Goal: Information Seeking & Learning: Learn about a topic

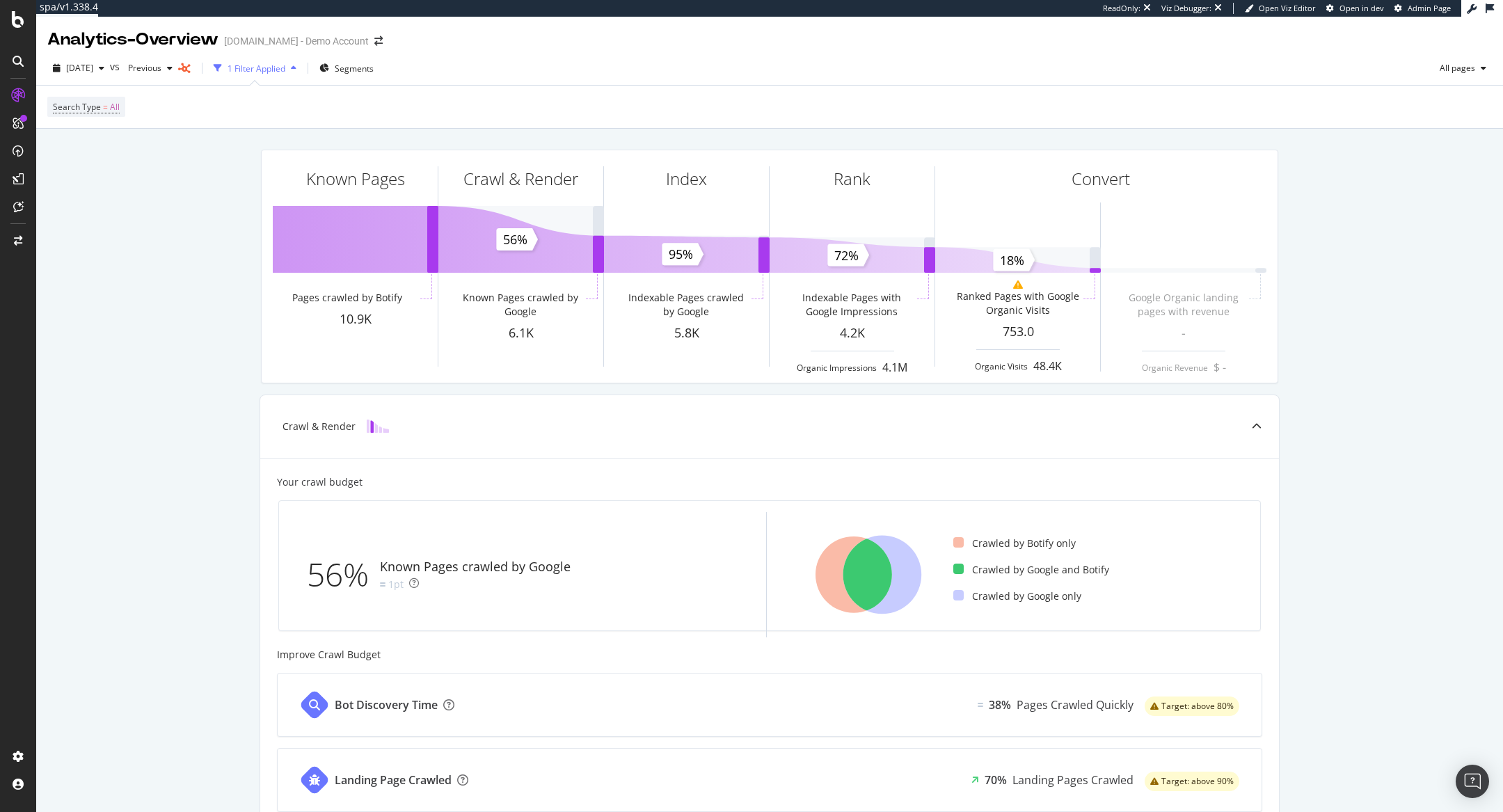
click at [285, 71] on div "1 Filter Applied" at bounding box center [256, 69] width 57 height 12
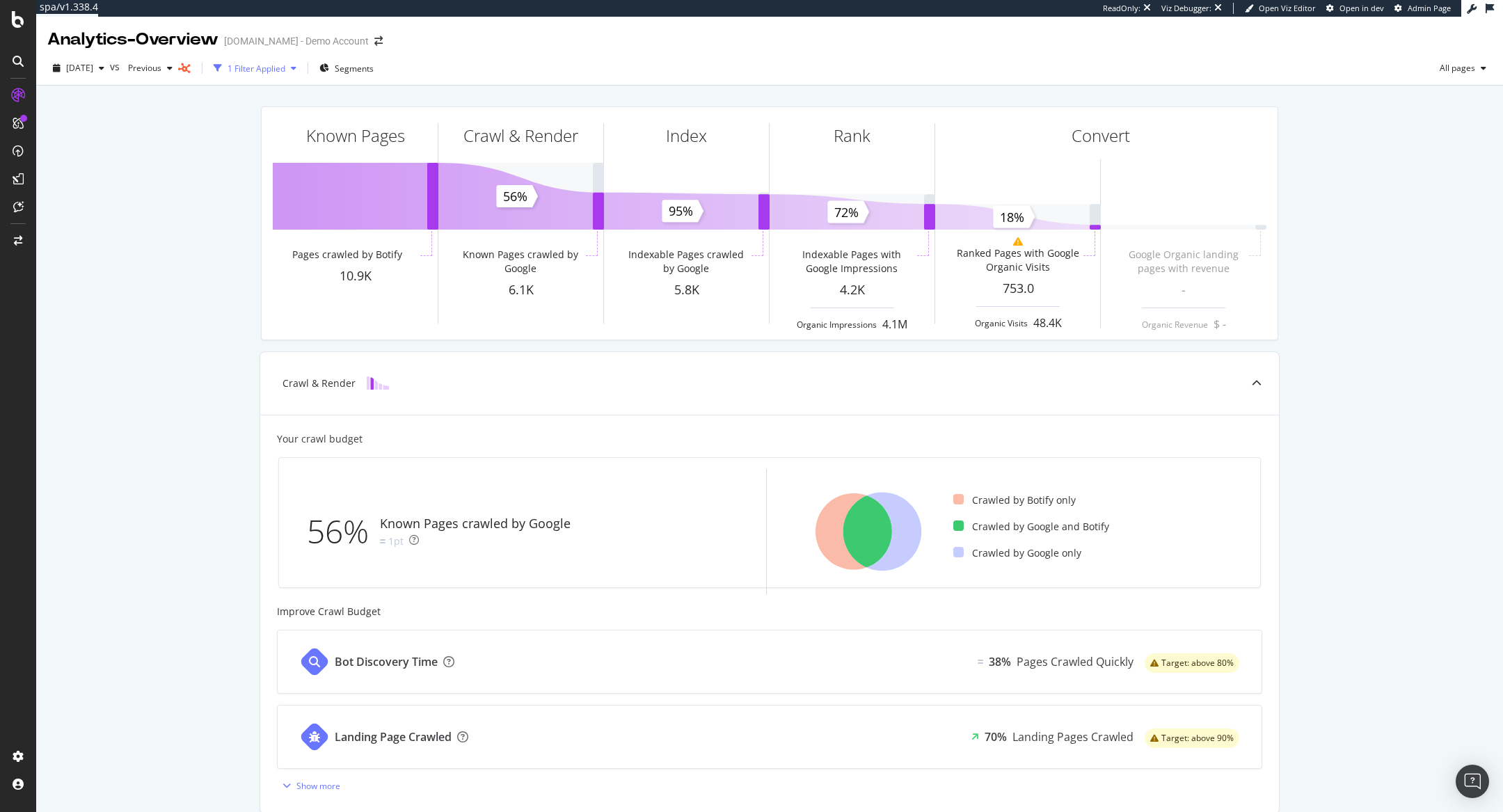
click at [286, 61] on div "1 Filter Applied" at bounding box center [255, 68] width 94 height 21
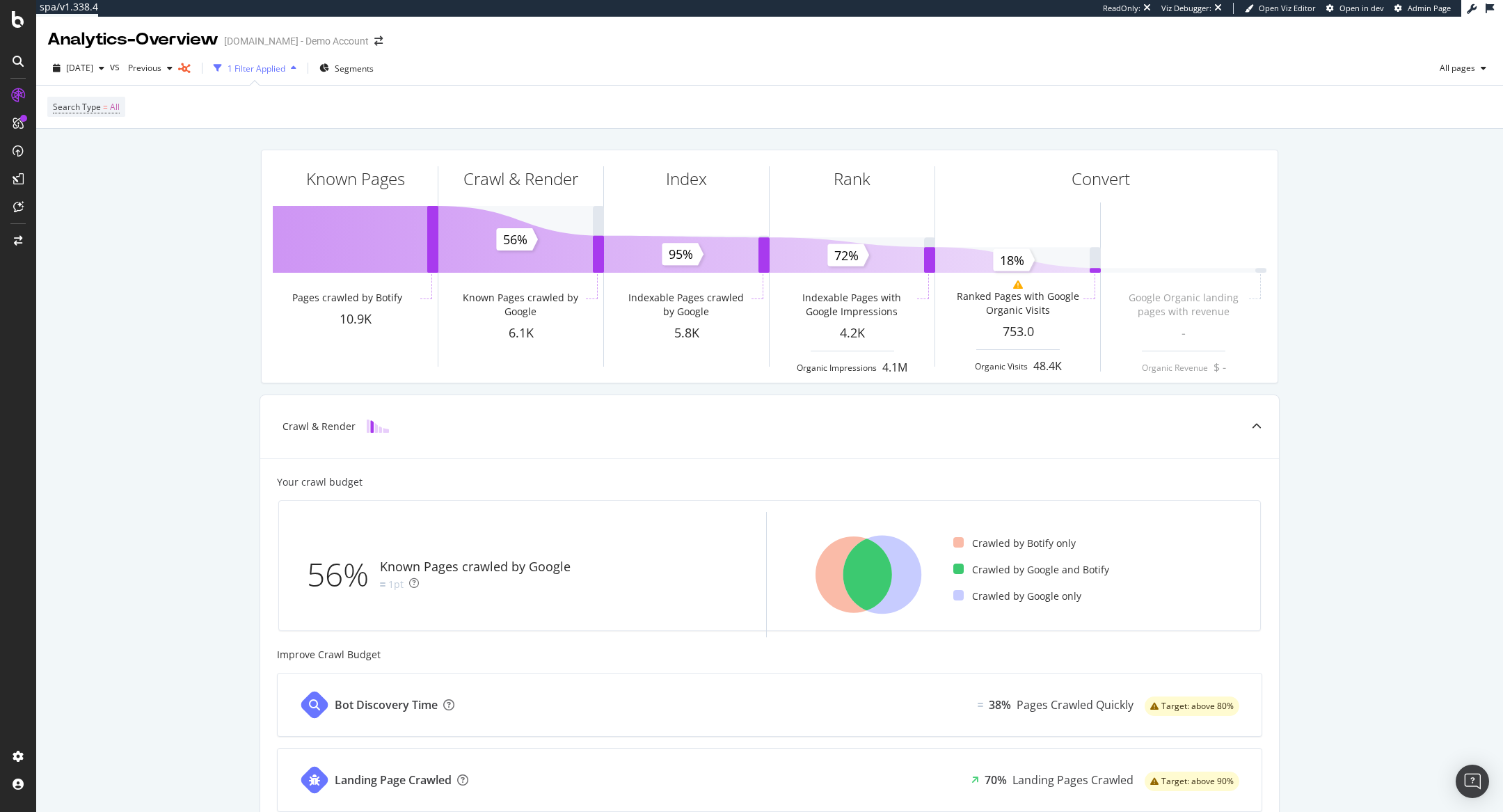
click at [285, 67] on div "1 Filter Applied" at bounding box center [256, 69] width 57 height 12
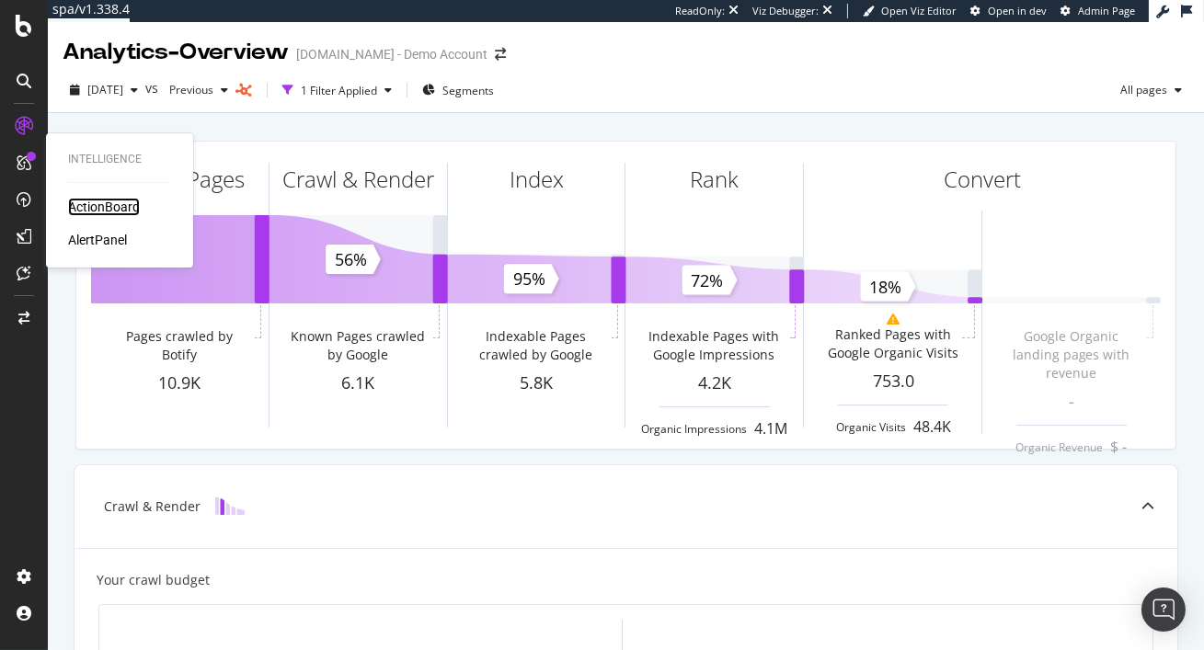
click at [80, 202] on div "ActionBoard" at bounding box center [104, 207] width 72 height 18
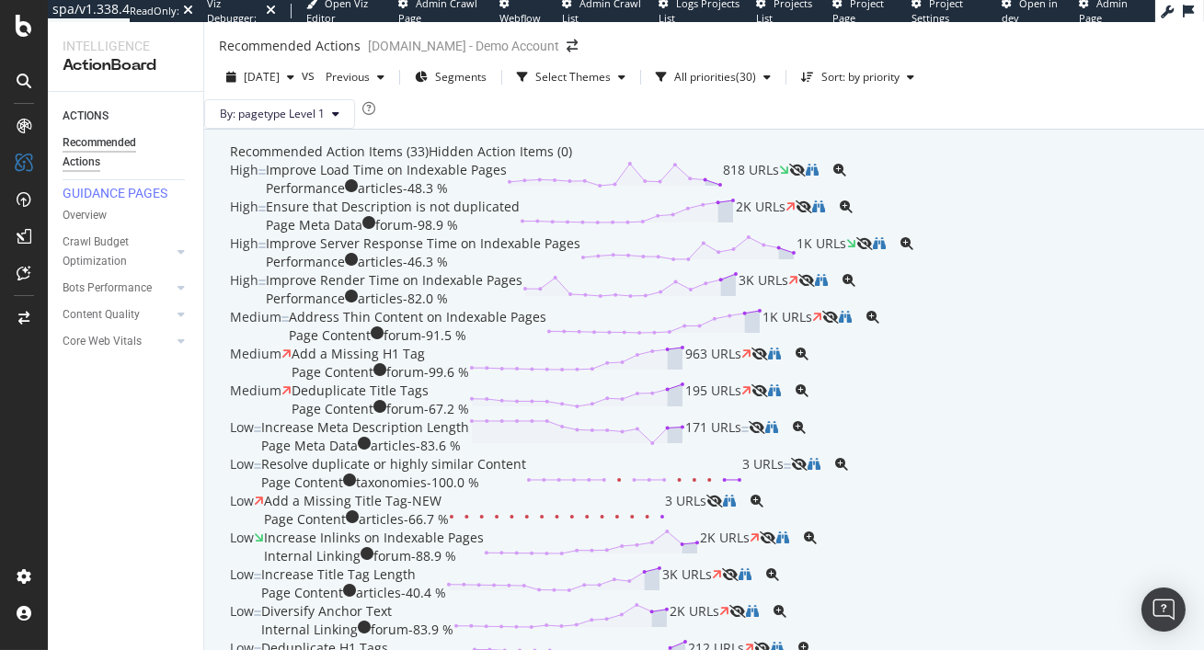
scroll to position [102, 0]
click at [426, 161] on div "Improve Load Time on Indexable Pages" at bounding box center [386, 170] width 241 height 18
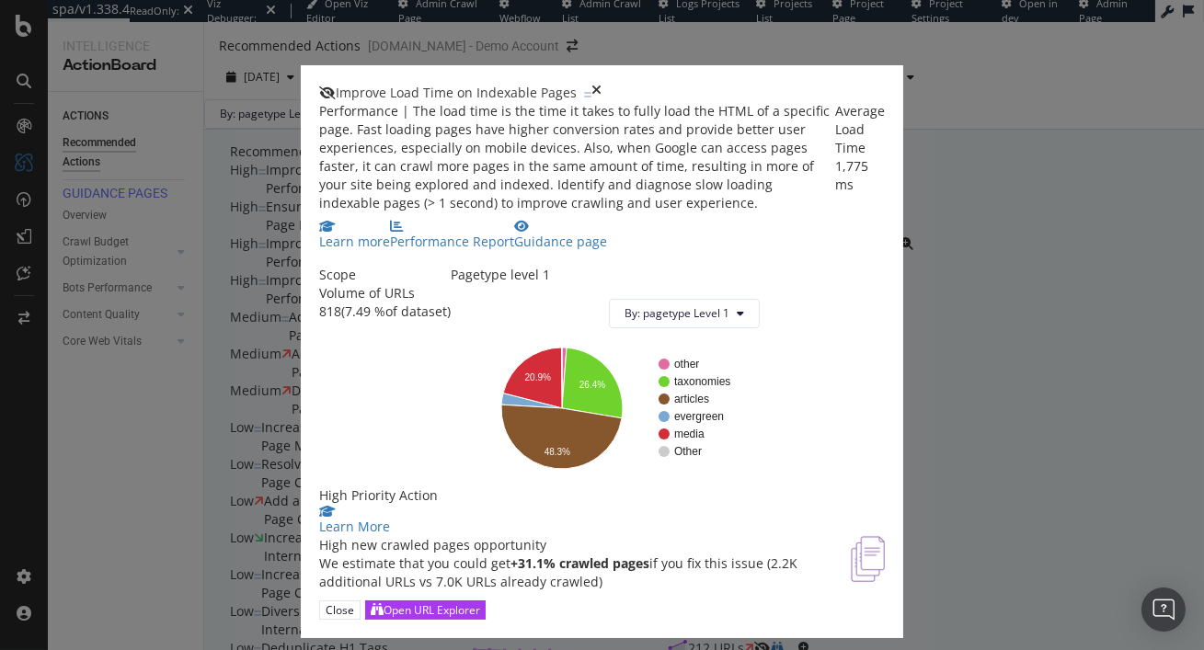
click at [602, 84] on icon "times" at bounding box center [597, 93] width 10 height 18
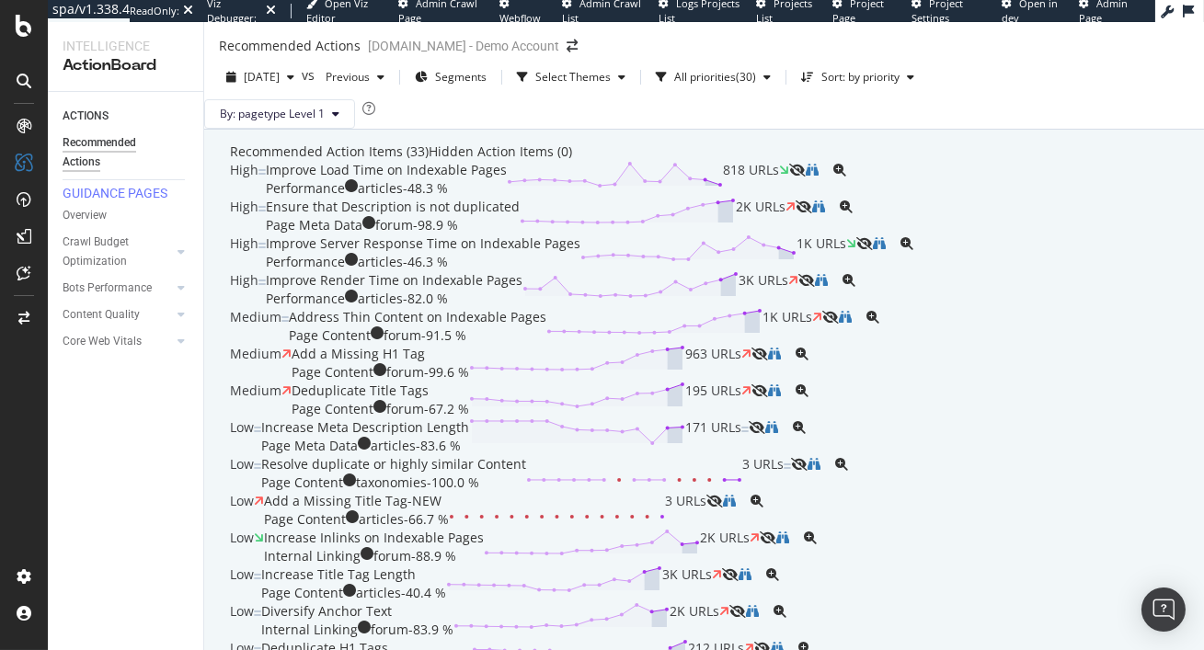
scroll to position [173, 0]
click at [520, 198] on div "Ensure that Description is not duplicated" at bounding box center [393, 207] width 254 height 18
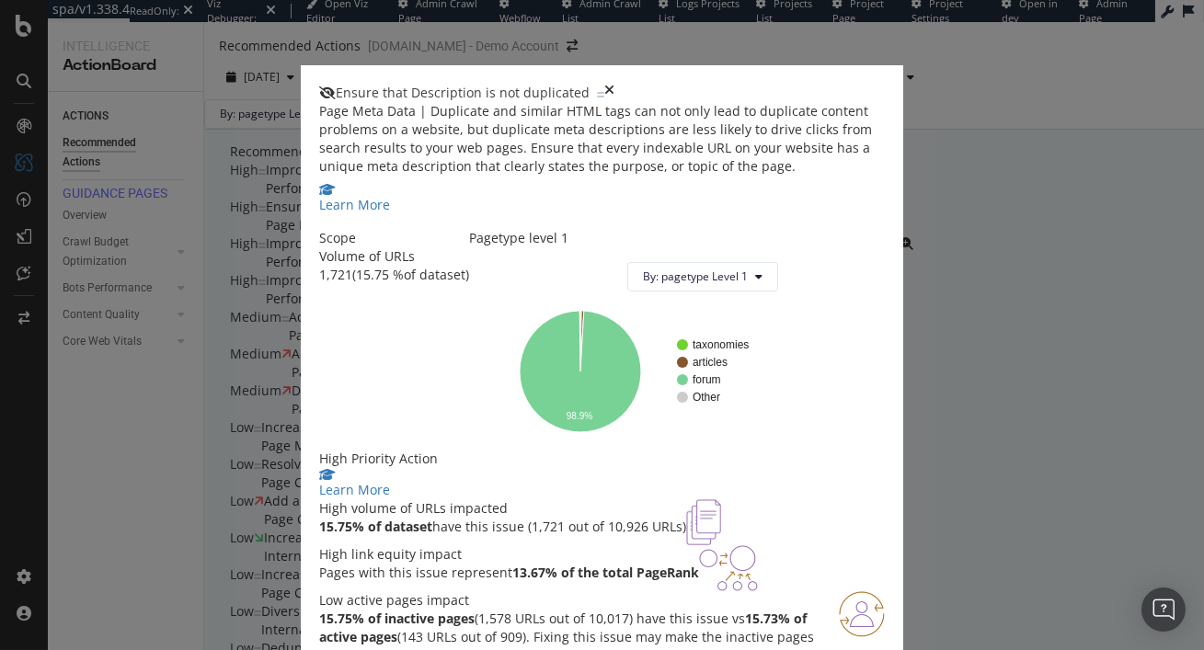
scroll to position [282, 0]
click at [206, 395] on div "Ensure that Description is not duplicated Page Meta Data | Duplicate and simila…" at bounding box center [602, 325] width 1204 height 650
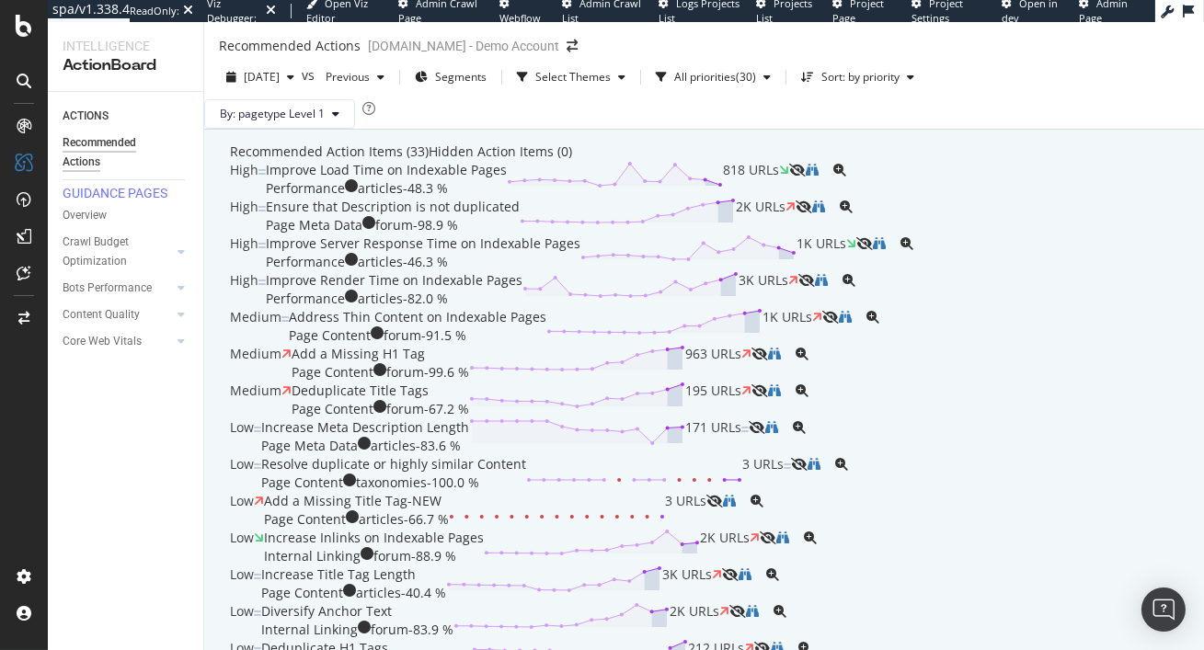
scroll to position [217, 0]
click at [306, 345] on div "Medium Address Thin Content on Indexable Pages Page Content forum - 91.5 % 1K U…" at bounding box center [704, 326] width 948 height 37
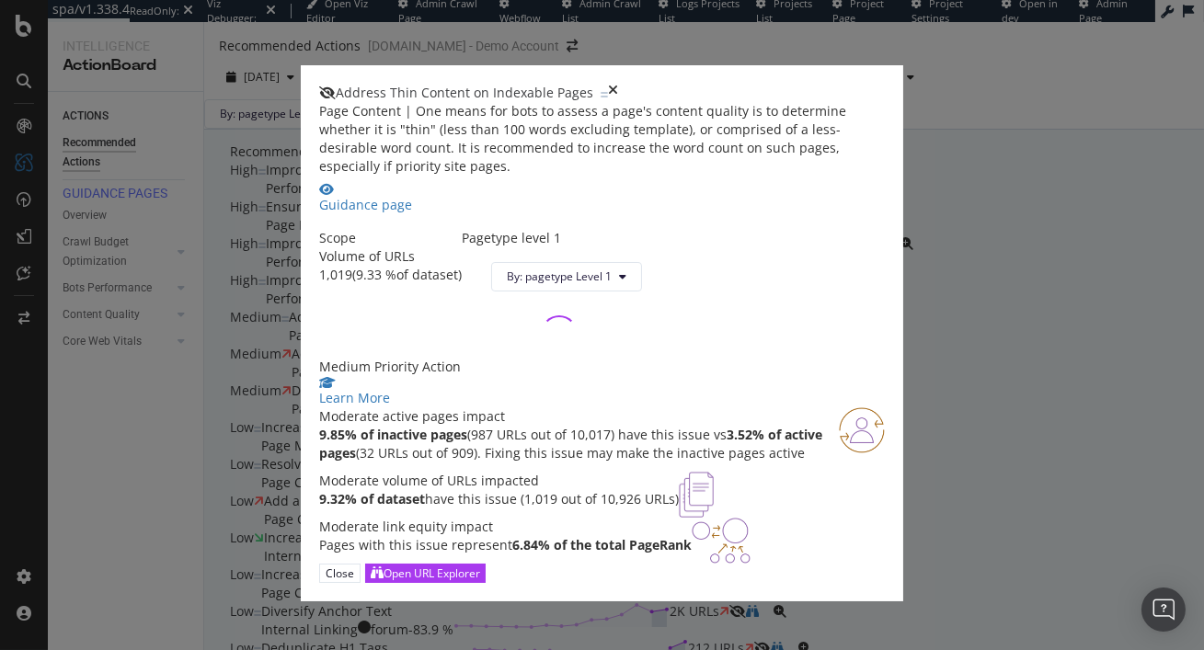
click at [618, 84] on icon "times" at bounding box center [613, 93] width 10 height 18
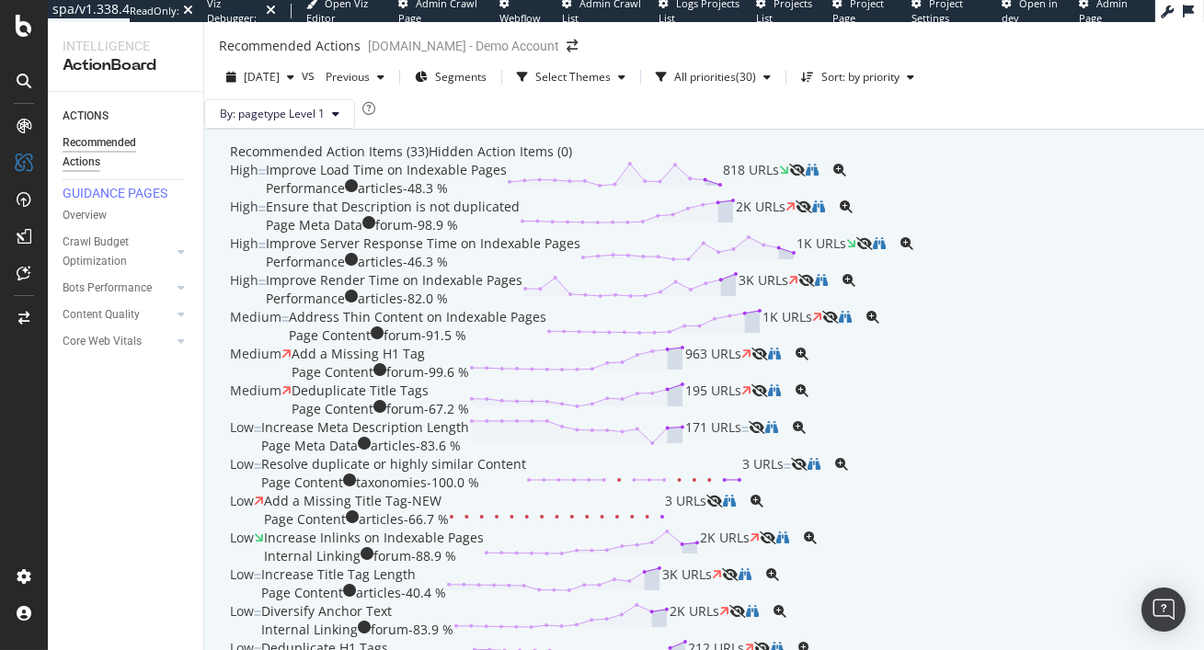
click at [572, 382] on div "Add a Missing H1 Tag Page Content forum - 99.6 % 963 URLs" at bounding box center [522, 363] width 460 height 37
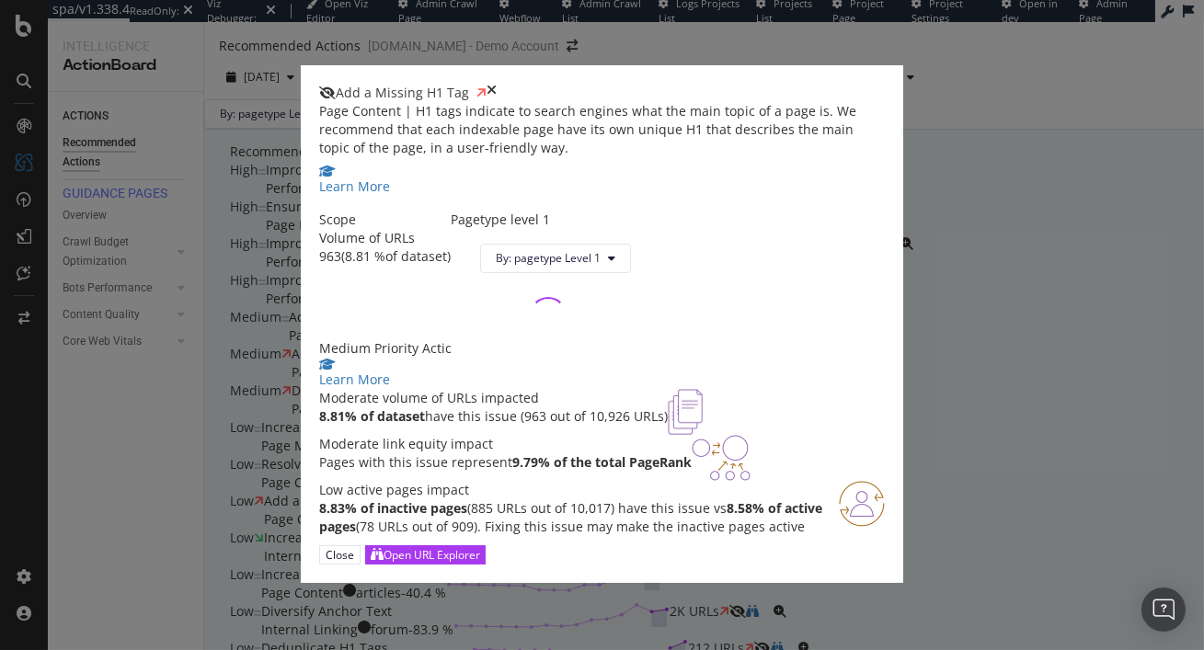
scroll to position [250, 0]
click at [885, 84] on div "Add a Missing H1 Tag" at bounding box center [602, 93] width 566 height 18
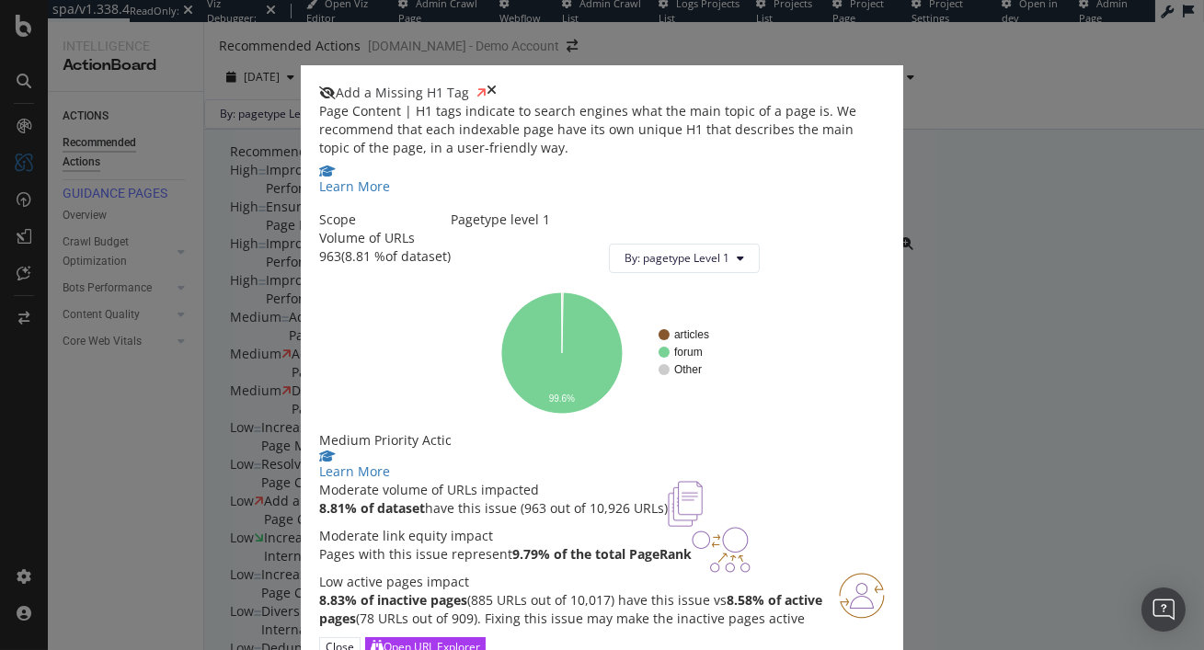
click at [497, 84] on icon "times" at bounding box center [492, 93] width 10 height 18
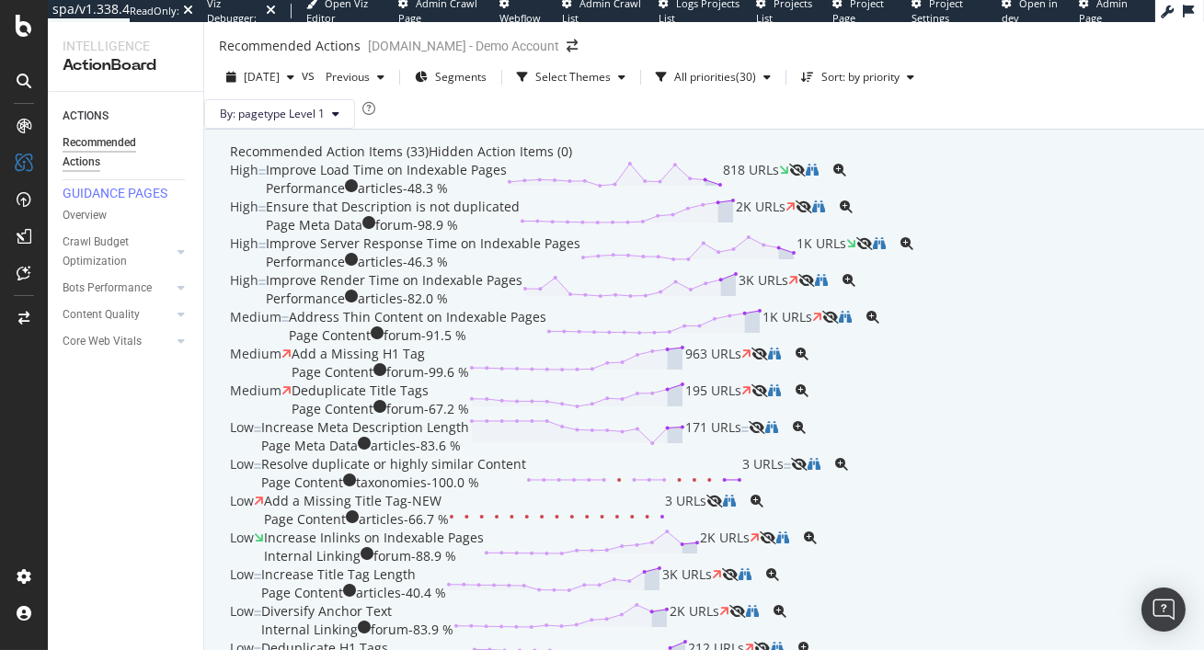
click at [507, 179] on div "Improve Load Time on Indexable Pages" at bounding box center [386, 170] width 241 height 18
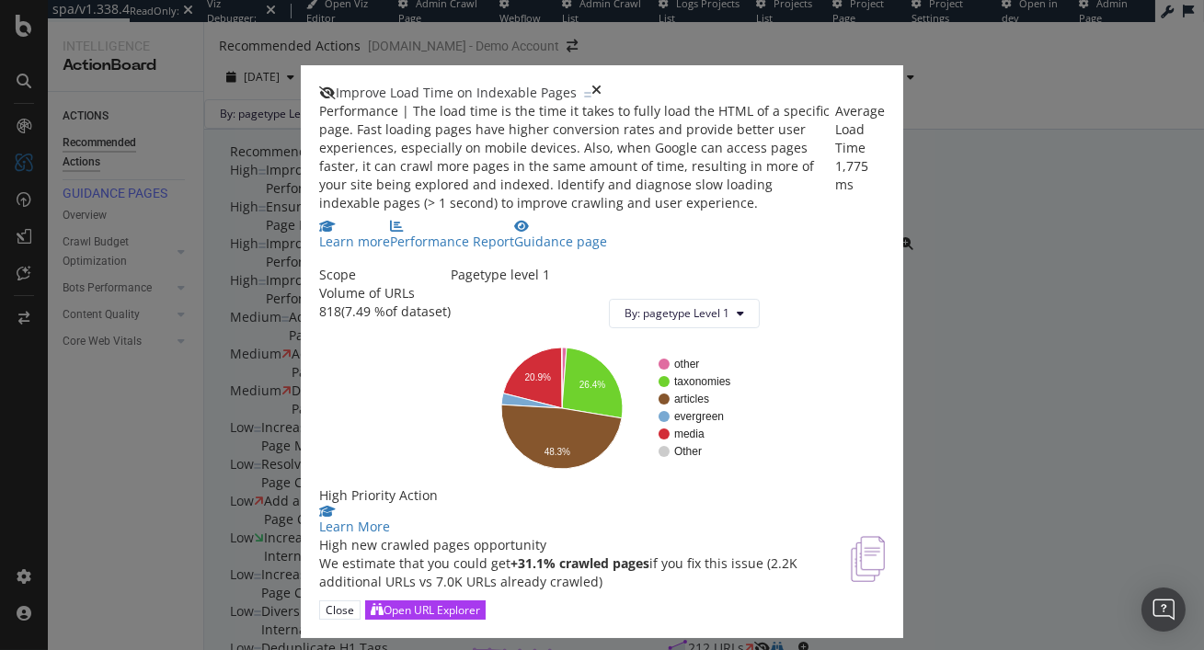
scroll to position [132, 0]
click at [602, 84] on icon "times" at bounding box center [597, 93] width 10 height 18
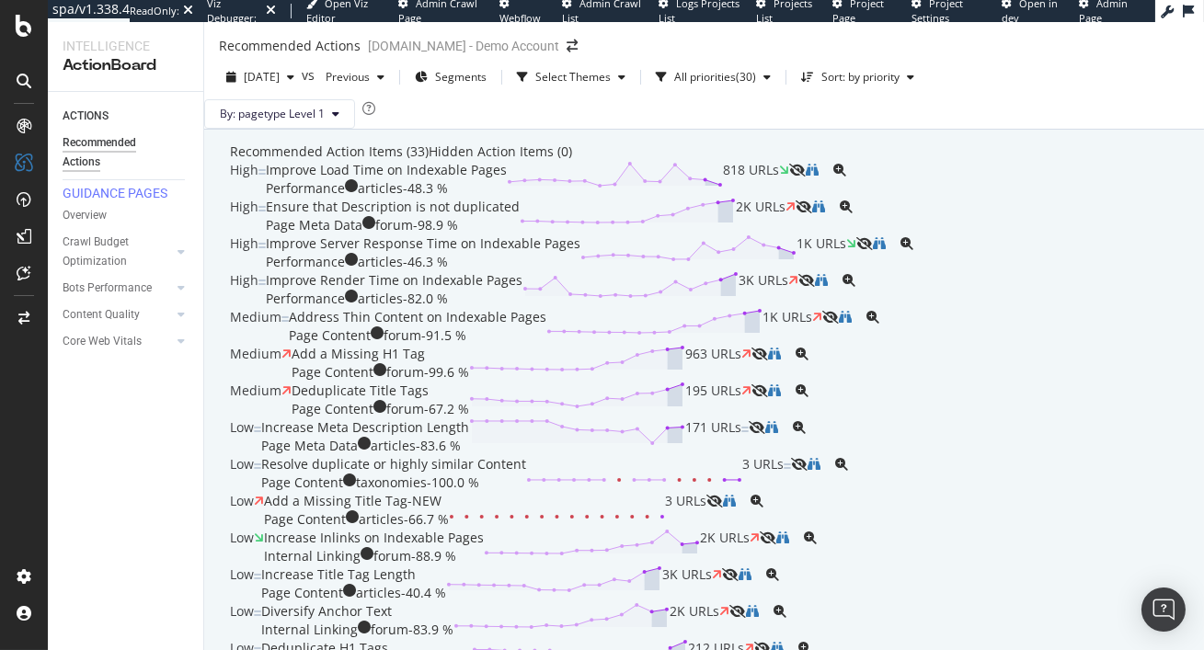
click at [520, 216] on div "Ensure that Description is not duplicated" at bounding box center [393, 207] width 254 height 18
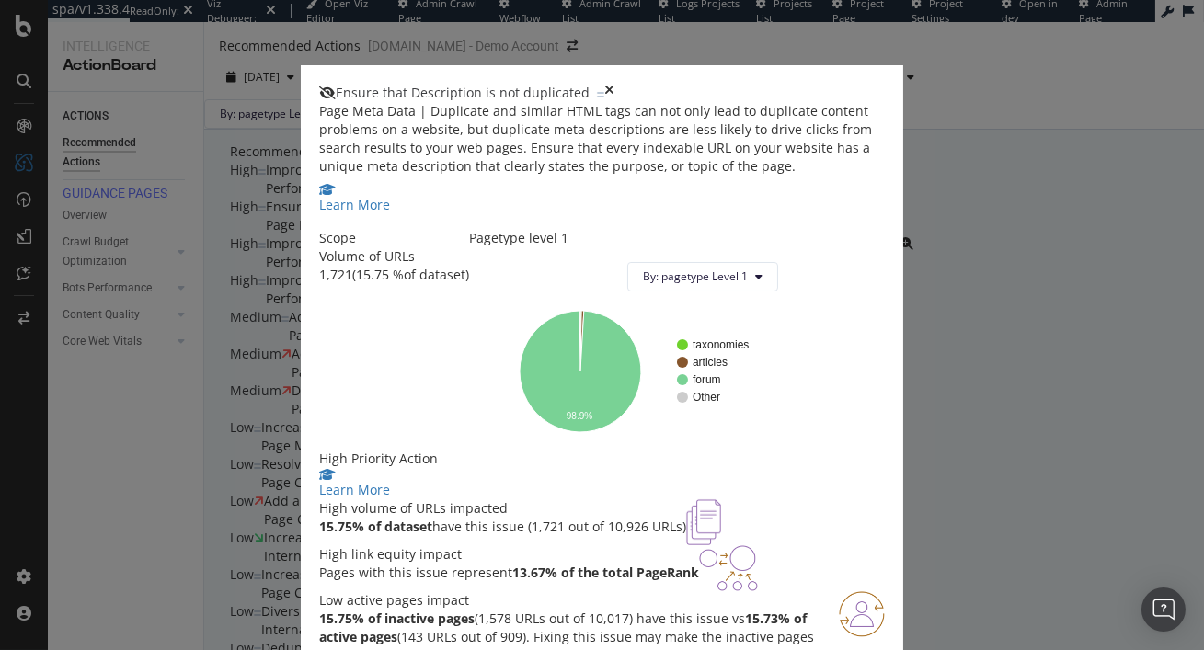
scroll to position [282, 0]
click at [885, 84] on div "Ensure that Description is not duplicated" at bounding box center [602, 93] width 566 height 18
click at [615, 84] on icon "times" at bounding box center [609, 93] width 10 height 18
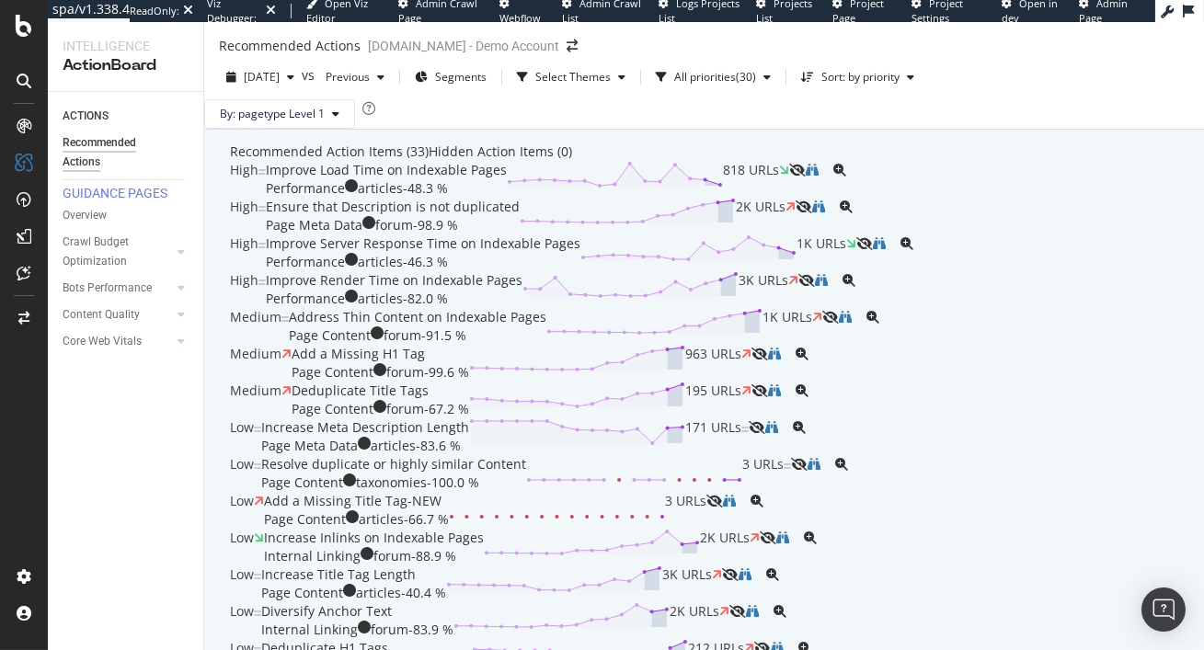
click at [507, 179] on div "Improve Load Time on Indexable Pages" at bounding box center [386, 170] width 241 height 18
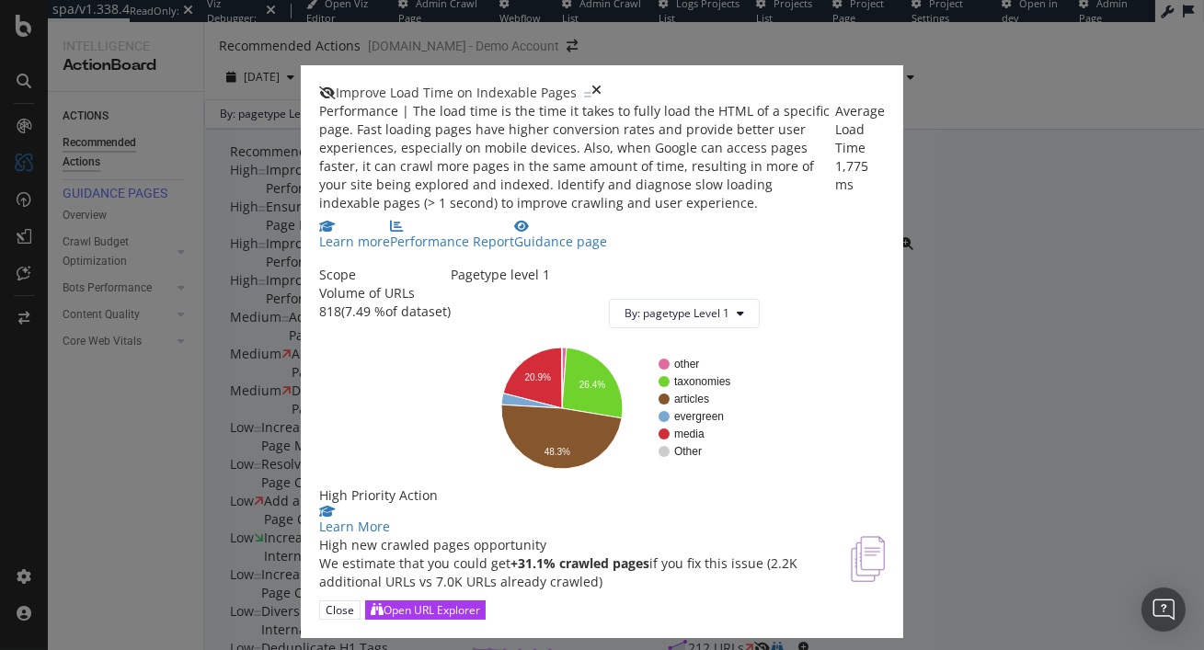
scroll to position [132, 0]
click at [602, 84] on icon "times" at bounding box center [597, 93] width 10 height 18
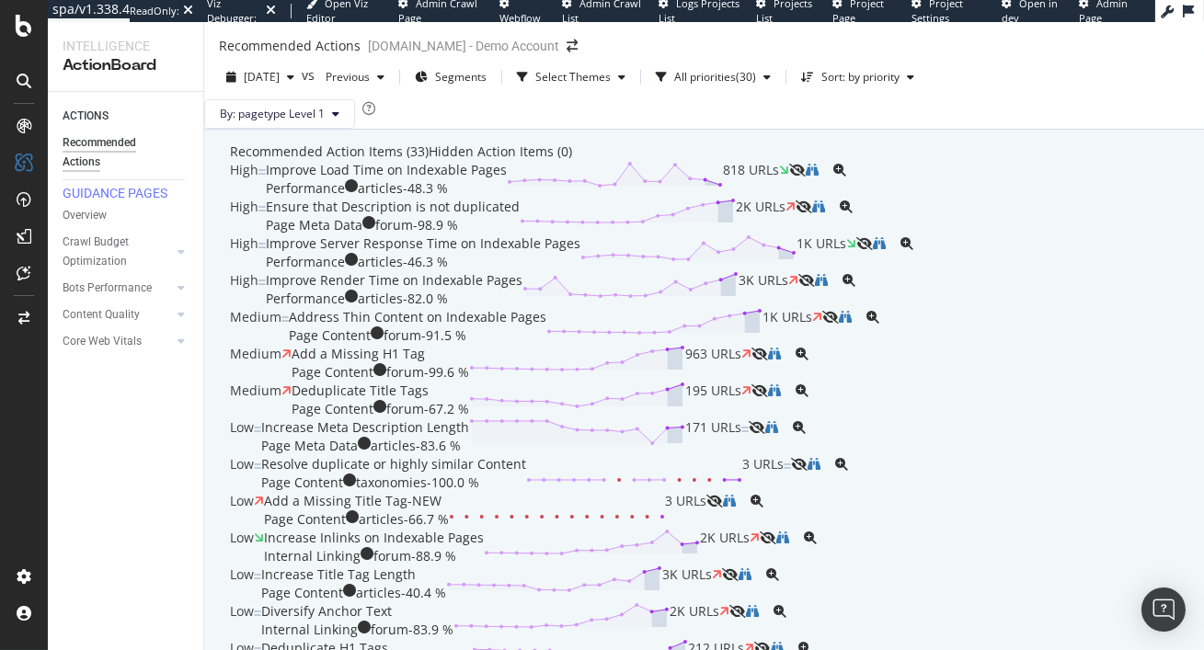
click at [520, 216] on div "Ensure that Description is not duplicated" at bounding box center [393, 207] width 254 height 18
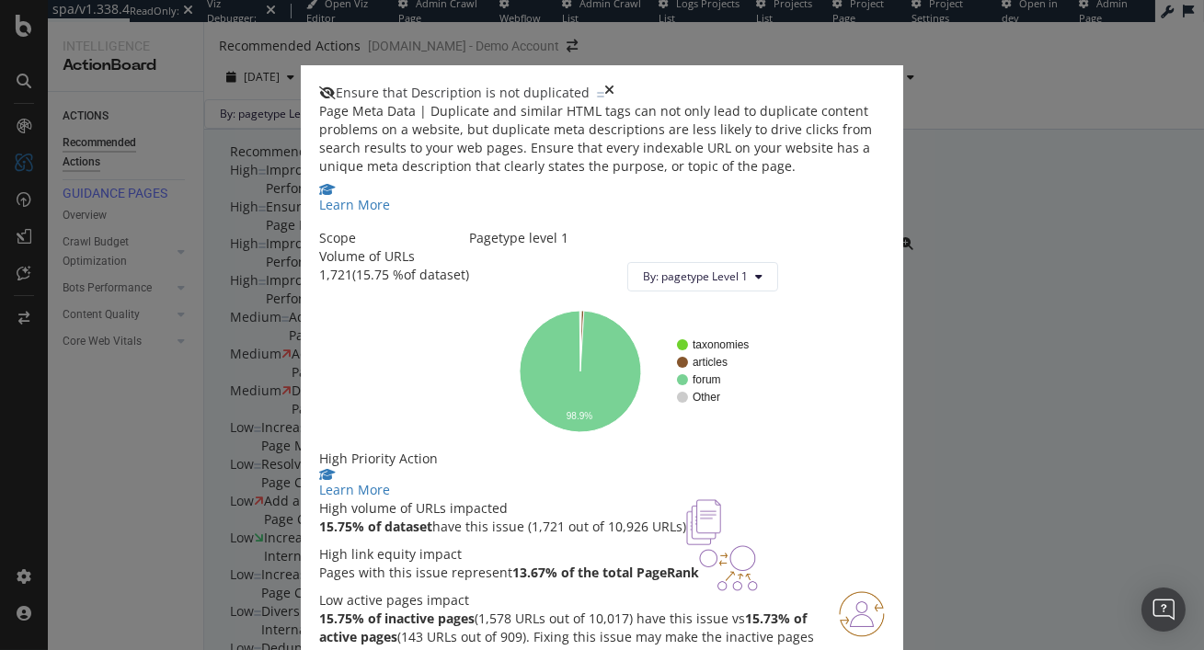
scroll to position [252, 0]
click at [615, 84] on icon "times" at bounding box center [609, 93] width 10 height 18
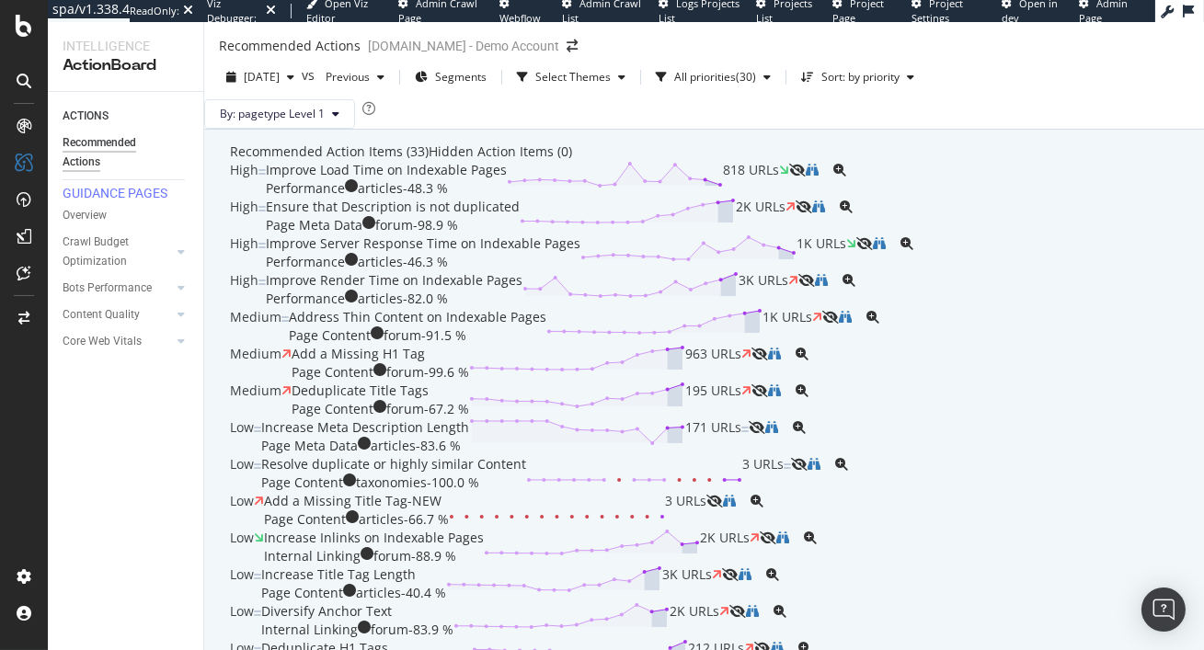
scroll to position [419, 0]
click at [565, 383] on div "Deduplicate Title Tags Page Content forum - 67.2 % 195 URLs" at bounding box center [522, 400] width 460 height 37
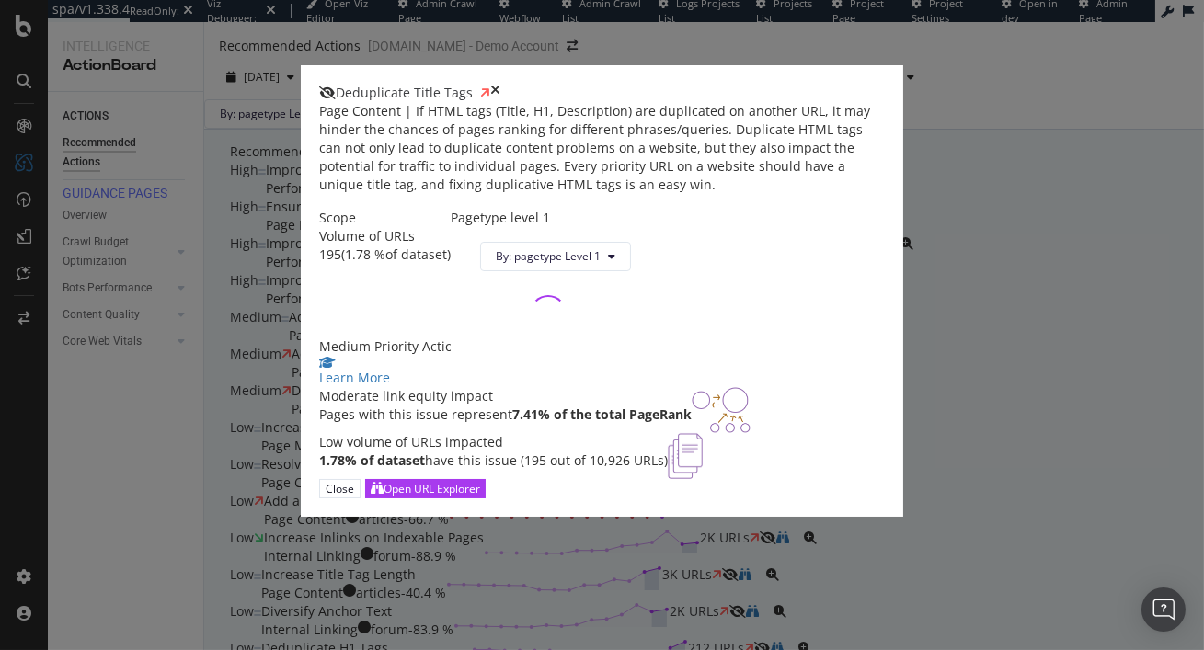
scroll to position [154, 0]
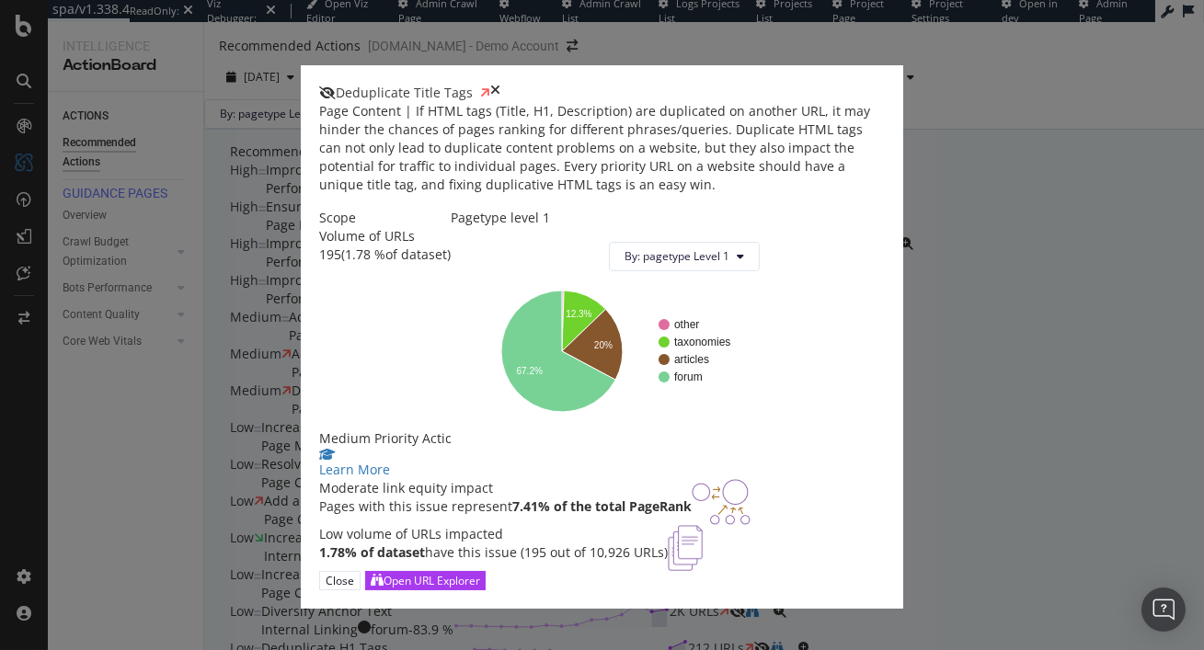
click at [500, 84] on icon "times" at bounding box center [495, 93] width 10 height 18
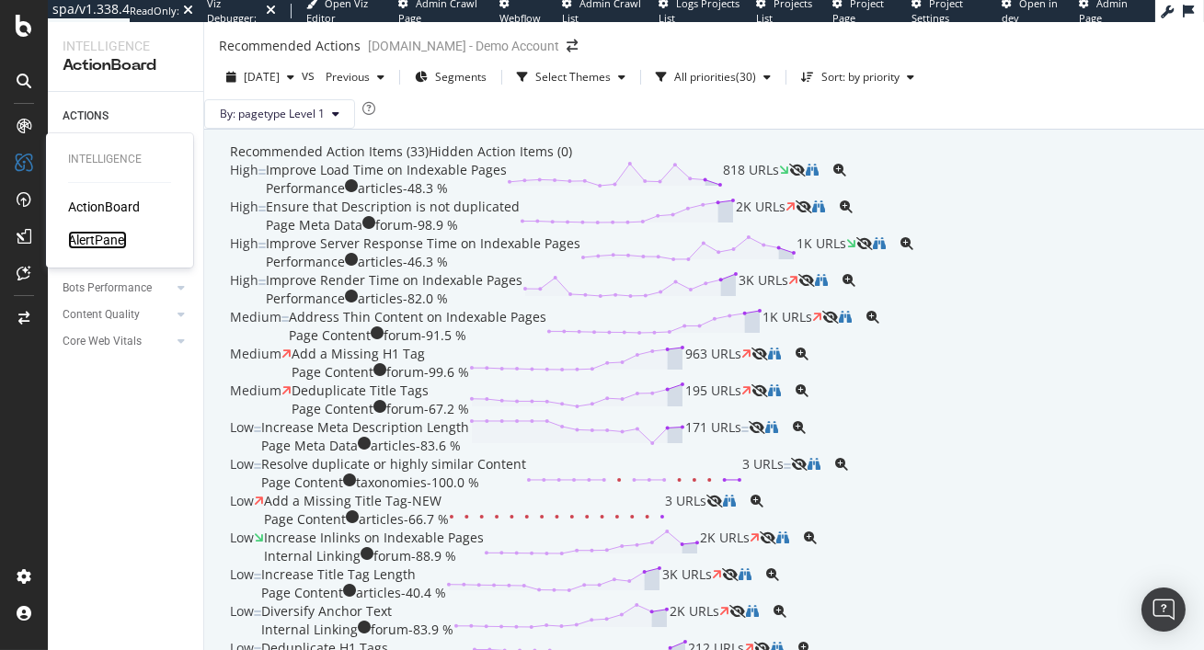
click at [114, 242] on div "AlertPanel" at bounding box center [97, 240] width 59 height 18
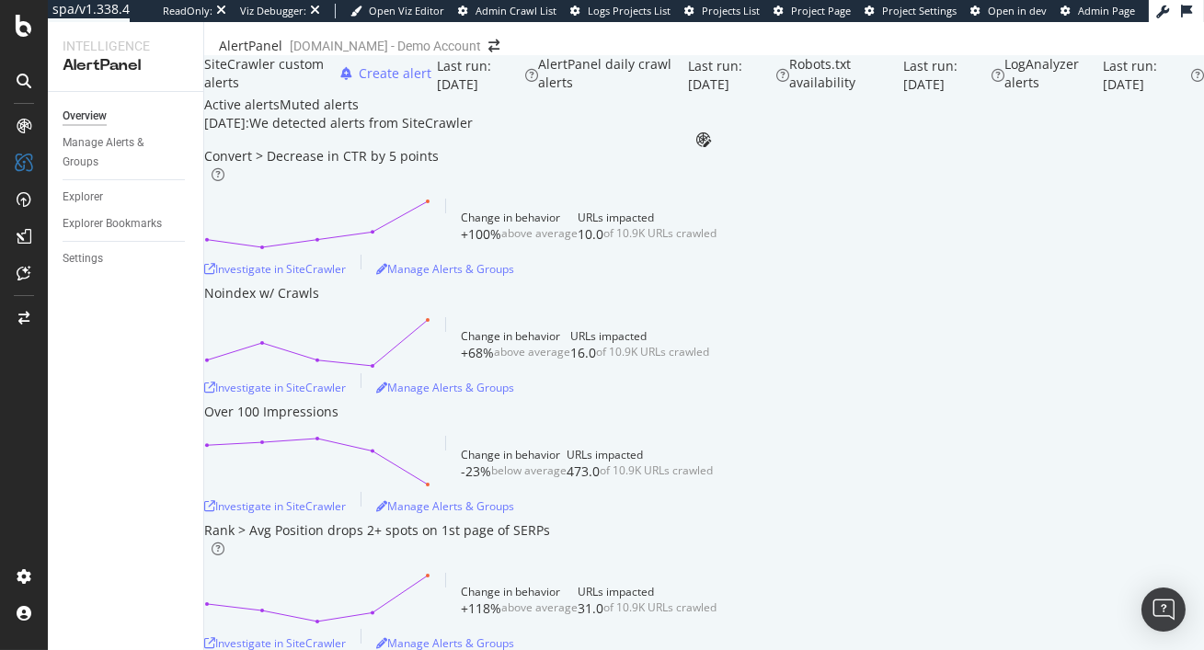
click at [359, 114] on div "Muted alerts" at bounding box center [319, 105] width 79 height 18
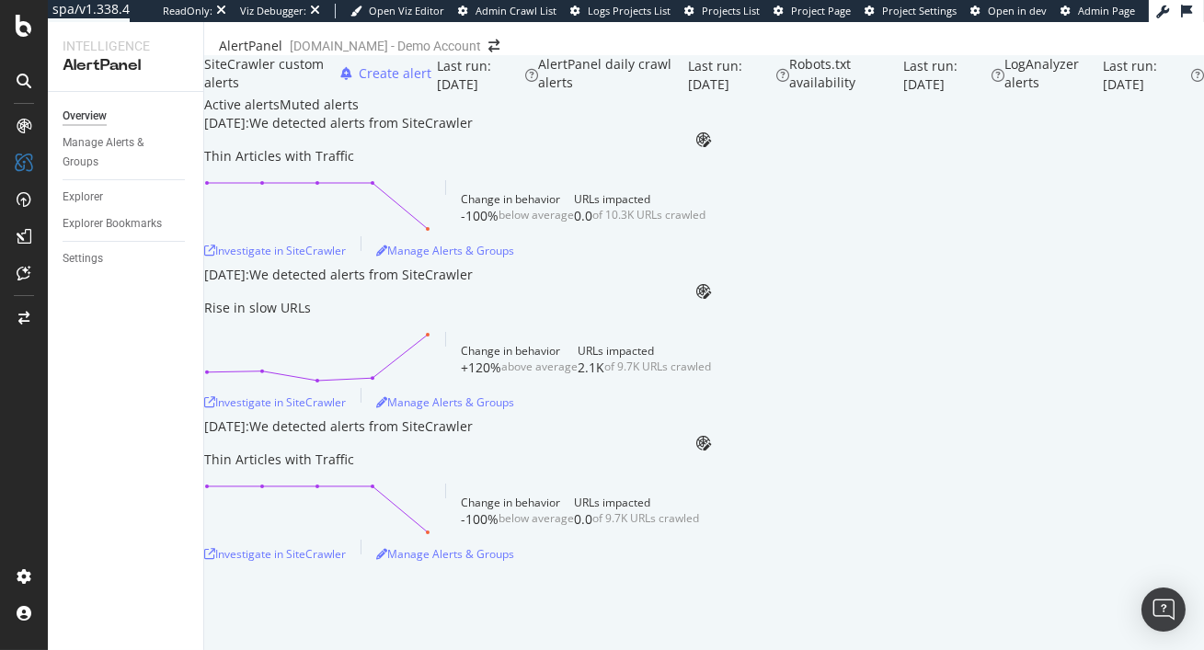
scroll to position [87, 0]
click at [280, 113] on div "Active alerts" at bounding box center [241, 105] width 75 height 18
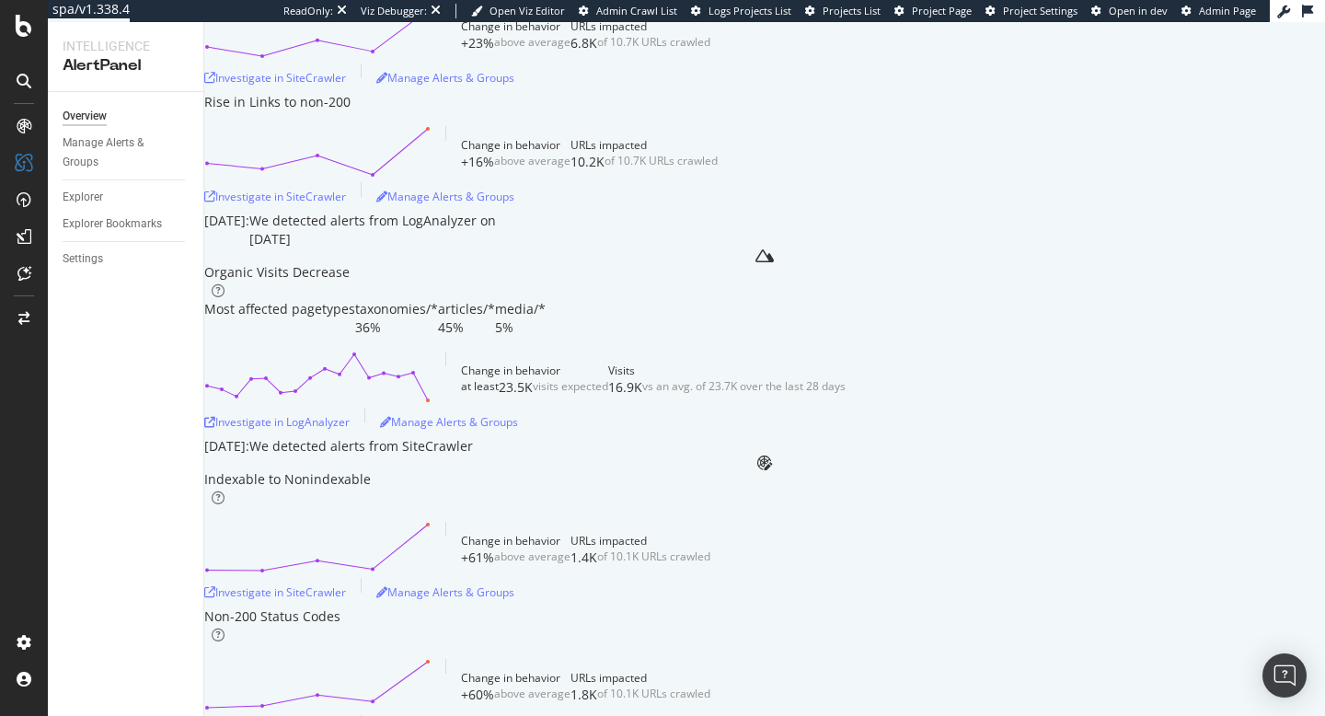
scroll to position [1092, 0]
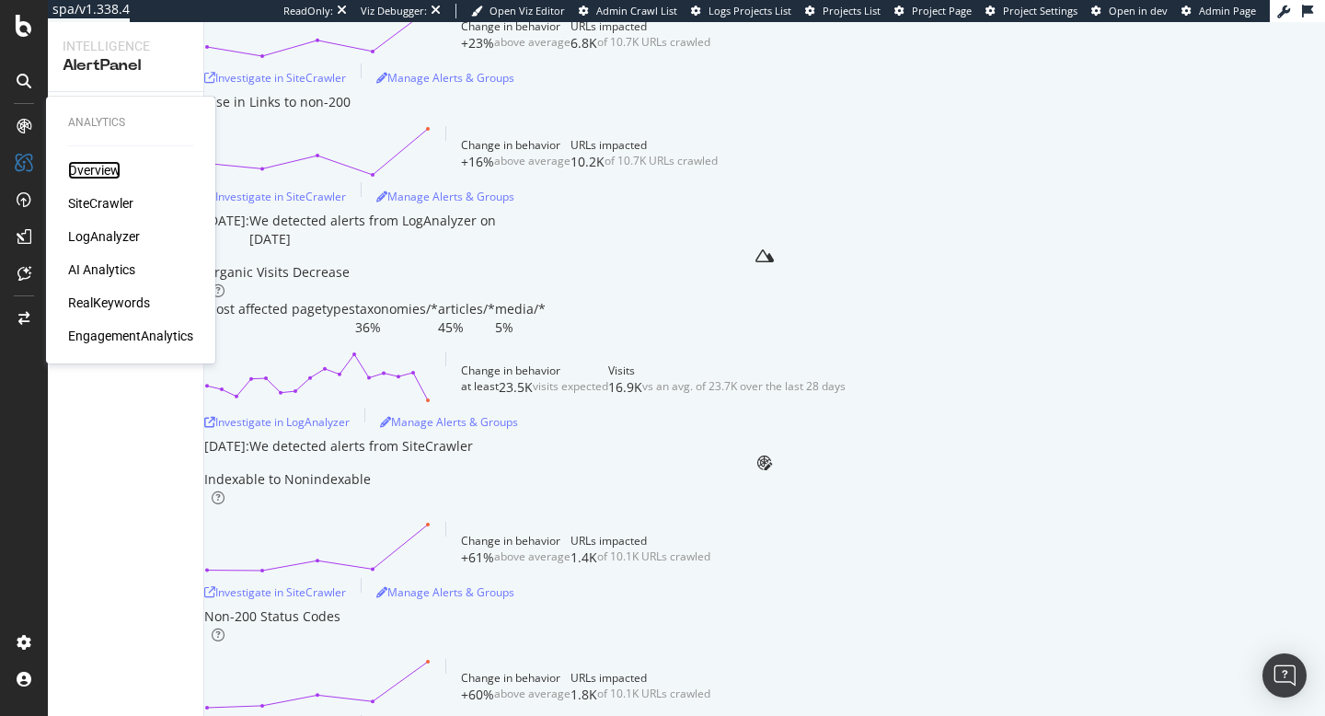
click at [80, 174] on div "Overview" at bounding box center [94, 170] width 52 height 18
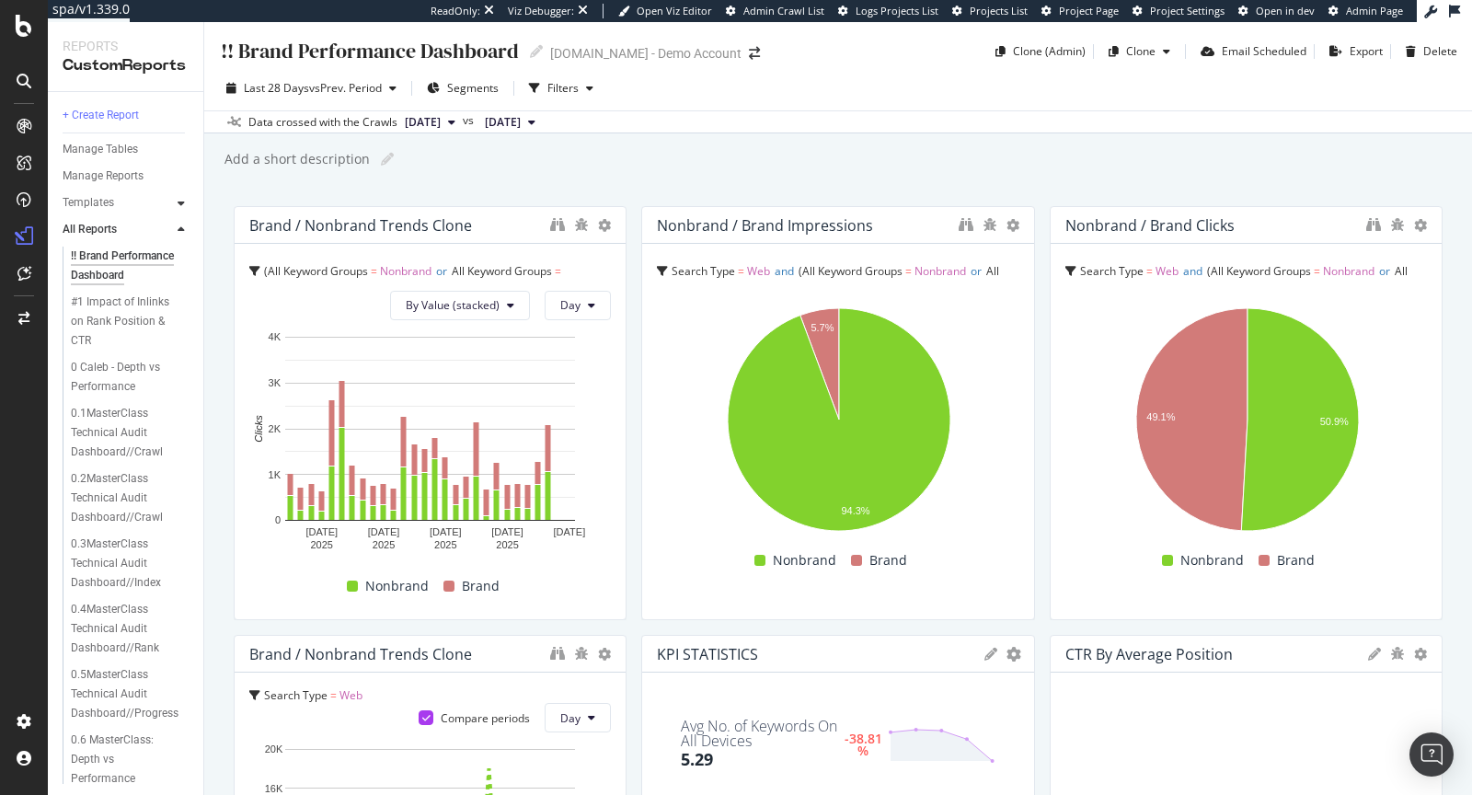
click at [178, 193] on div "Templates" at bounding box center [133, 203] width 141 height 27
click at [182, 199] on icon at bounding box center [181, 203] width 7 height 11
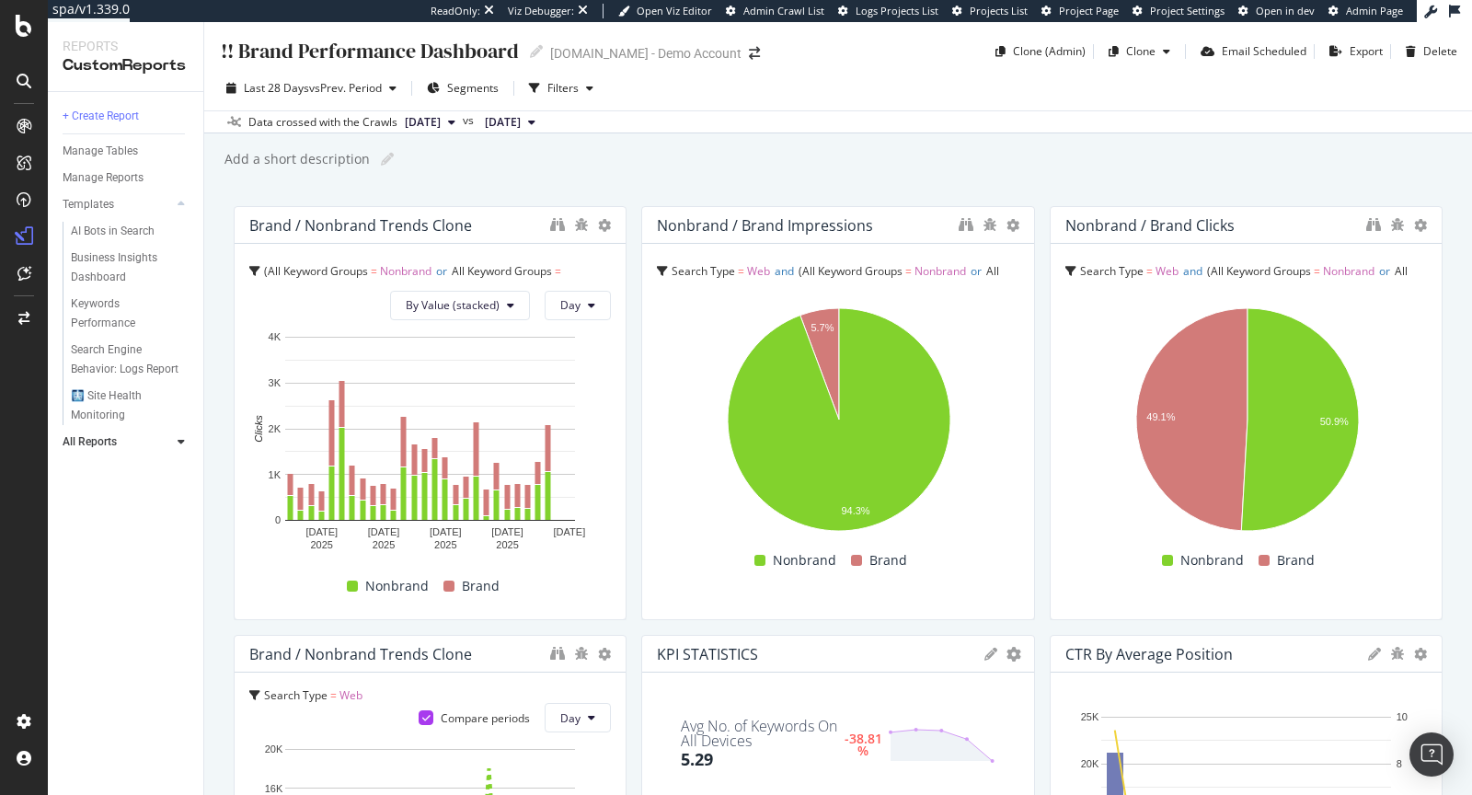
click at [133, 432] on link "All Reports" at bounding box center [117, 441] width 109 height 19
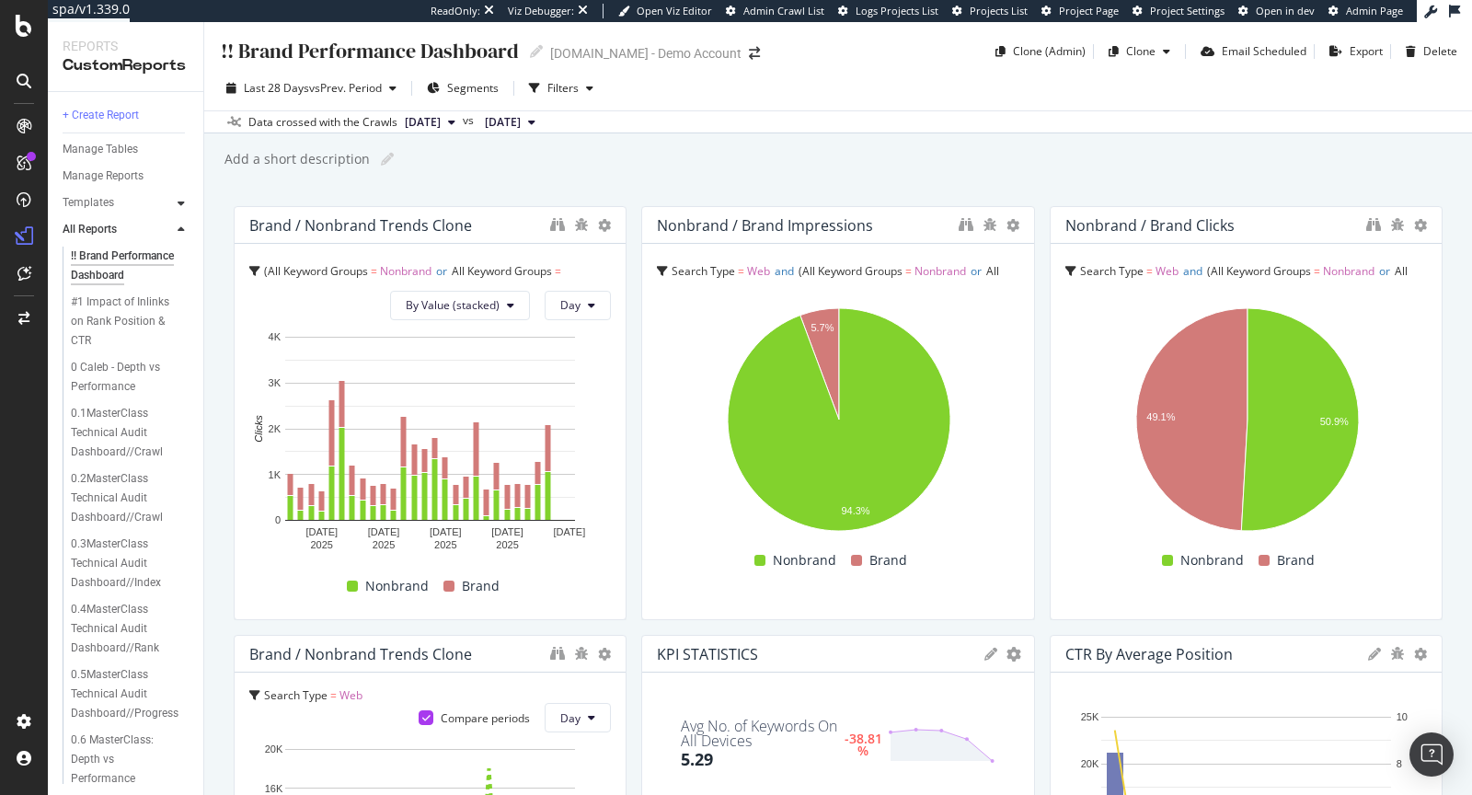
click at [177, 200] on div at bounding box center [181, 203] width 18 height 18
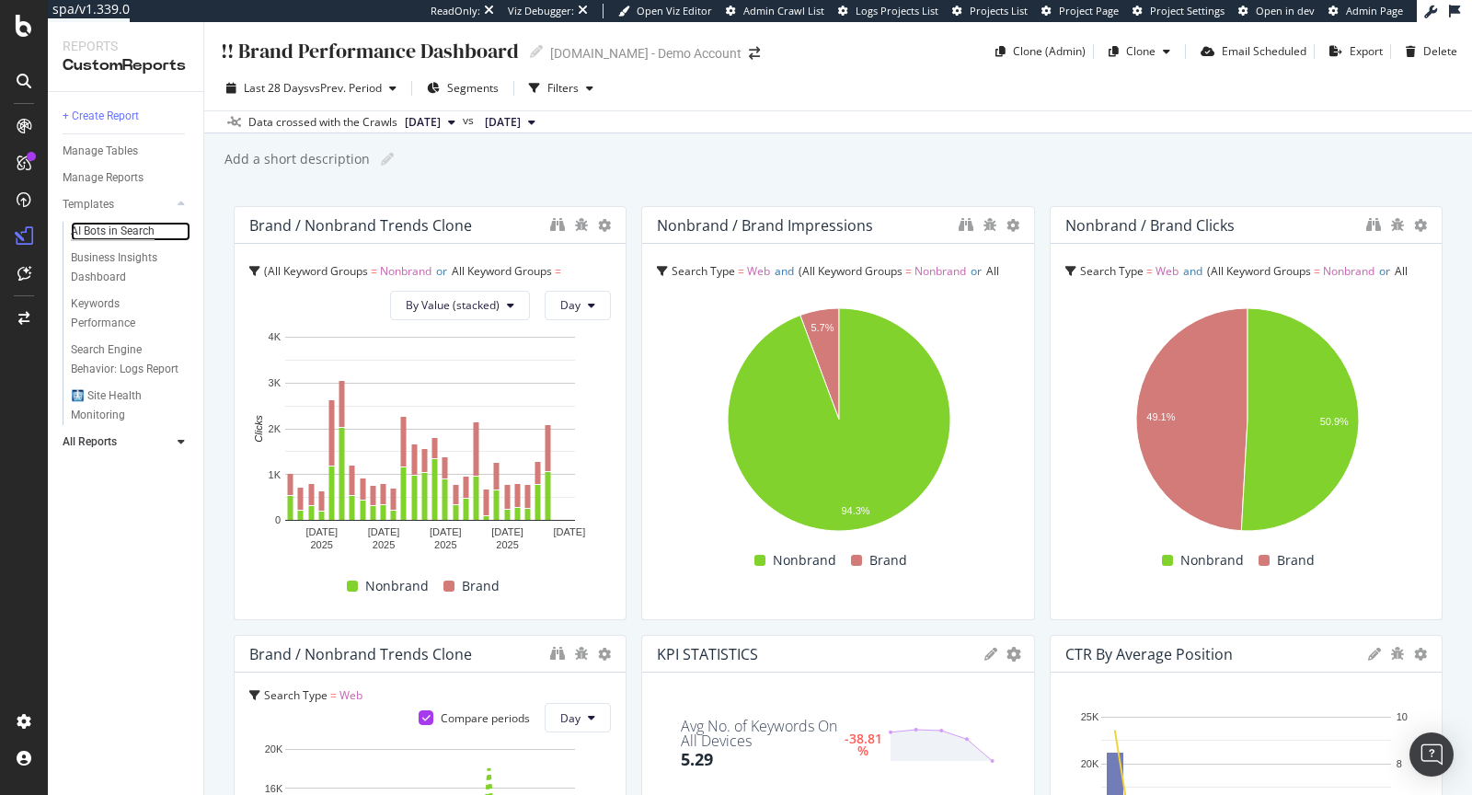
click at [129, 234] on div "AI Bots in Search" at bounding box center [113, 231] width 84 height 19
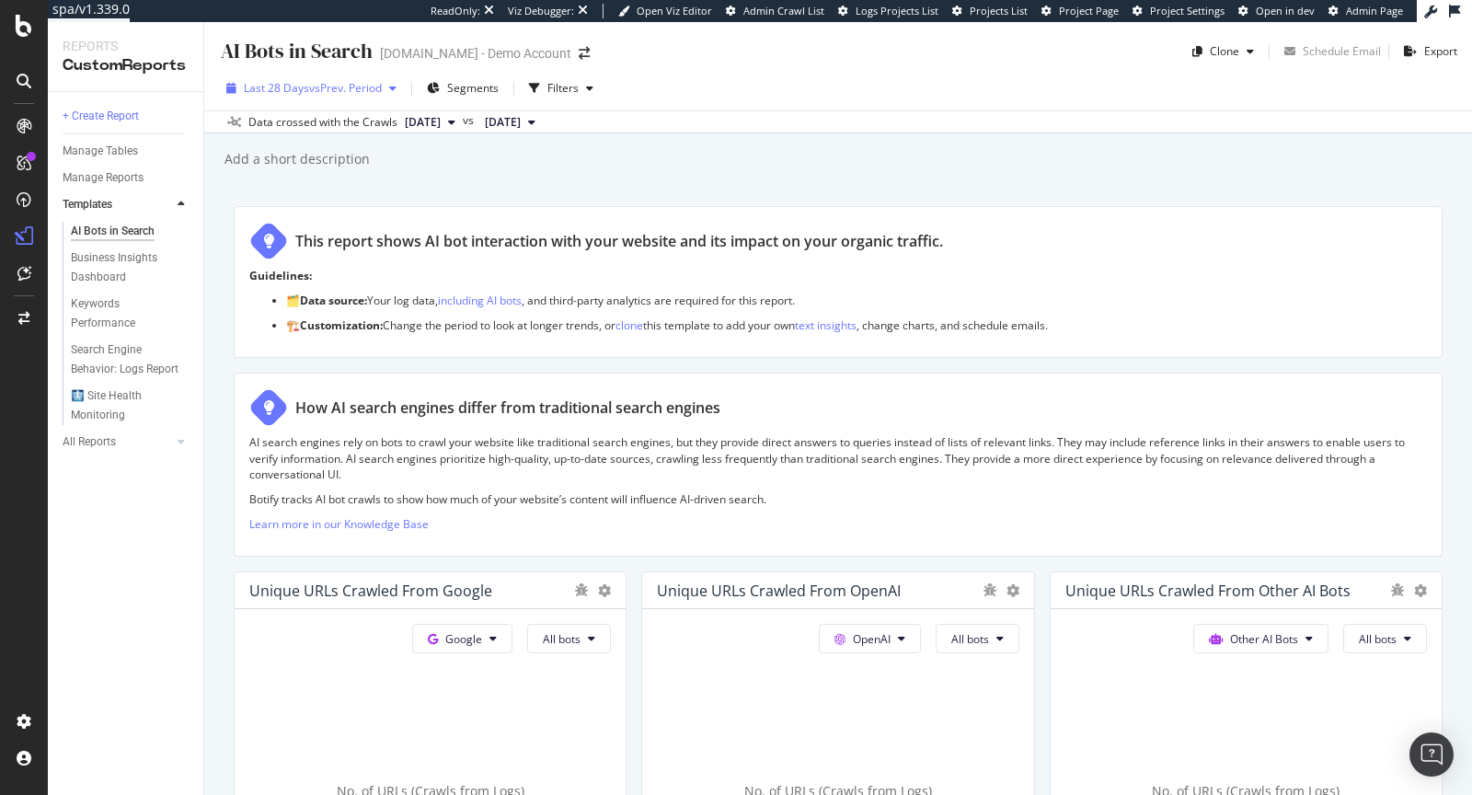
click at [387, 95] on div "Last 28 Days vs Prev. Period" at bounding box center [311, 89] width 185 height 28
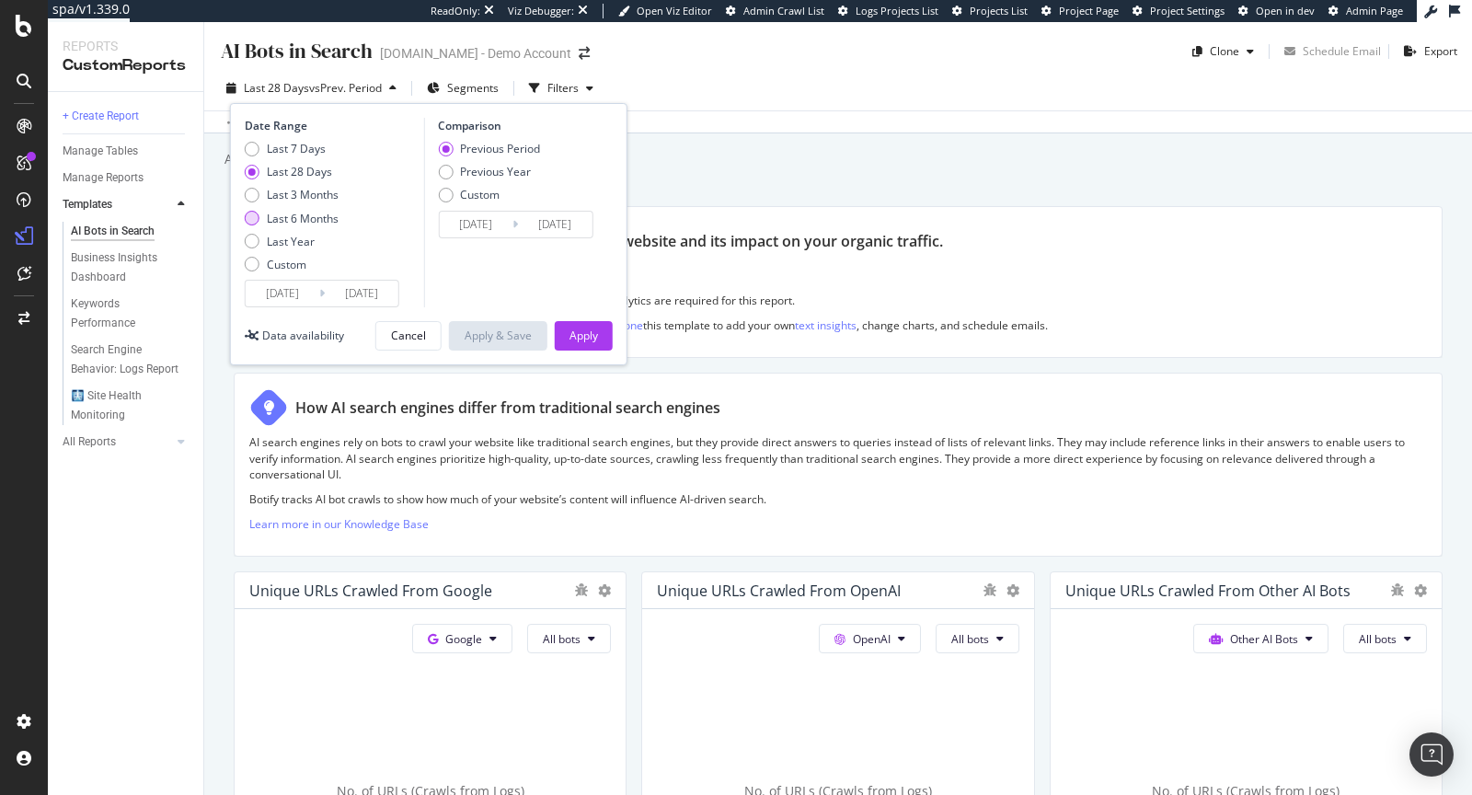
click at [292, 213] on div "Last 6 Months" at bounding box center [303, 219] width 72 height 16
type input "2025/04/08"
type input "2024/10/07"
type input "2025/04/07"
click at [575, 328] on div "Apply" at bounding box center [583, 336] width 29 height 16
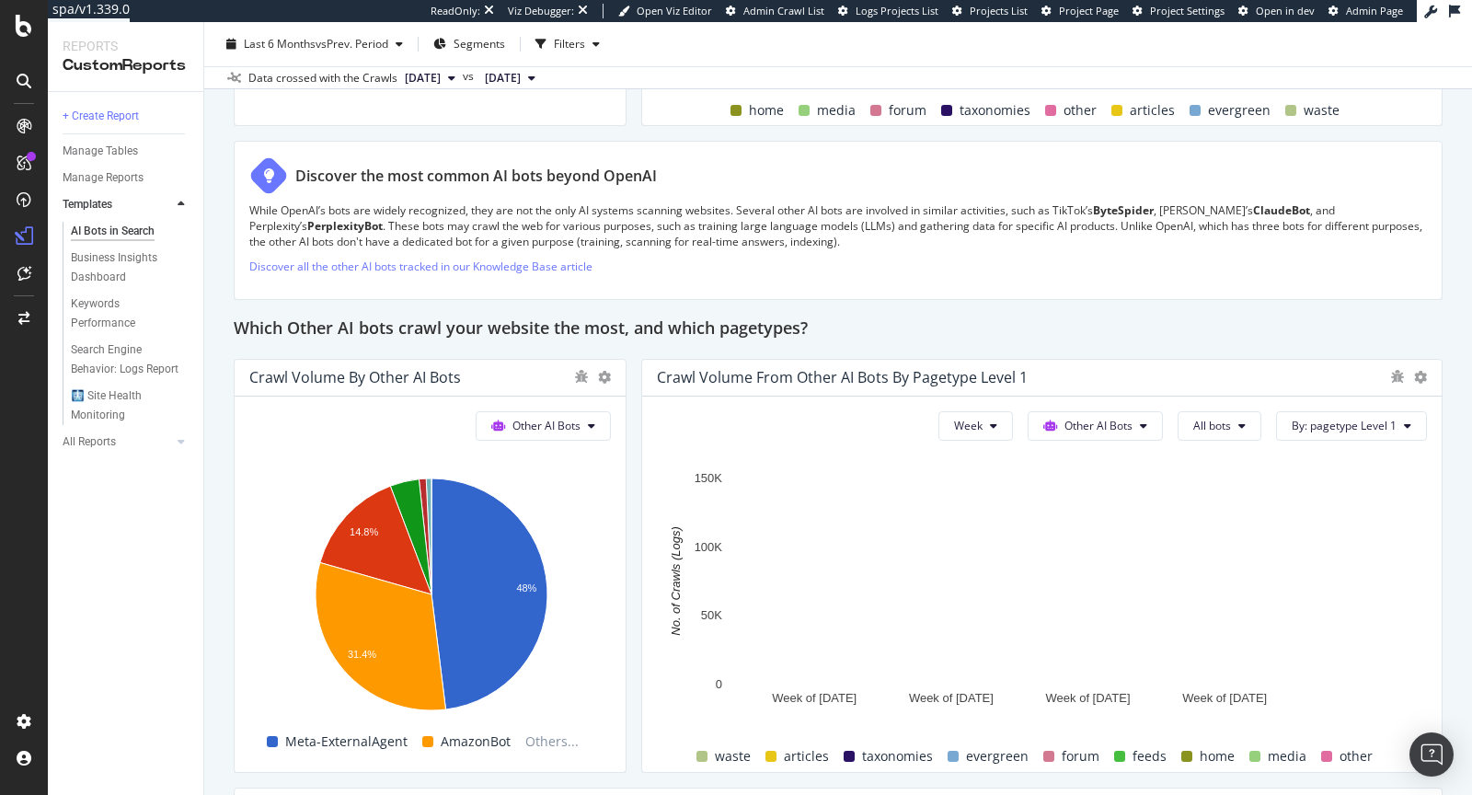
scroll to position [2486, 0]
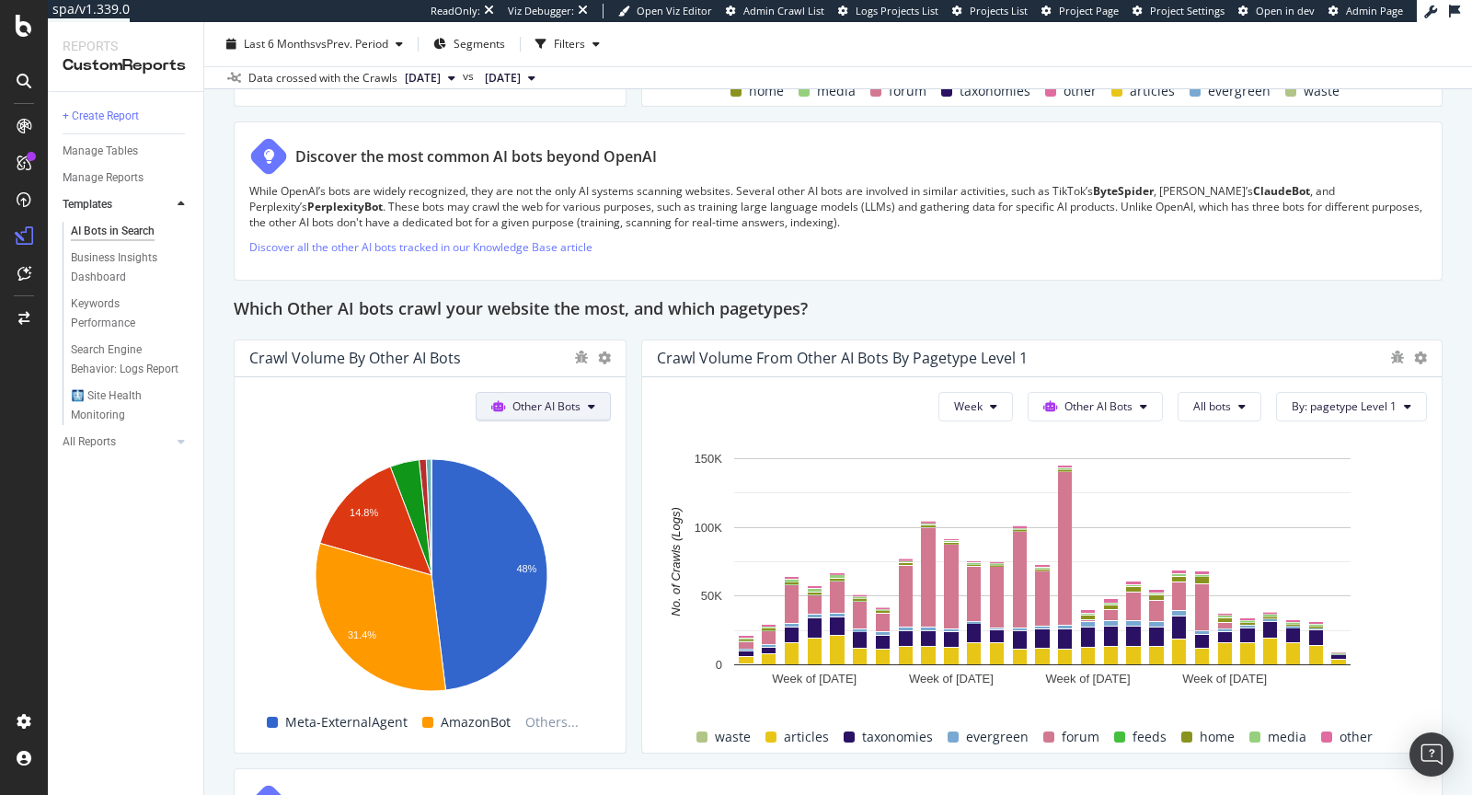
click at [594, 401] on icon at bounding box center [591, 406] width 7 height 11
click at [556, 505] on span "OpenAI" at bounding box center [558, 506] width 72 height 17
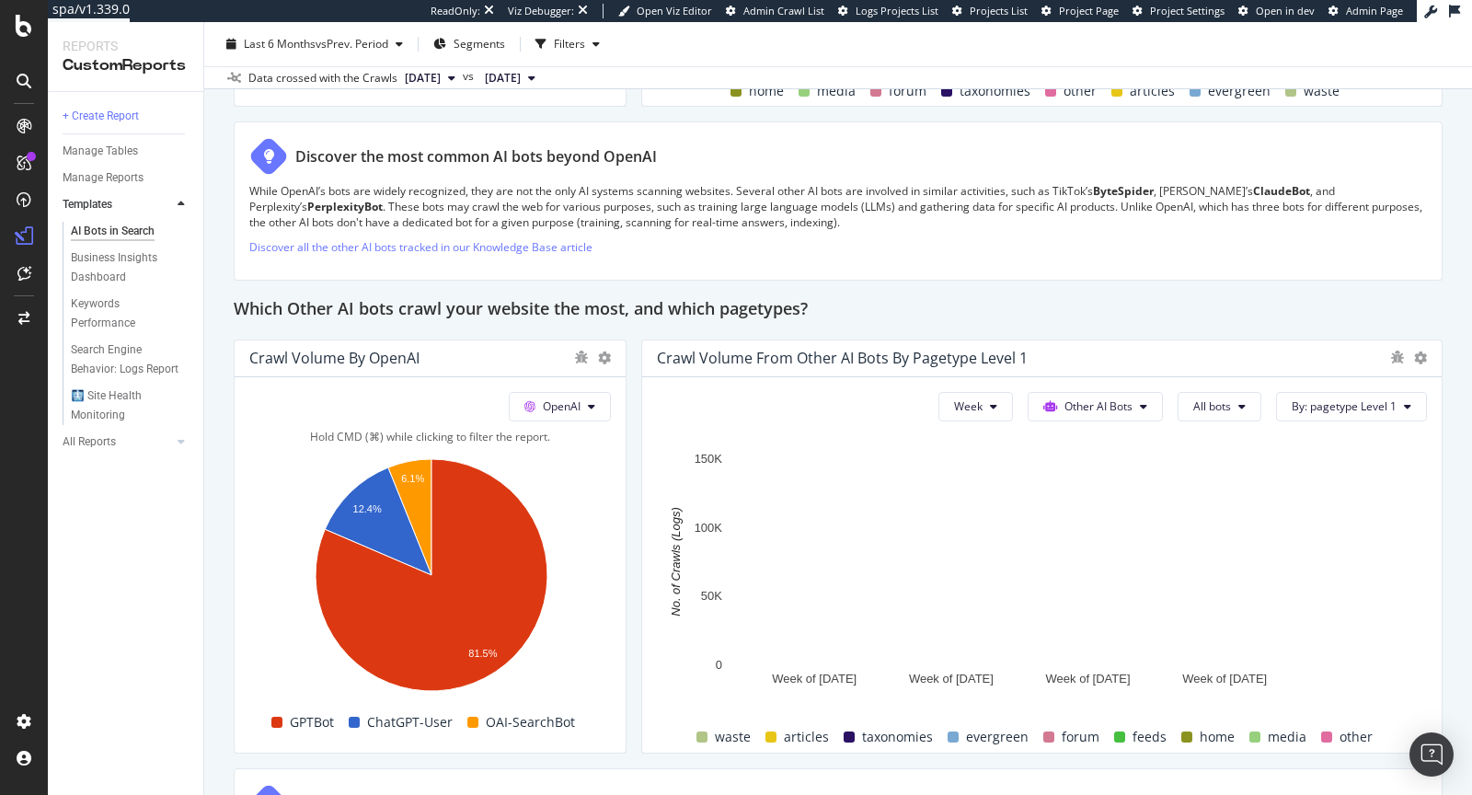
scroll to position [2535, 0]
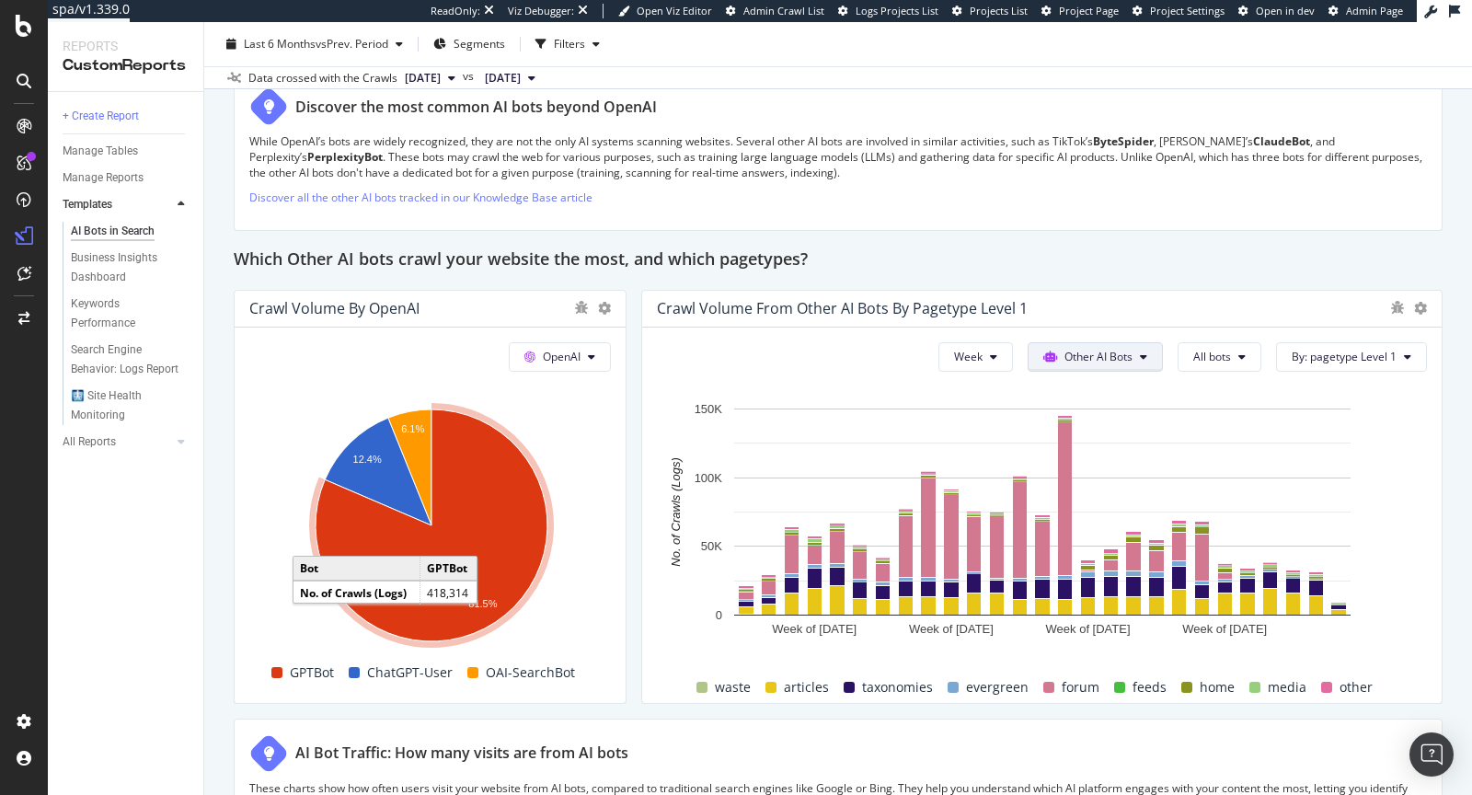
click at [1138, 342] on button "Other AI Bots" at bounding box center [1095, 356] width 135 height 29
click at [1110, 457] on span "OpenAI" at bounding box center [1112, 456] width 72 height 17
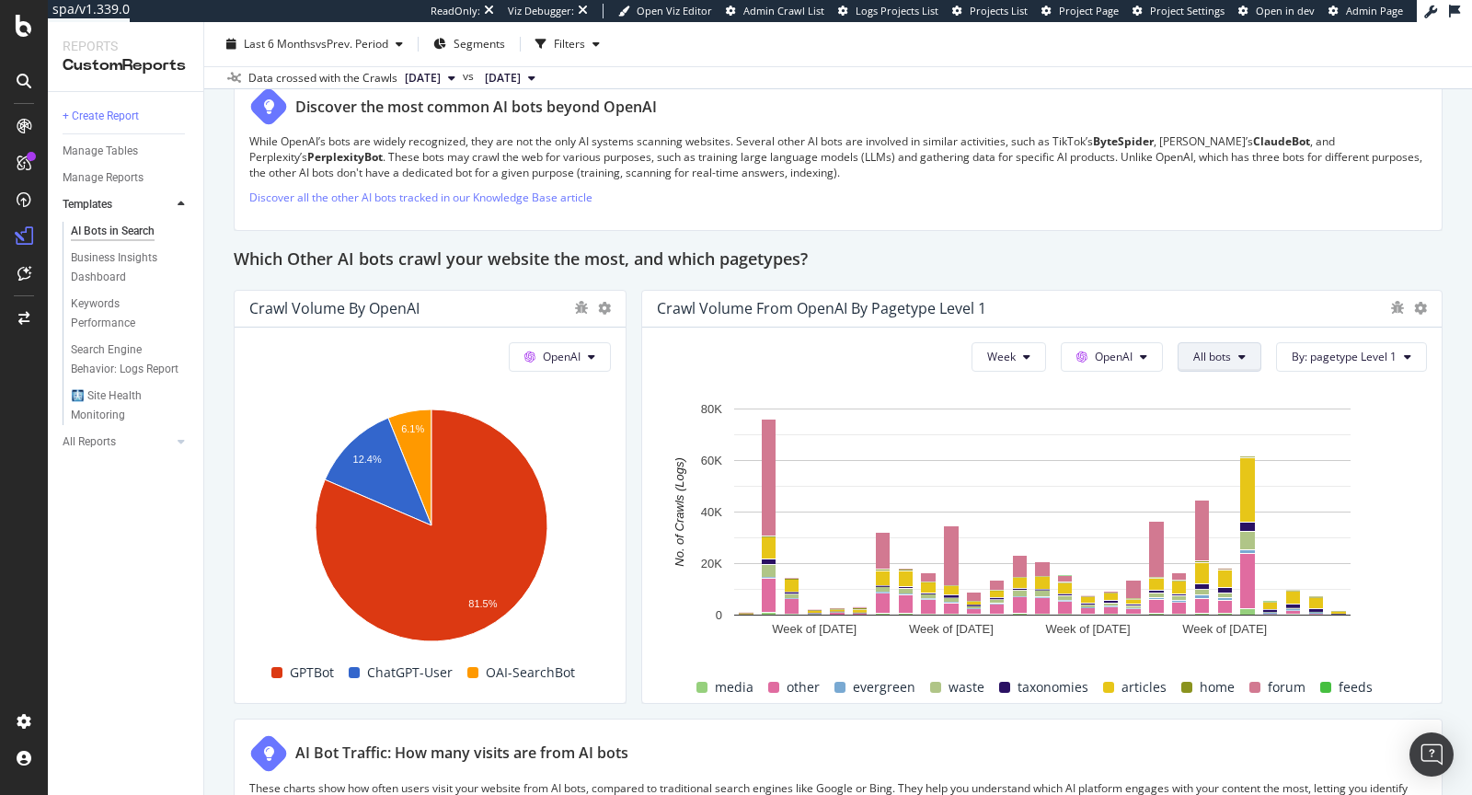
click at [1205, 352] on span "All bots" at bounding box center [1212, 357] width 38 height 16
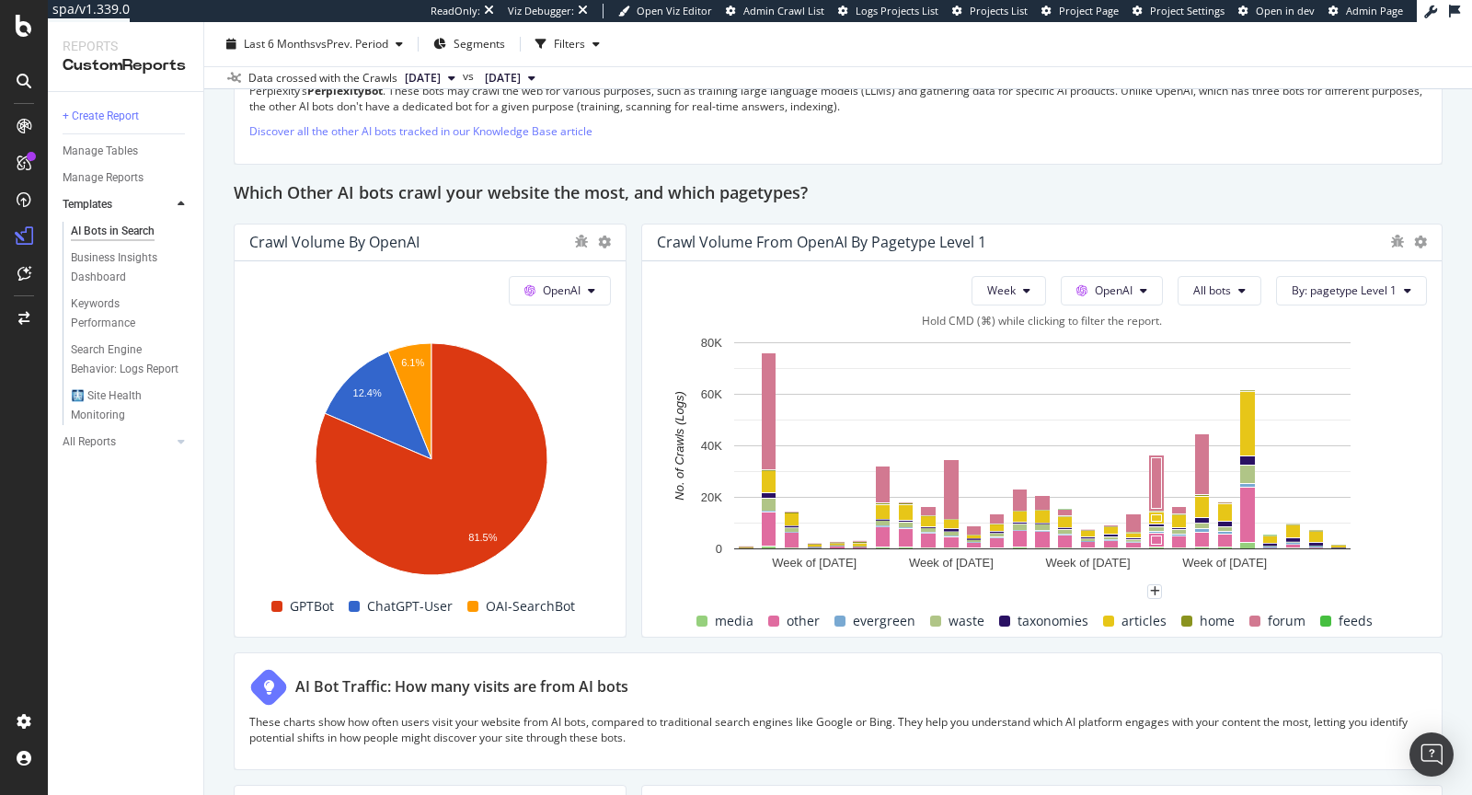
scroll to position [2627, 0]
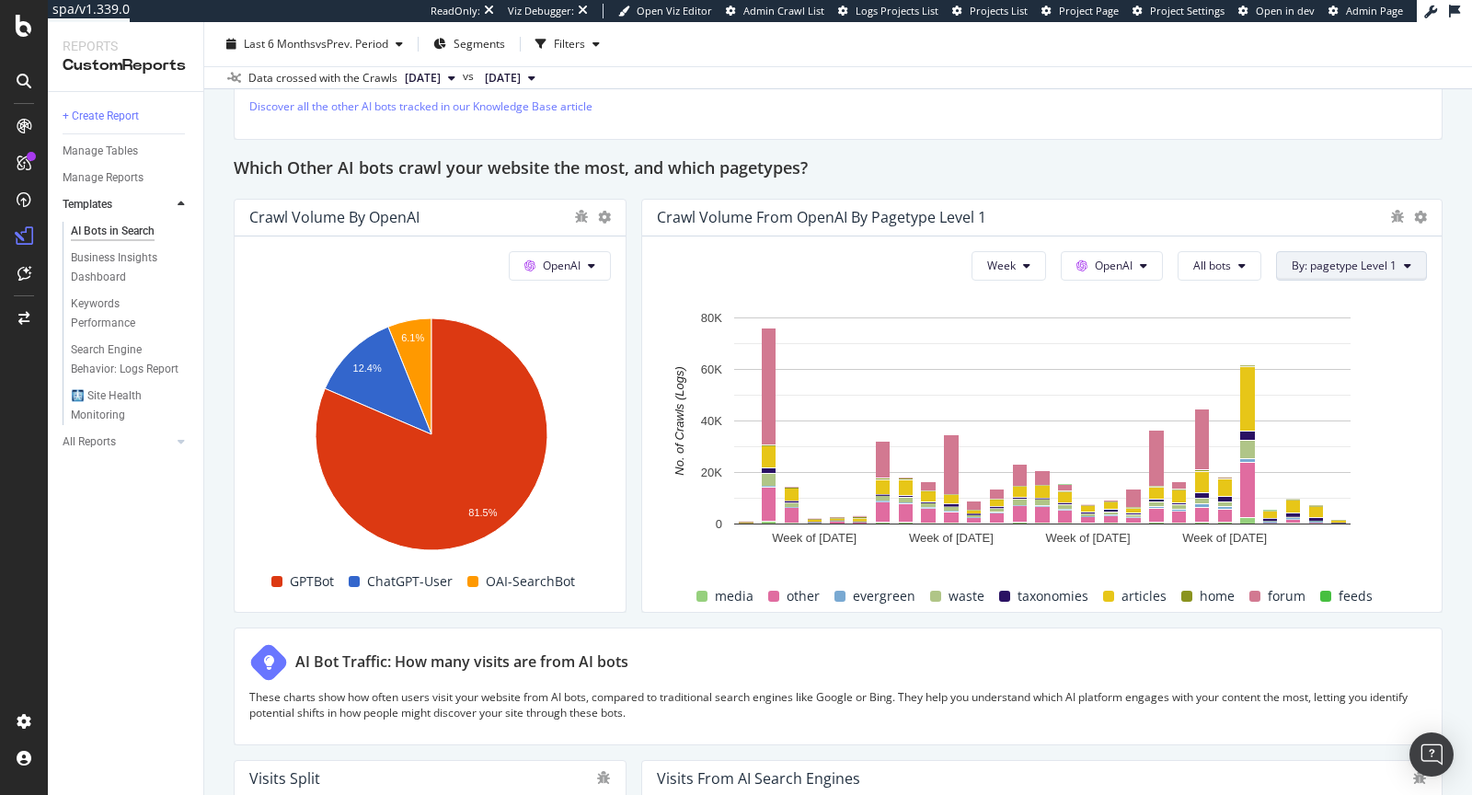
click at [1352, 258] on span "By: pagetype Level 1" at bounding box center [1344, 266] width 105 height 16
click at [1034, 260] on button "Week" at bounding box center [1008, 265] width 75 height 29
click at [1010, 364] on span "Month" at bounding box center [1009, 365] width 33 height 17
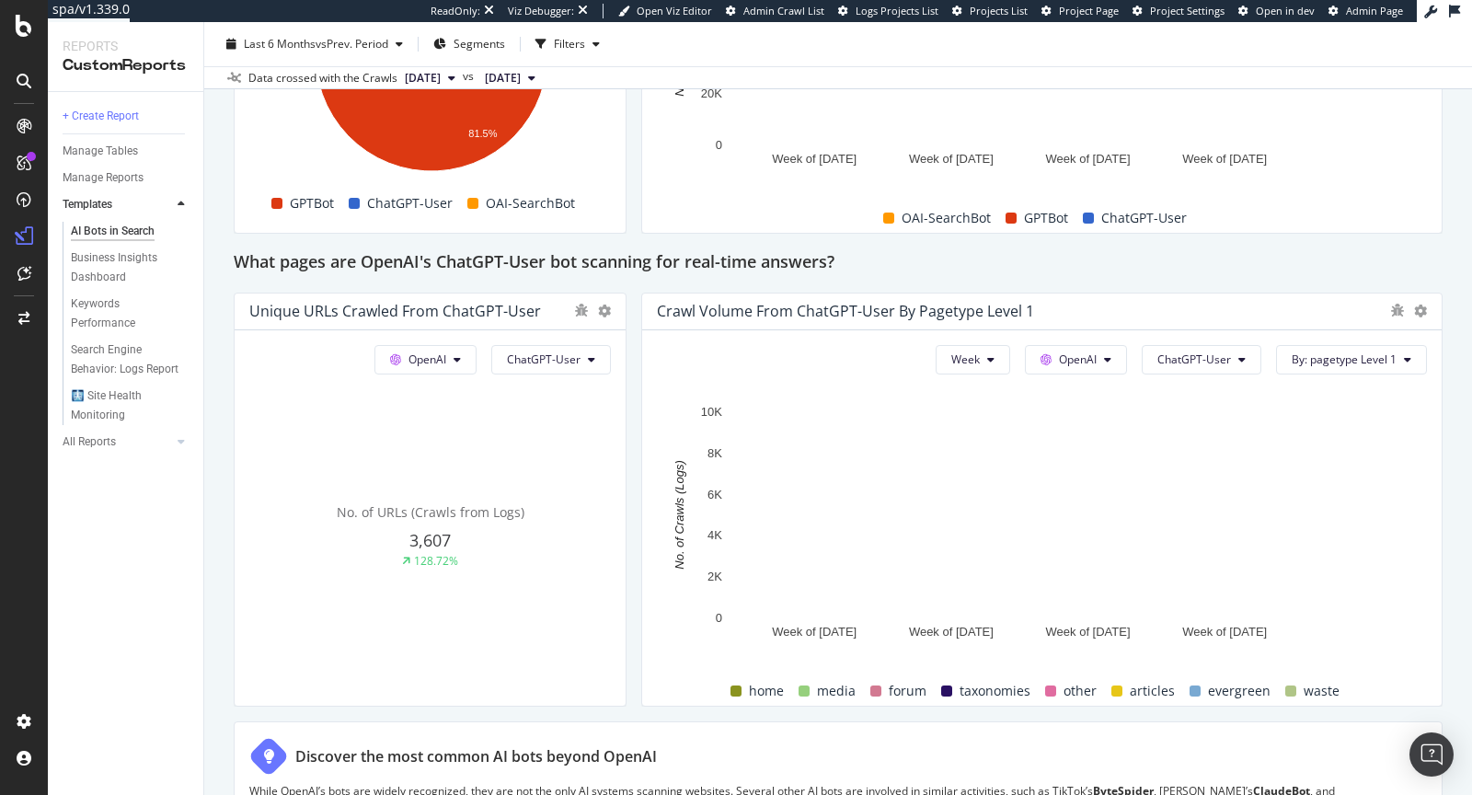
scroll to position [1938, 0]
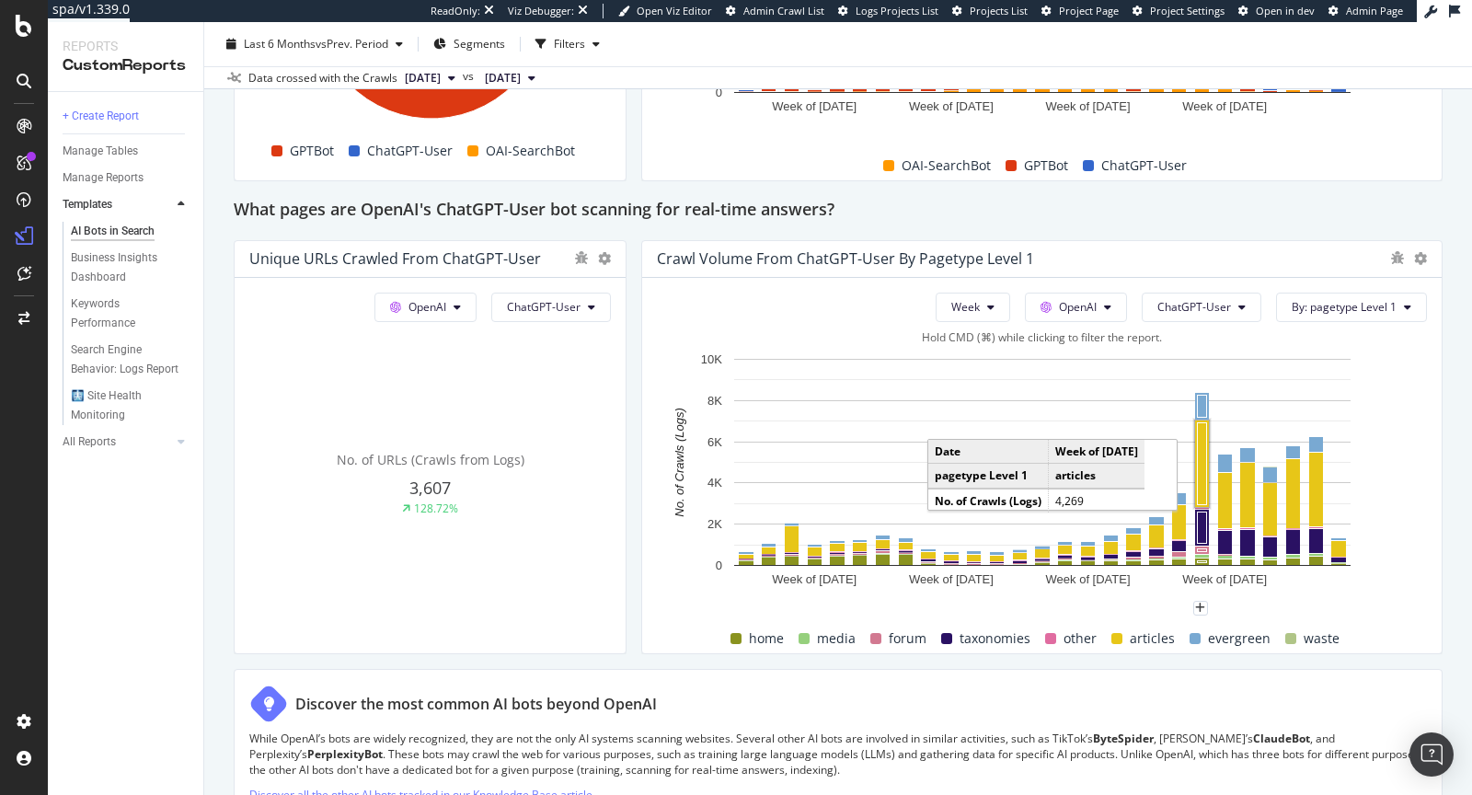
click at [1201, 474] on rect "A chart." at bounding box center [1202, 464] width 9 height 82
click at [1207, 466] on rect "A chart." at bounding box center [1202, 463] width 14 height 86
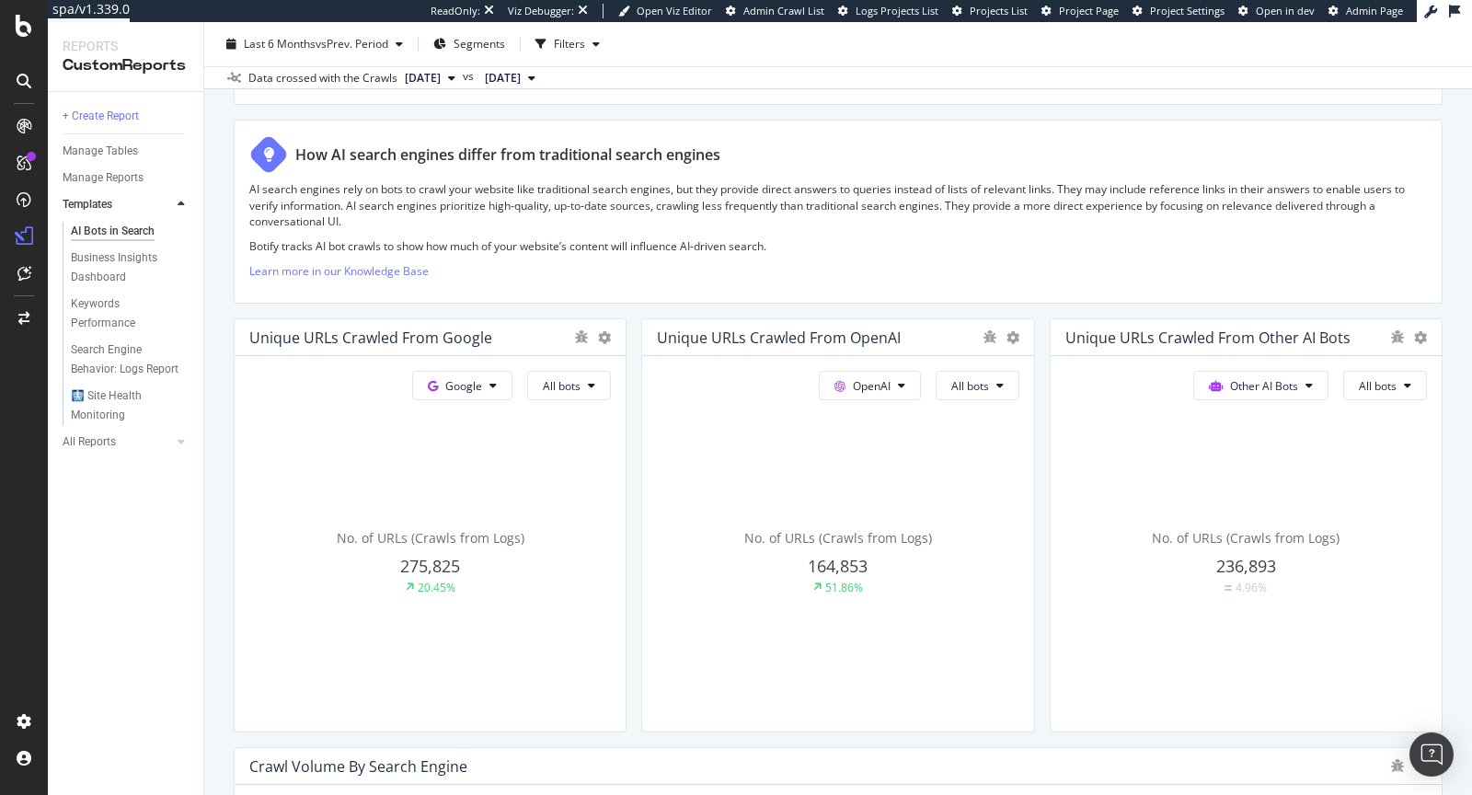
scroll to position [0, 0]
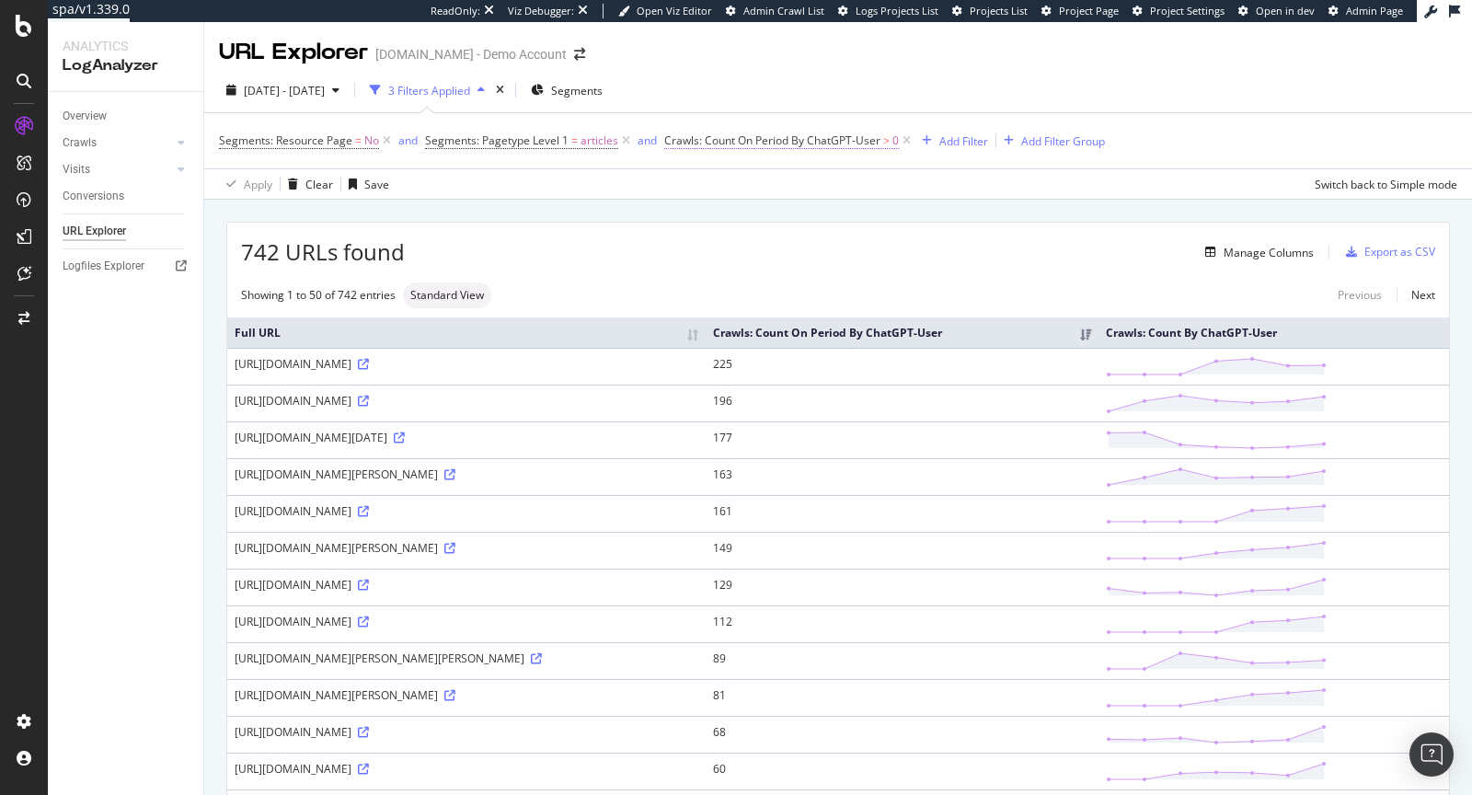
click at [838, 132] on span "Crawls: Count On Period By ChatGPT-User" at bounding box center [772, 140] width 216 height 16
click at [744, 207] on icon at bounding box center [750, 212] width 13 height 11
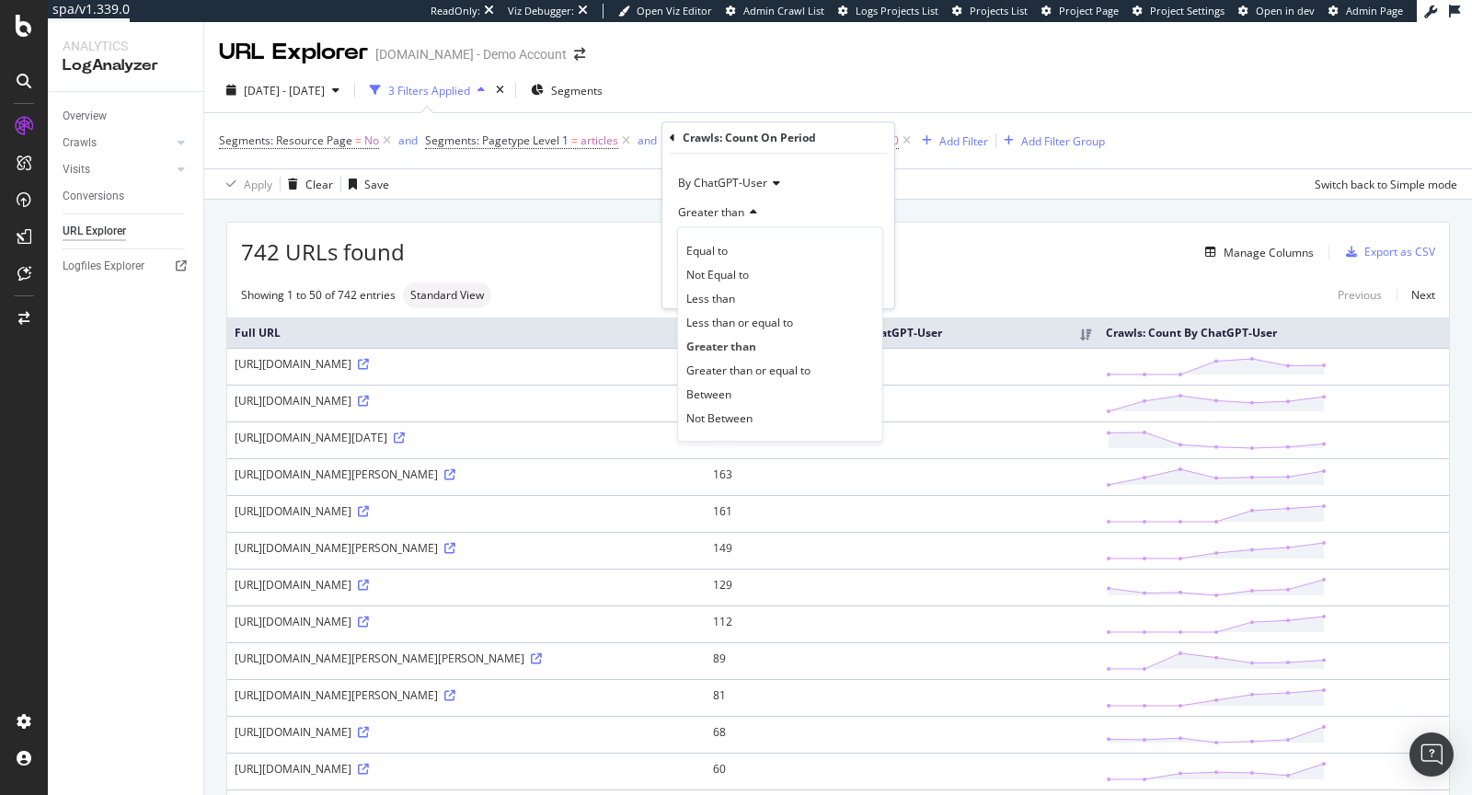
click at [948, 244] on div "Manage Columns" at bounding box center [859, 252] width 909 height 22
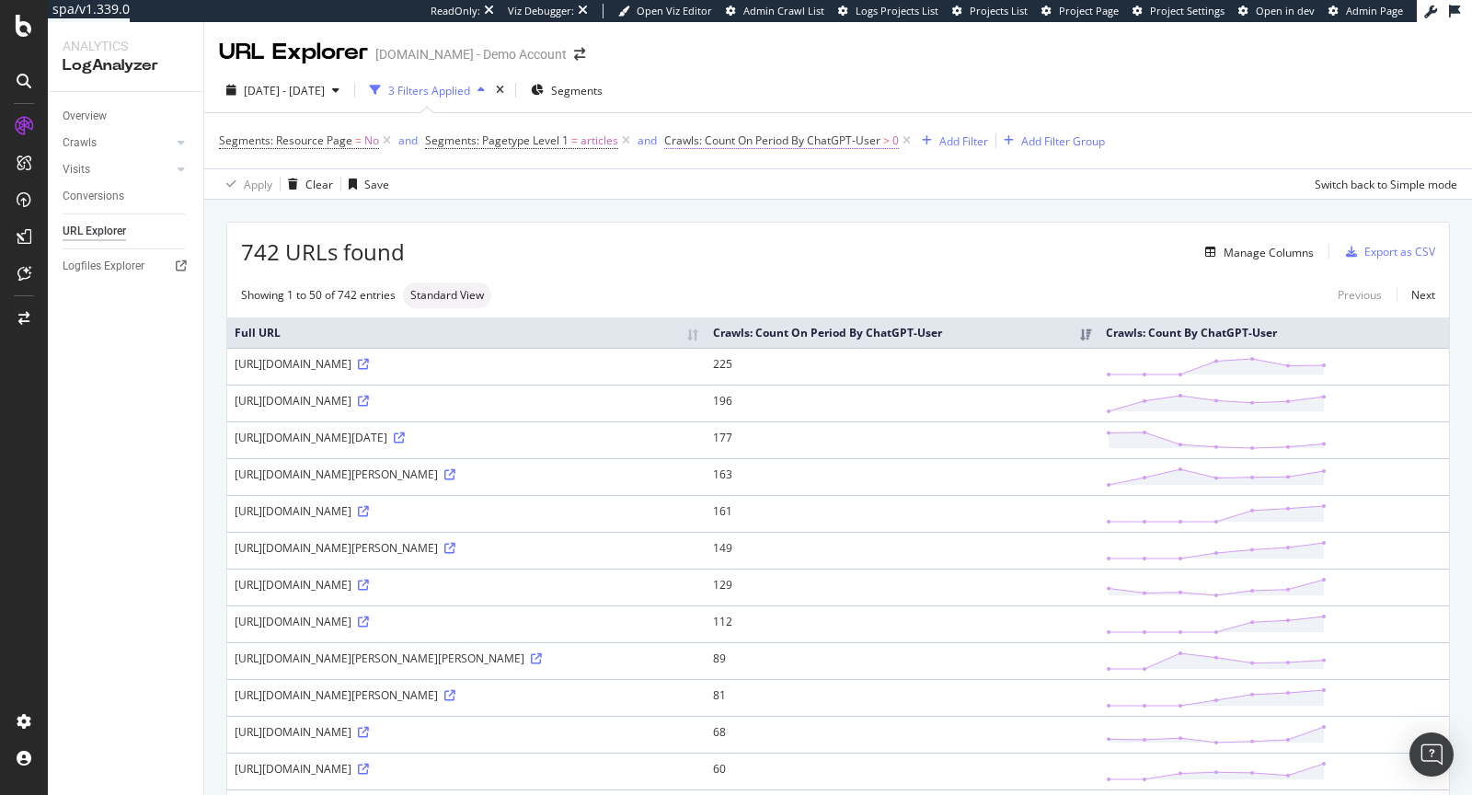
click at [807, 141] on span "Crawls: Count On Period By ChatGPT-User" at bounding box center [772, 140] width 216 height 16
click at [738, 211] on span "Greater than" at bounding box center [711, 212] width 66 height 16
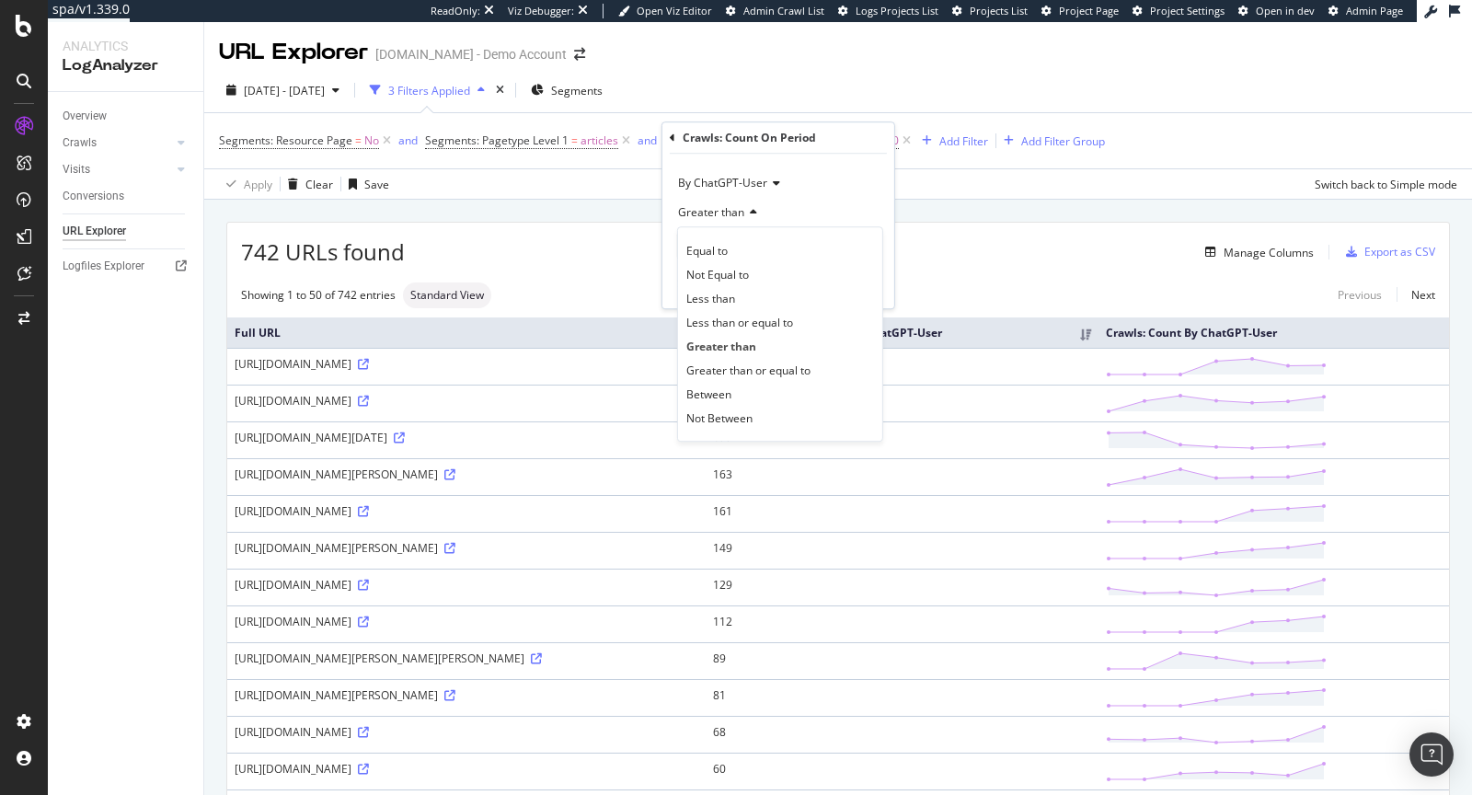
click at [602, 252] on div "Manage Columns" at bounding box center [859, 252] width 909 height 22
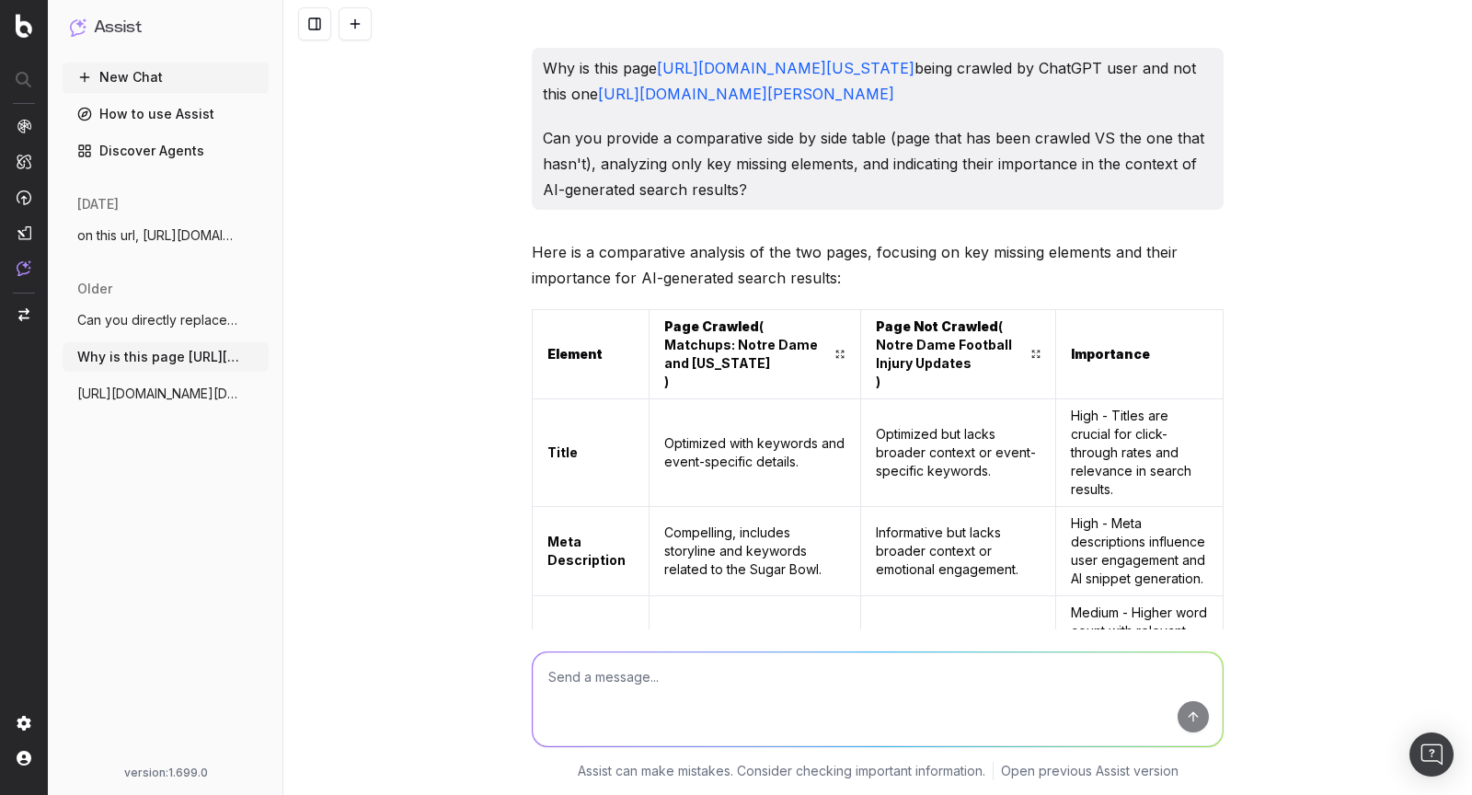
scroll to position [11661, 0]
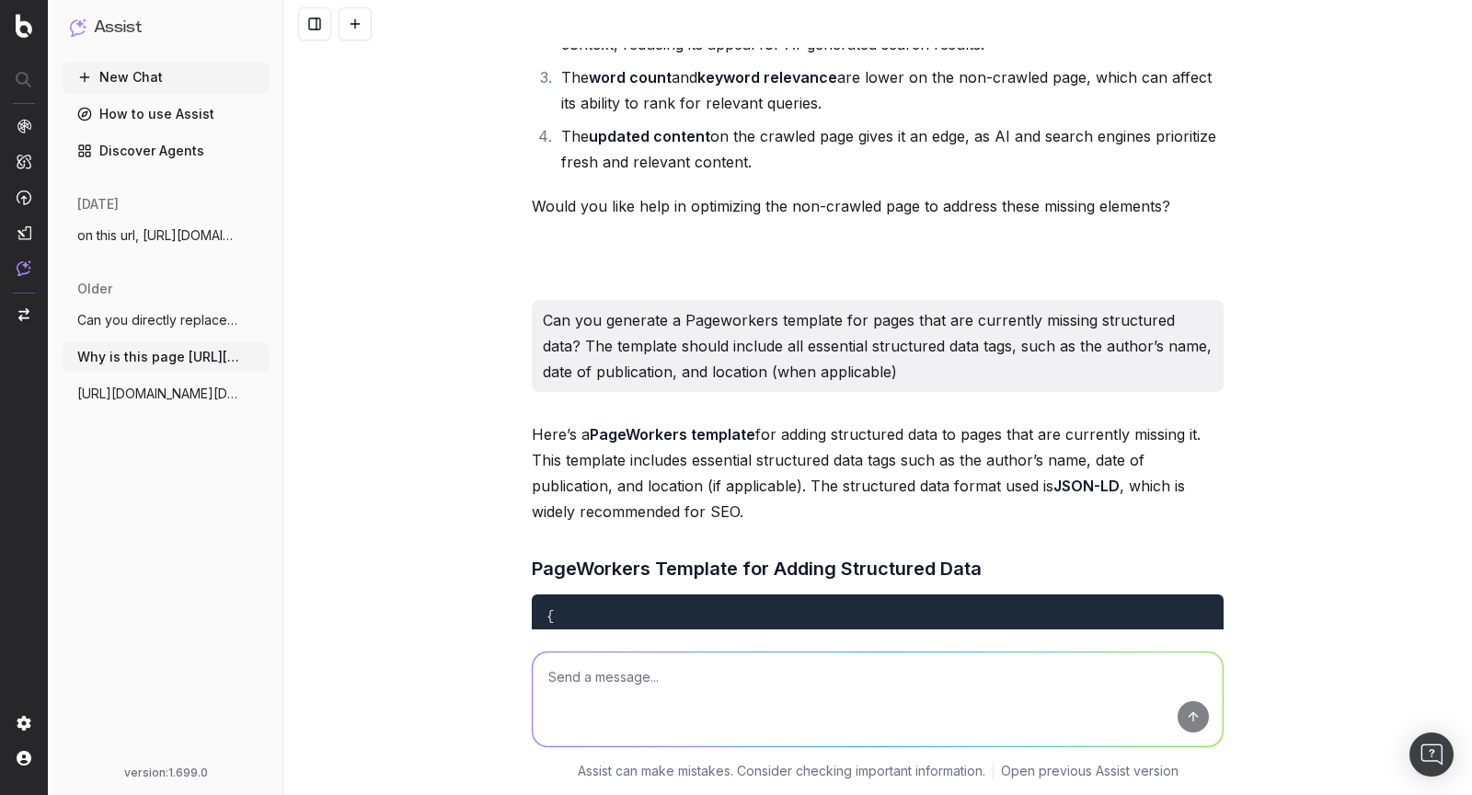
scroll to position [5423, 0]
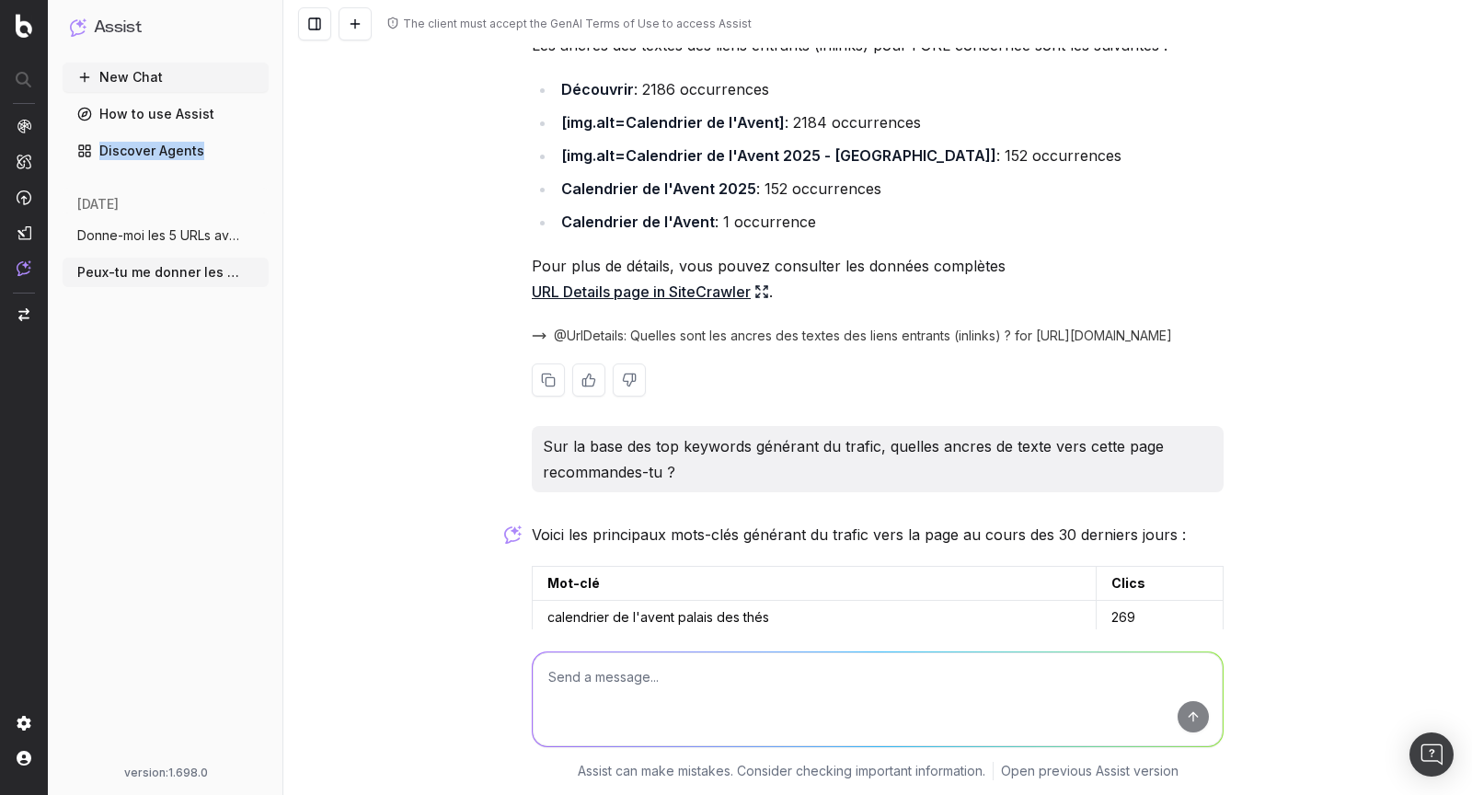
scroll to position [112, 0]
click at [765, 298] on icon at bounding box center [761, 290] width 15 height 15
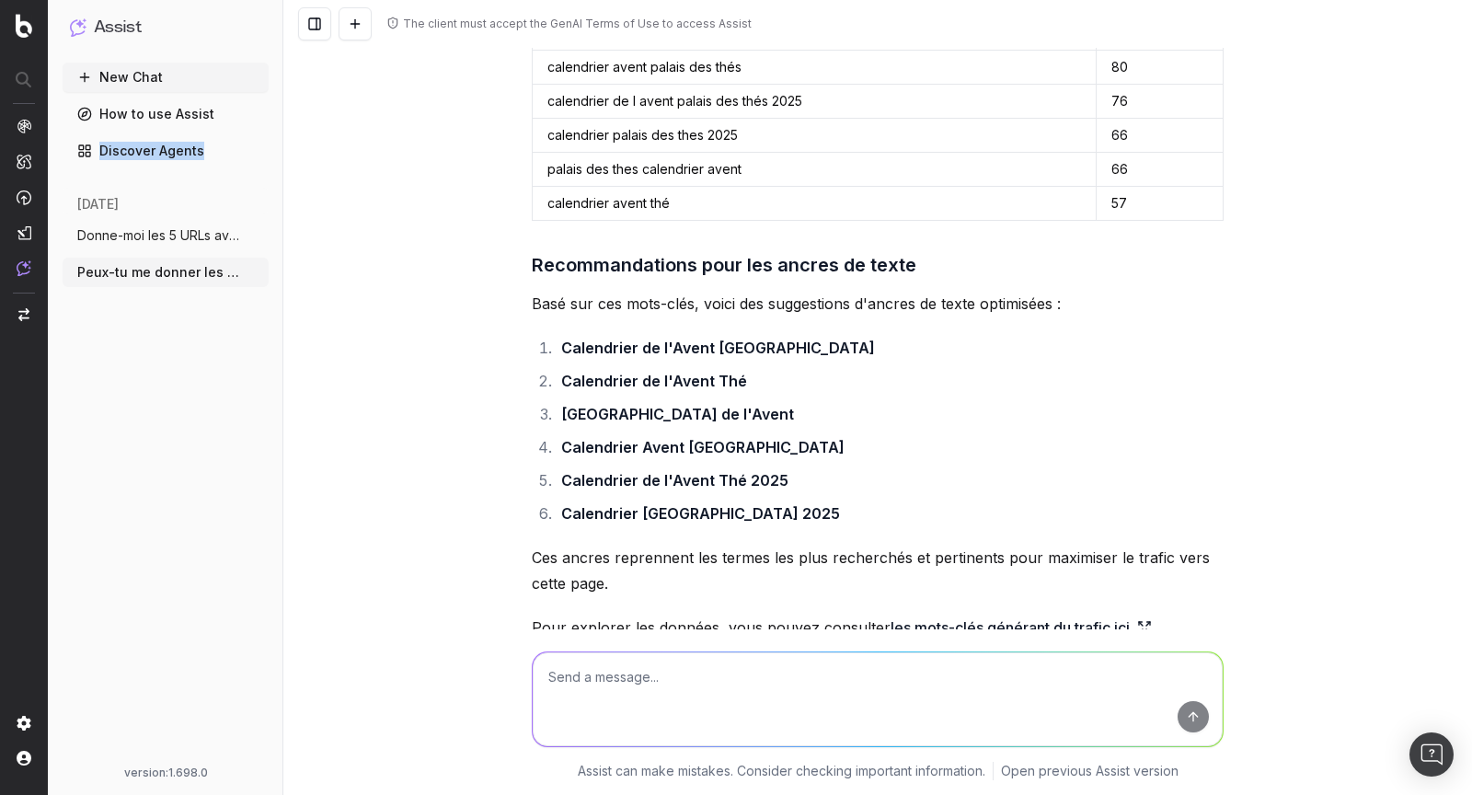
scroll to position [949, 0]
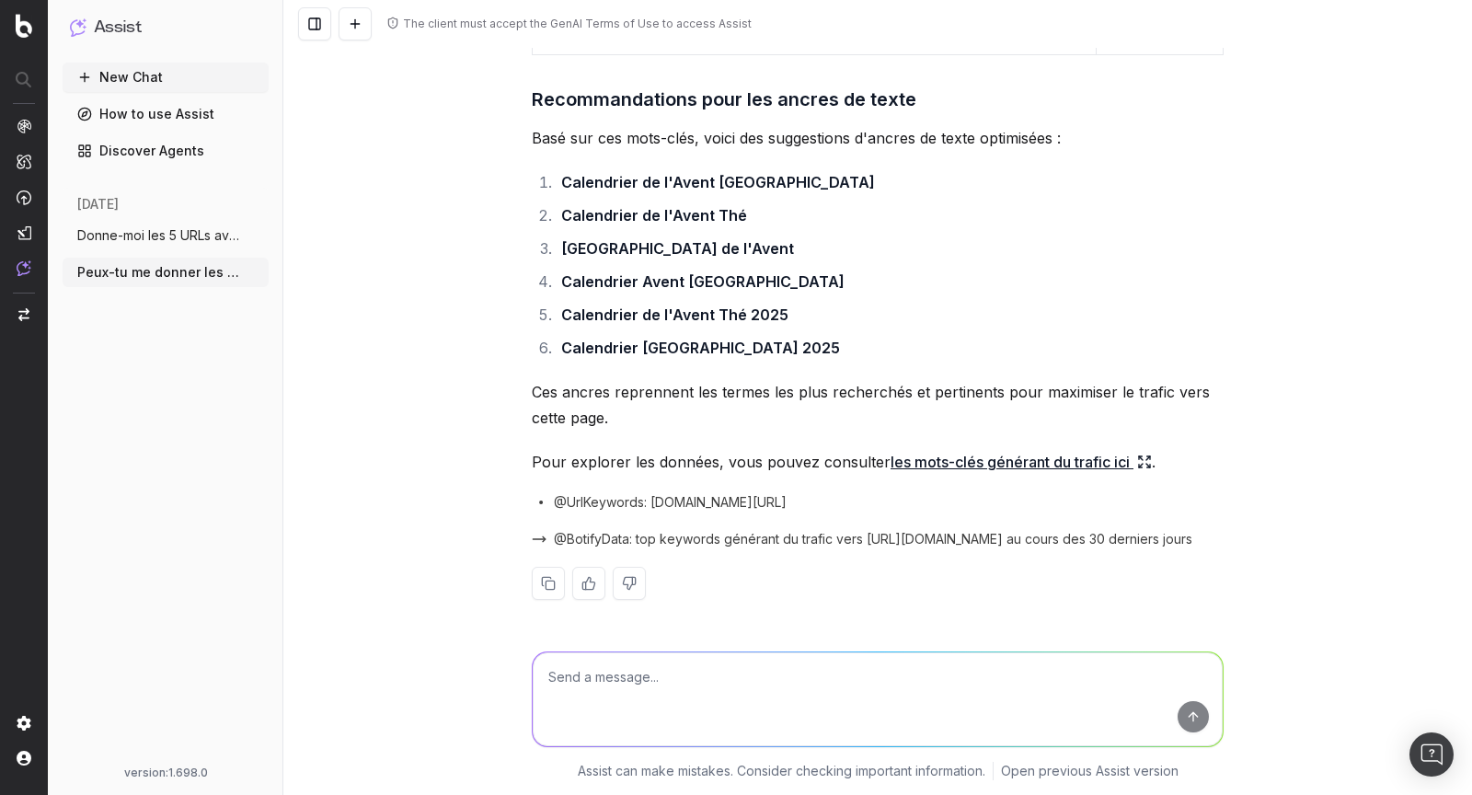
click at [1144, 460] on icon at bounding box center [1144, 461] width 15 height 15
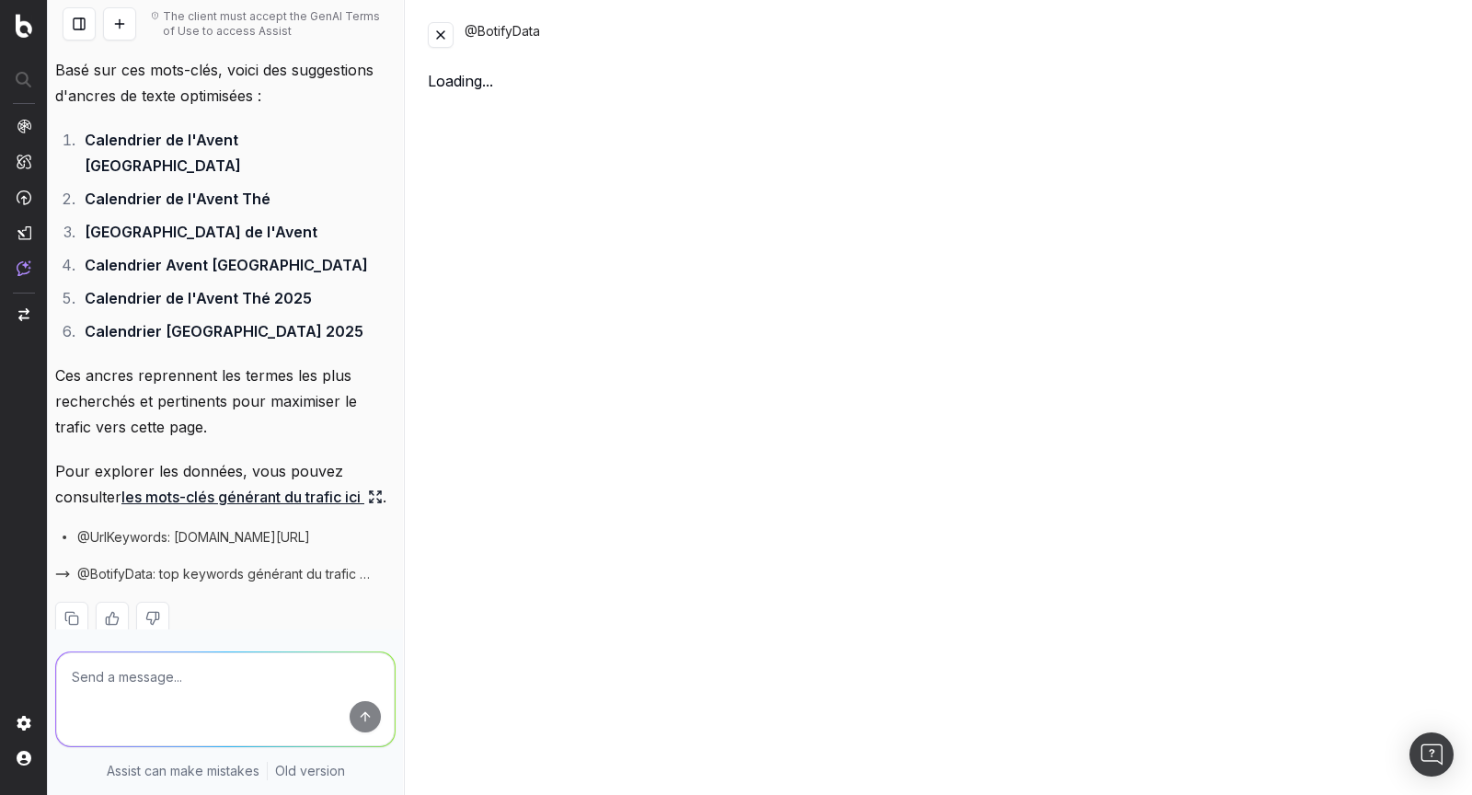
scroll to position [1200, 0]
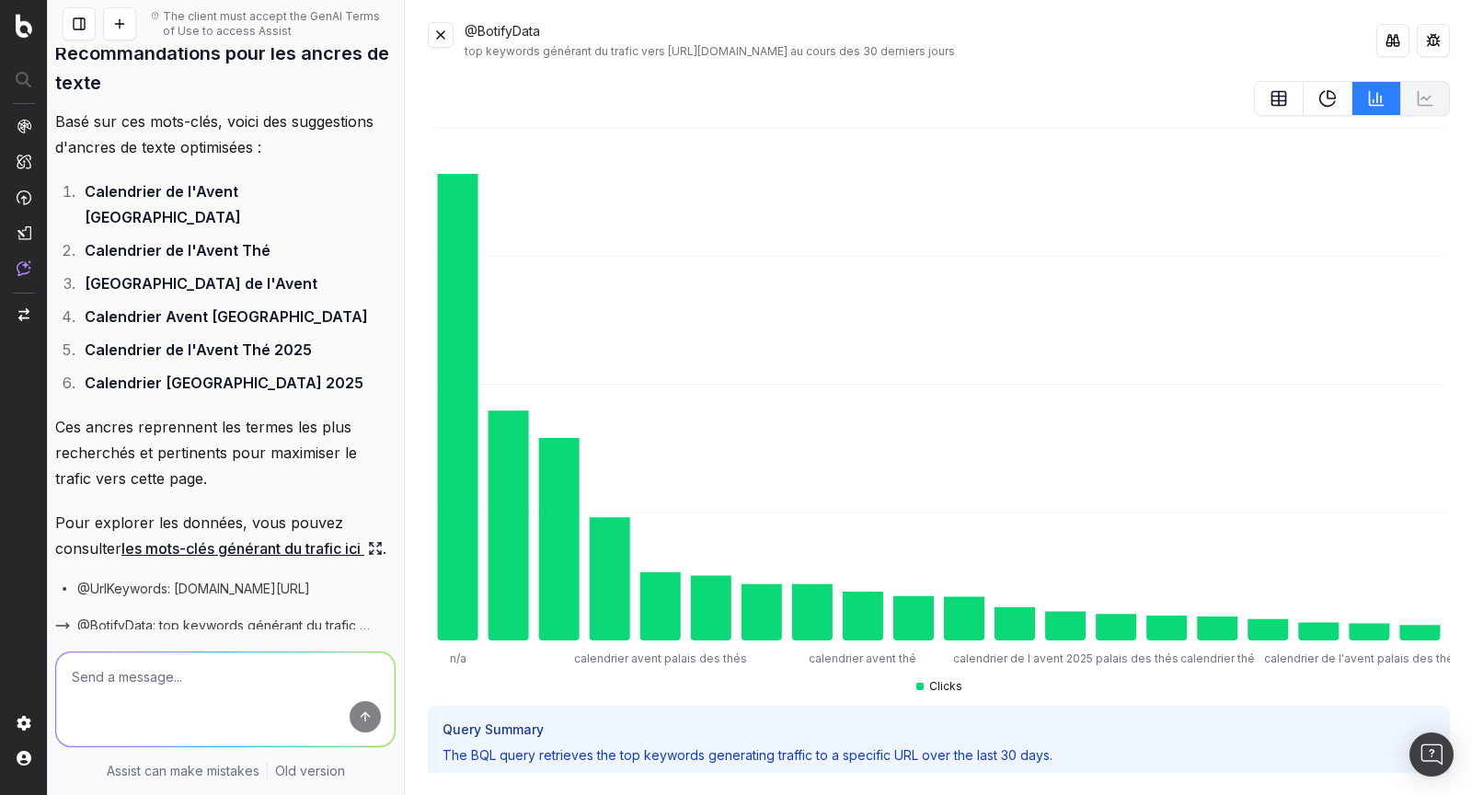
click at [452, 38] on button at bounding box center [441, 35] width 26 height 26
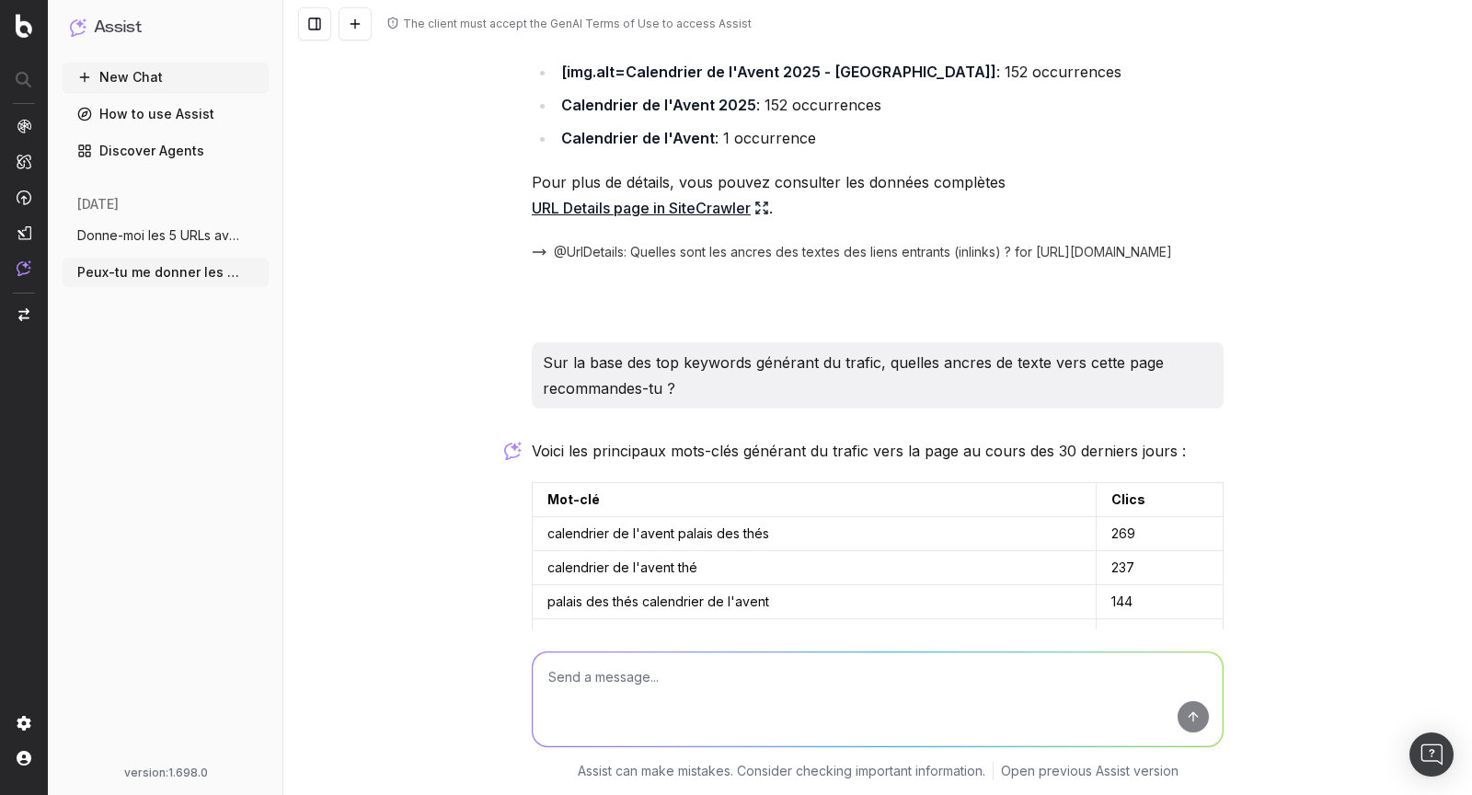
scroll to position [0, 0]
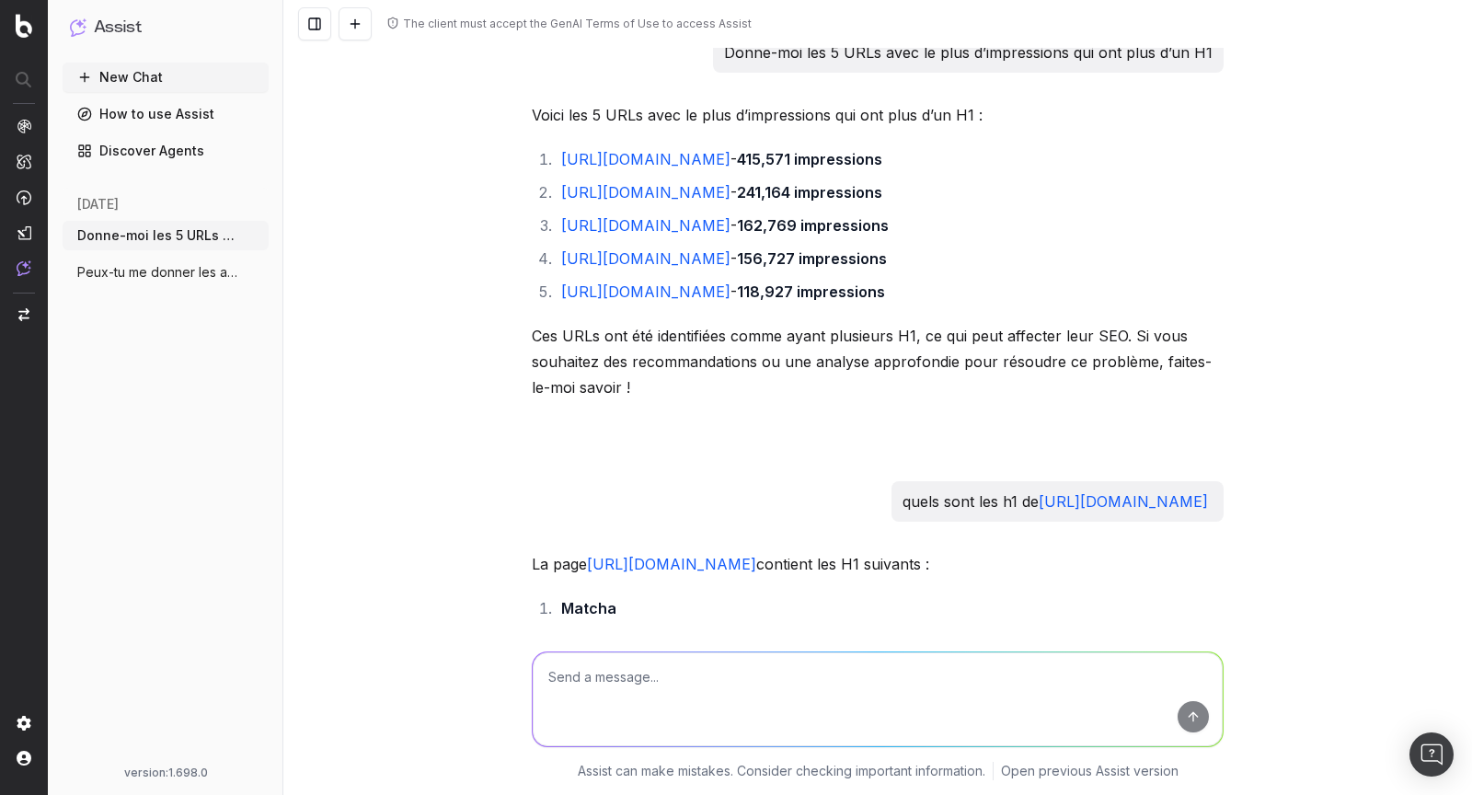
scroll to position [1901, 0]
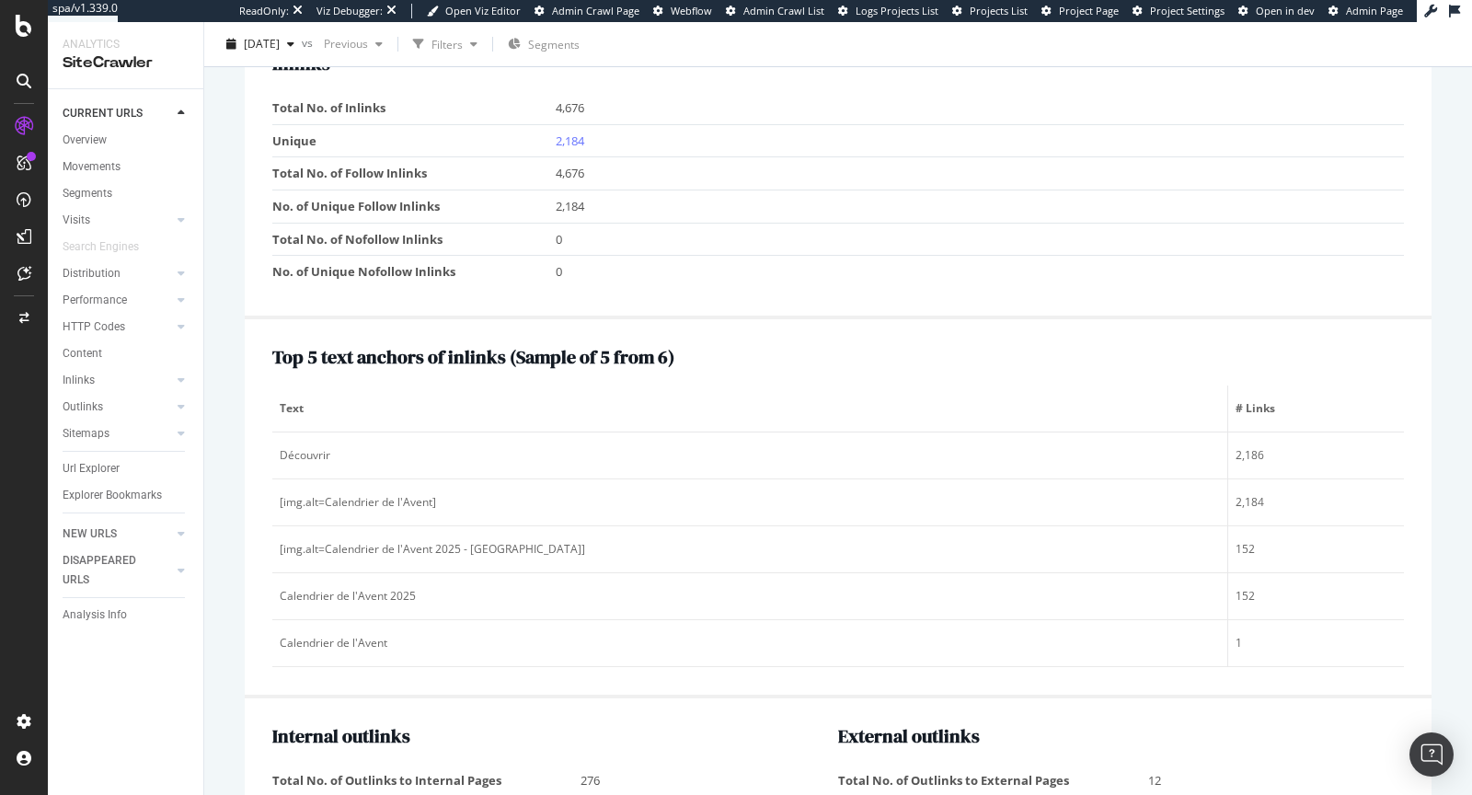
scroll to position [2375, 0]
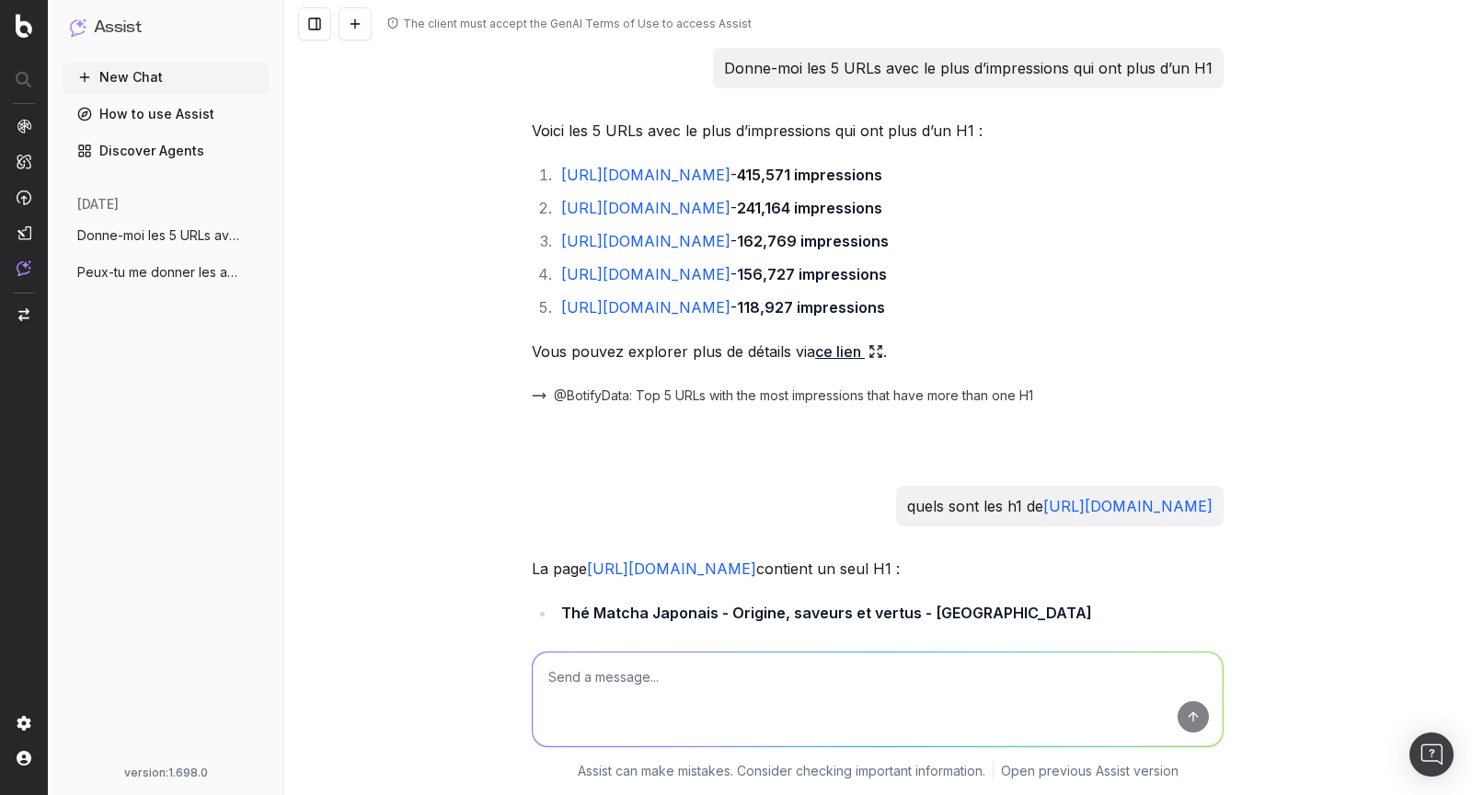
scroll to position [1306, 0]
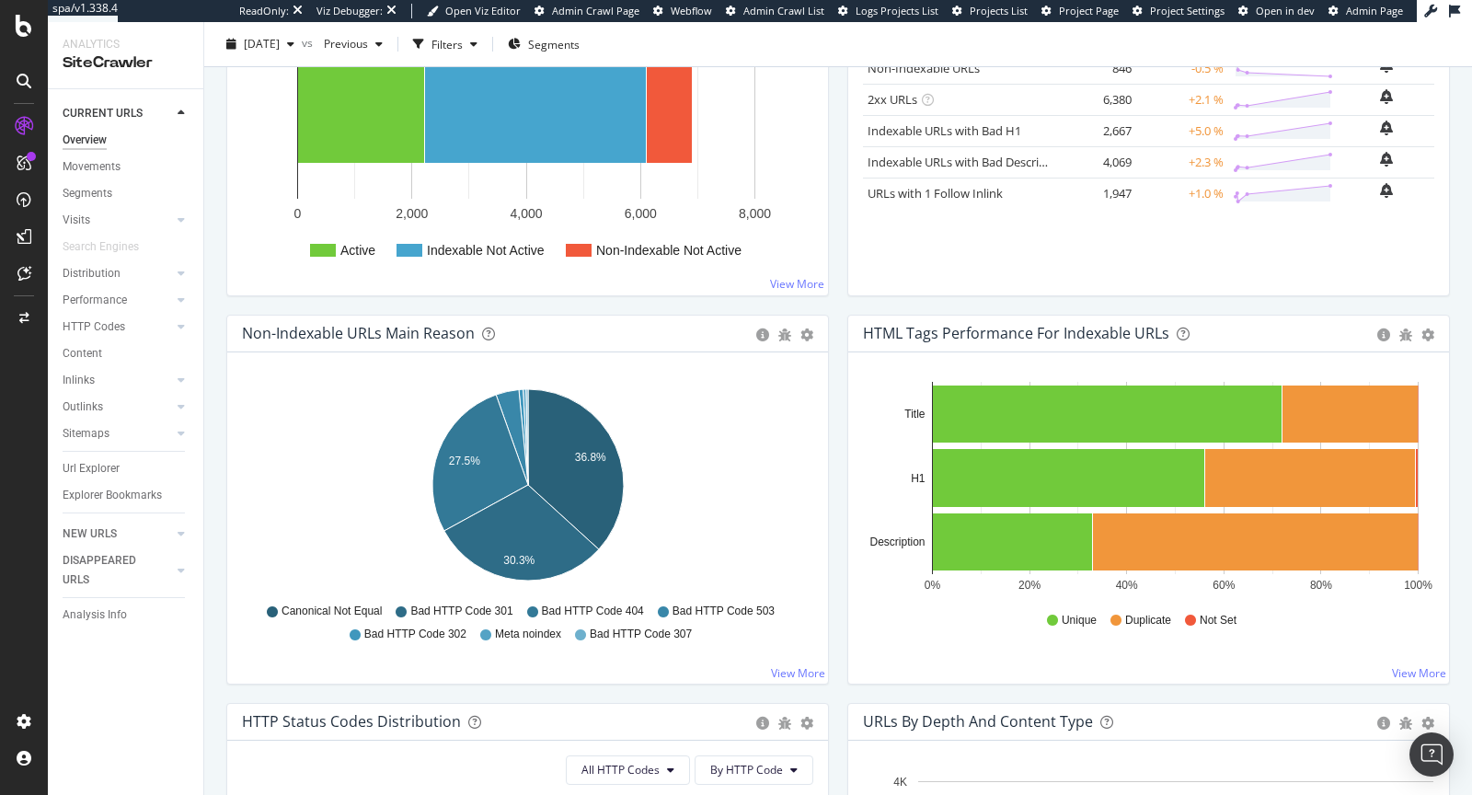
scroll to position [373, 0]
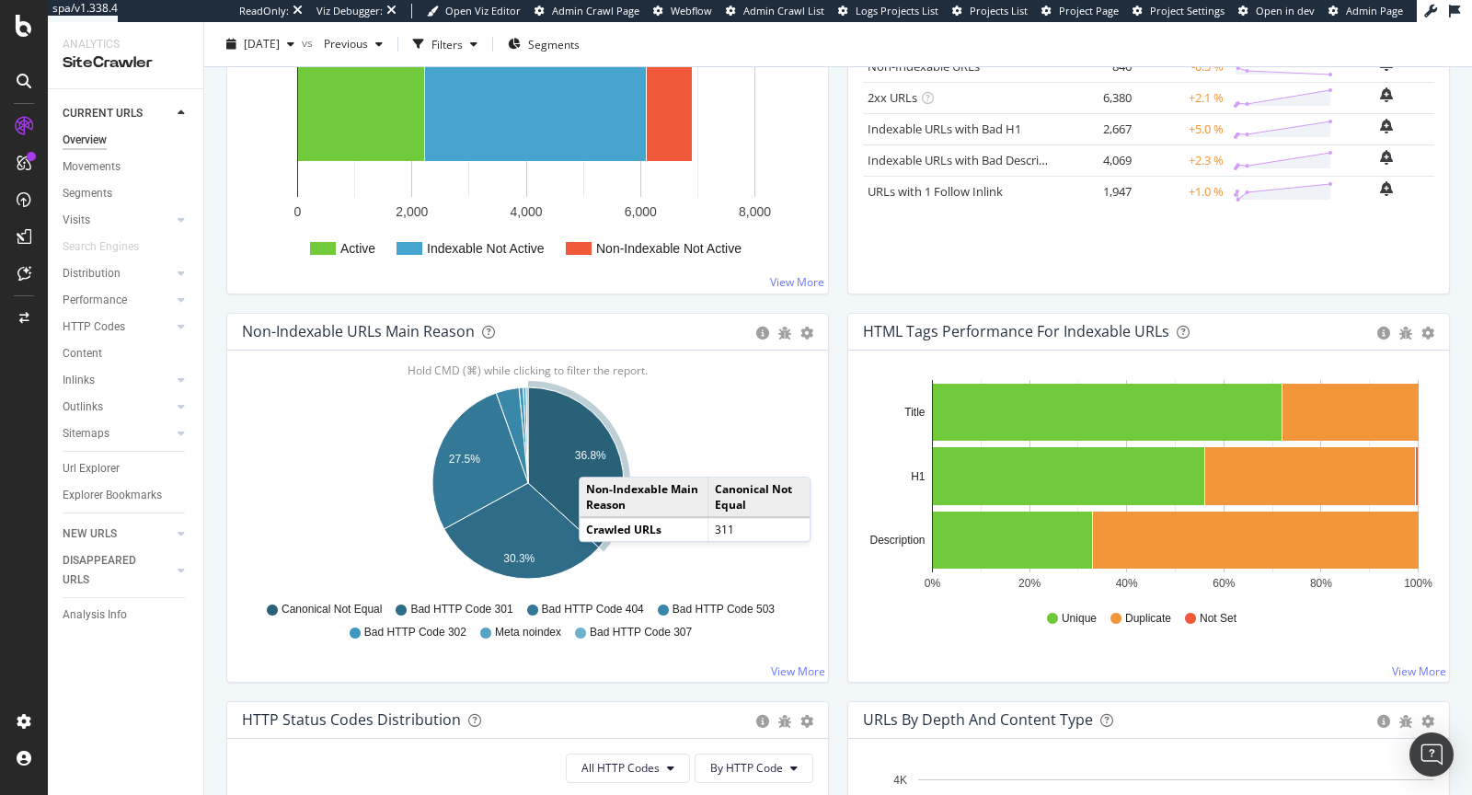
click at [597, 455] on text "36.8%" at bounding box center [590, 455] width 31 height 13
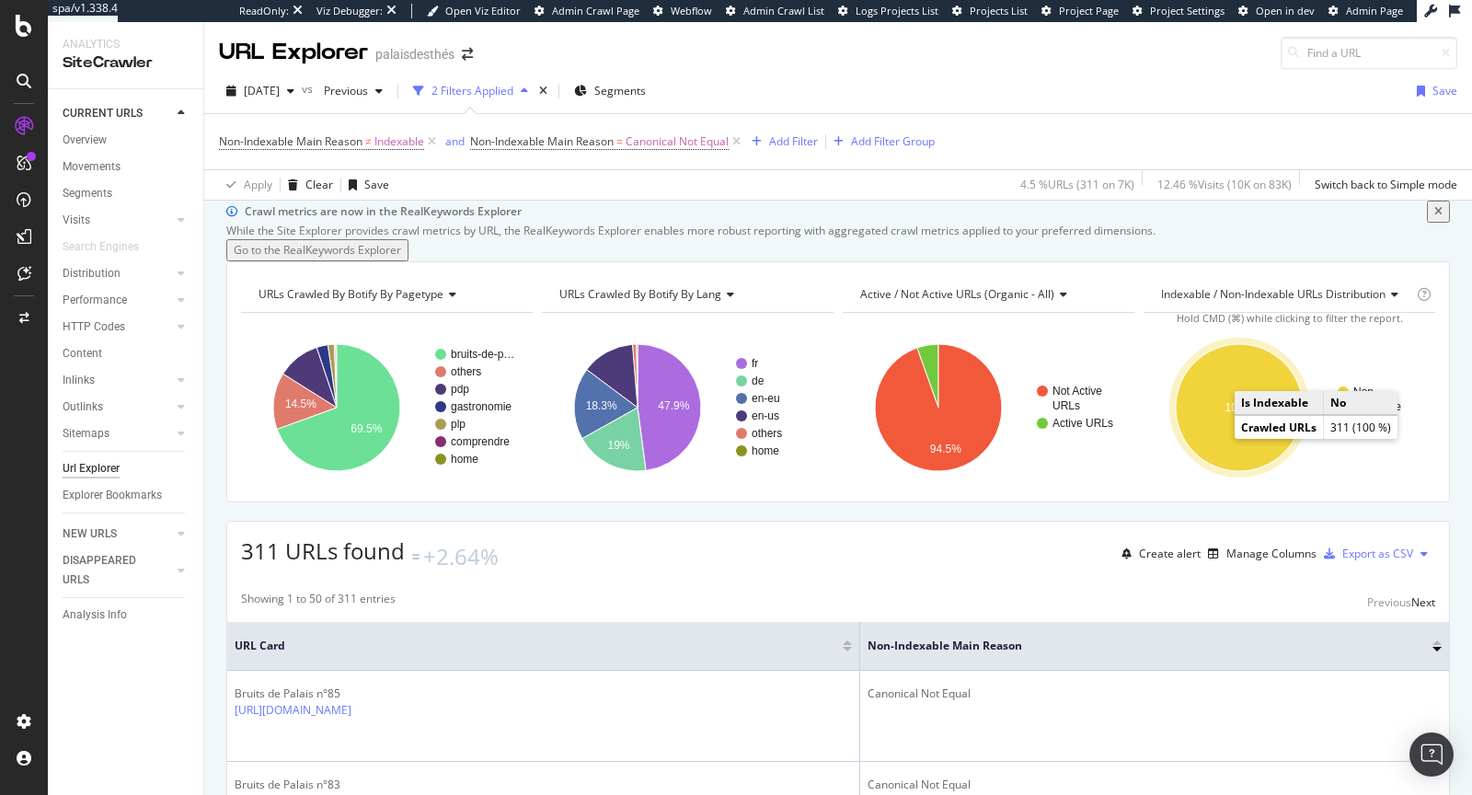
scroll to position [121, 0]
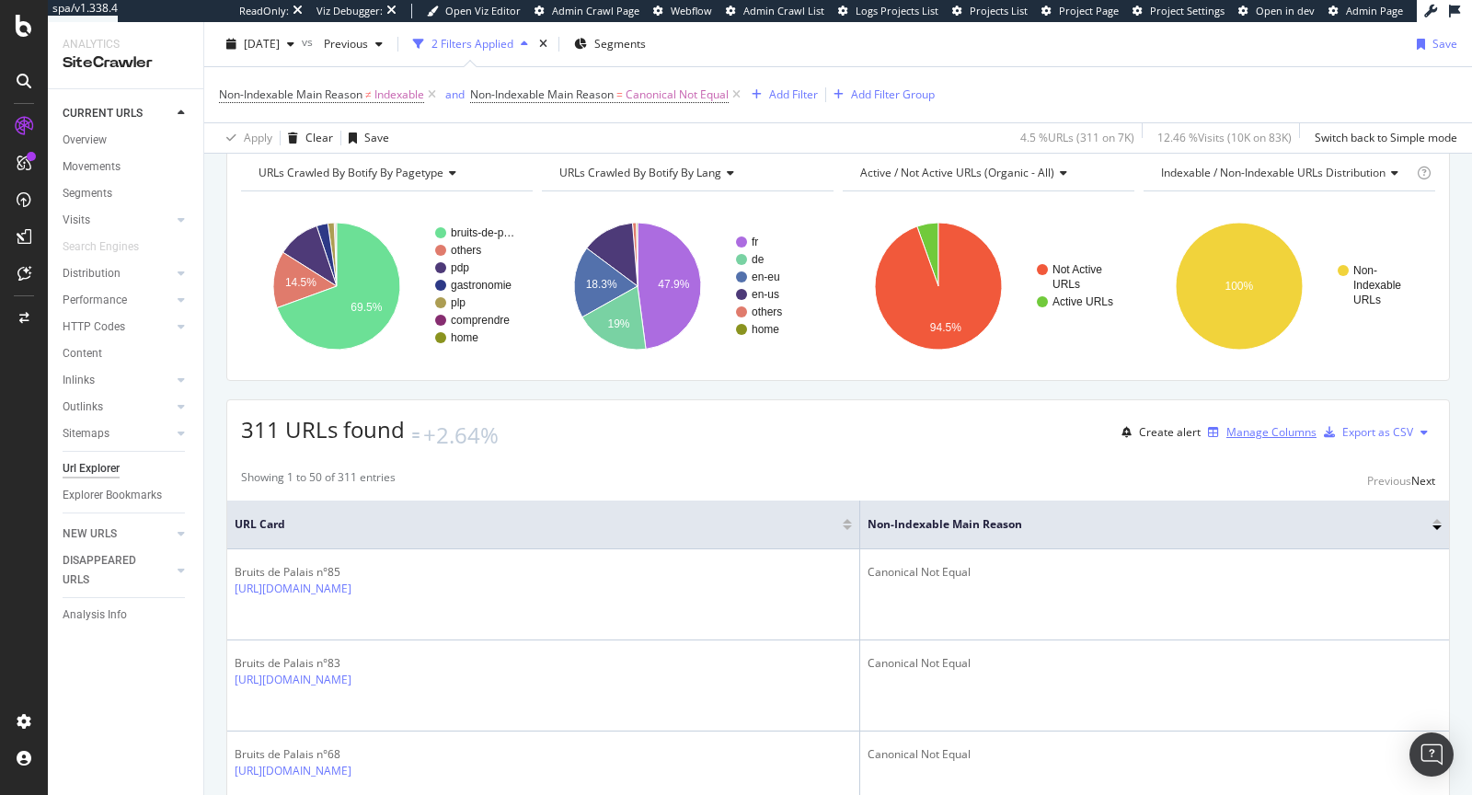
click at [1208, 438] on icon "button" at bounding box center [1213, 432] width 11 height 11
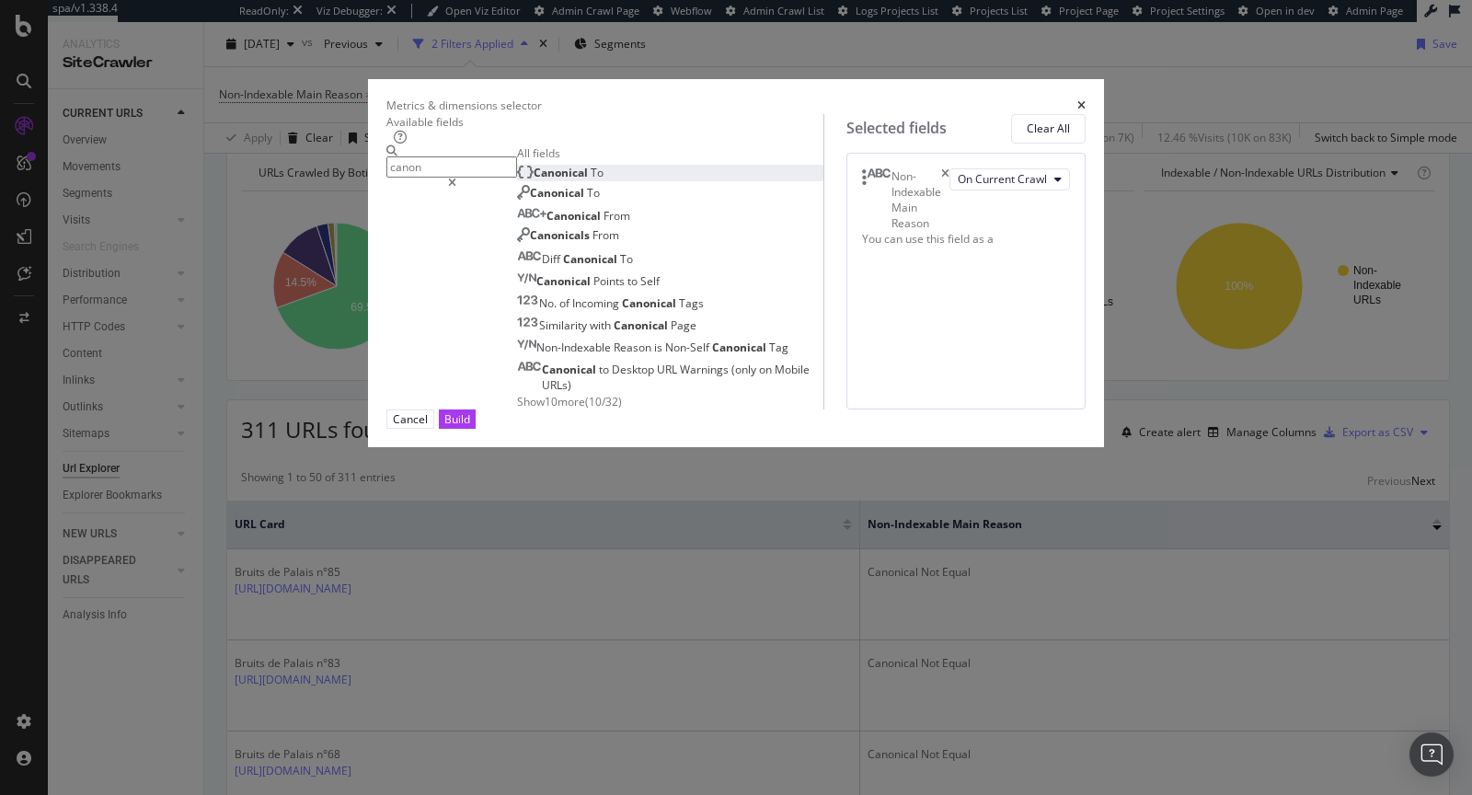
type input "canon"
click at [596, 180] on div "Canonical To" at bounding box center [560, 173] width 86 height 16
click at [476, 429] on button "Build" at bounding box center [457, 418] width 37 height 19
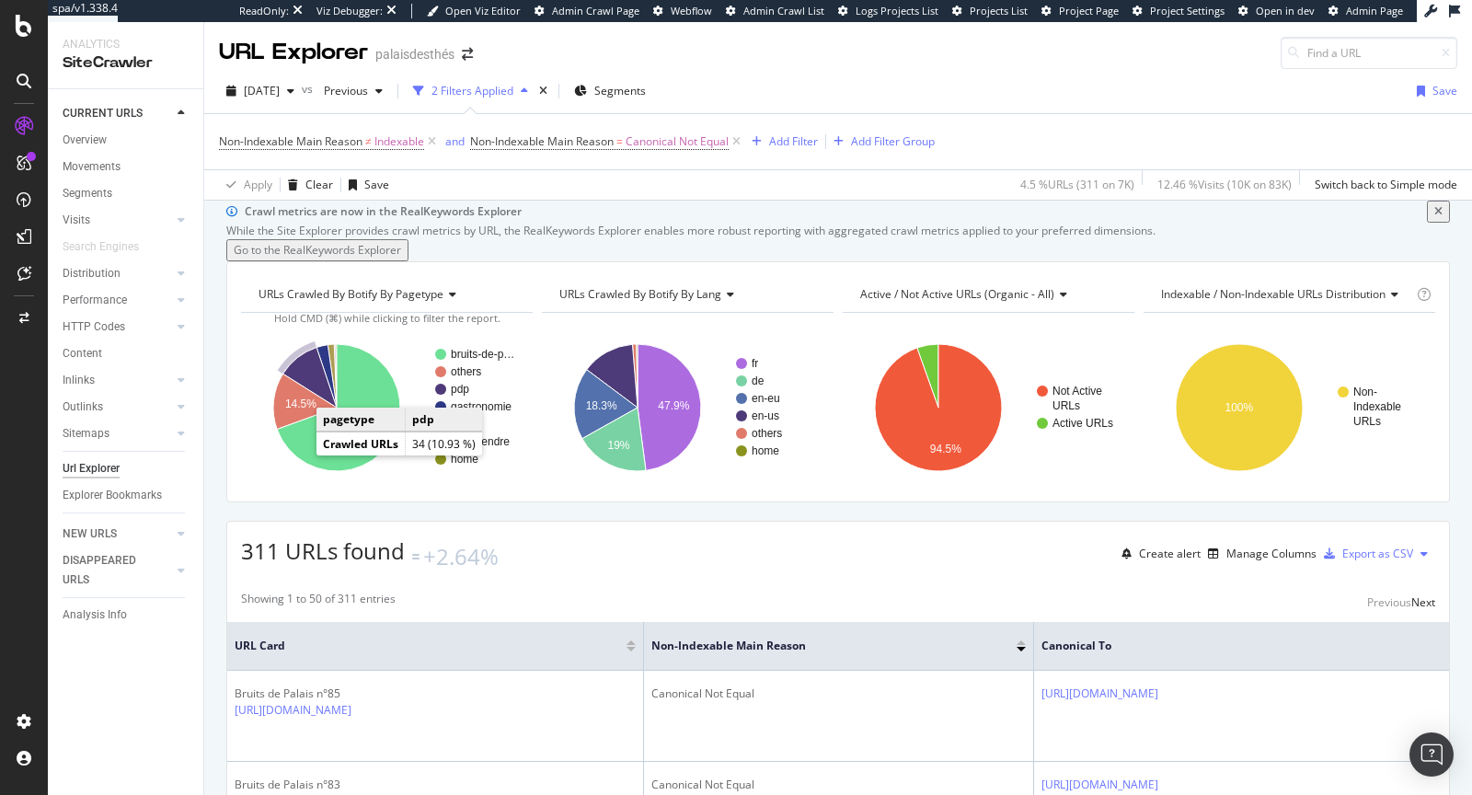
click at [305, 408] on icon "A chart." at bounding box center [309, 378] width 53 height 60
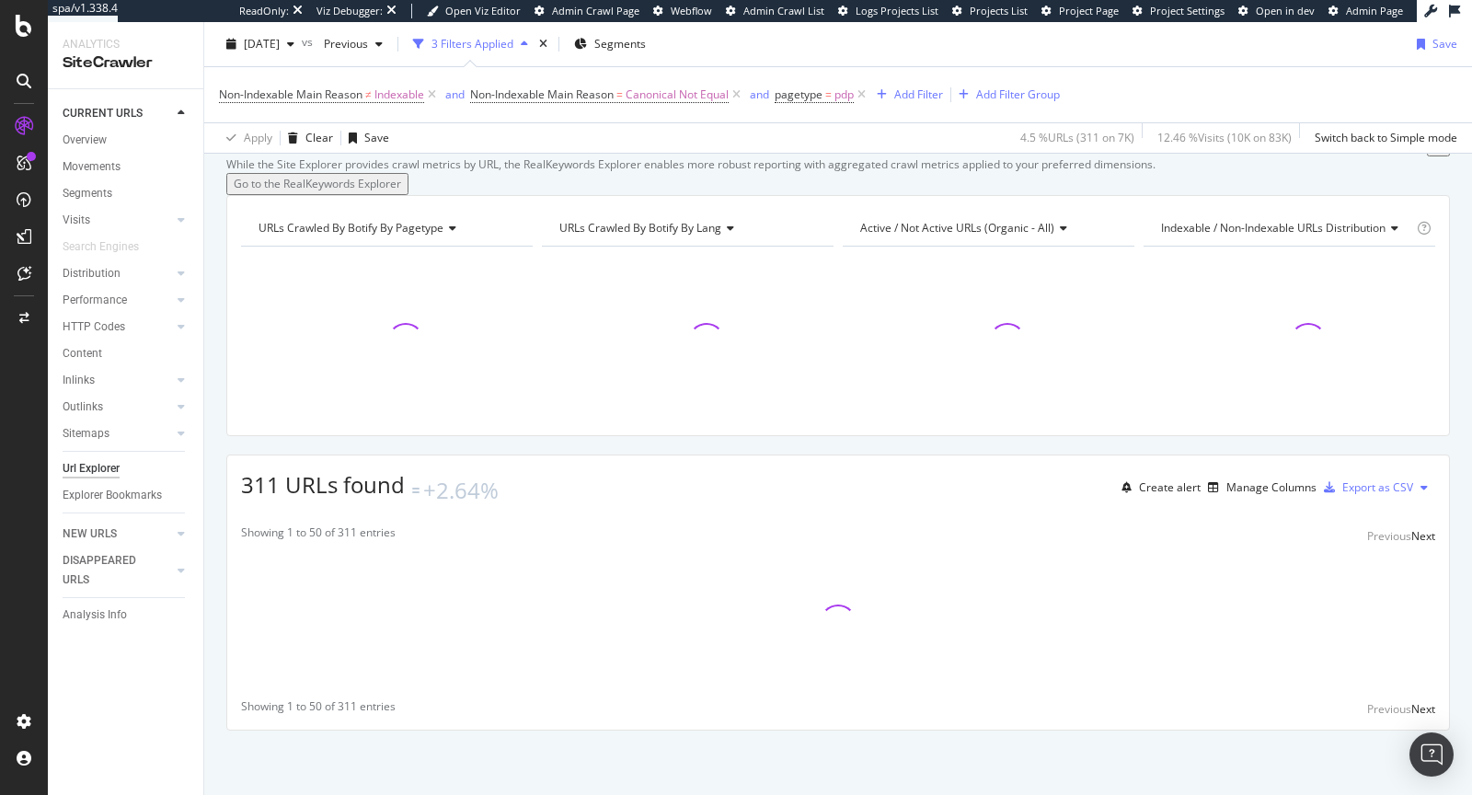
scroll to position [141, 0]
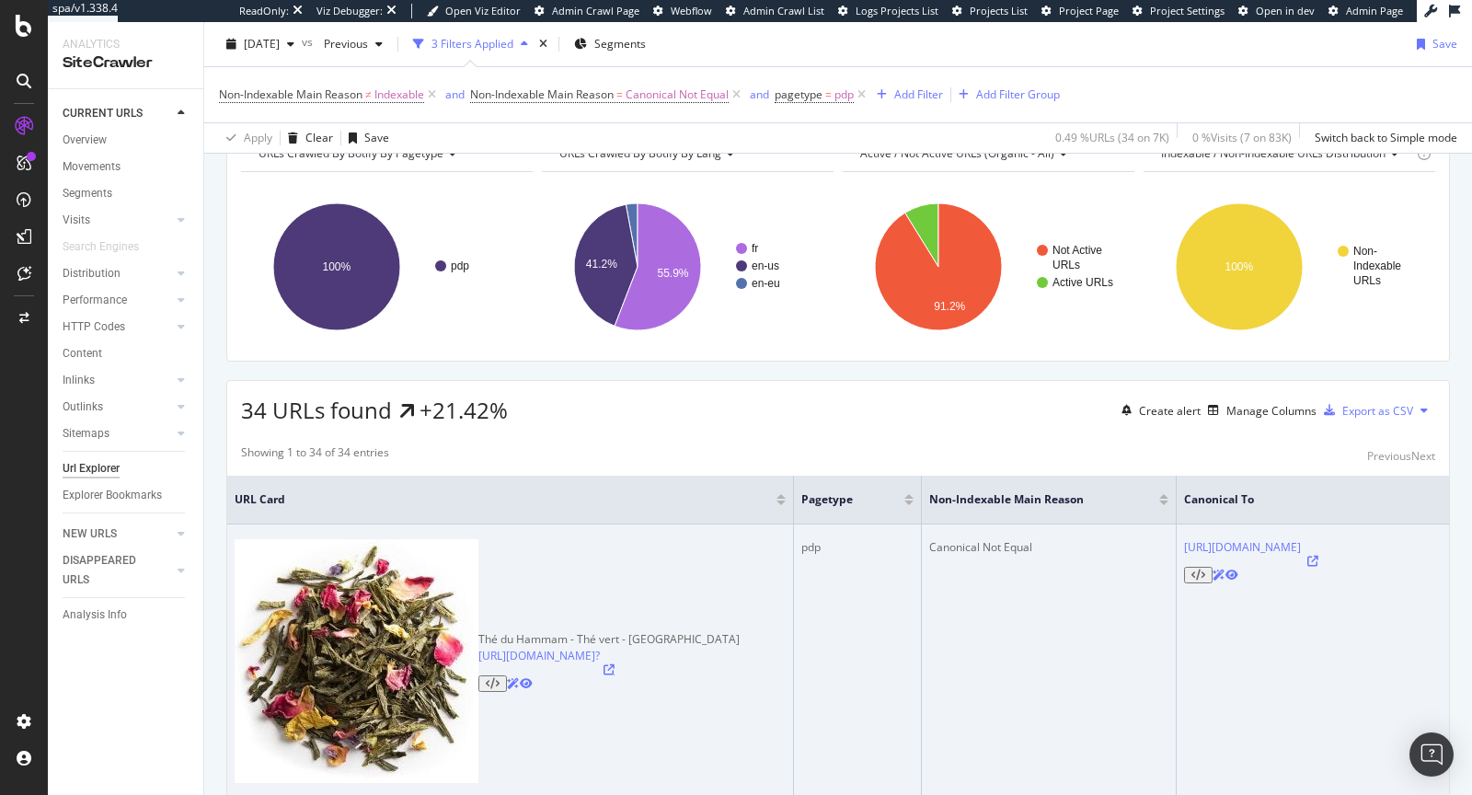
click at [610, 664] on icon at bounding box center [608, 669] width 11 height 11
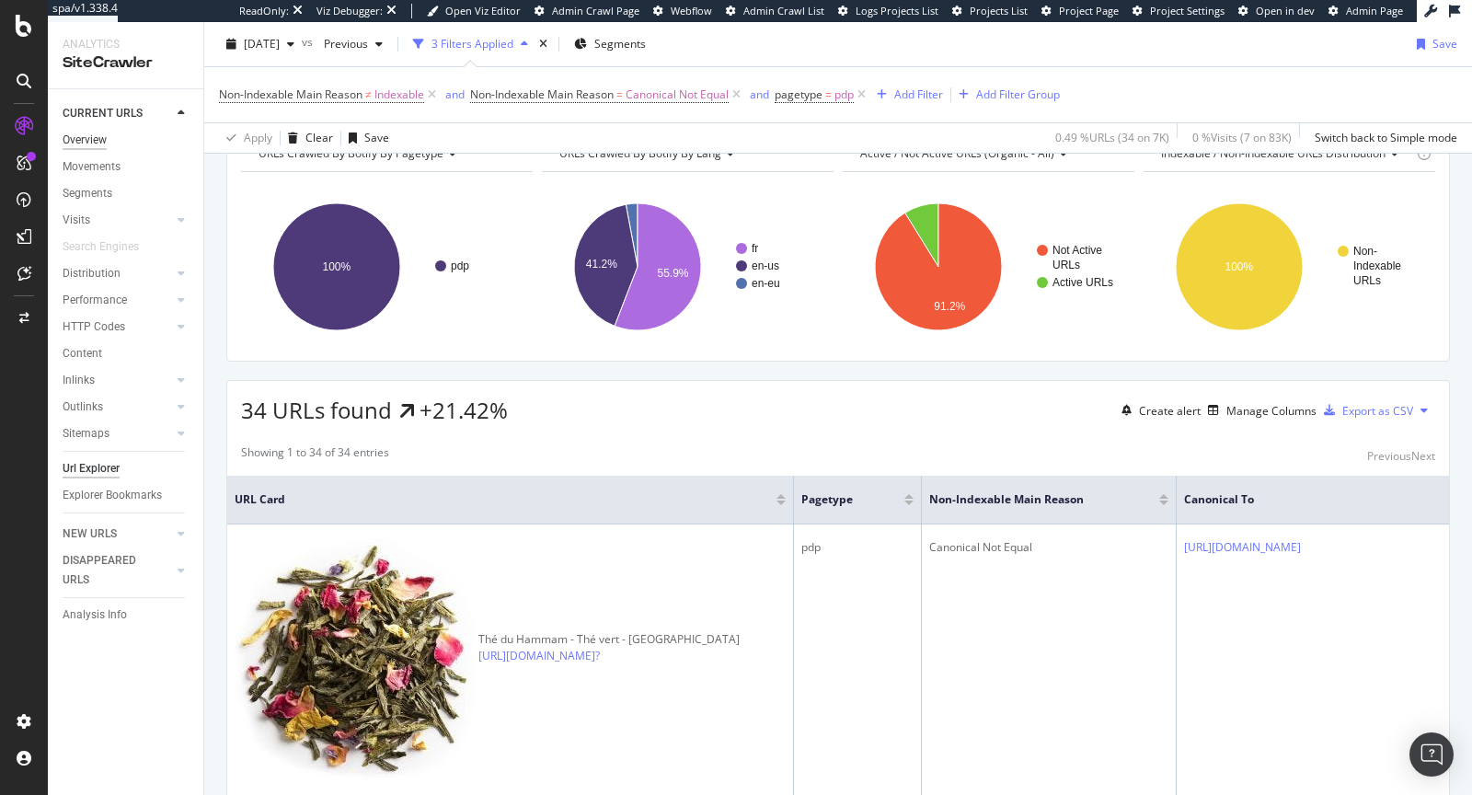
click at [91, 136] on div "Overview" at bounding box center [85, 140] width 44 height 19
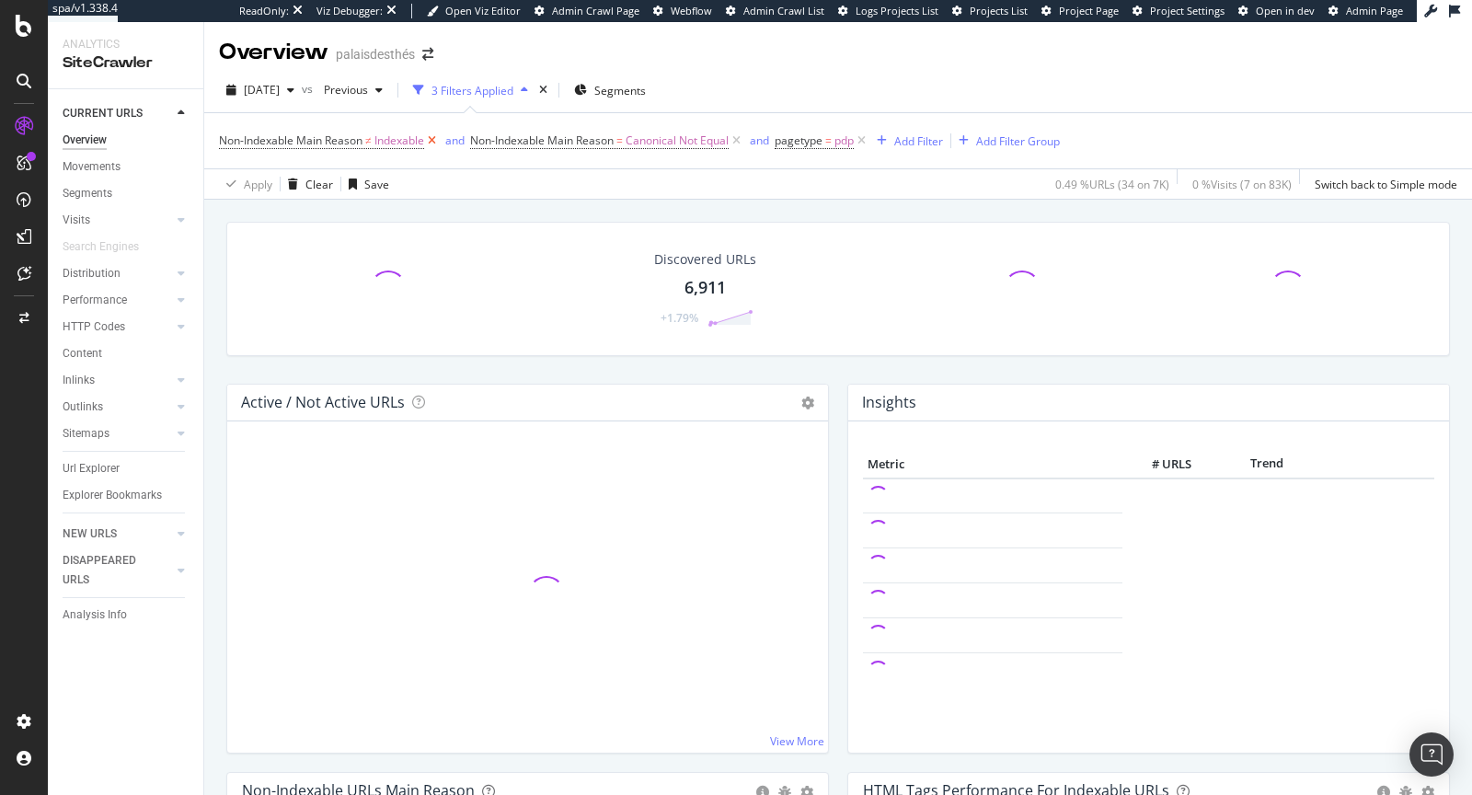
click at [433, 142] on icon at bounding box center [432, 141] width 16 height 18
click at [488, 141] on icon at bounding box center [485, 141] width 16 height 18
click at [305, 138] on icon at bounding box center [306, 141] width 16 height 18
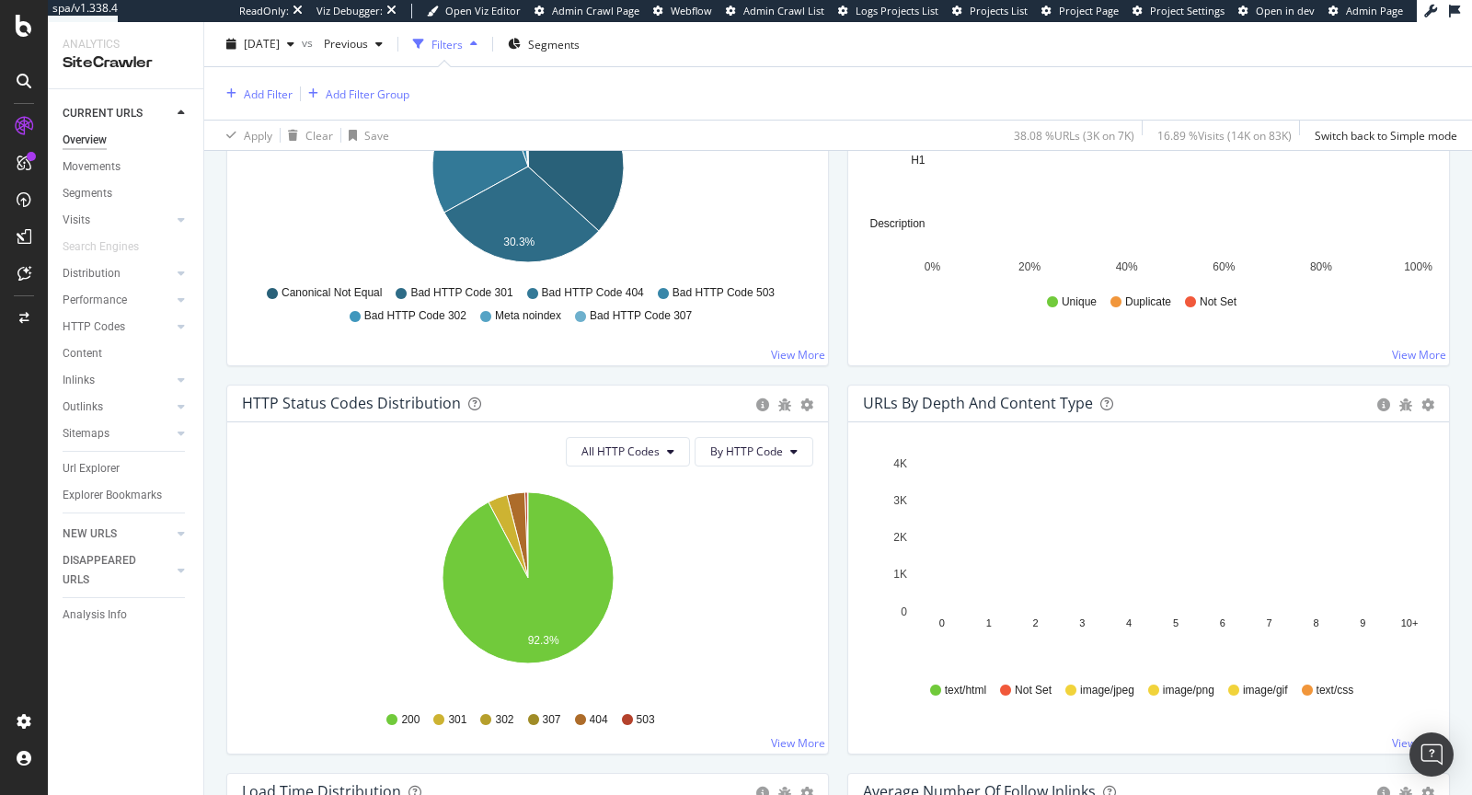
scroll to position [786, 0]
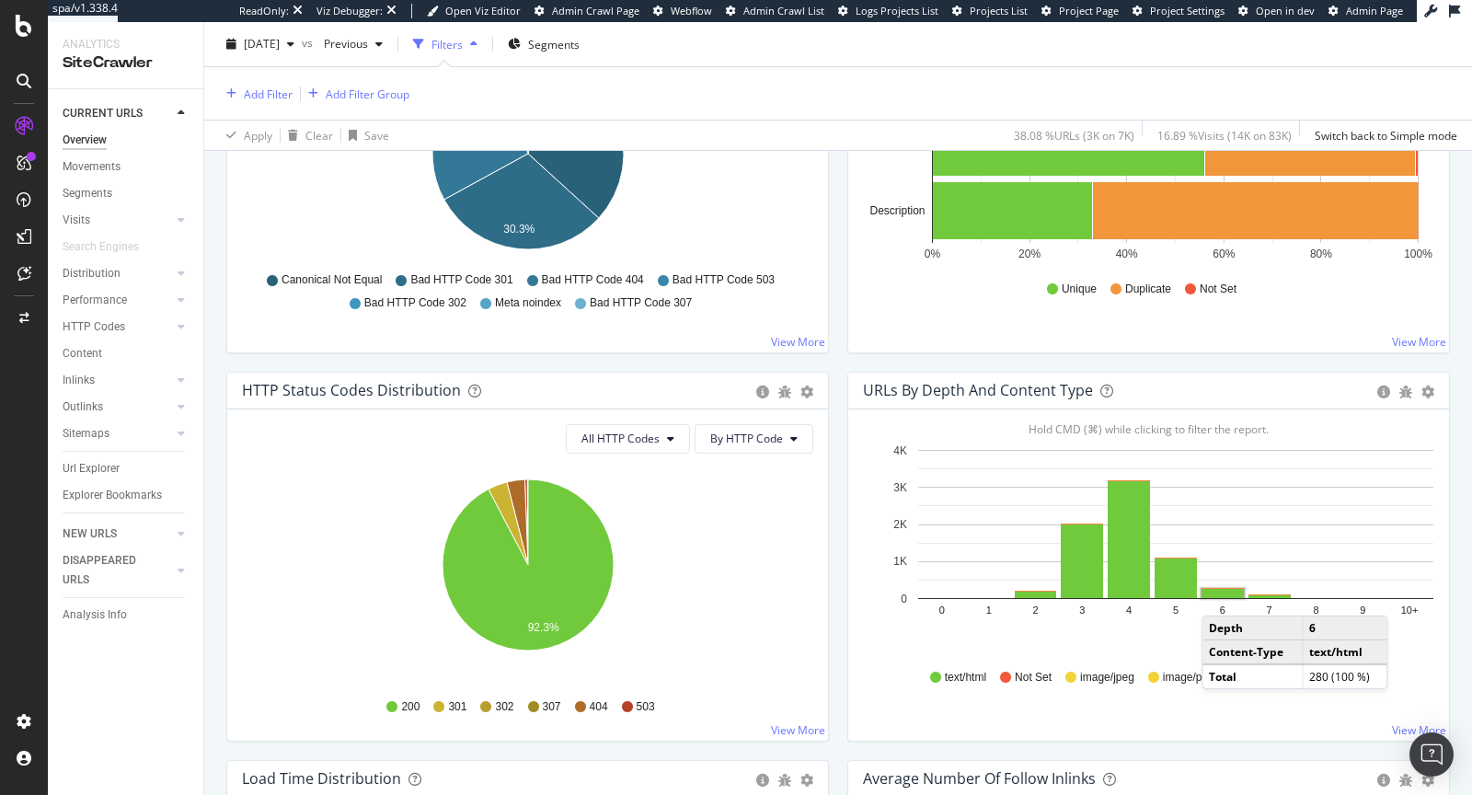
click at [1220, 592] on rect "A chart." at bounding box center [1222, 593] width 42 height 9
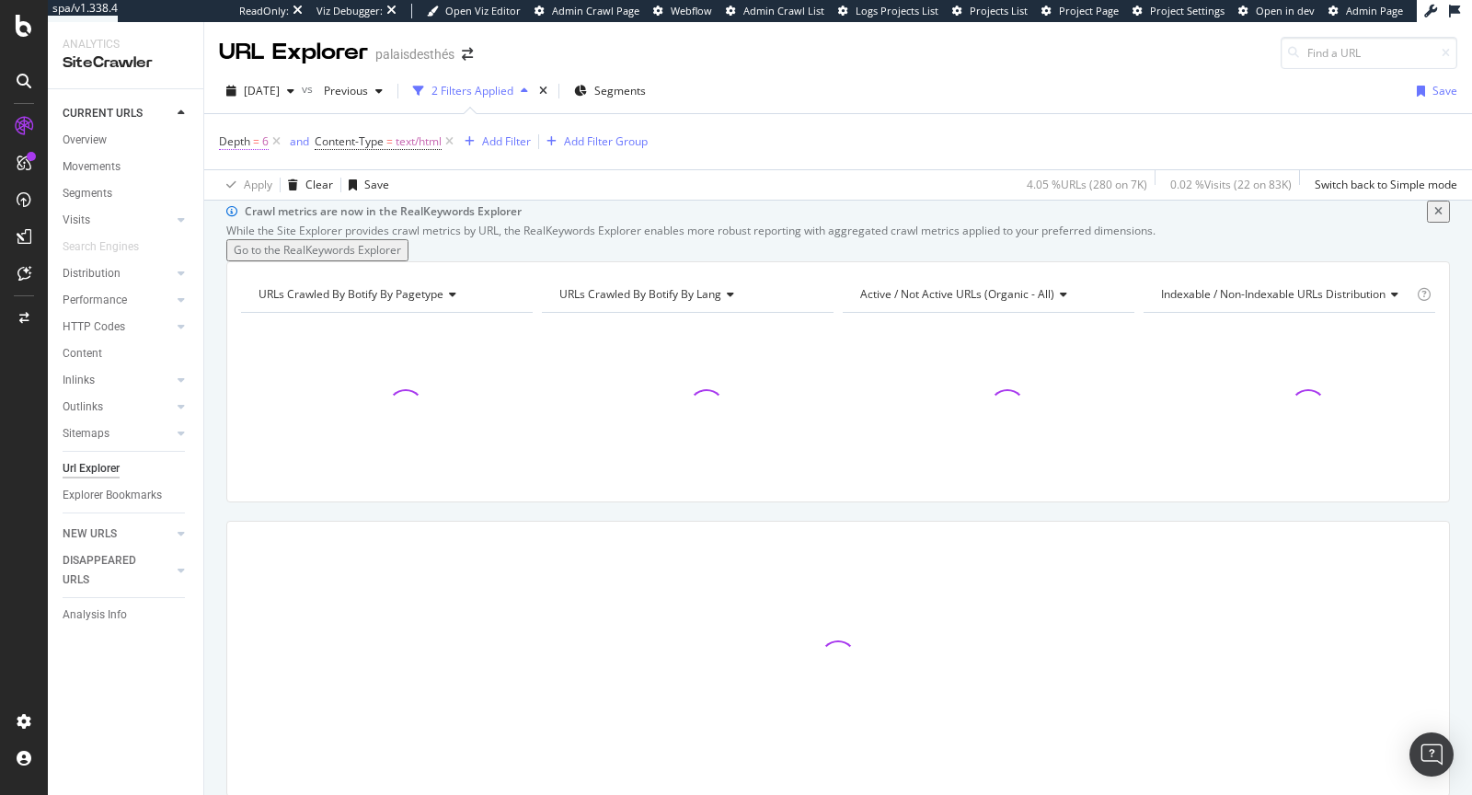
click at [252, 144] on span "Depth = 6" at bounding box center [244, 141] width 50 height 17
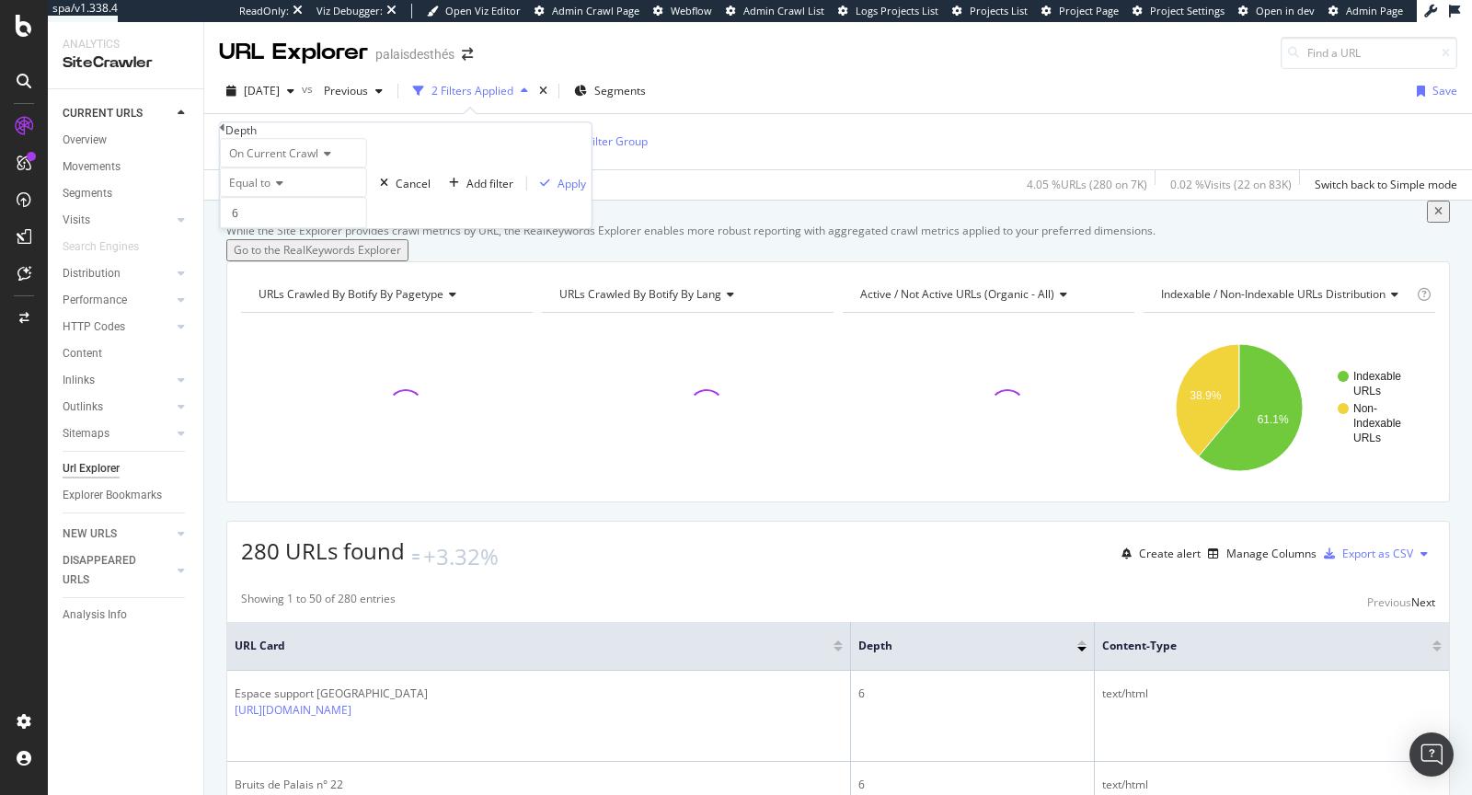
click at [279, 189] on icon at bounding box center [276, 183] width 13 height 11
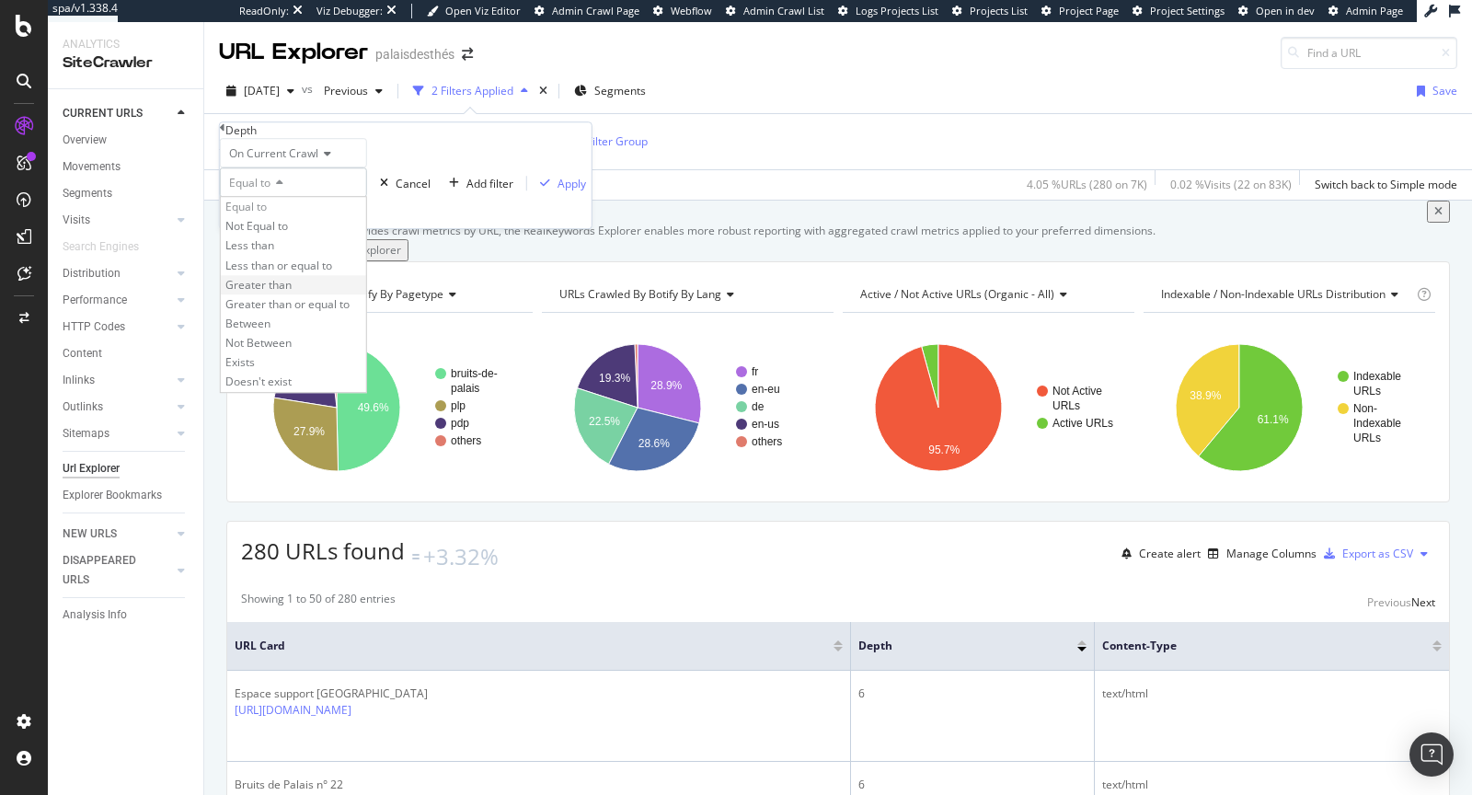
click at [309, 294] on div "Greater than" at bounding box center [293, 284] width 145 height 19
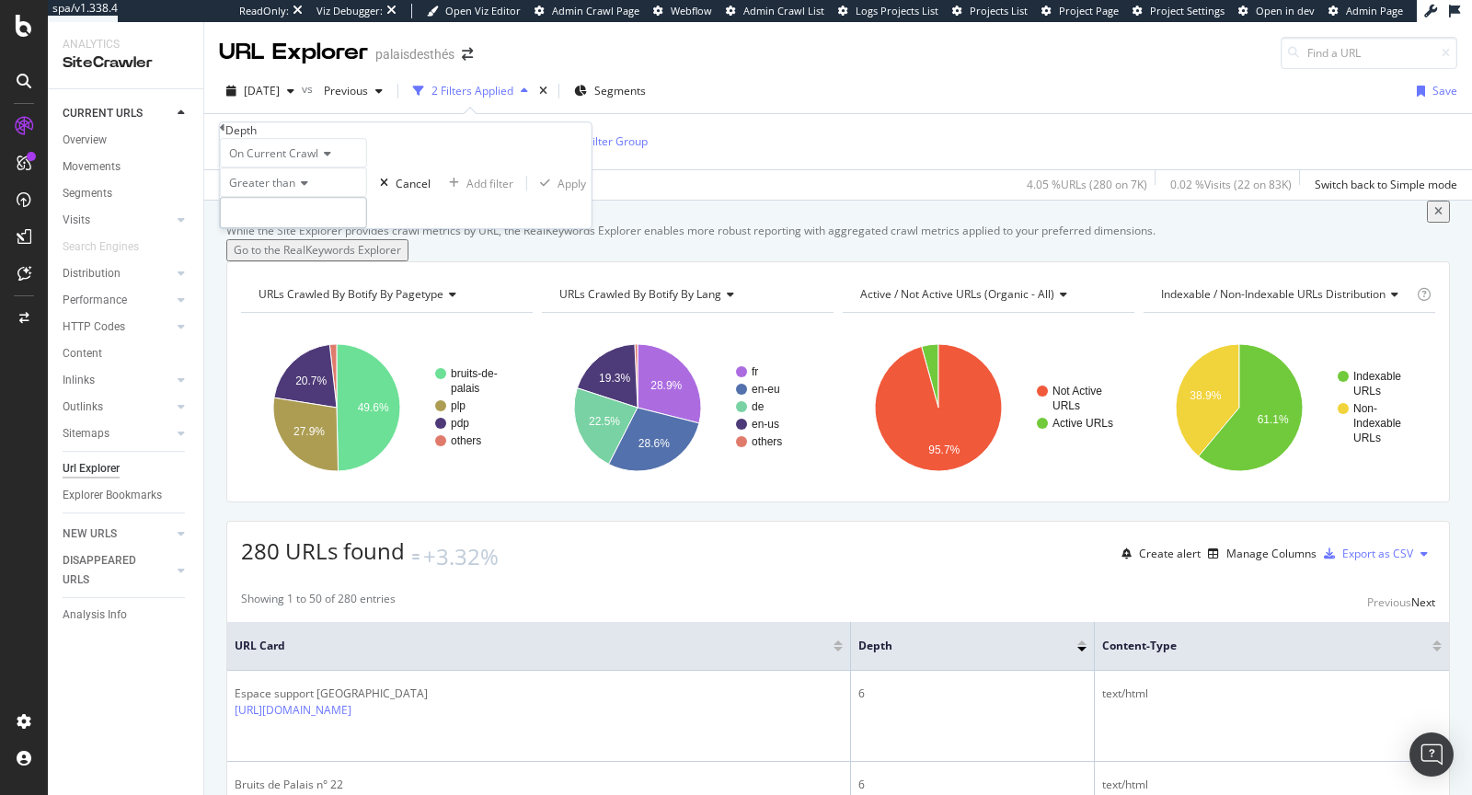
click at [301, 228] on input "number" at bounding box center [293, 212] width 147 height 31
type input "4"
type input "3"
click at [533, 189] on div "button" at bounding box center [545, 183] width 25 height 11
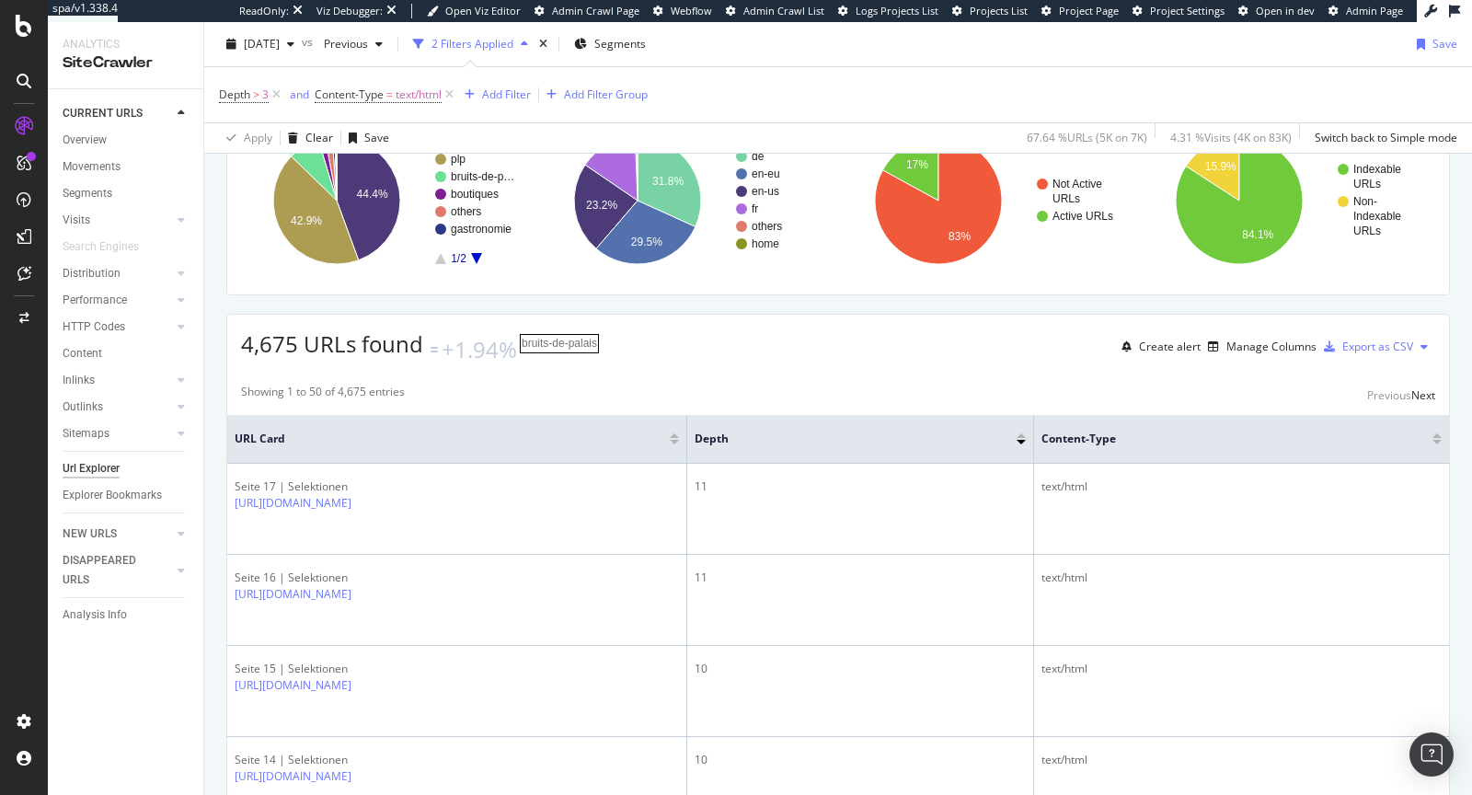
scroll to position [265, 0]
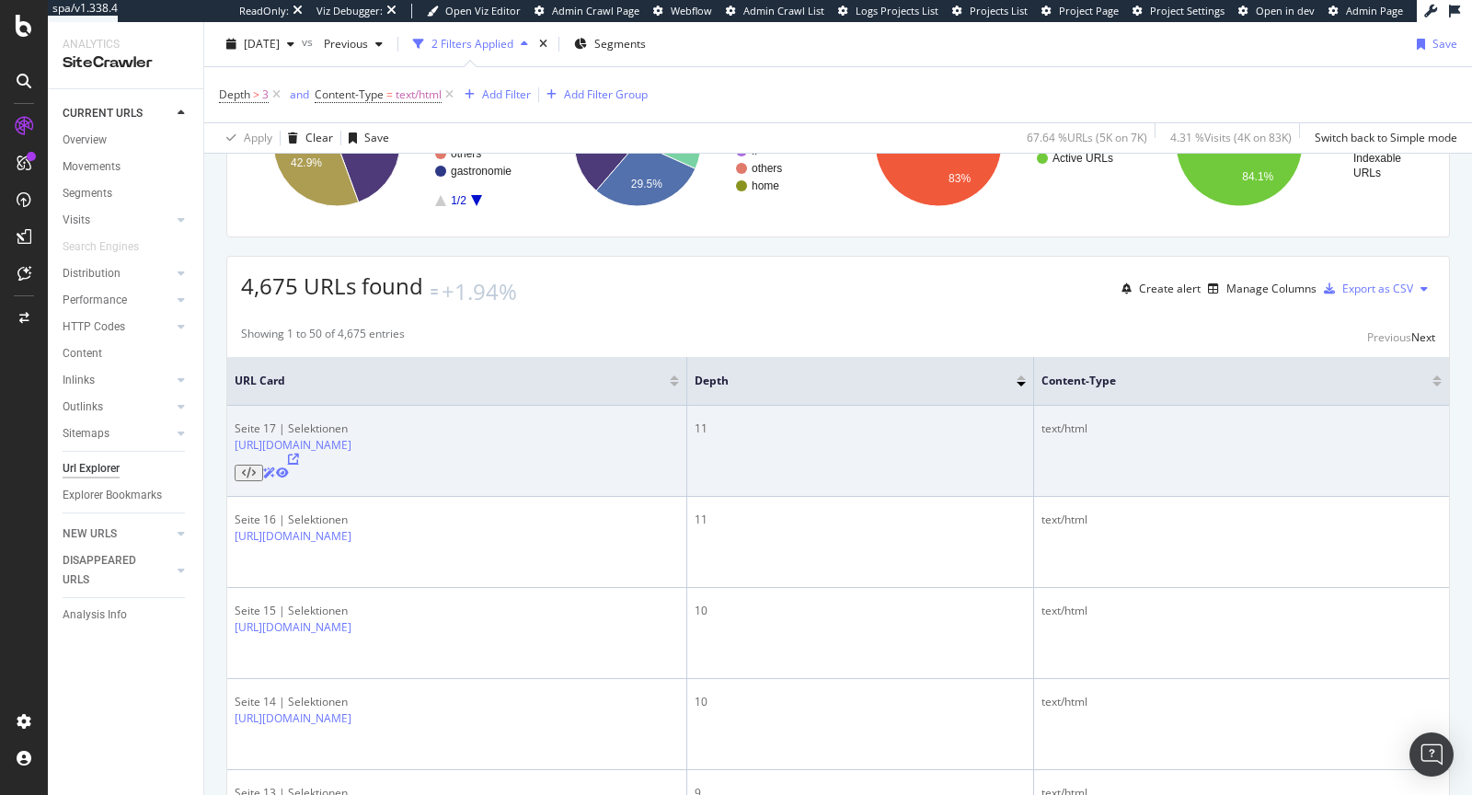
click at [299, 465] on icon at bounding box center [293, 459] width 11 height 11
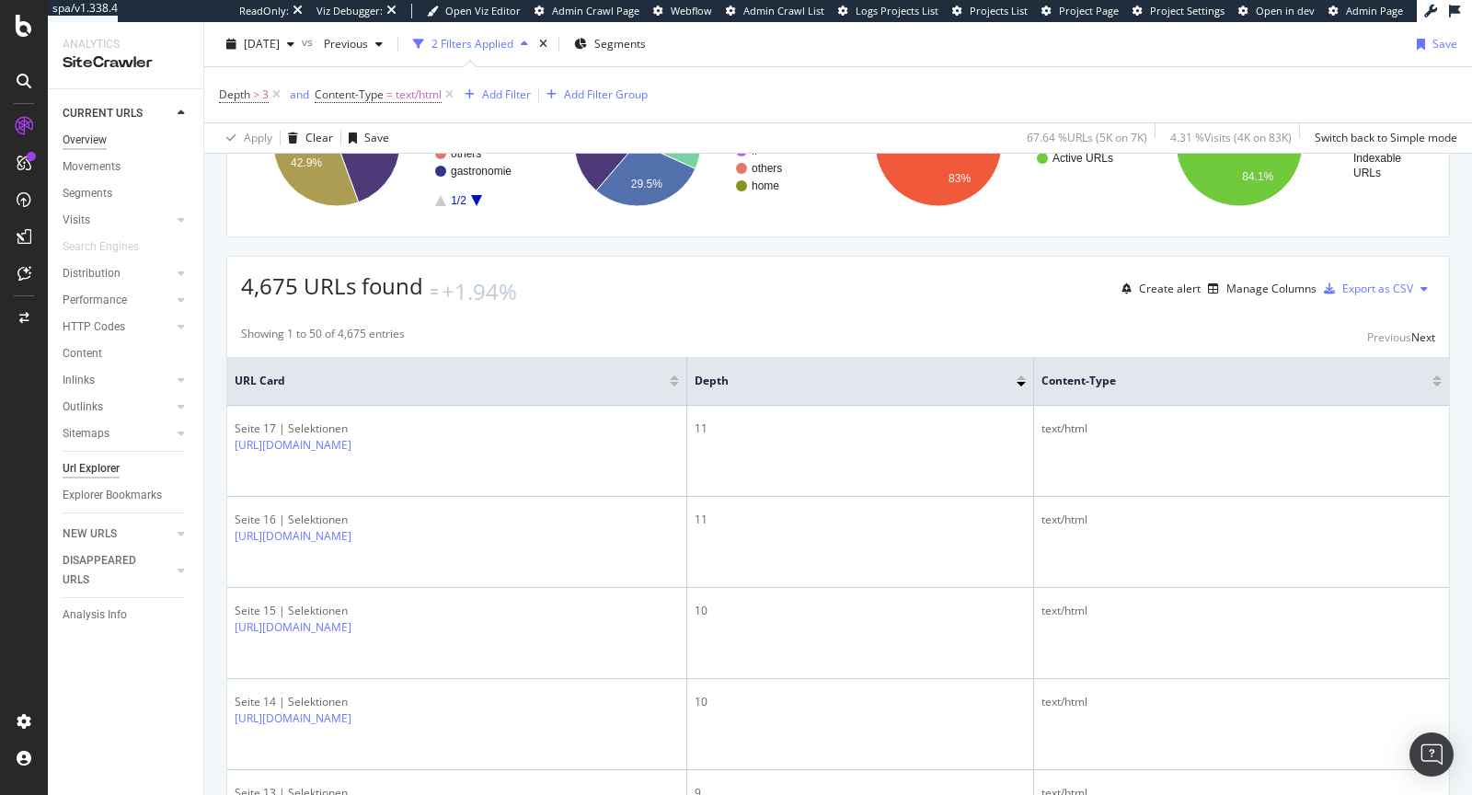
click at [103, 138] on div "Overview" at bounding box center [85, 140] width 44 height 19
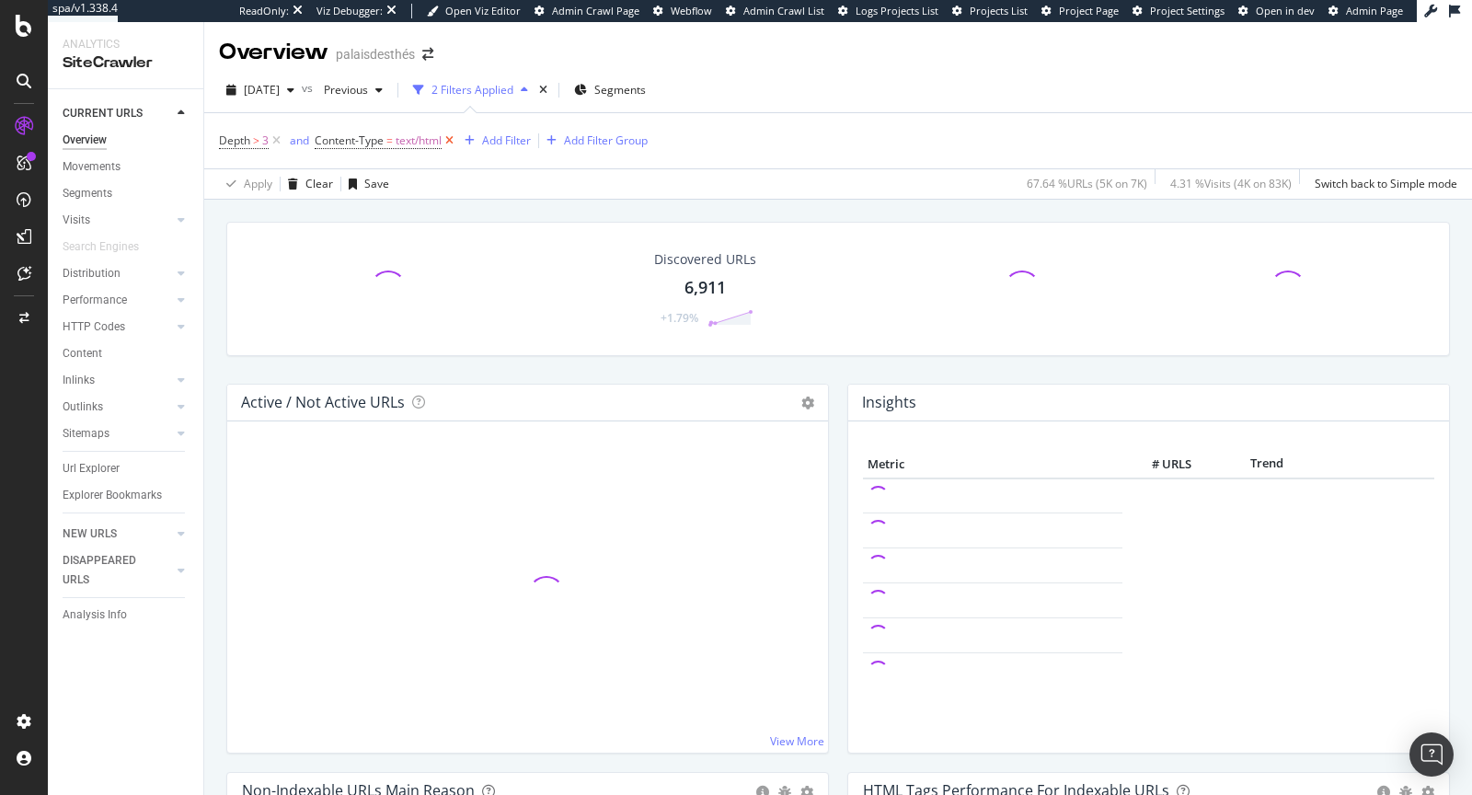
click at [449, 140] on icon at bounding box center [450, 141] width 16 height 18
click at [276, 138] on icon at bounding box center [277, 141] width 16 height 18
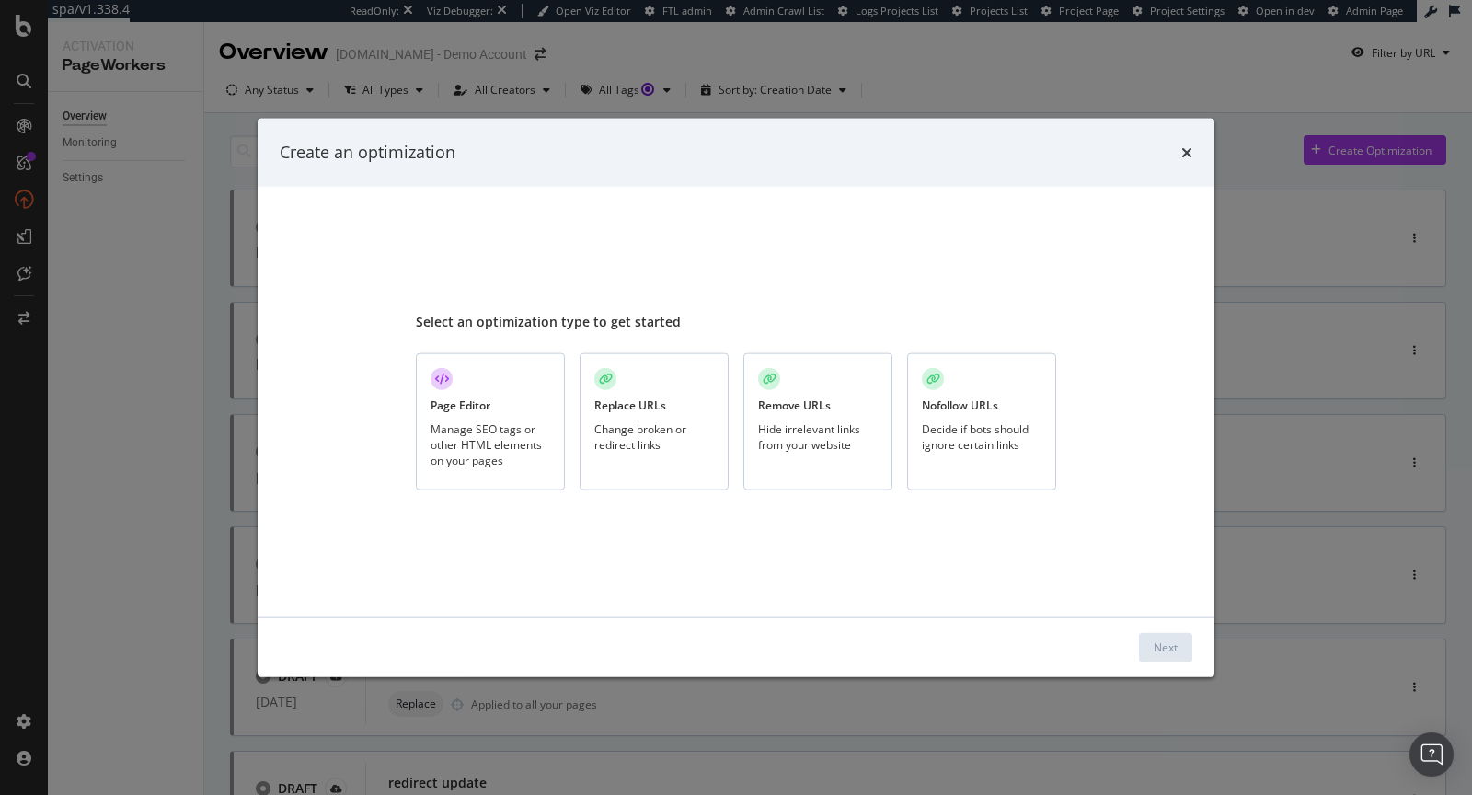
click at [645, 395] on div "Replace URLs Change broken or redirect links" at bounding box center [654, 421] width 149 height 137
click at [1175, 643] on div "Next" at bounding box center [1166, 647] width 24 height 16
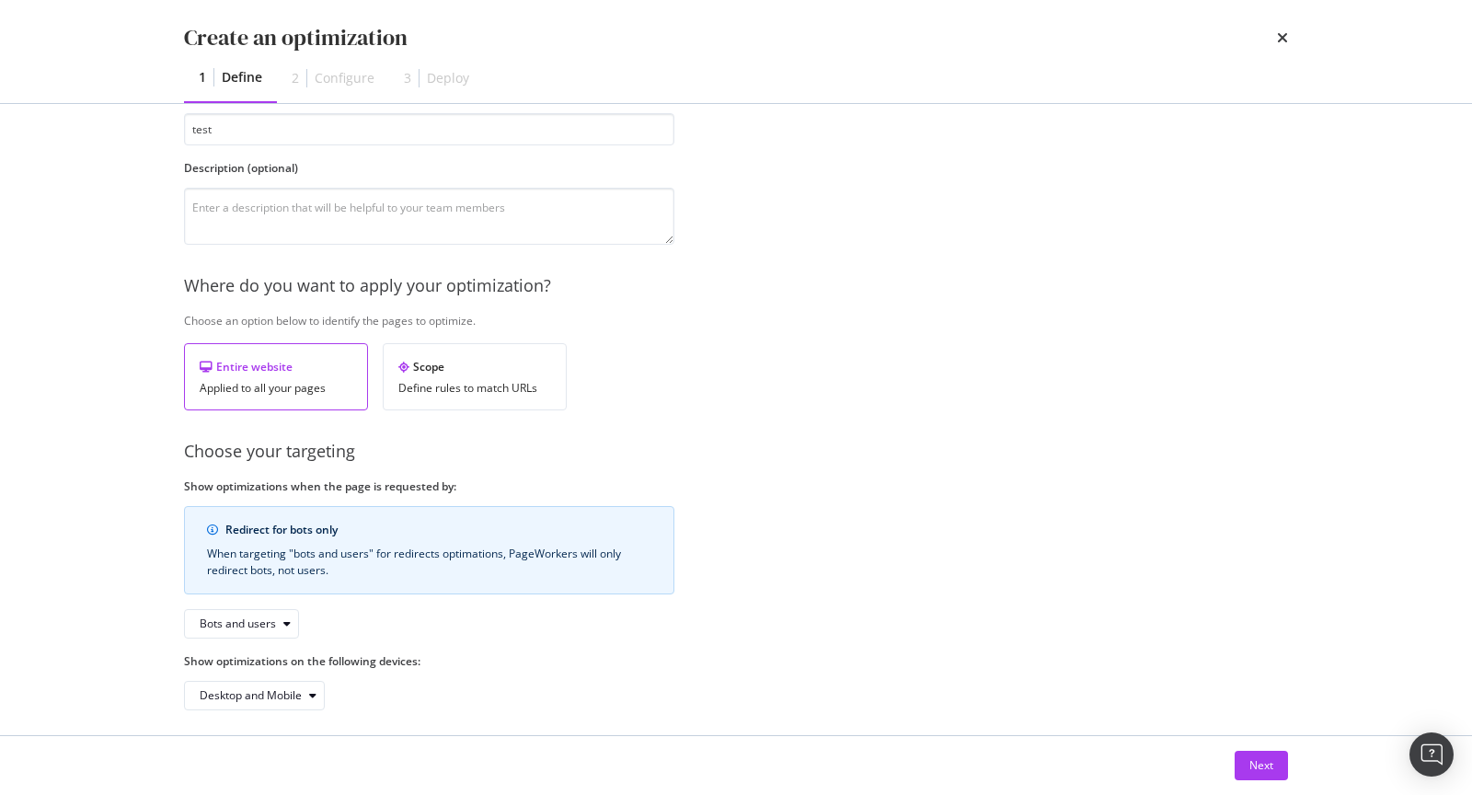
scroll to position [125, 0]
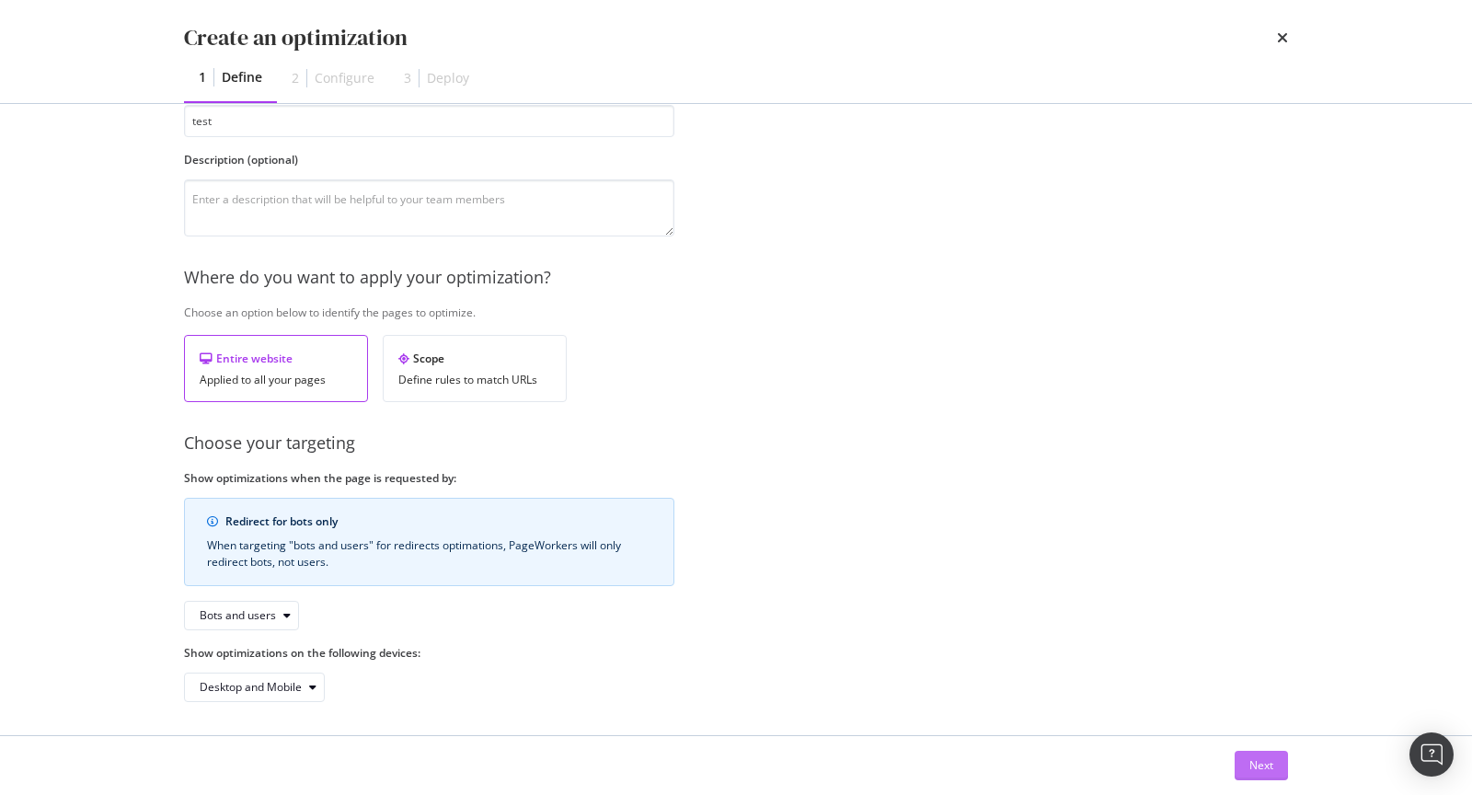
type input "test"
click at [1252, 769] on div "Next" at bounding box center [1261, 765] width 24 height 16
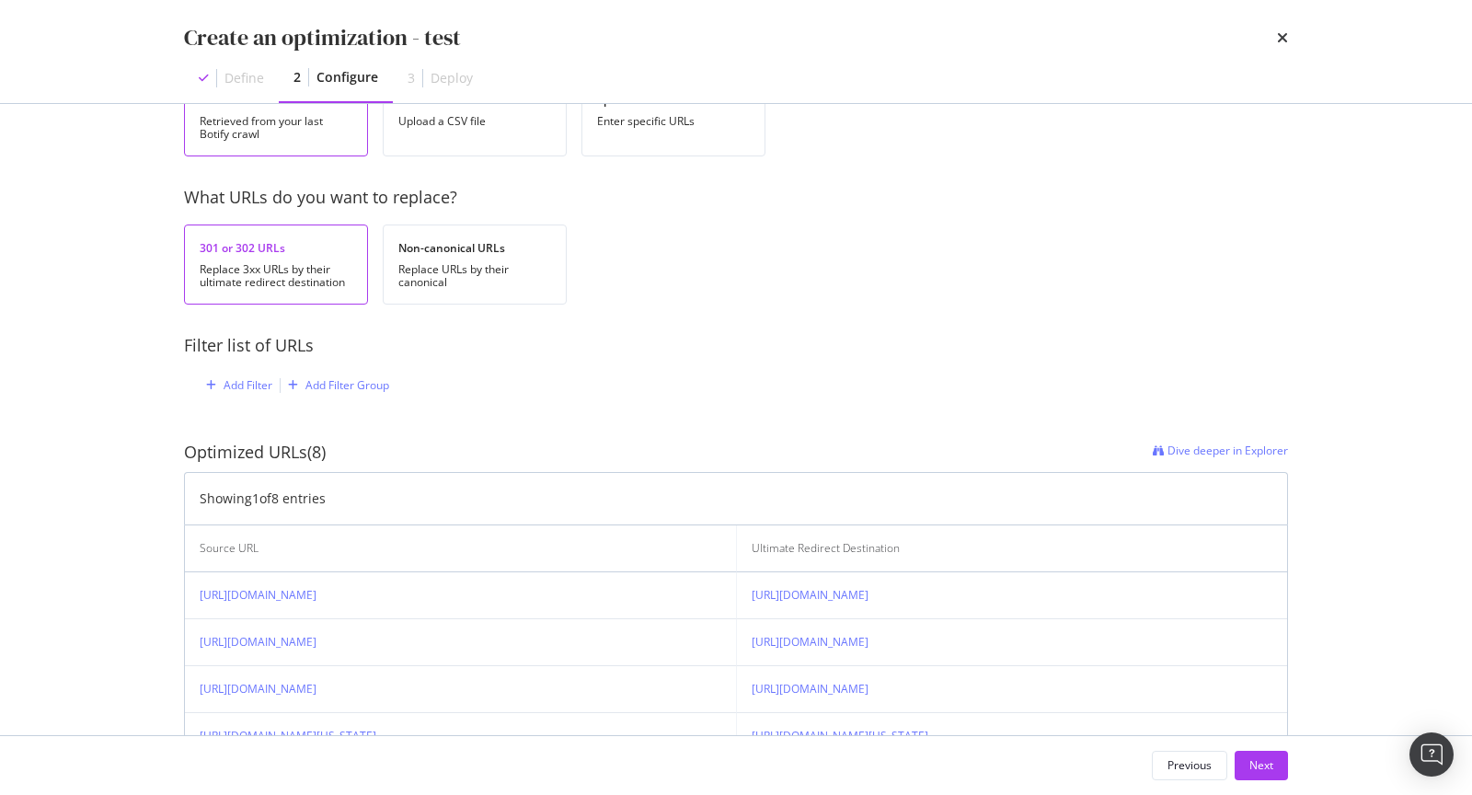
scroll to position [0, 0]
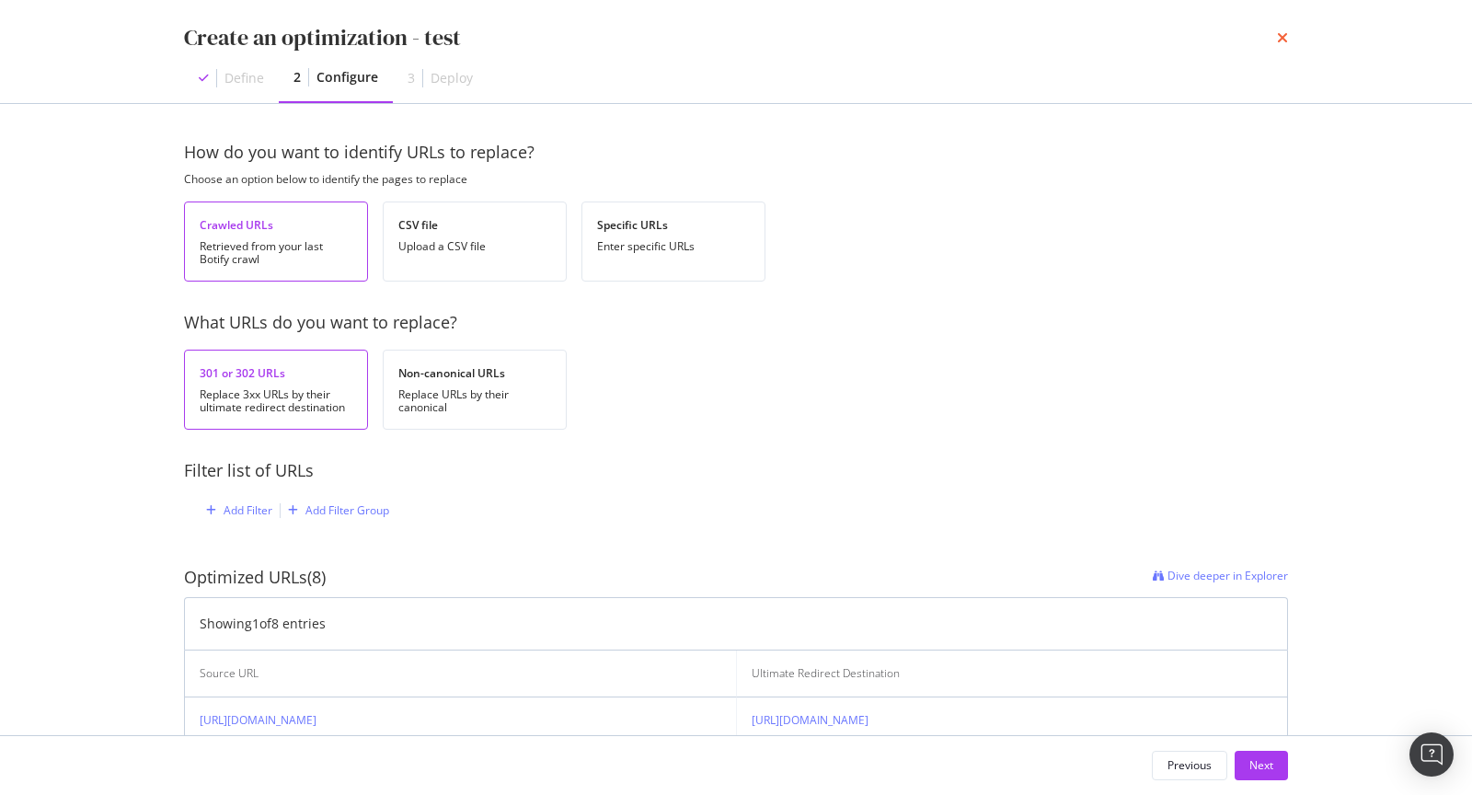
click at [1277, 34] on icon "times" at bounding box center [1282, 37] width 11 height 15
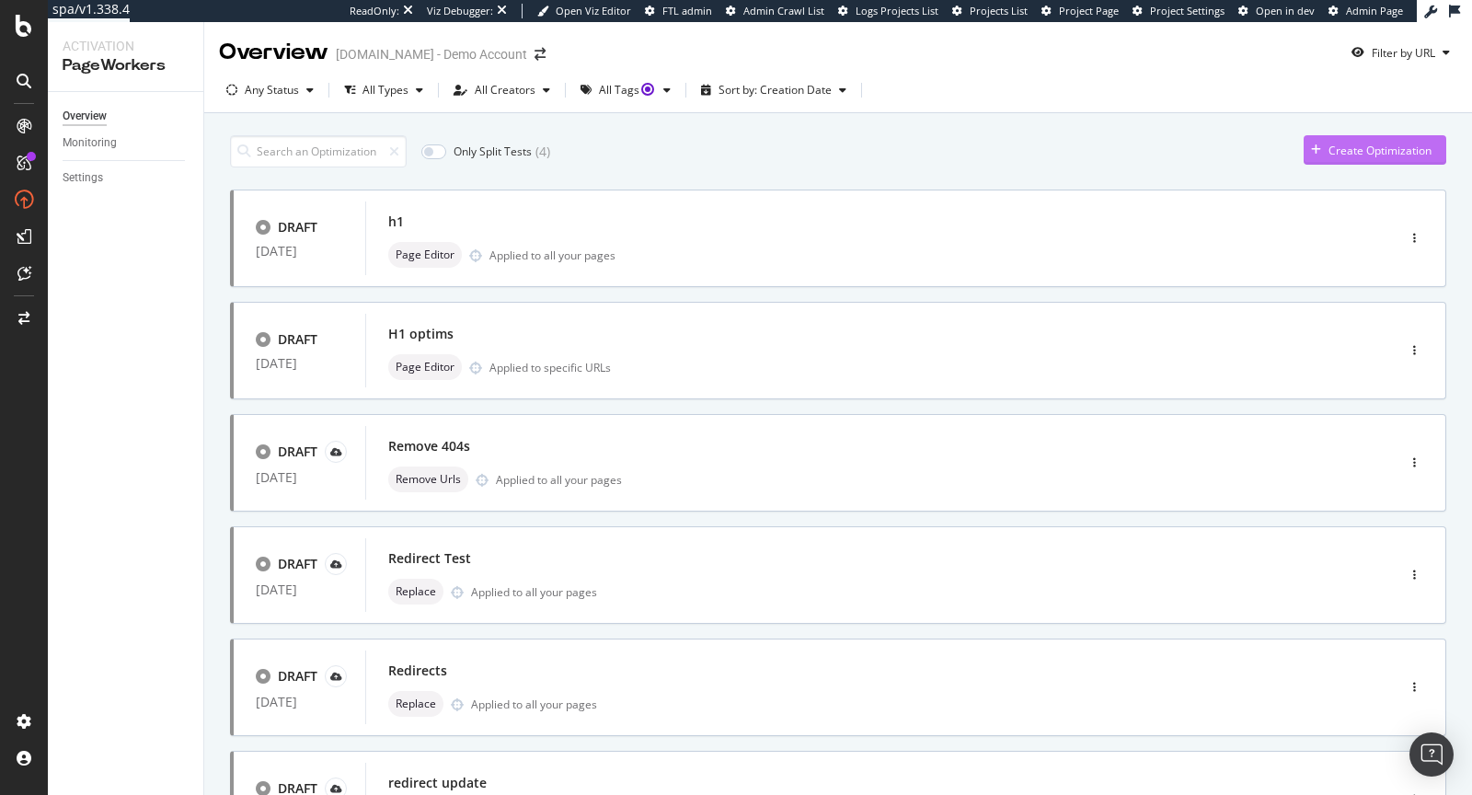
click at [1317, 149] on icon "button" at bounding box center [1316, 149] width 10 height 11
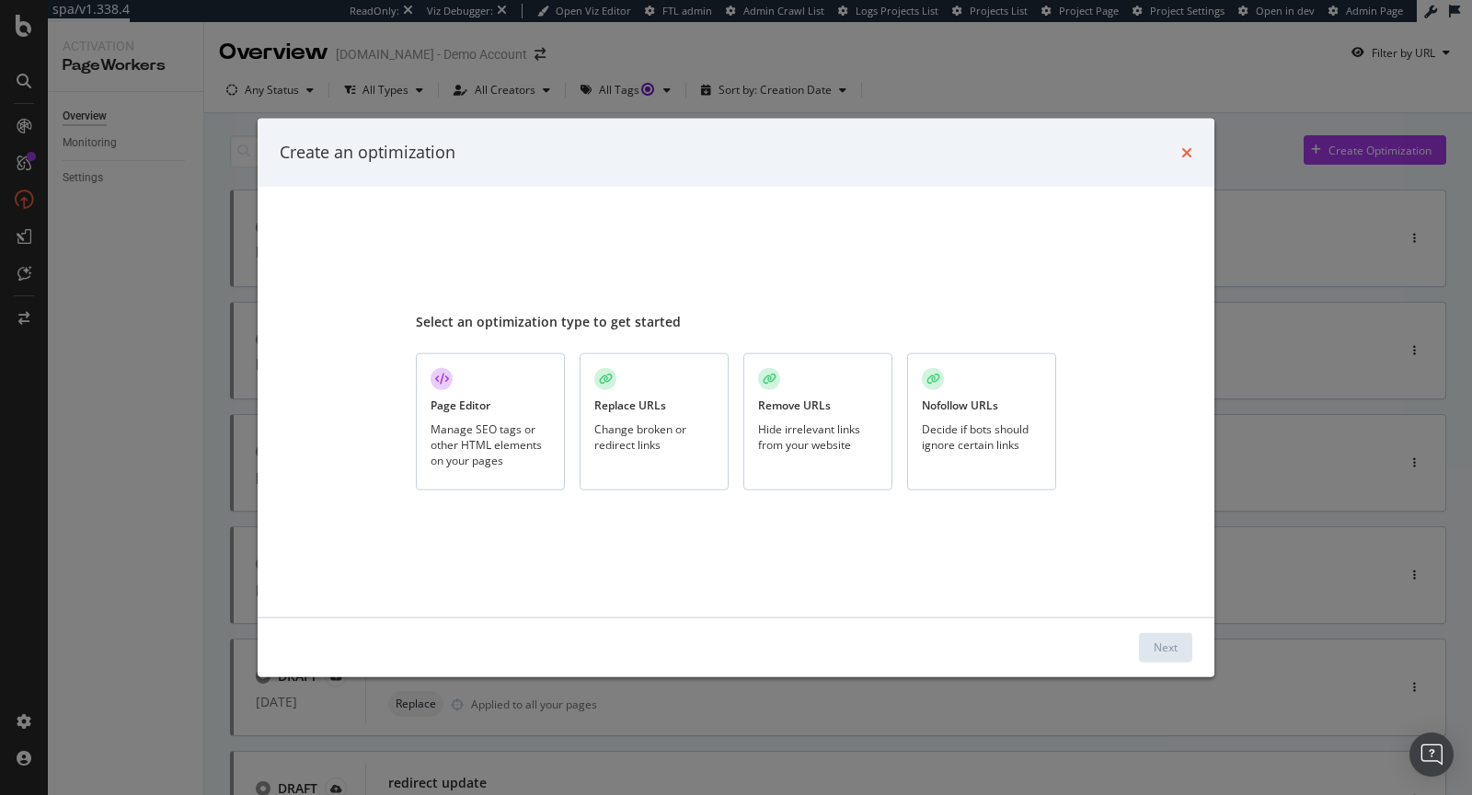
click at [1186, 151] on icon "times" at bounding box center [1186, 151] width 11 height 15
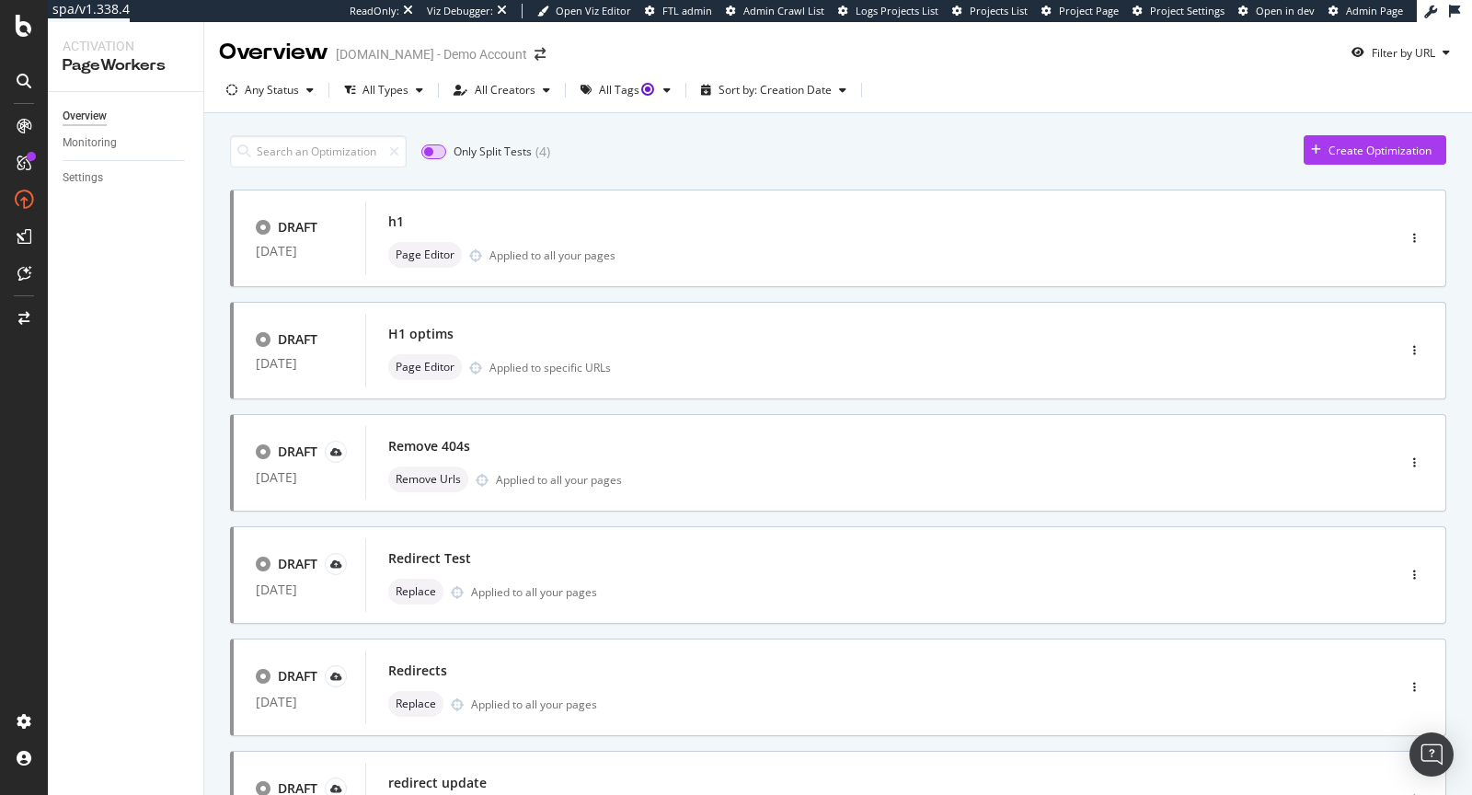
click at [435, 152] on input "checkbox" at bounding box center [433, 151] width 25 height 15
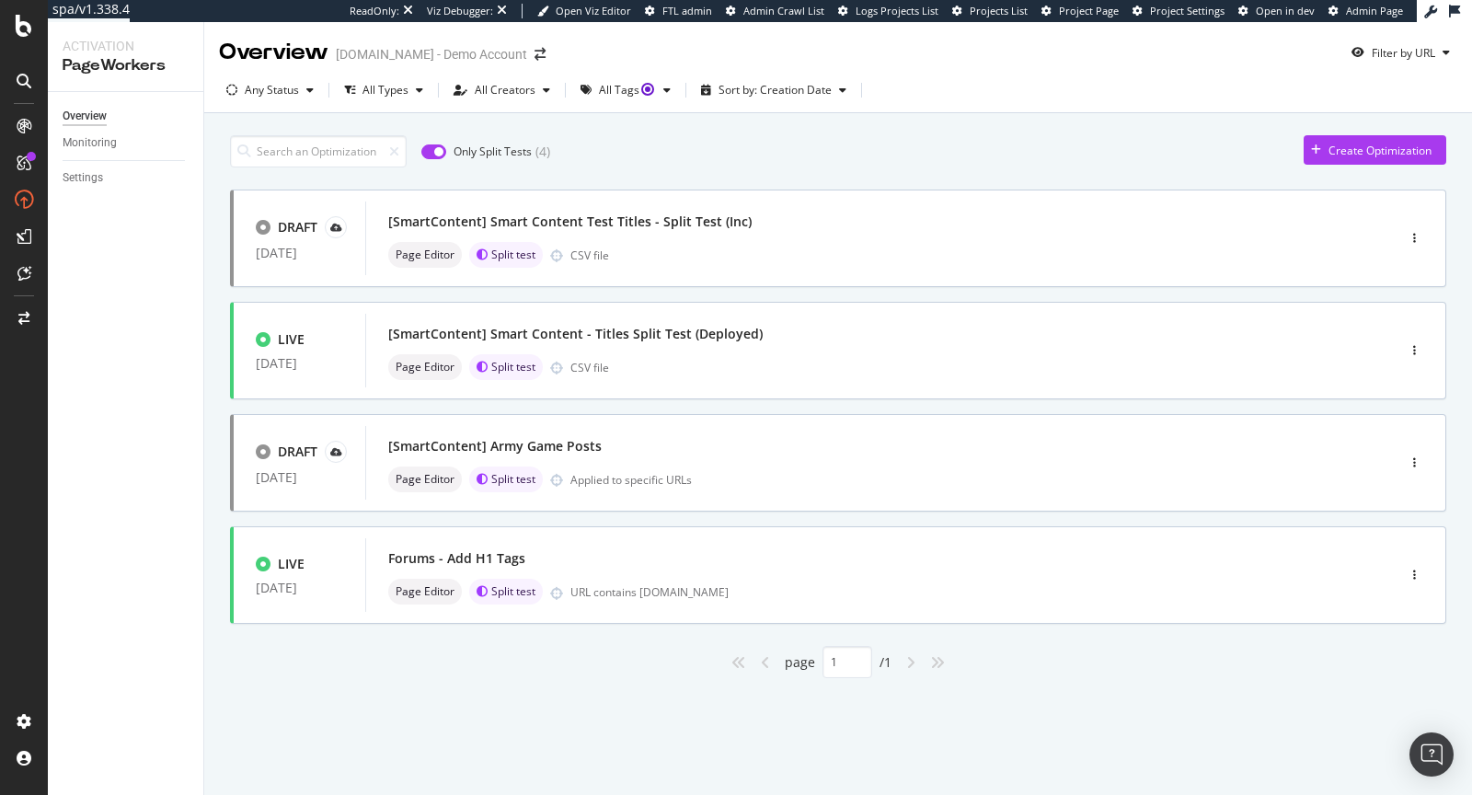
click at [430, 148] on input "checkbox" at bounding box center [433, 151] width 25 height 15
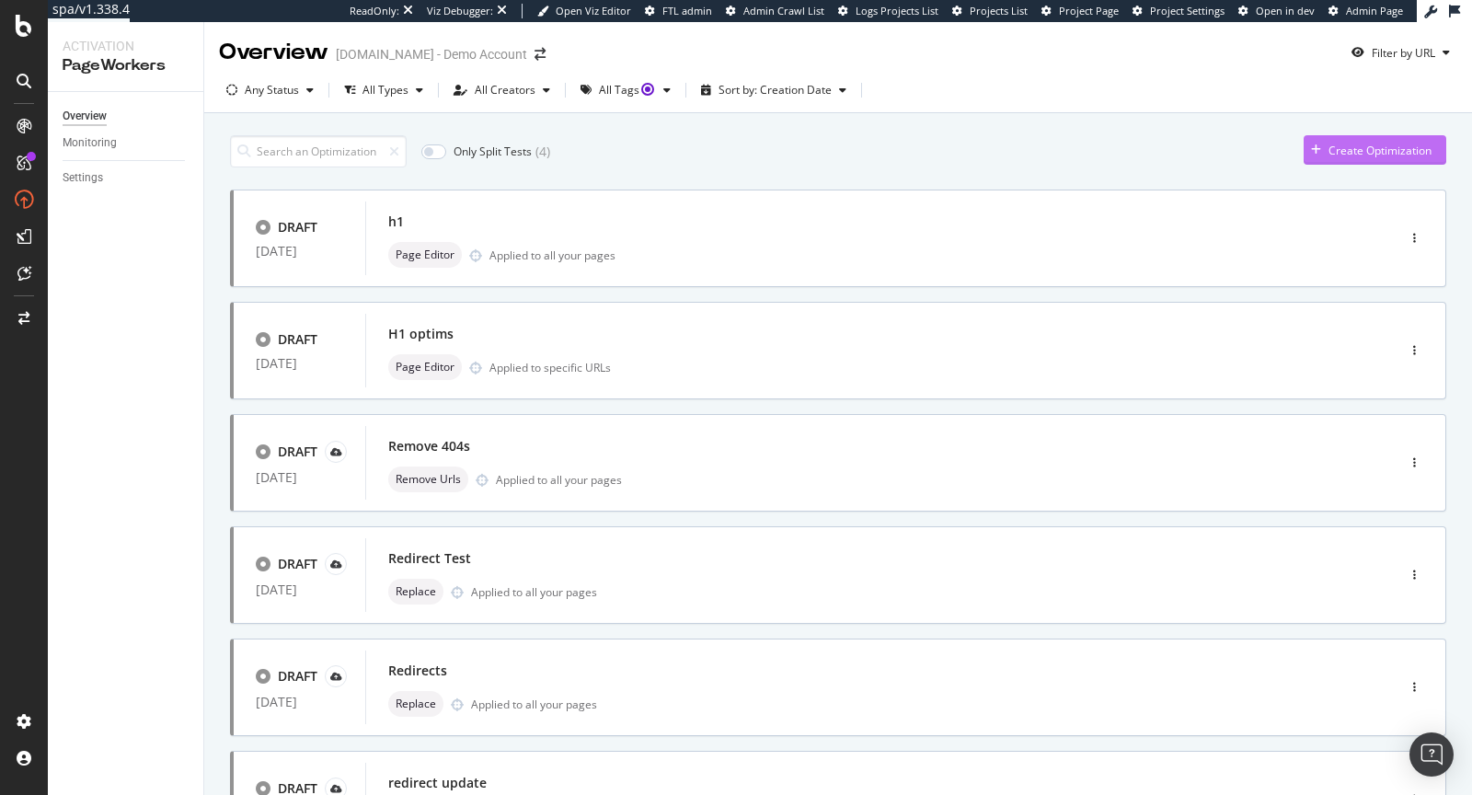
click at [1423, 148] on div "Create Optimization" at bounding box center [1379, 151] width 103 height 16
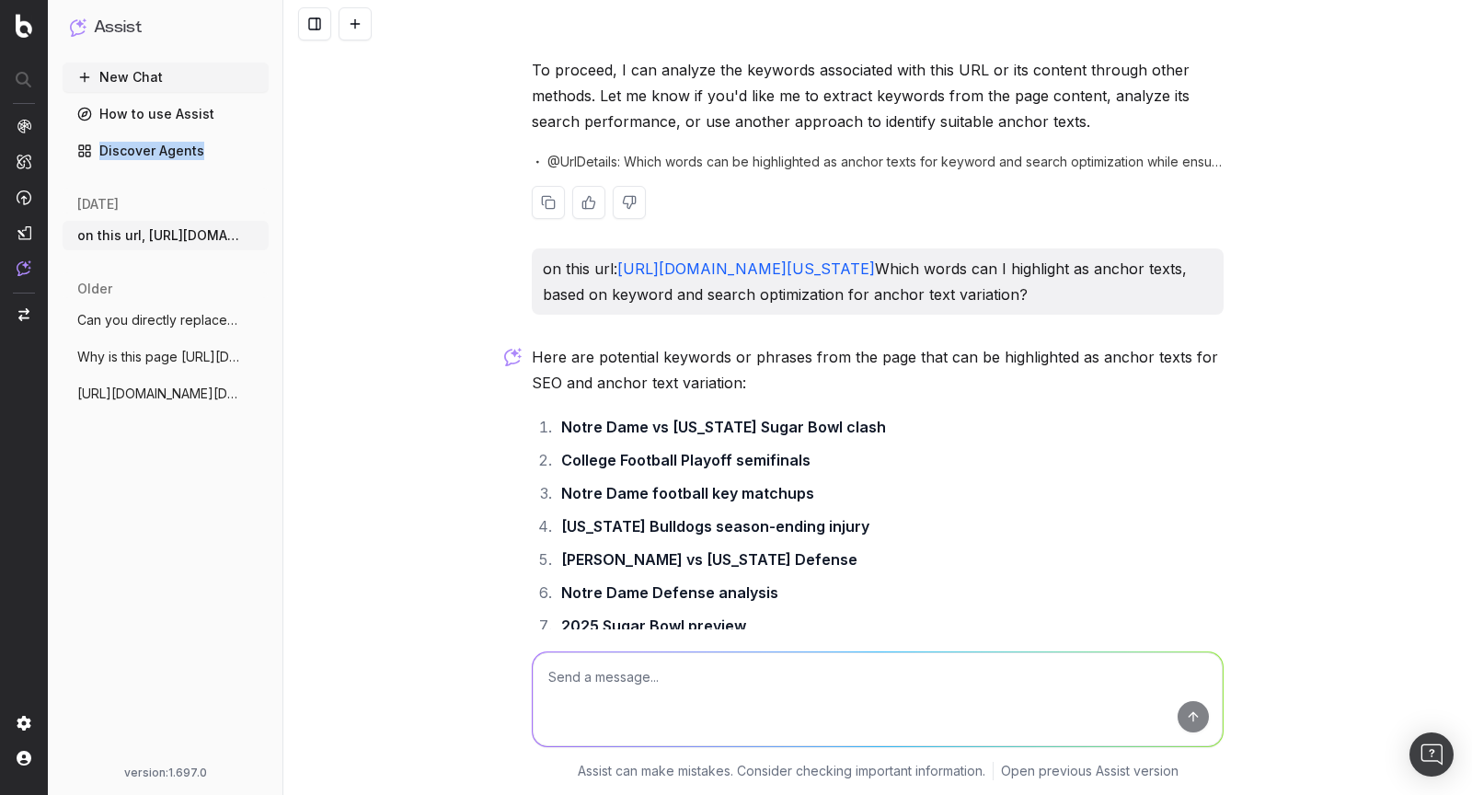
scroll to position [558, 0]
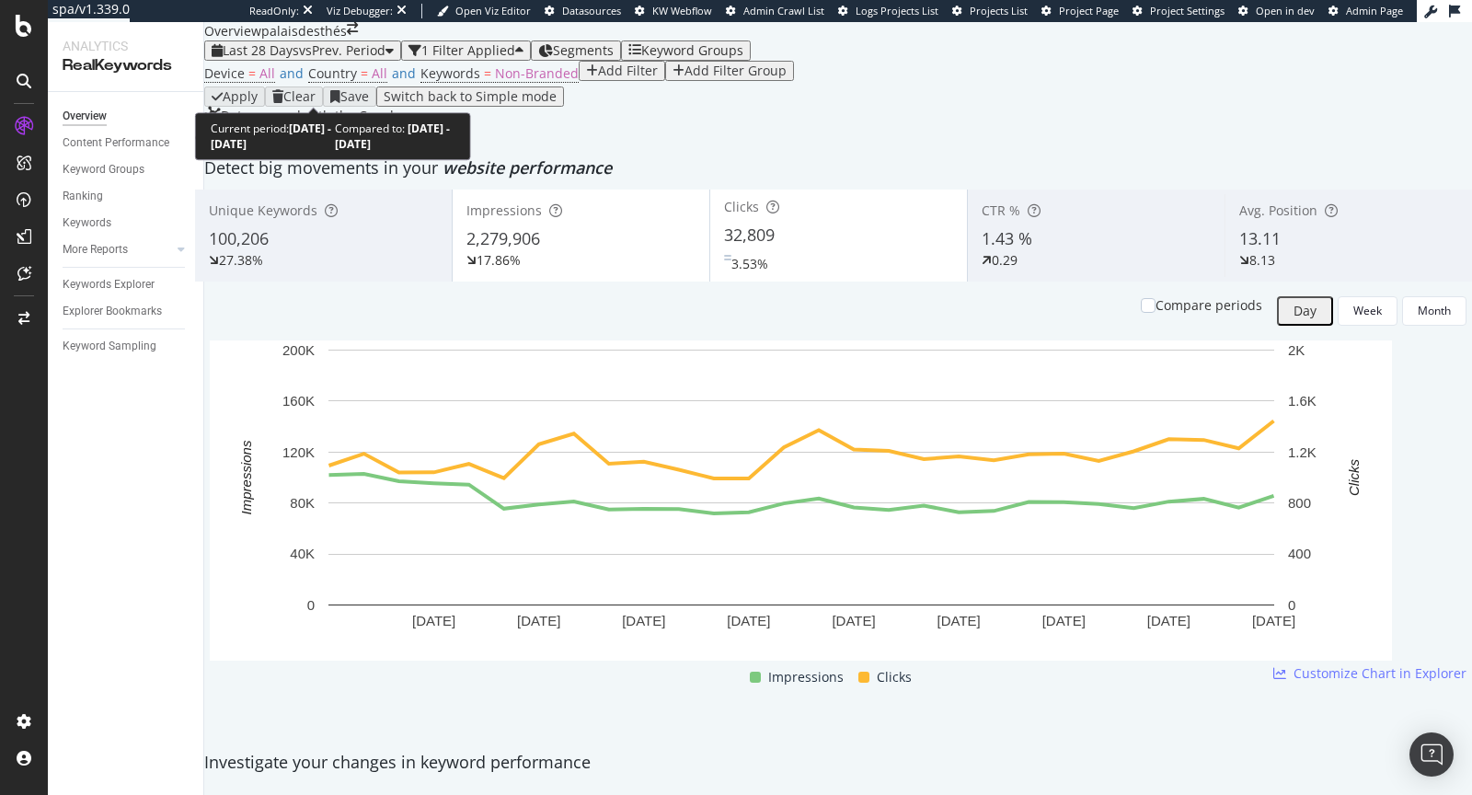
click at [357, 59] on span "vs Prev. Period" at bounding box center [342, 49] width 86 height 17
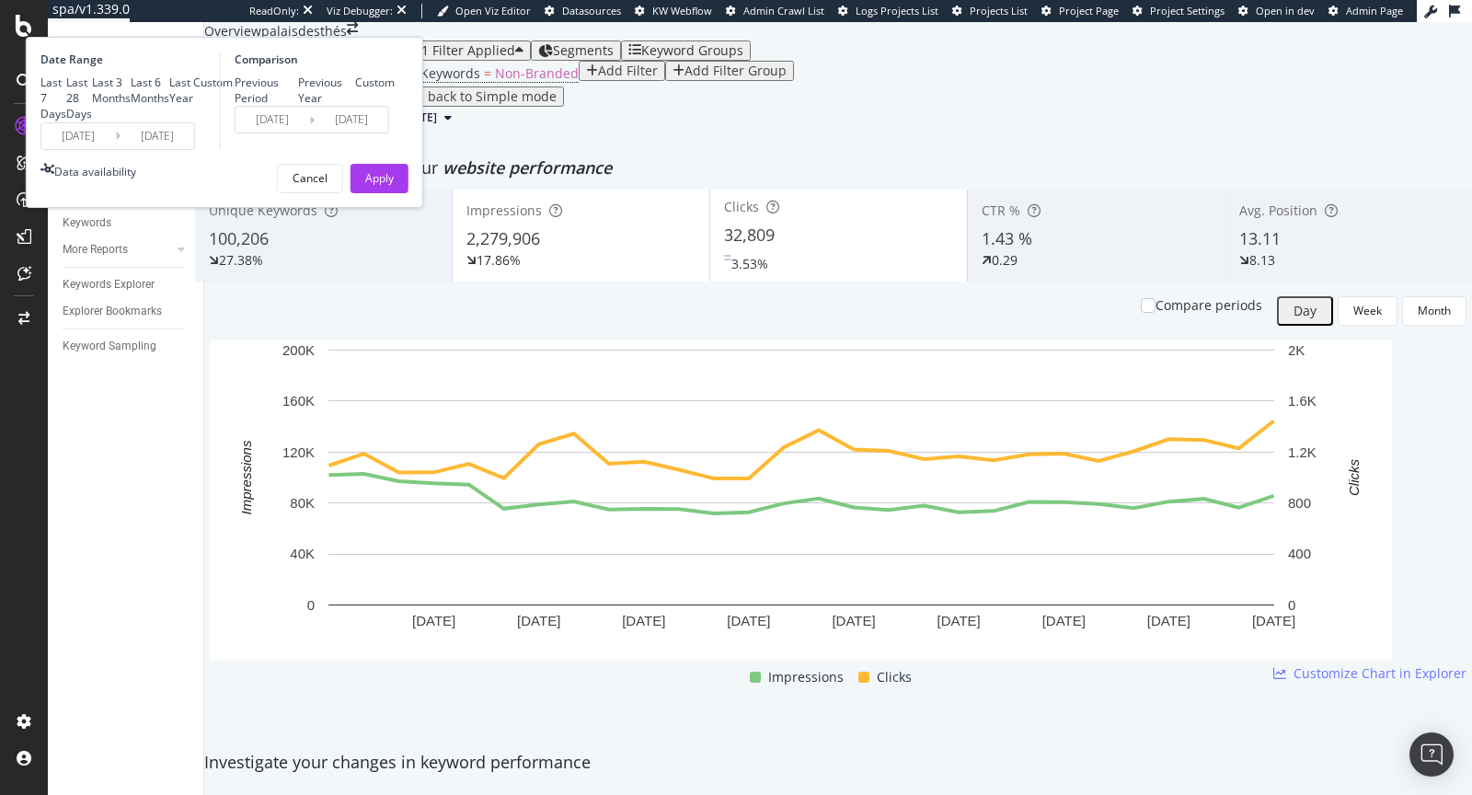
click at [233, 90] on div "Custom" at bounding box center [213, 83] width 40 height 16
click at [115, 149] on input "2025/09/07" at bounding box center [78, 136] width 74 height 26
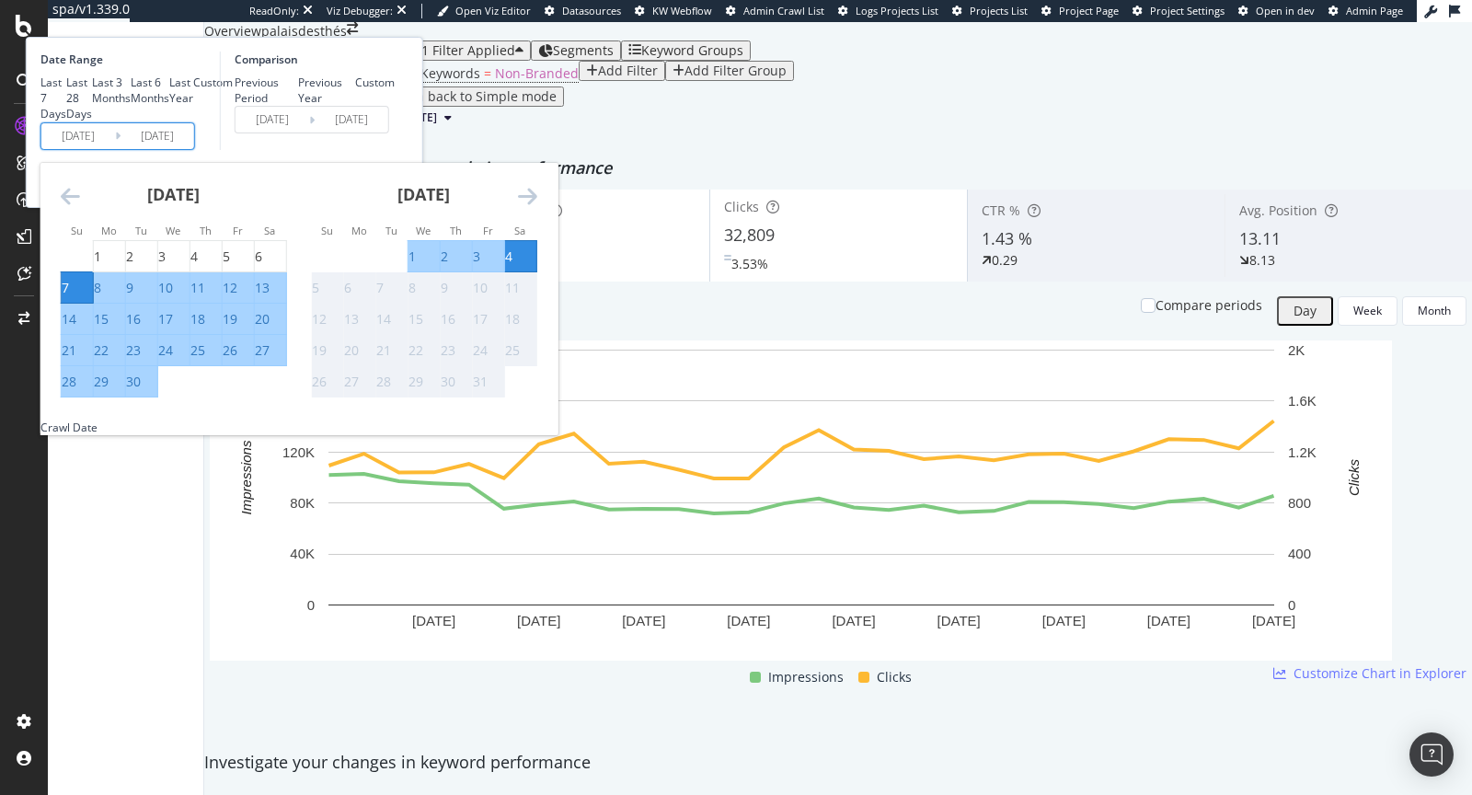
click at [280, 241] on div "September 2025" at bounding box center [174, 202] width 226 height 78
click at [80, 207] on icon "Move backward to switch to the previous month." at bounding box center [70, 196] width 19 height 22
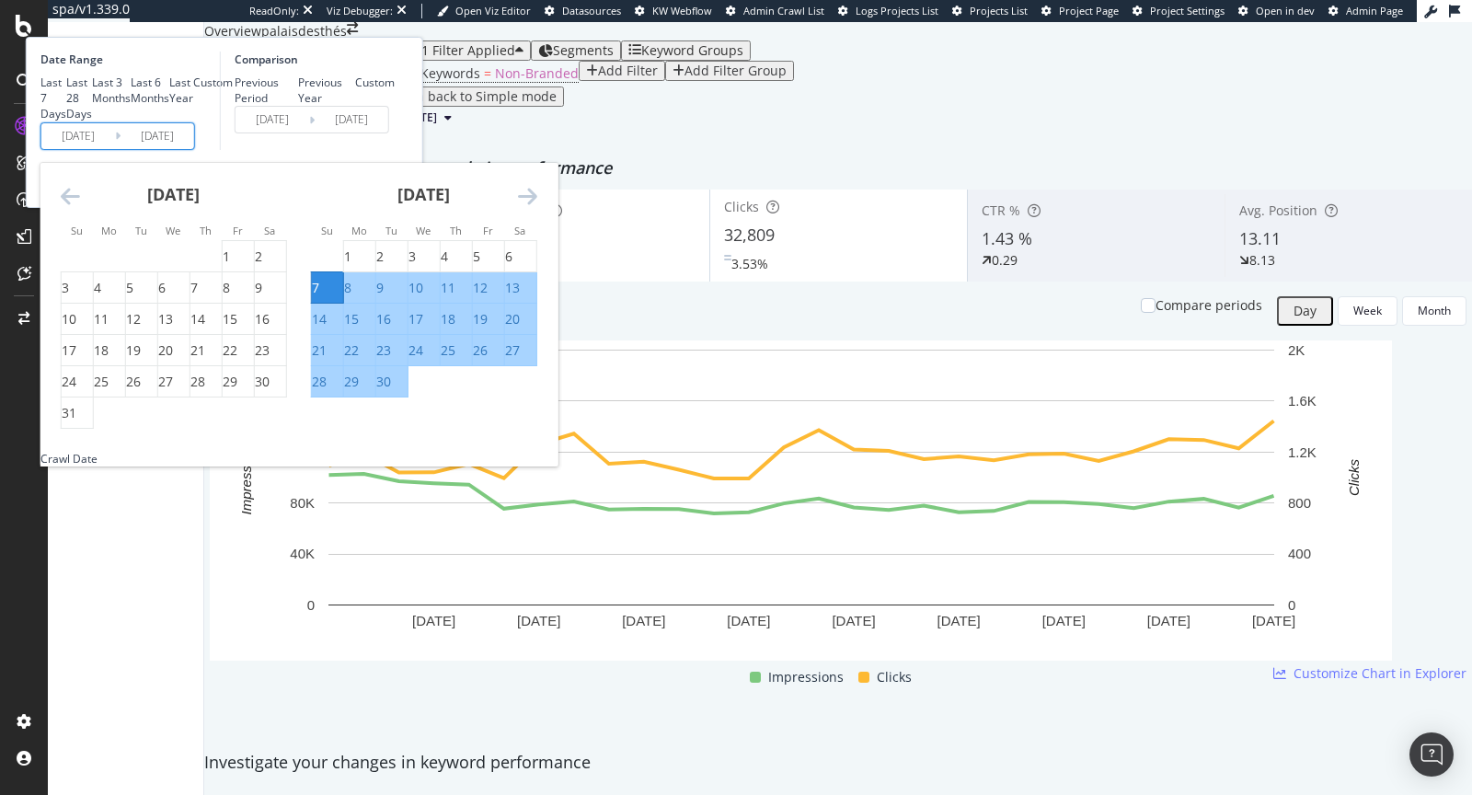
click at [80, 207] on icon "Move backward to switch to the previous month." at bounding box center [70, 196] width 19 height 22
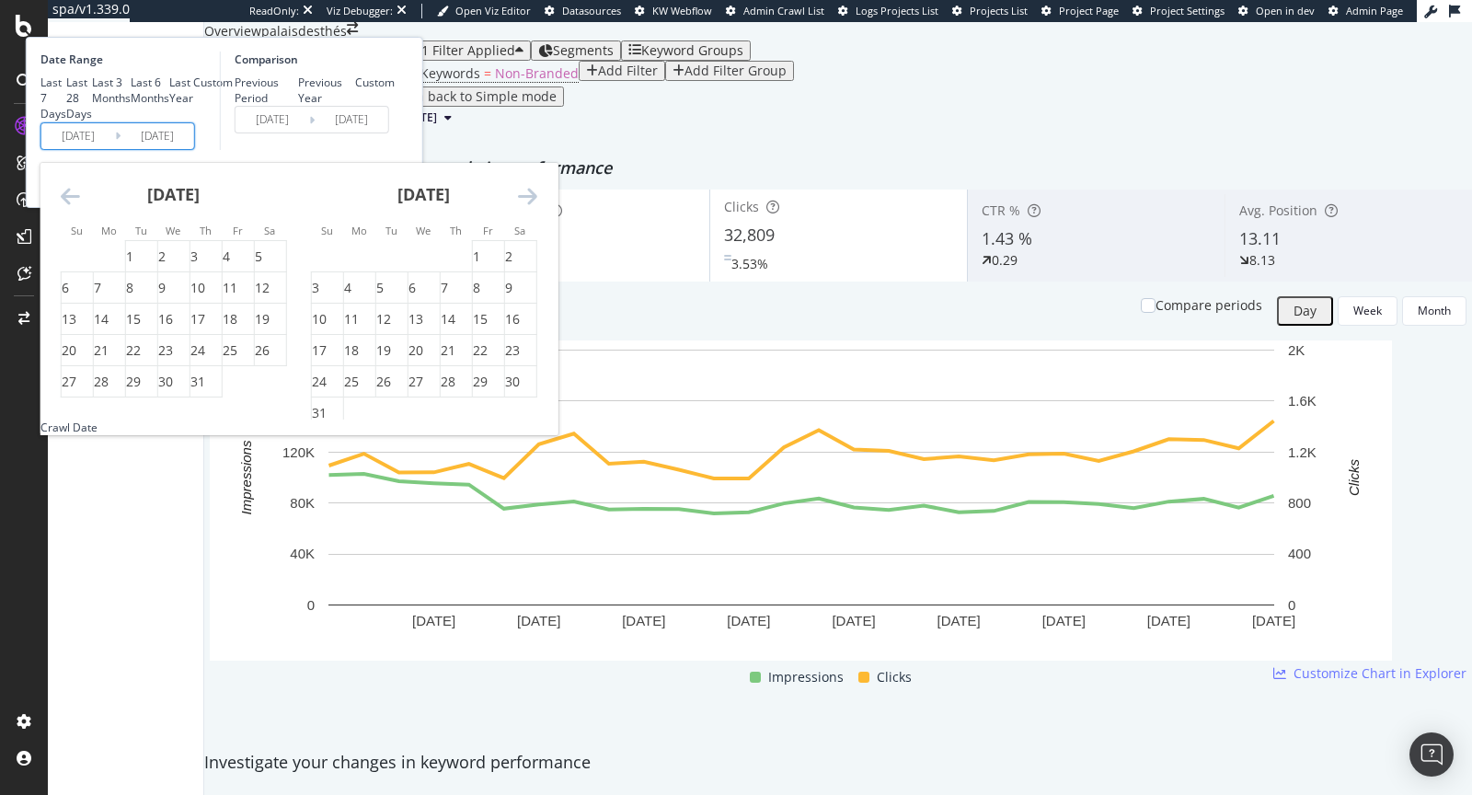
click at [80, 207] on icon "Move backward to switch to the previous month." at bounding box center [70, 196] width 19 height 22
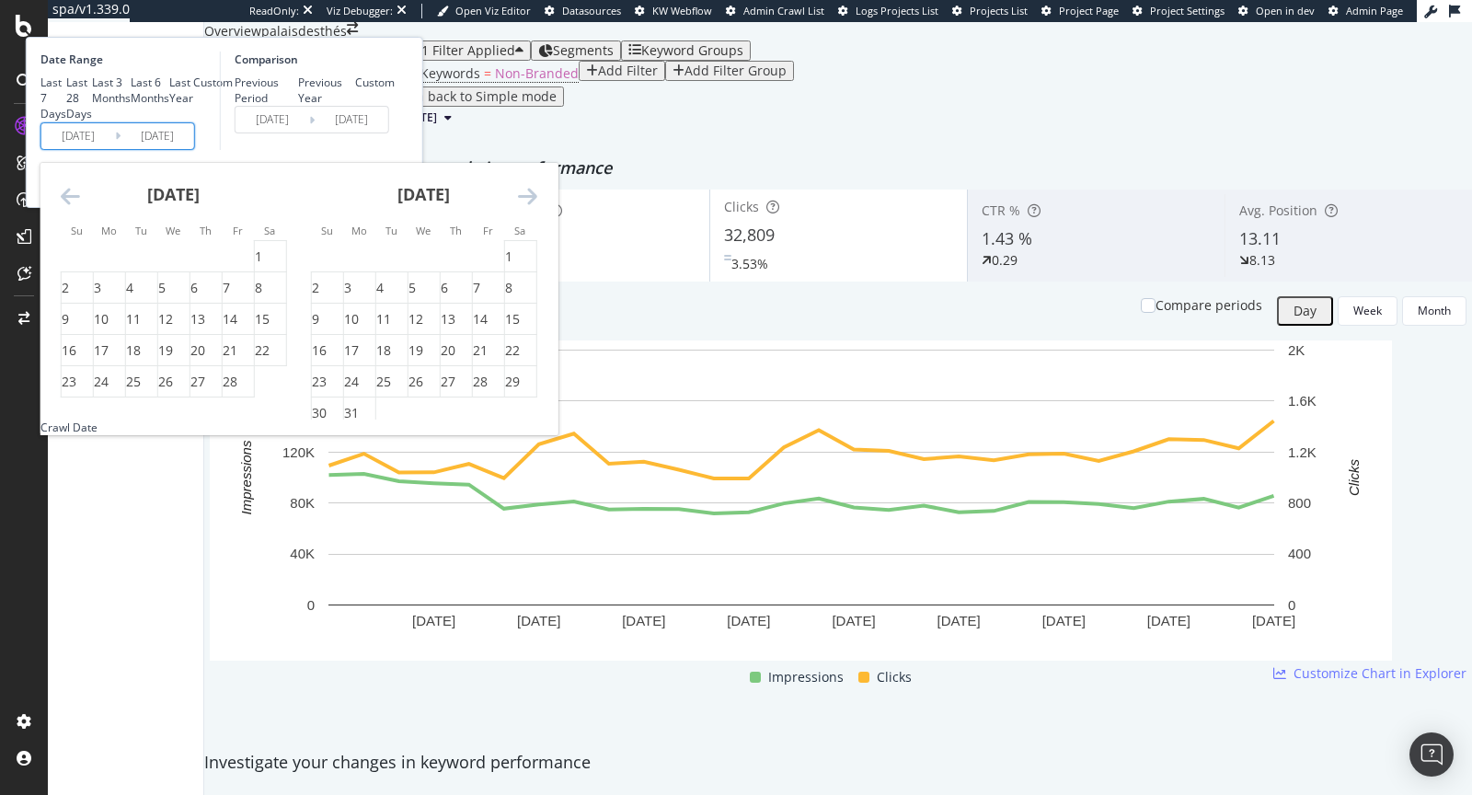
click at [80, 207] on icon "Move backward to switch to the previous month." at bounding box center [70, 196] width 19 height 22
click at [141, 328] on div "15" at bounding box center [133, 319] width 15 height 18
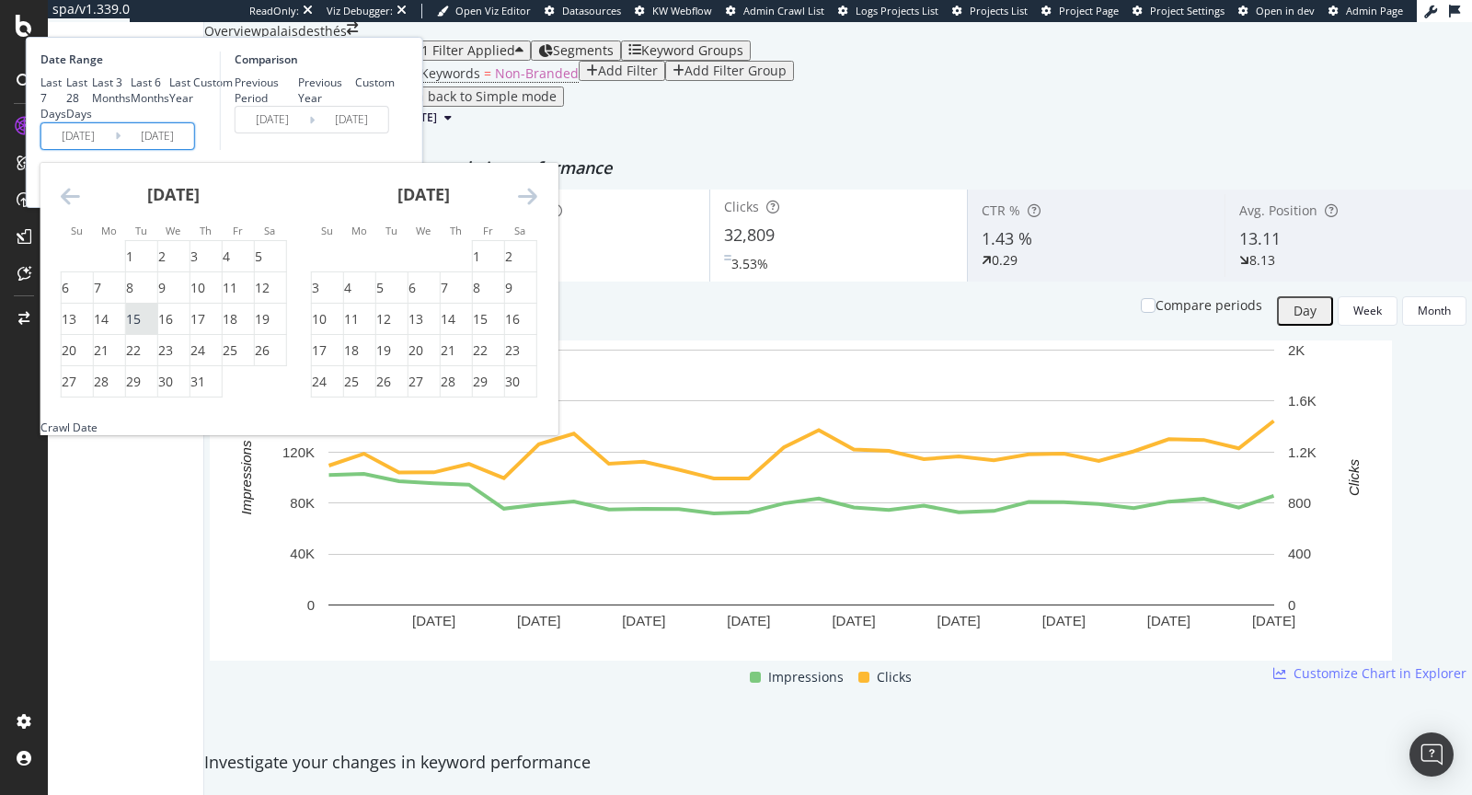
type input "2024/10/15"
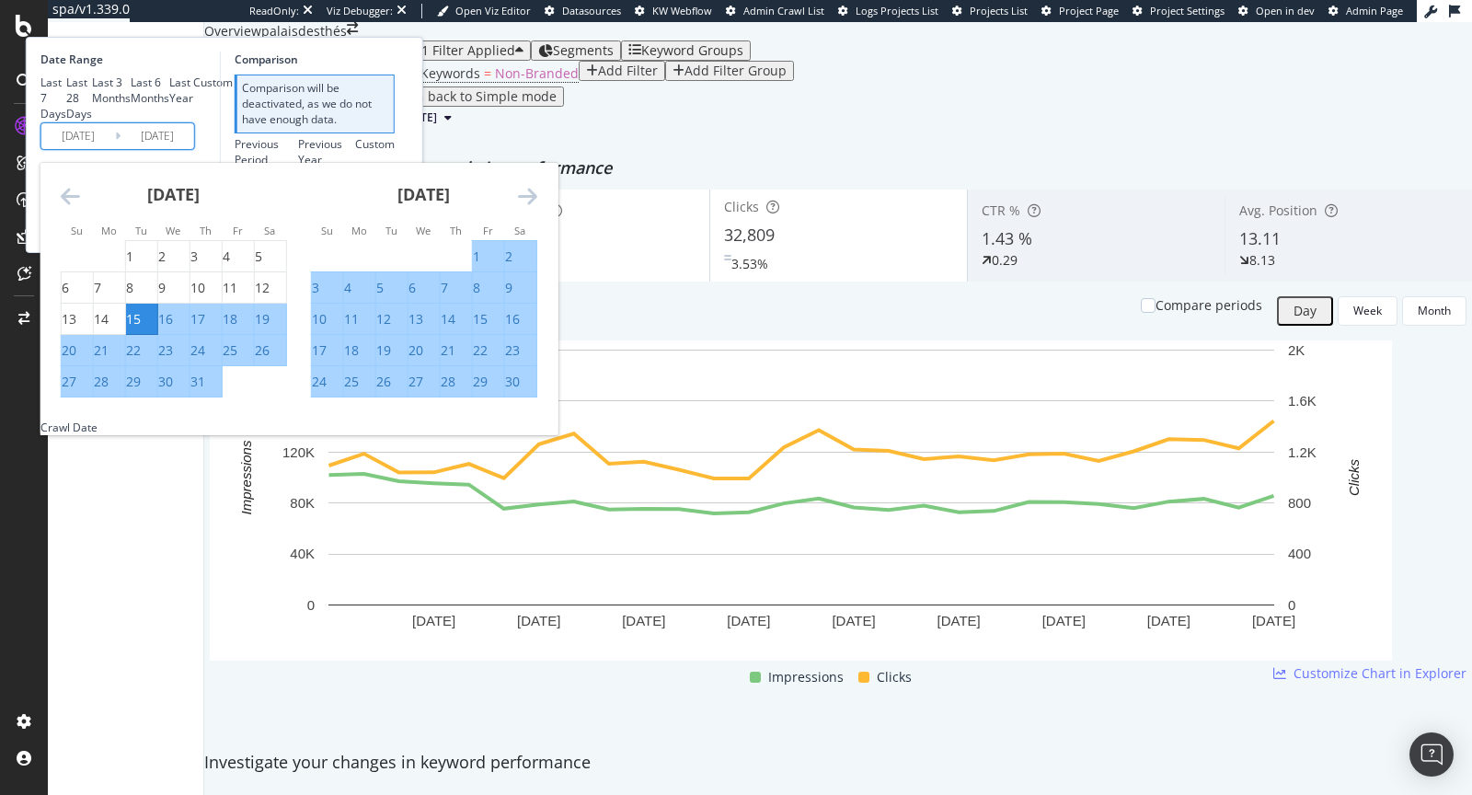
click at [194, 149] on input "2025/10/04" at bounding box center [158, 136] width 74 height 26
click at [537, 207] on icon "Move forward to switch to the next month." at bounding box center [527, 196] width 19 height 22
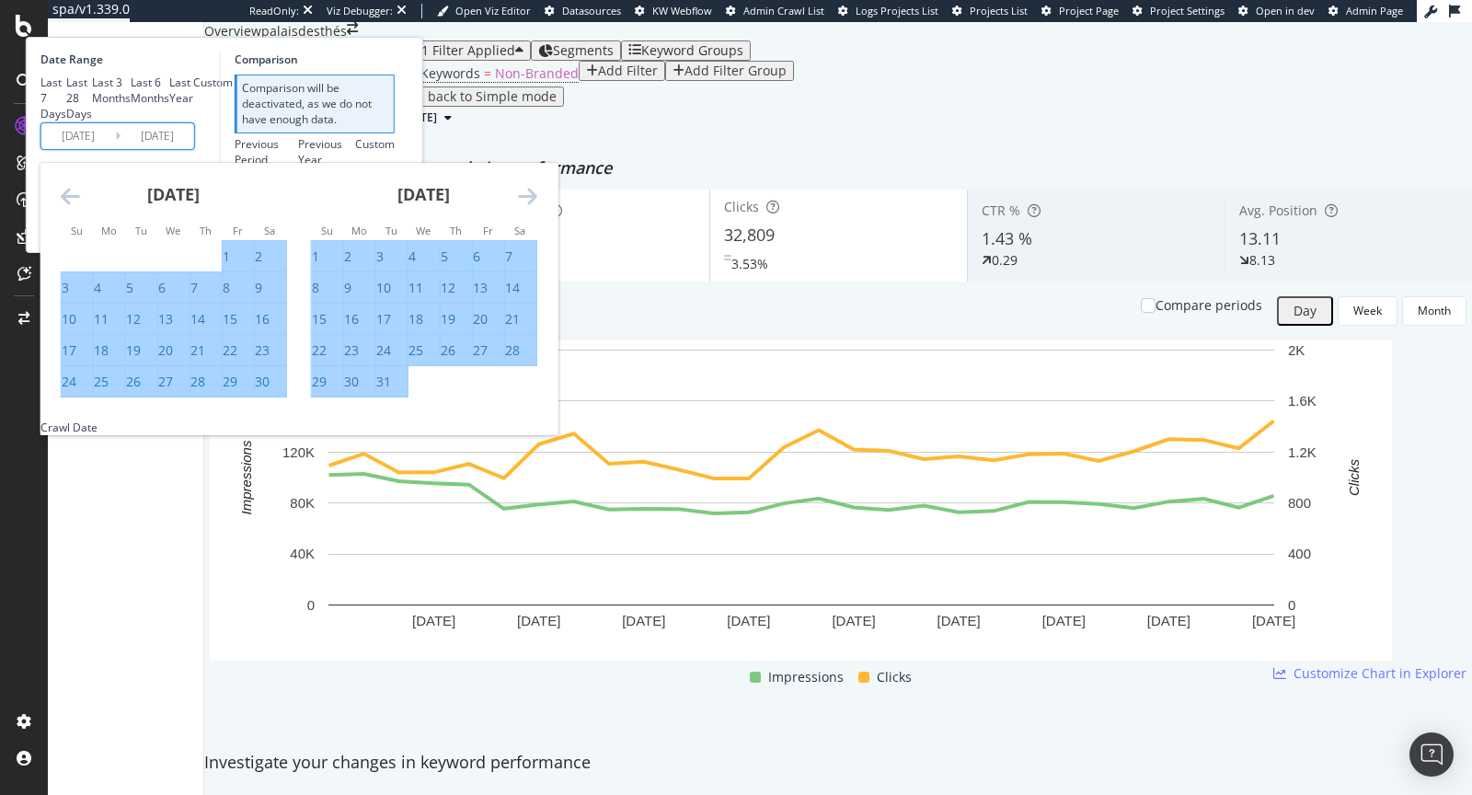
click at [391, 391] on div "31" at bounding box center [383, 382] width 15 height 18
type input "2024/12/31"
type input "2024/07/29"
type input "2024/10/14"
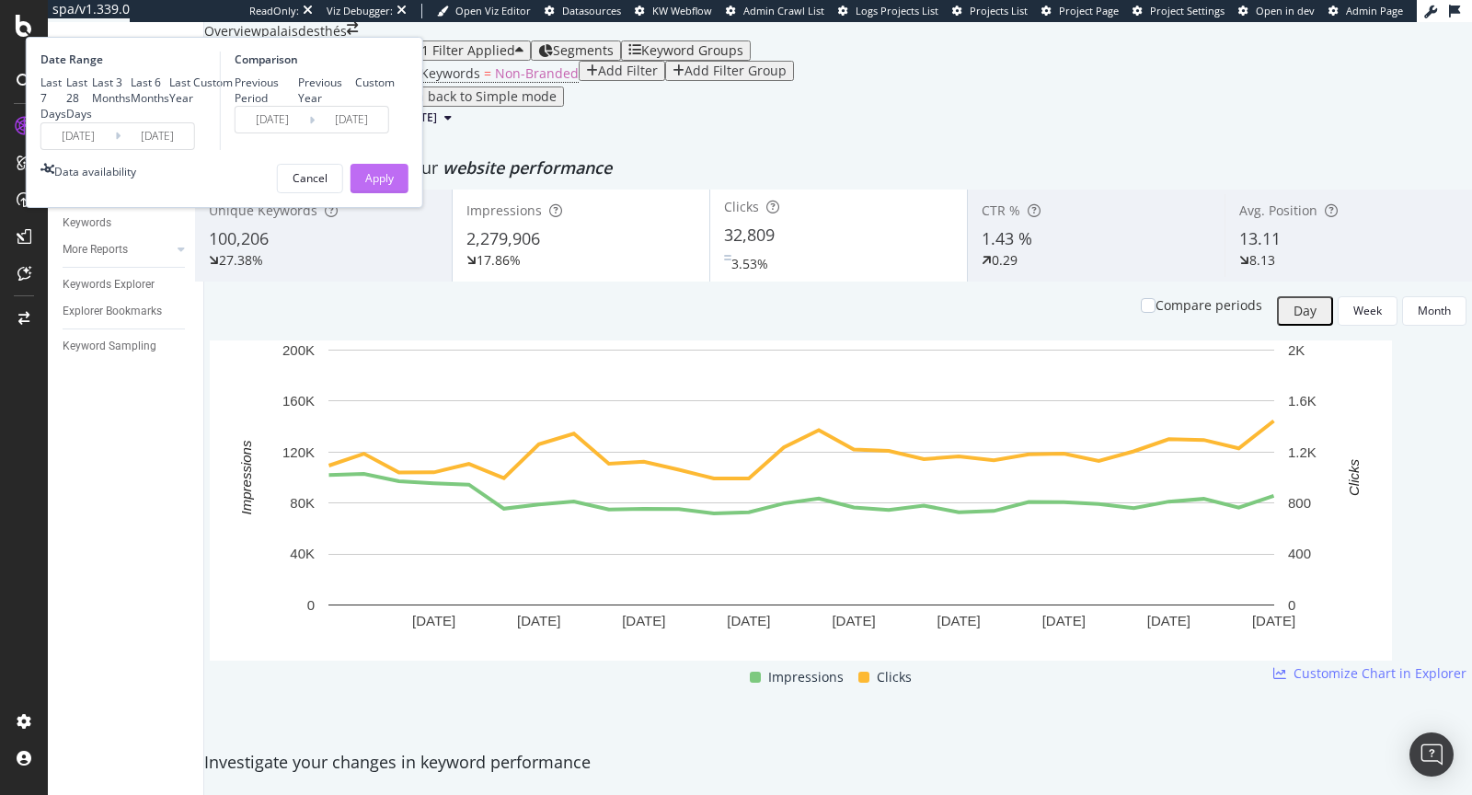
click at [394, 186] on div "Apply" at bounding box center [379, 178] width 29 height 16
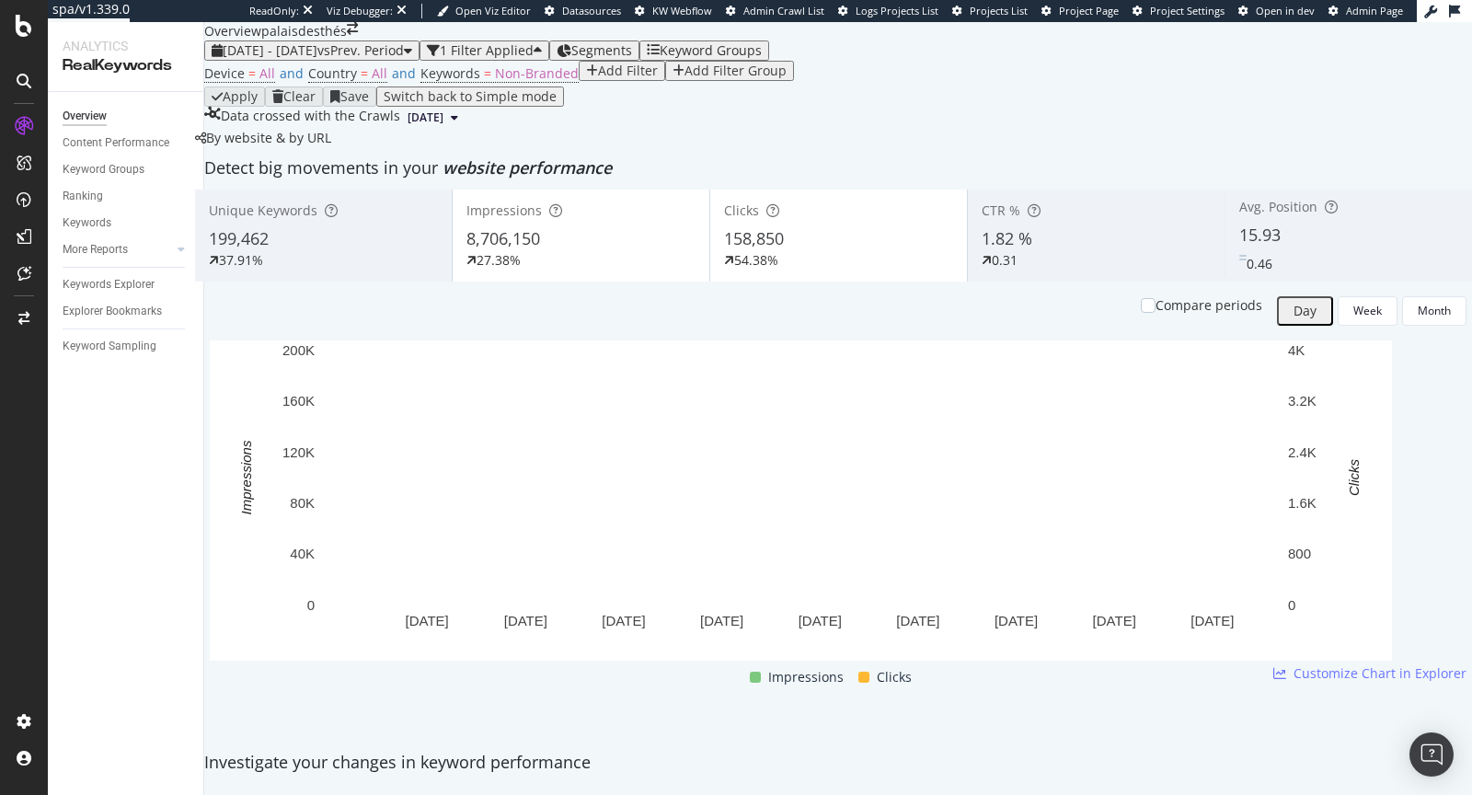
scroll to position [1695, 0]
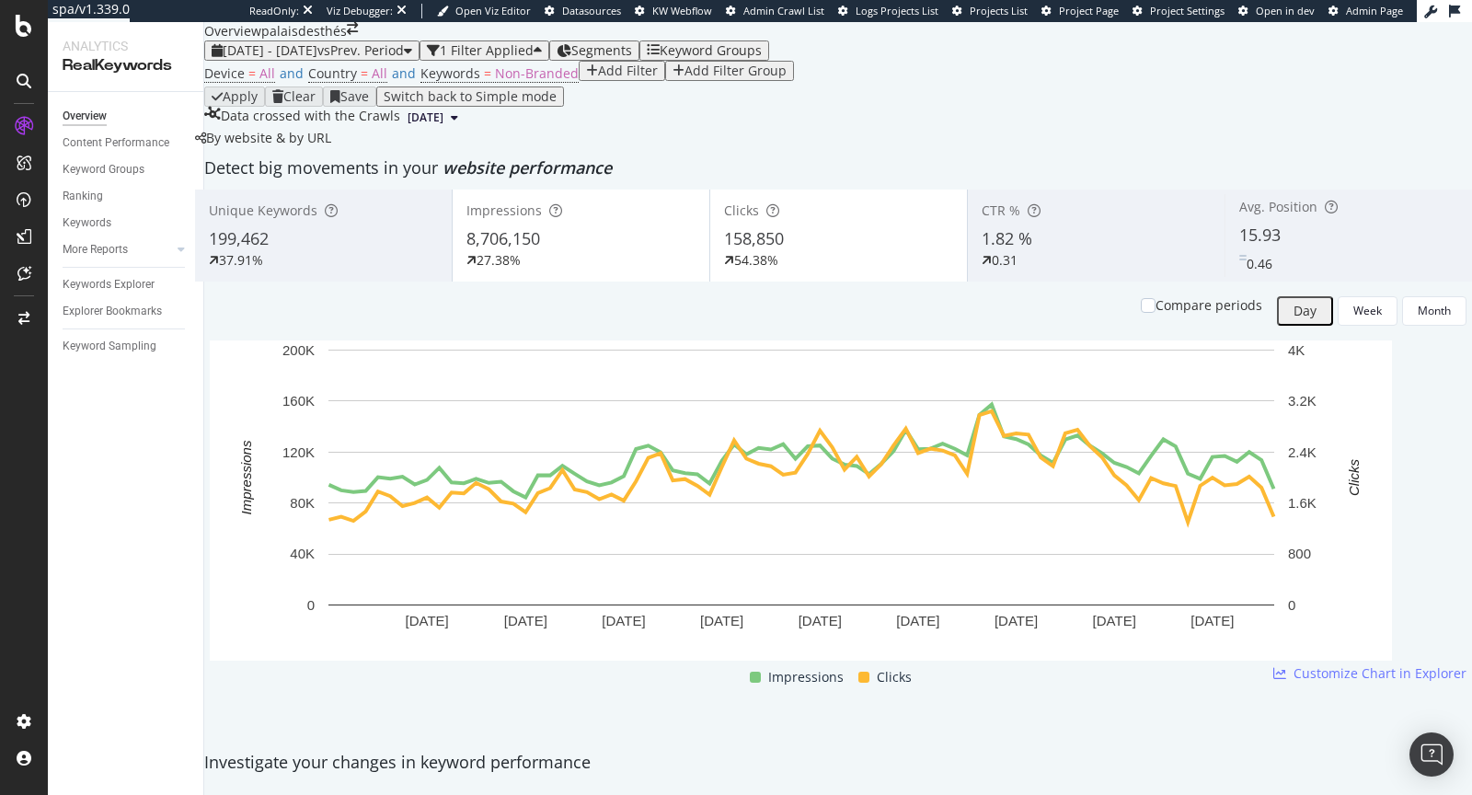
scroll to position [2210, 0]
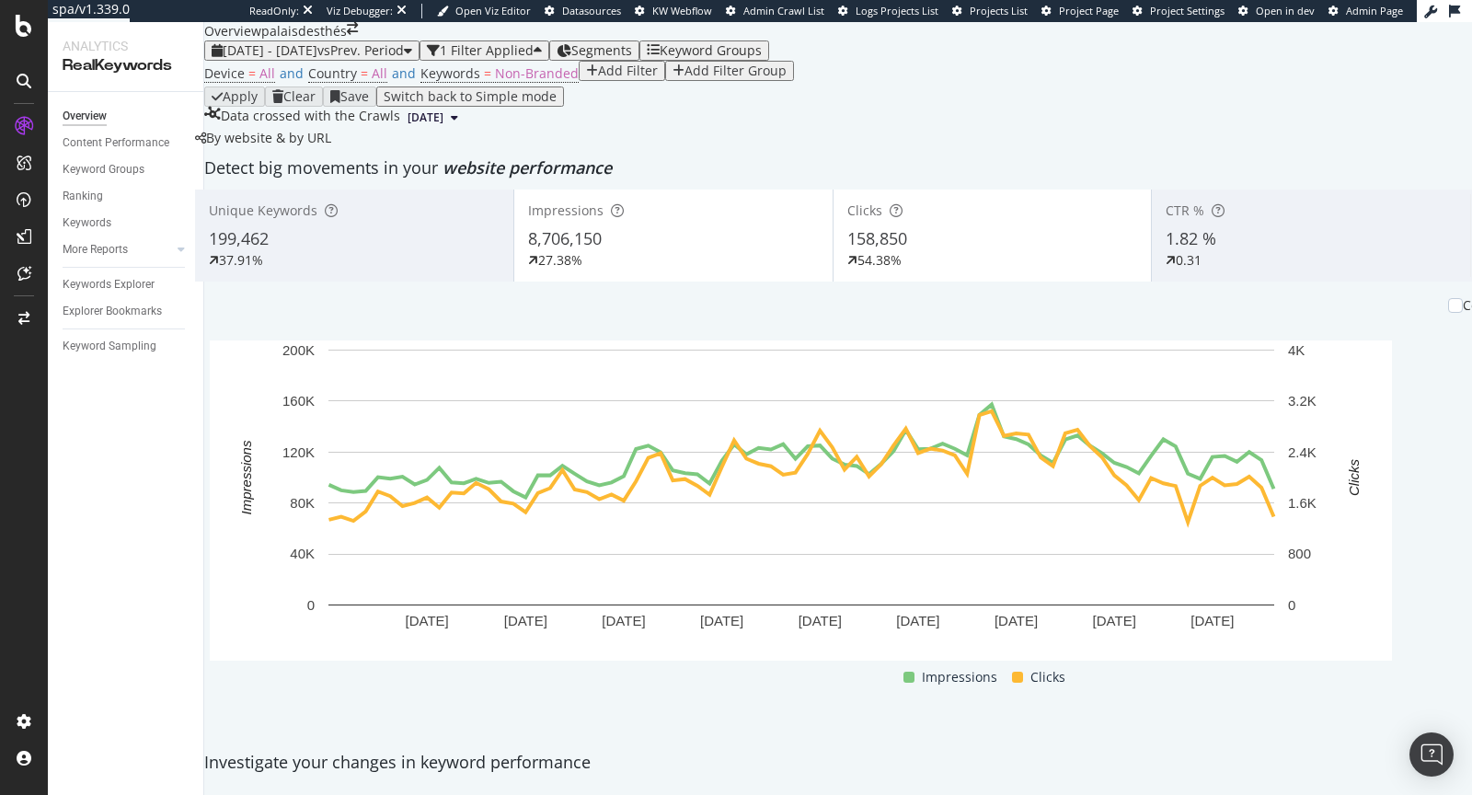
scroll to position [2268, 0]
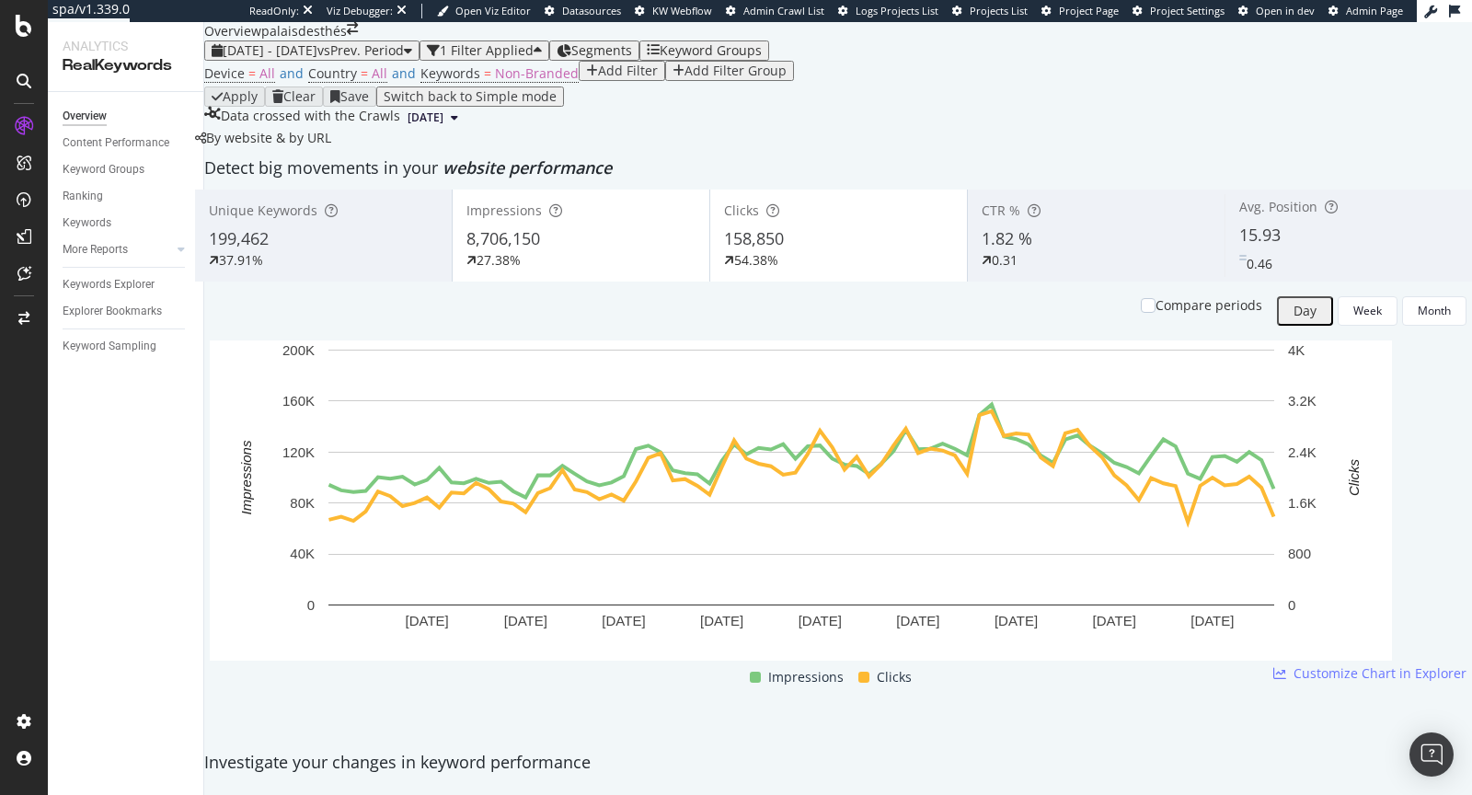
scroll to position [0, 0]
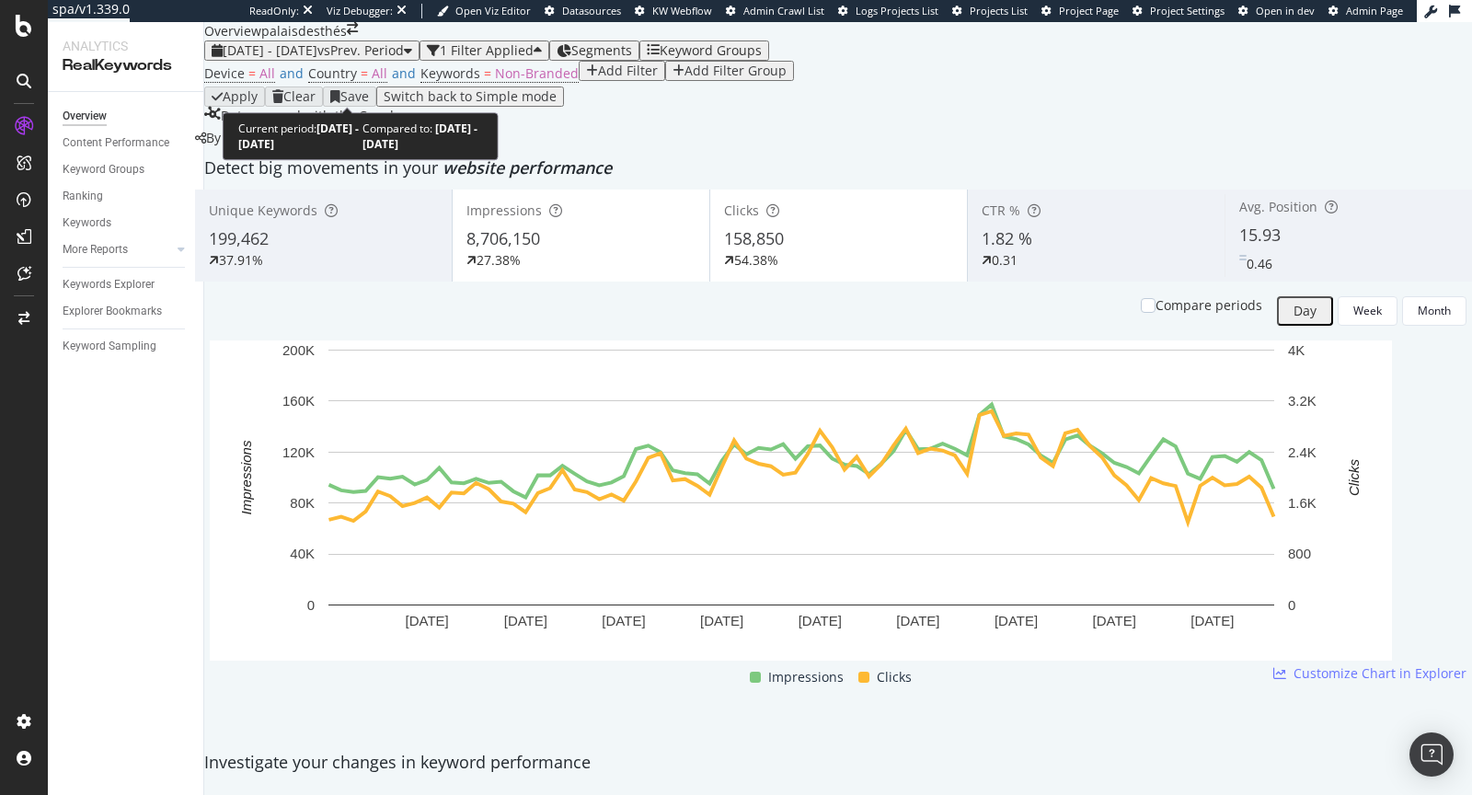
click at [404, 59] on span "vs Prev. Period" at bounding box center [360, 49] width 86 height 17
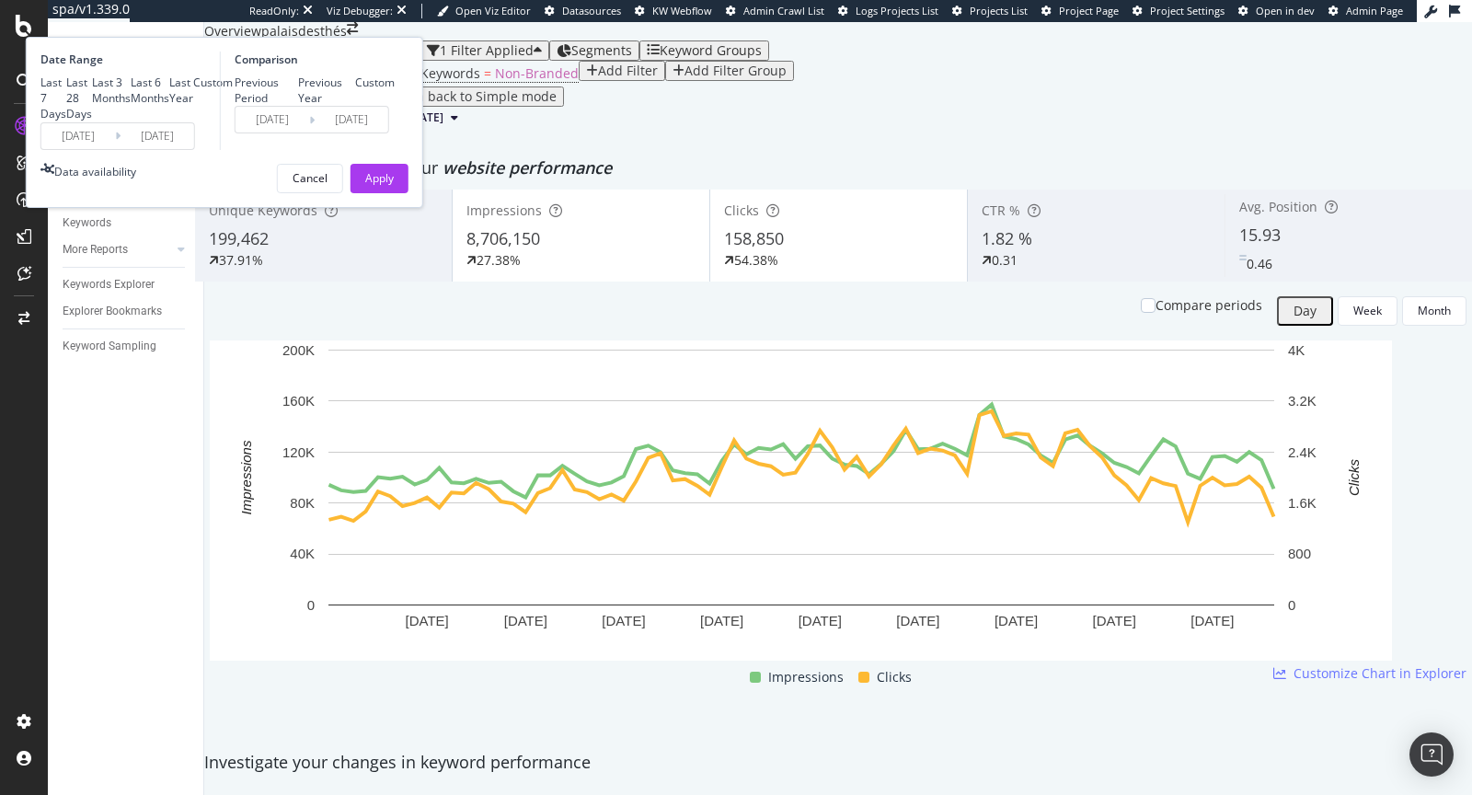
click at [92, 121] on div "Last 28 Days" at bounding box center [79, 98] width 26 height 47
type input "2025/09/07"
type input "2025/10/04"
type input "2025/08/10"
type input "2025/09/06"
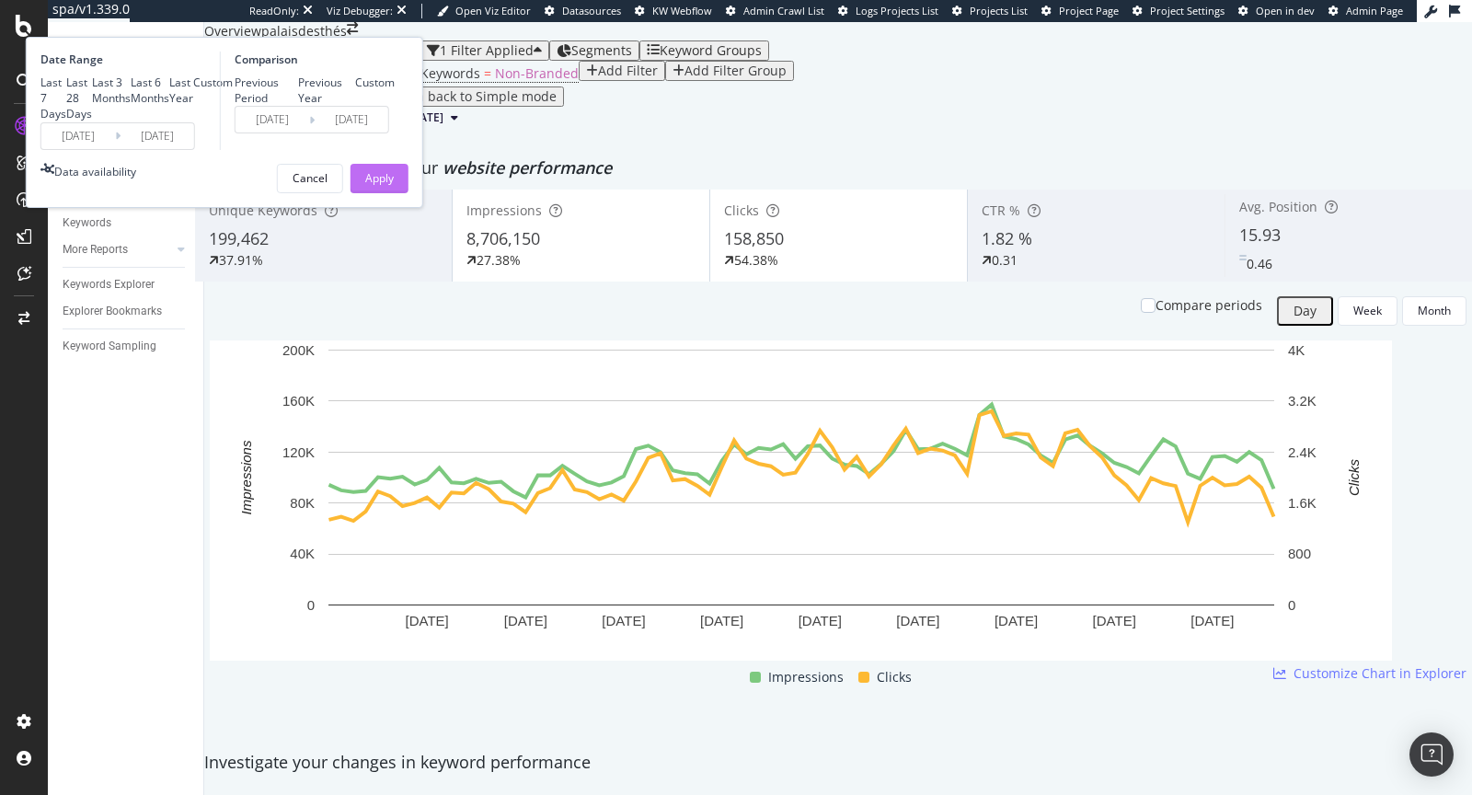
click at [394, 186] on div "Apply" at bounding box center [379, 178] width 29 height 16
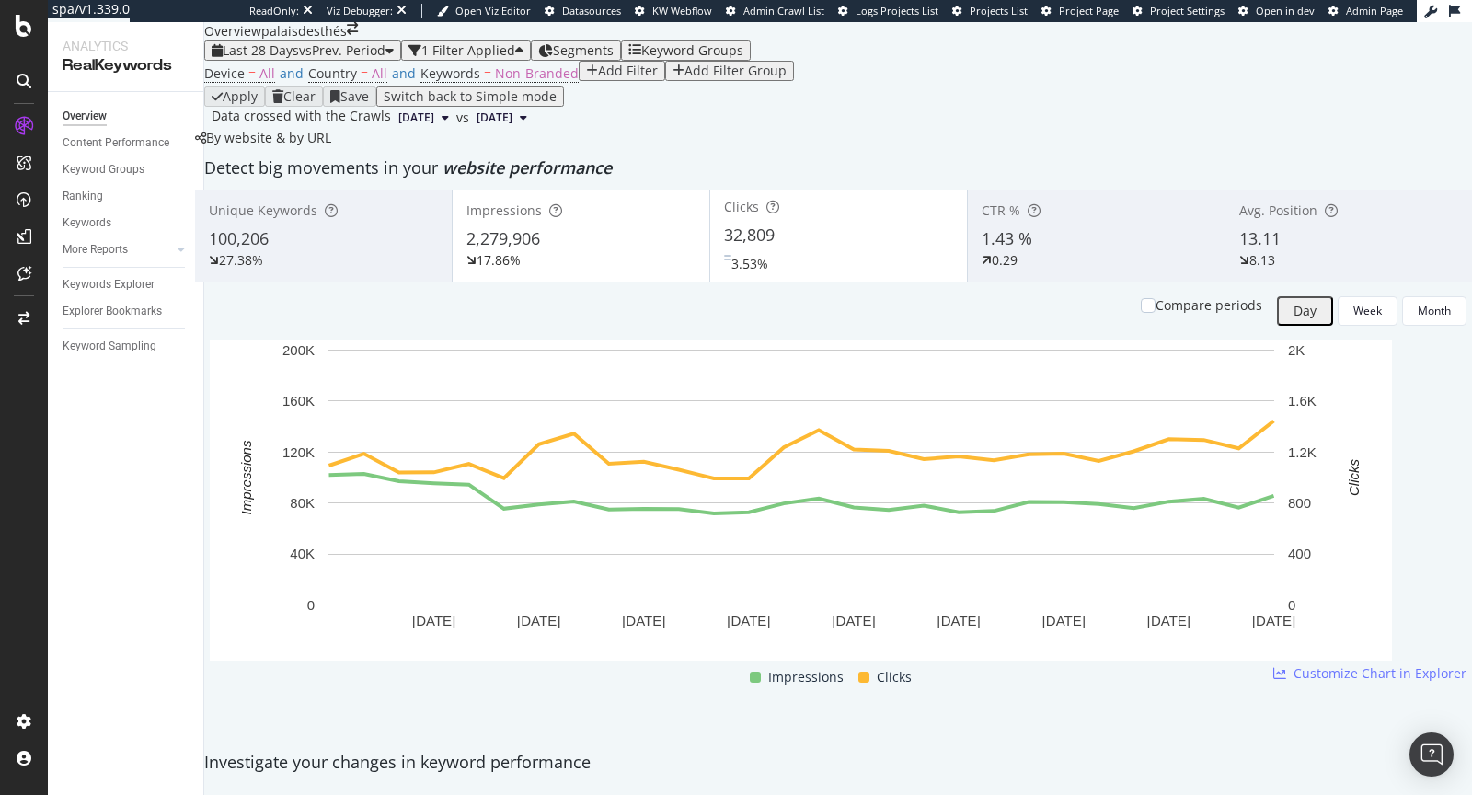
click at [598, 78] on div "Add Filter" at bounding box center [628, 70] width 60 height 15
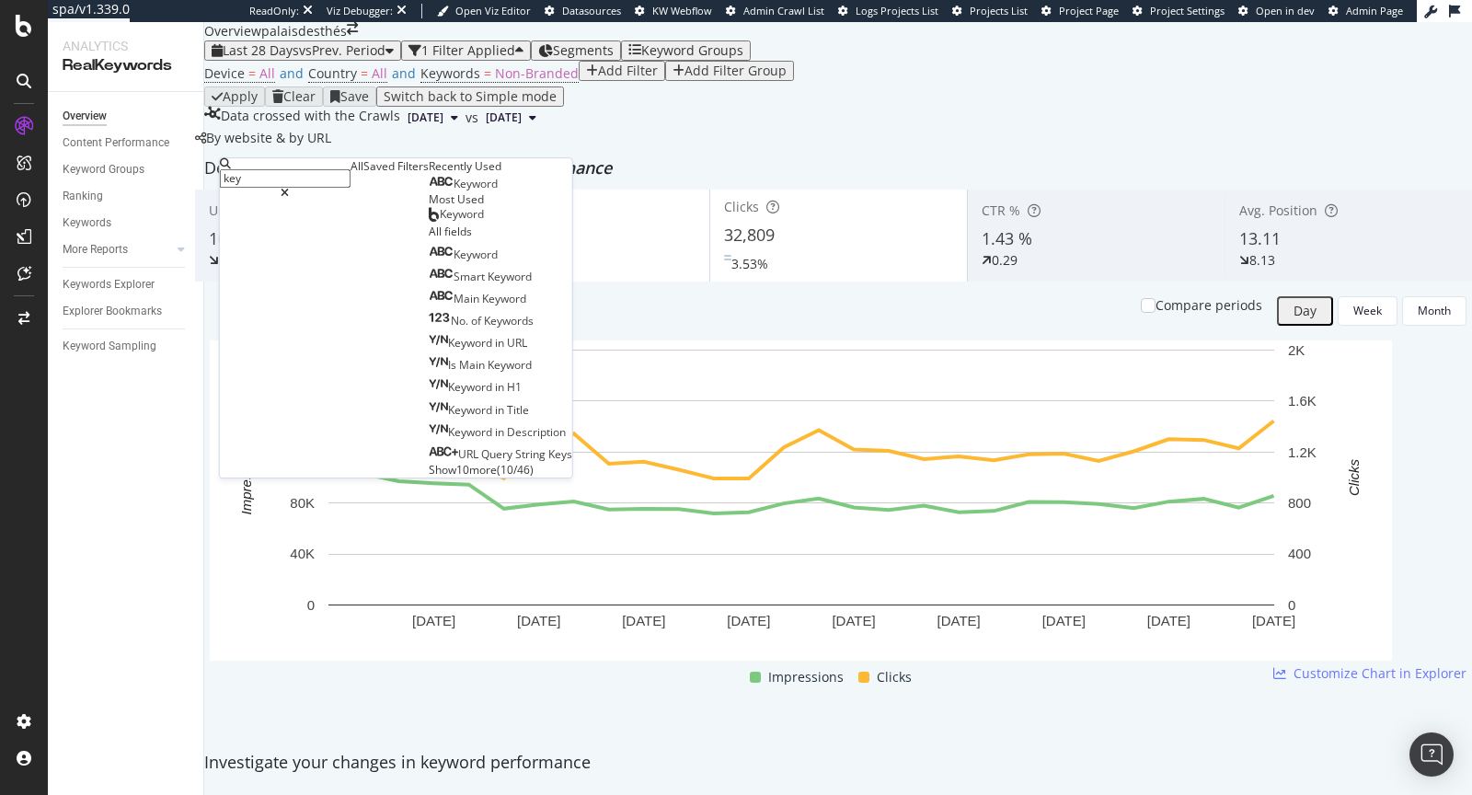
type input "key"
click at [429, 191] on div "Keyword" at bounding box center [463, 184] width 69 height 15
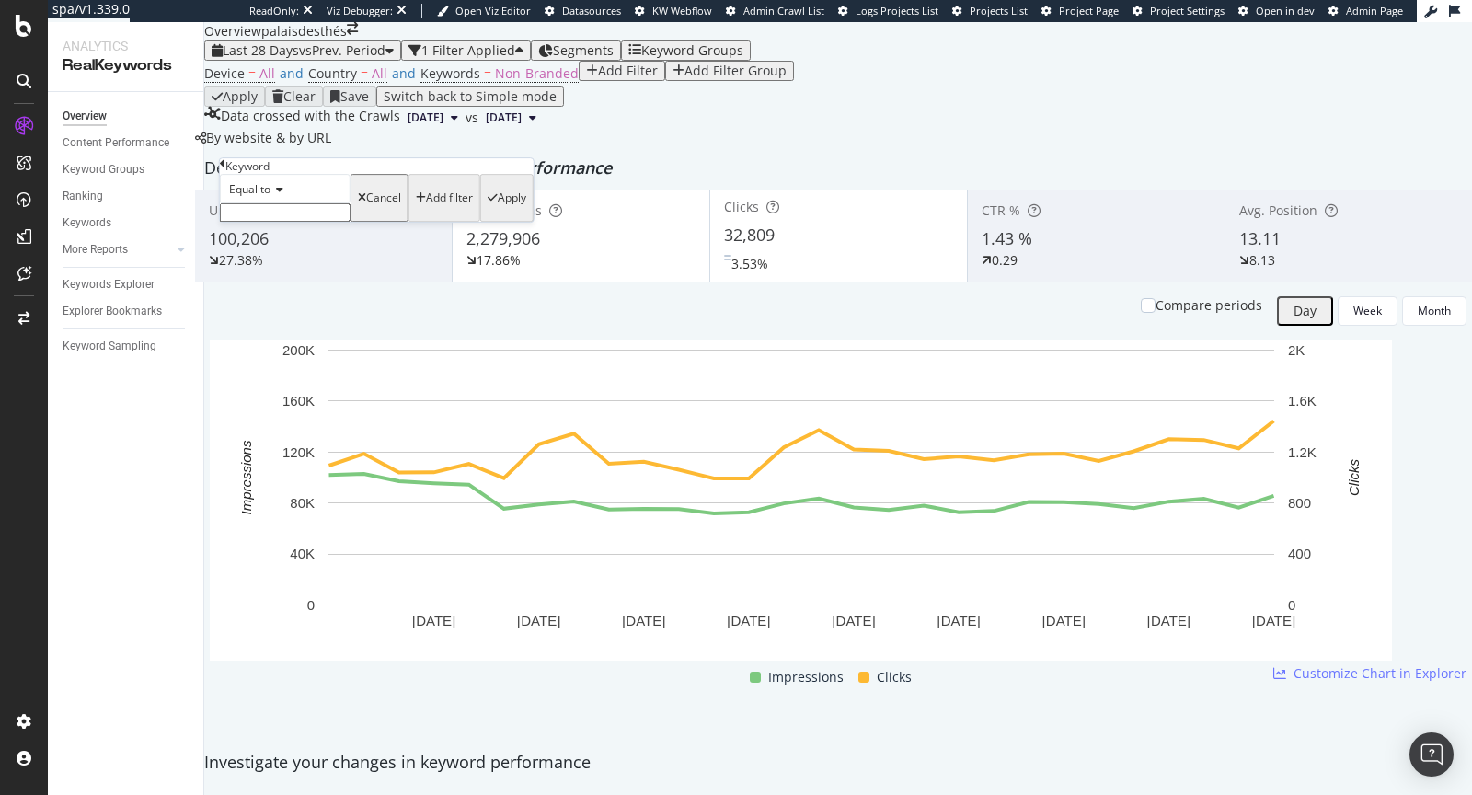
click at [338, 222] on input "text" at bounding box center [285, 212] width 131 height 18
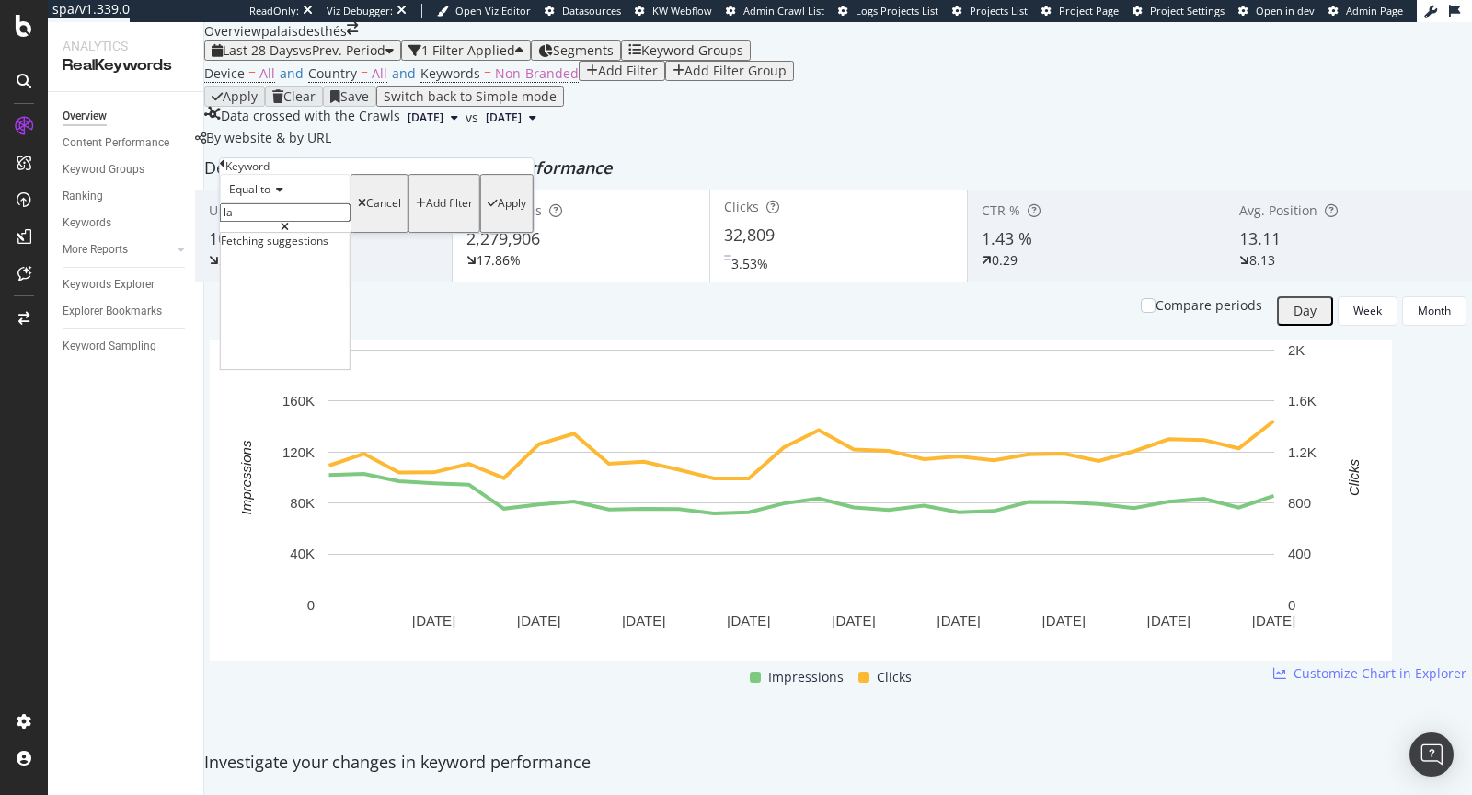
type input "l"
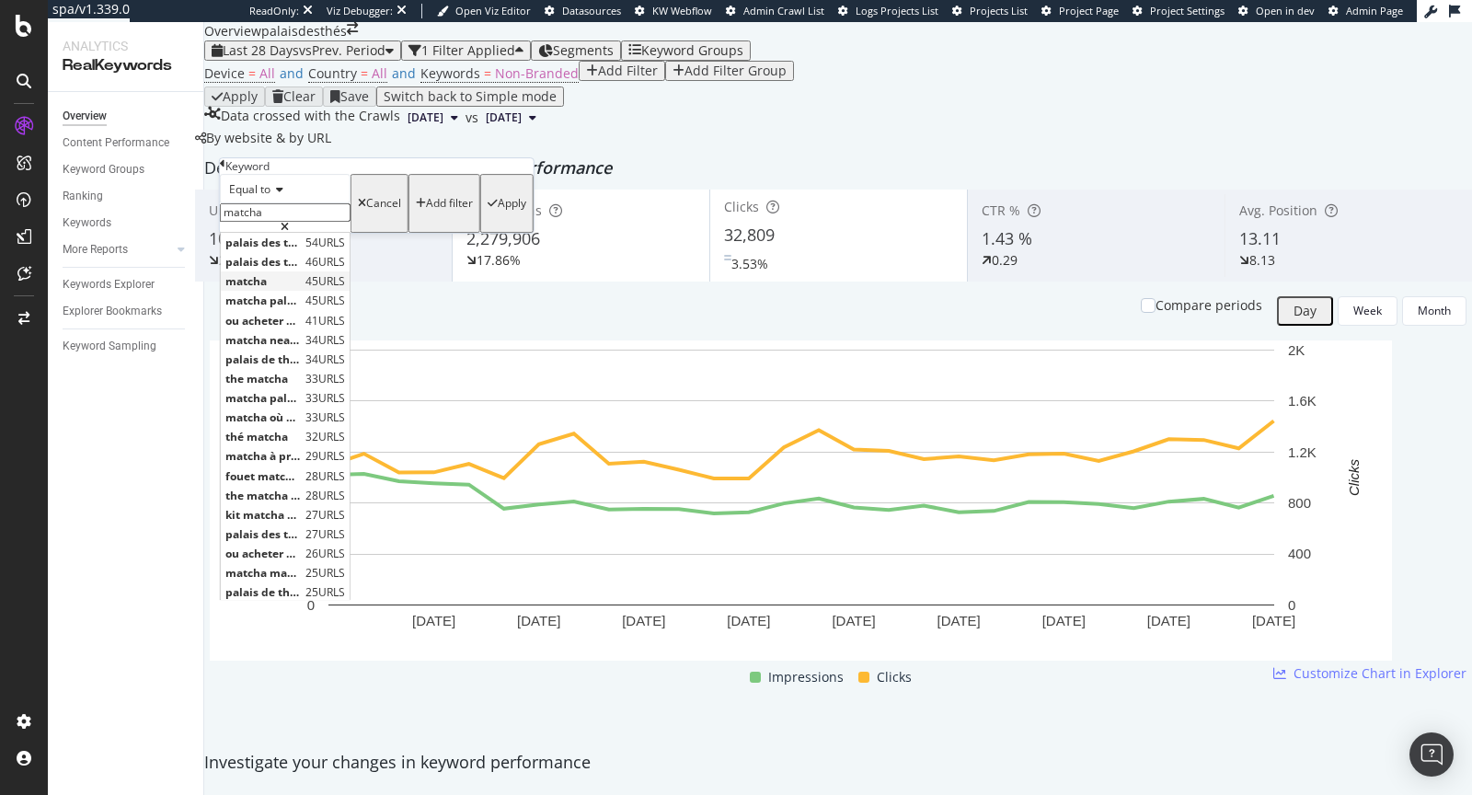
type input "matcha"
click at [301, 289] on span "matcha" at bounding box center [262, 281] width 75 height 16
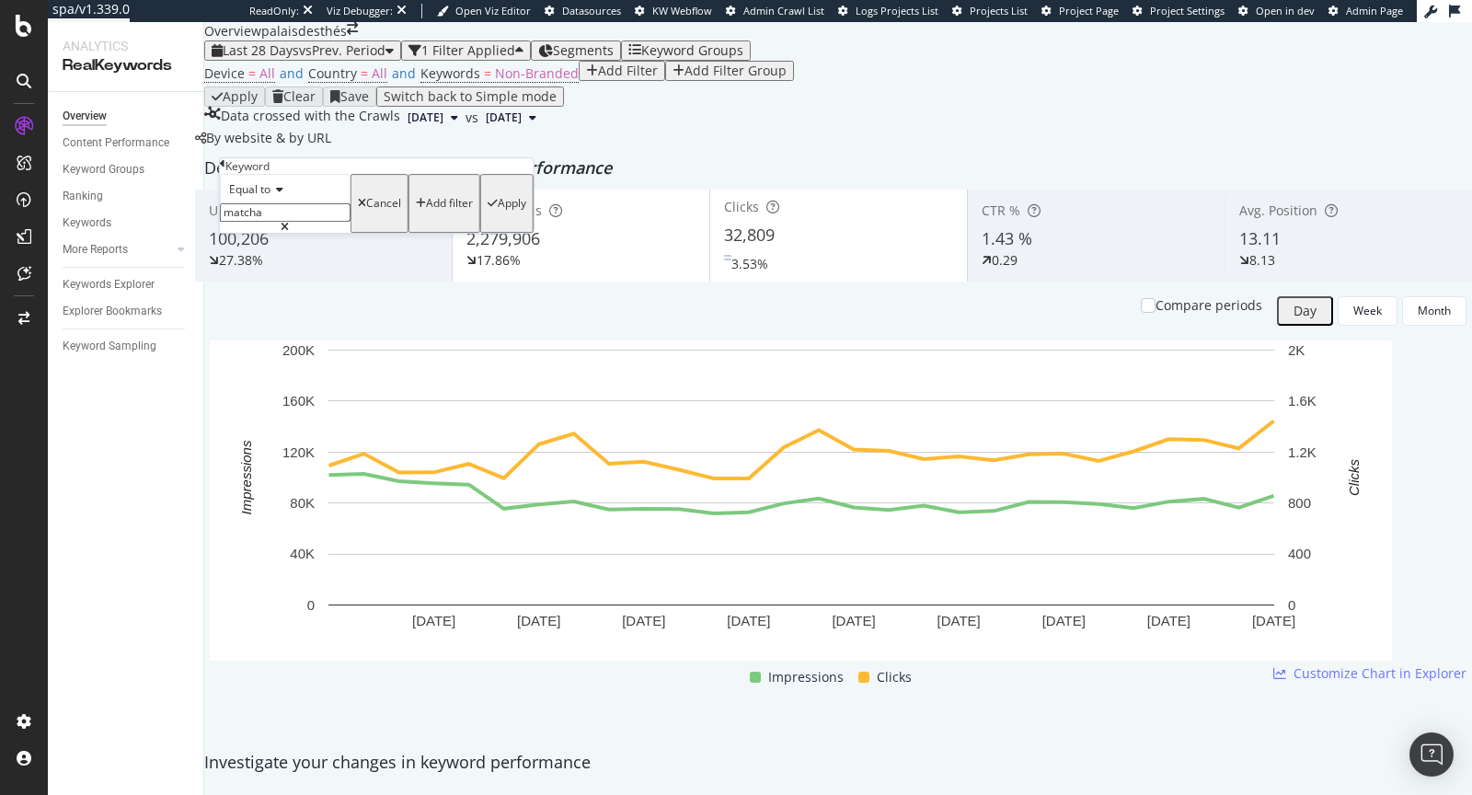
click at [488, 230] on div "Apply" at bounding box center [507, 203] width 39 height 53
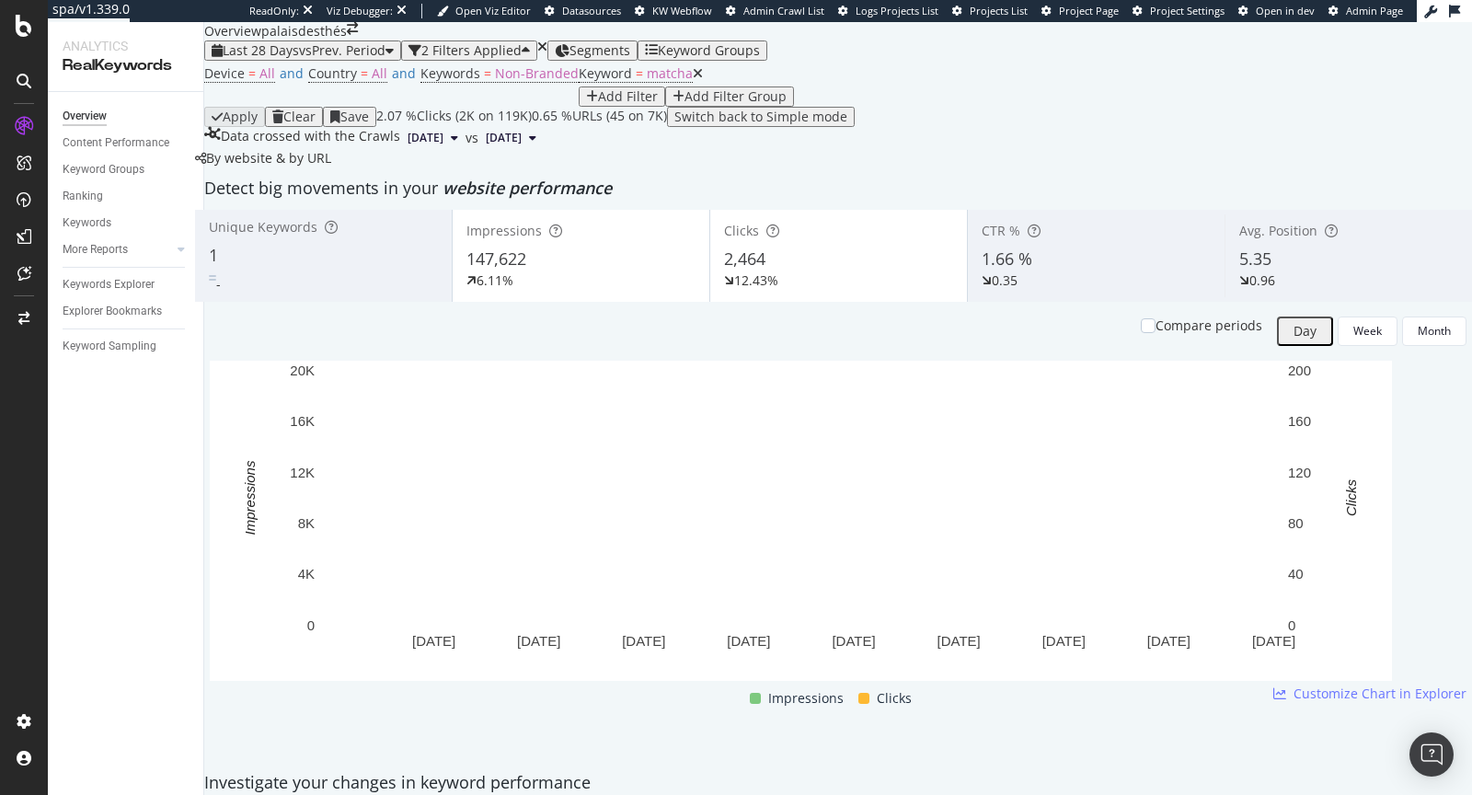
scroll to position [2116, 0]
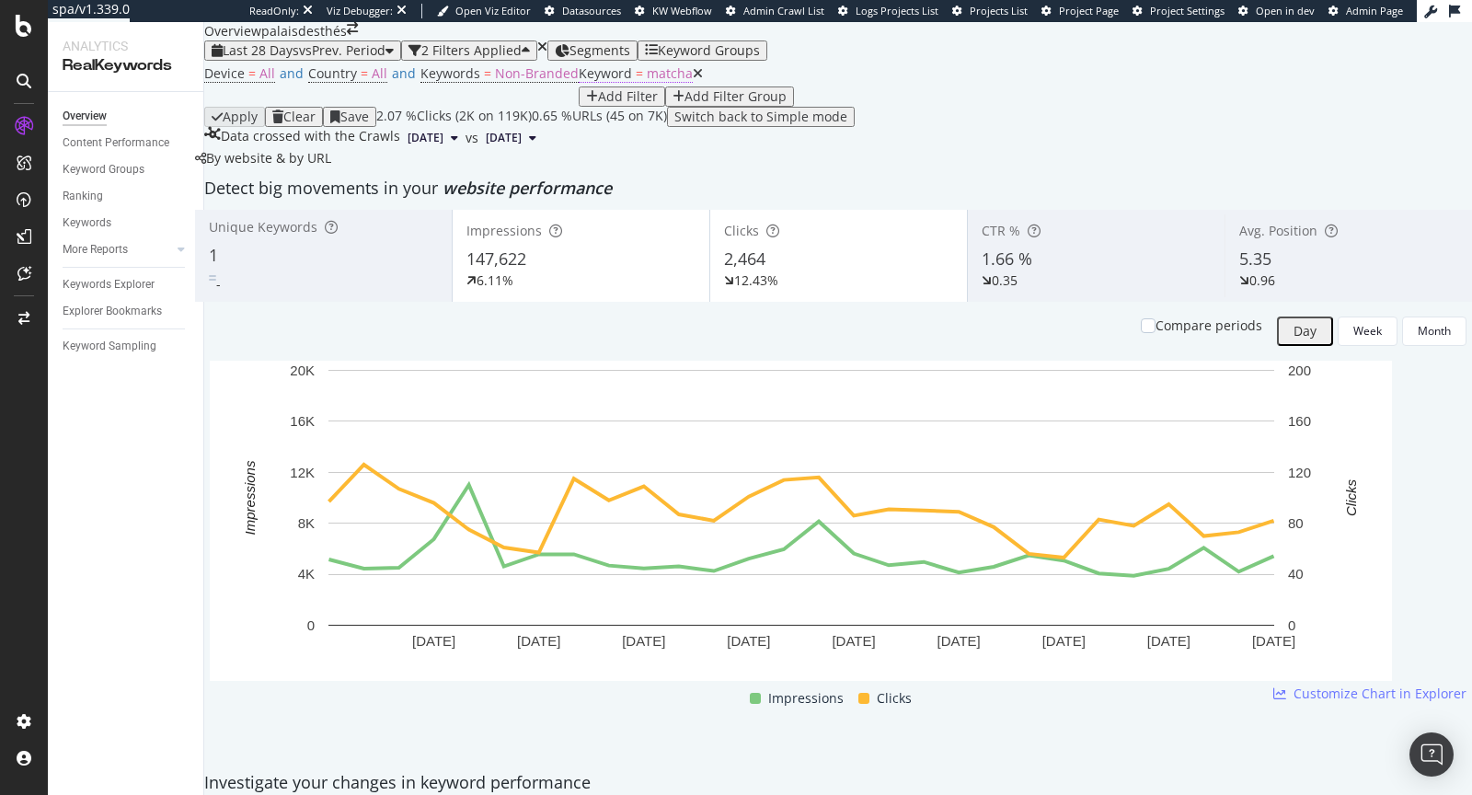
click at [647, 82] on span "matcha" at bounding box center [670, 72] width 46 height 17
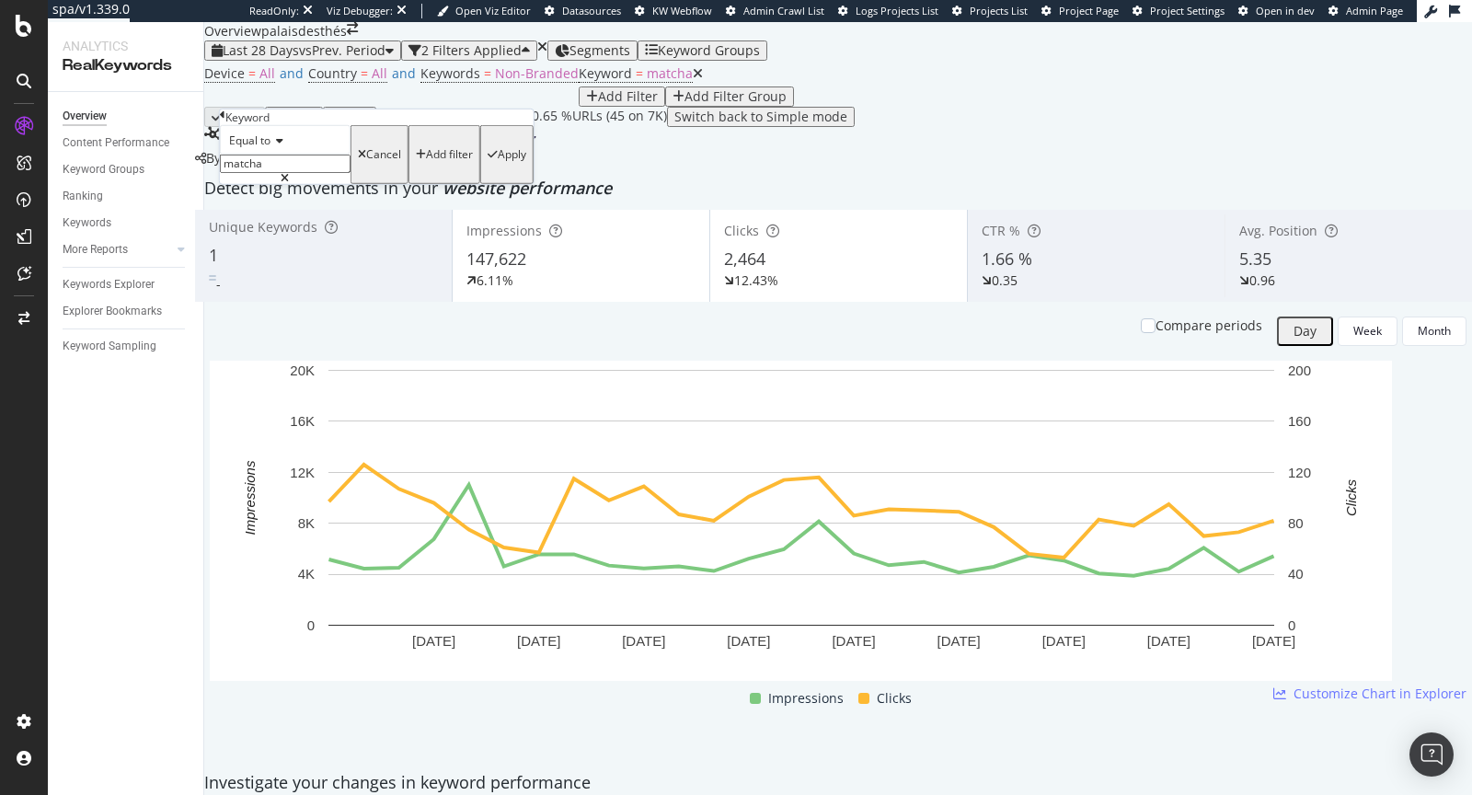
click at [283, 146] on icon at bounding box center [276, 140] width 13 height 11
click at [305, 291] on div "Contains" at bounding box center [285, 280] width 129 height 19
click at [351, 173] on input "text" at bounding box center [285, 164] width 131 height 18
type input "matcha"
click at [498, 161] on div "Apply" at bounding box center [512, 154] width 29 height 13
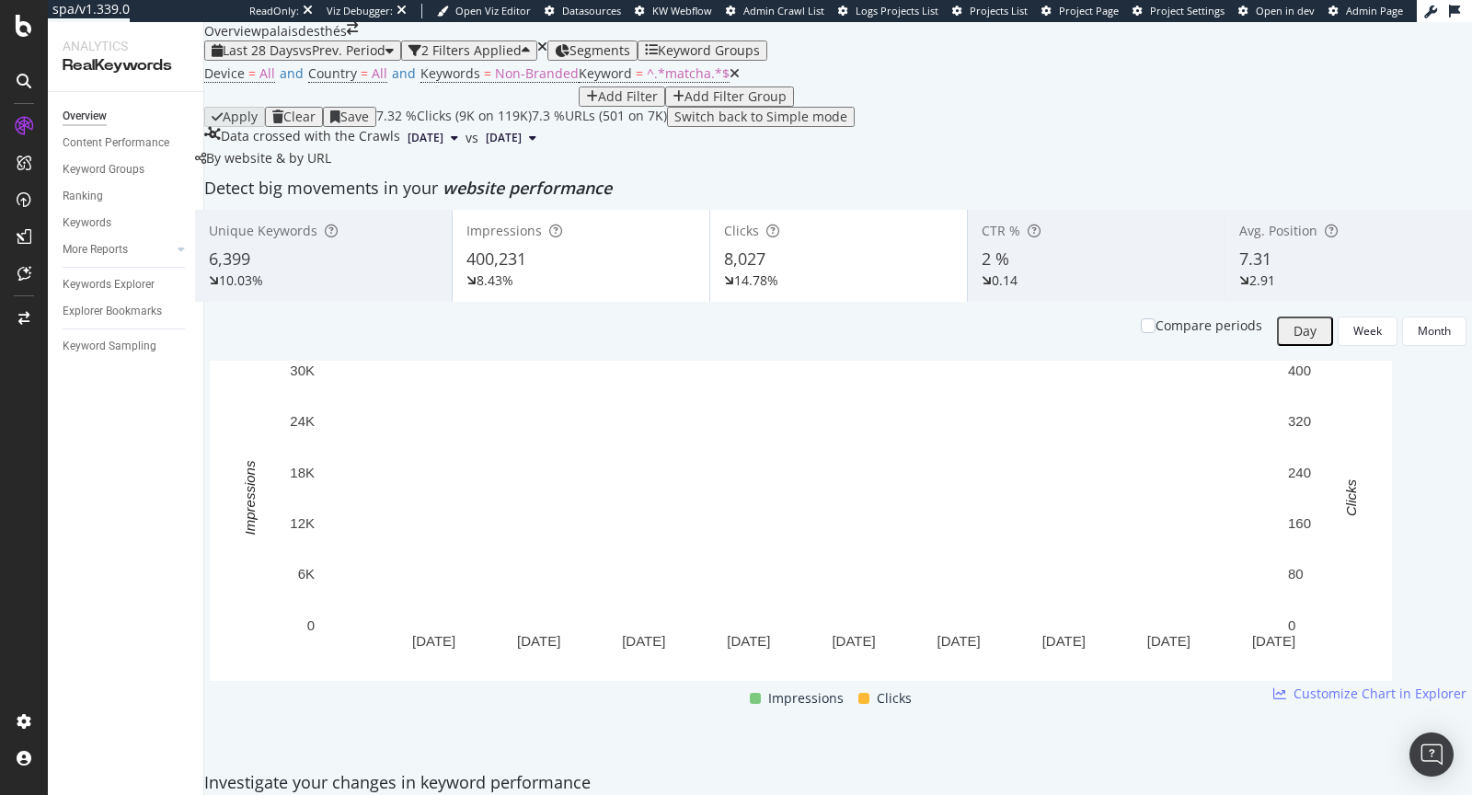
scroll to position [1589, 0]
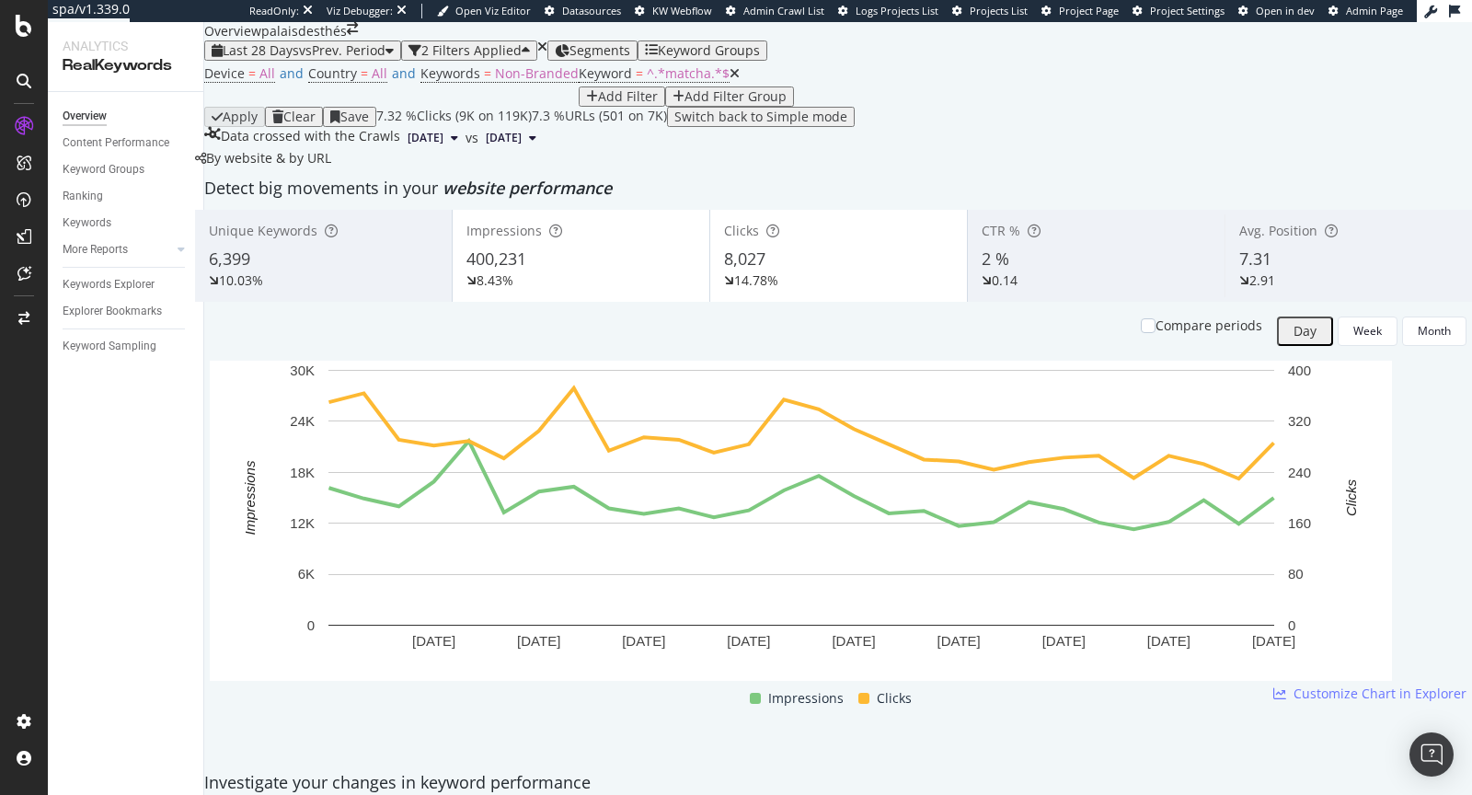
click at [730, 80] on icon at bounding box center [735, 73] width 10 height 13
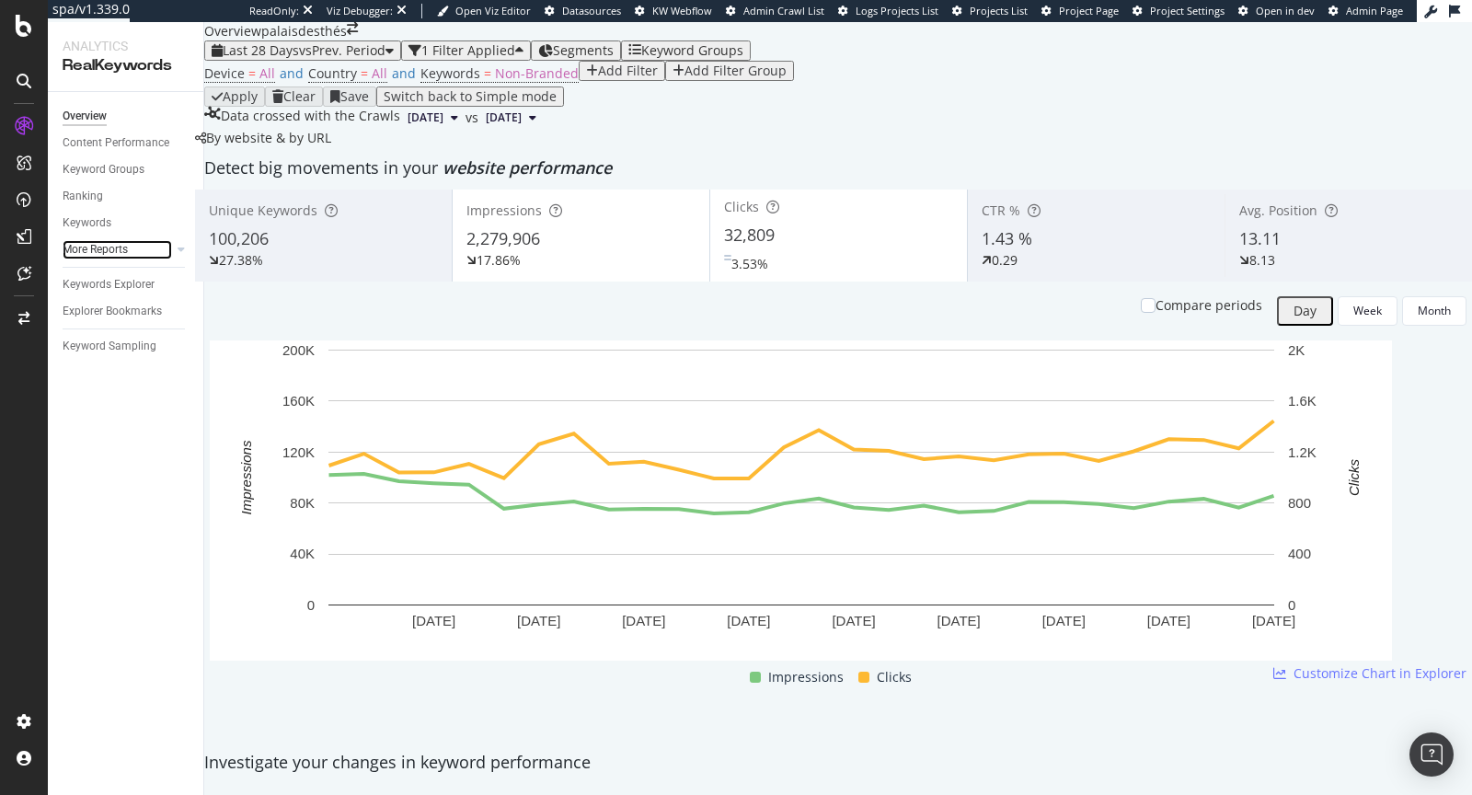
click at [167, 253] on div at bounding box center [163, 249] width 18 height 18
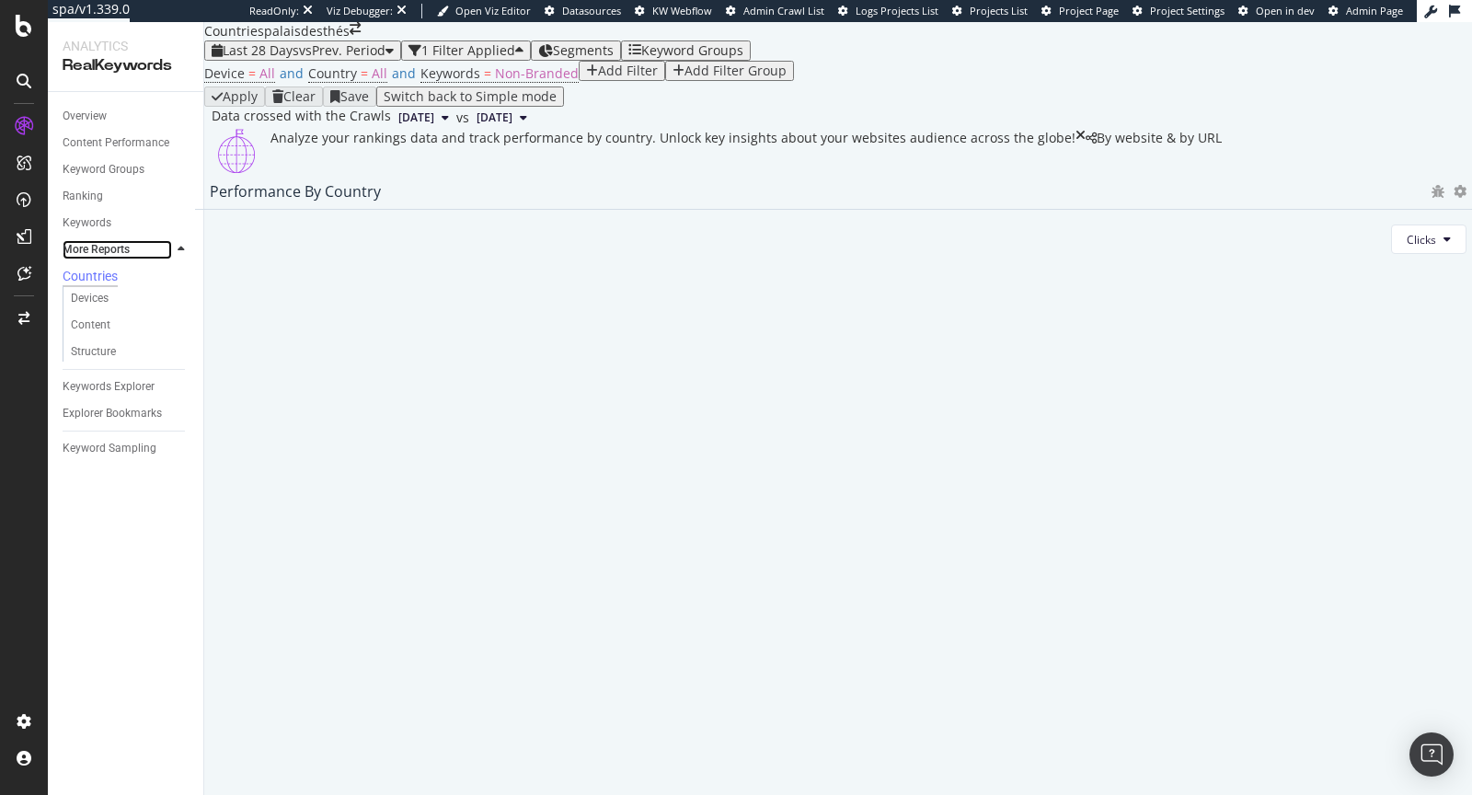
click at [163, 254] on div at bounding box center [163, 249] width 18 height 18
click at [185, 249] on div at bounding box center [181, 249] width 18 height 18
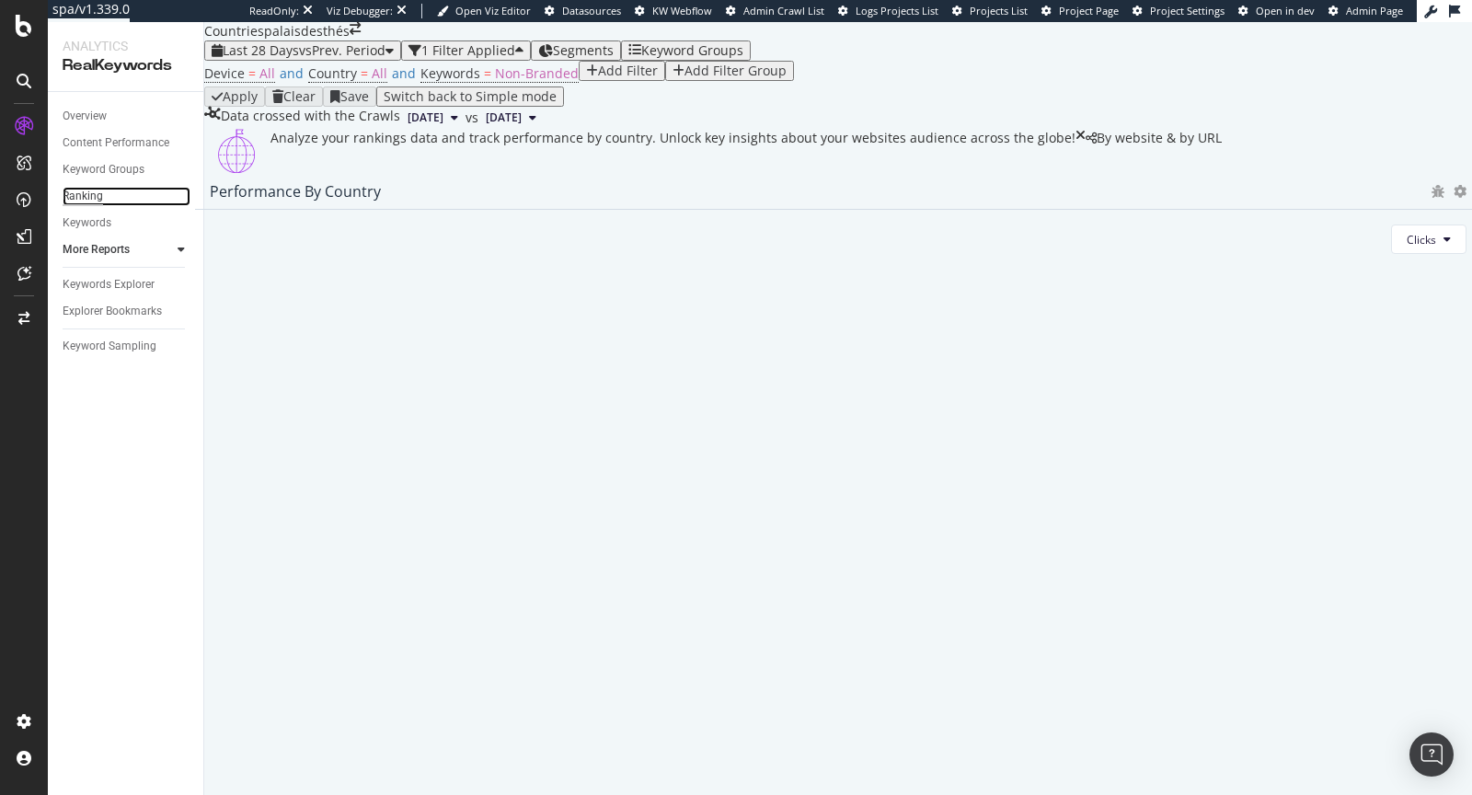
click at [89, 195] on div "Ranking" at bounding box center [83, 196] width 40 height 19
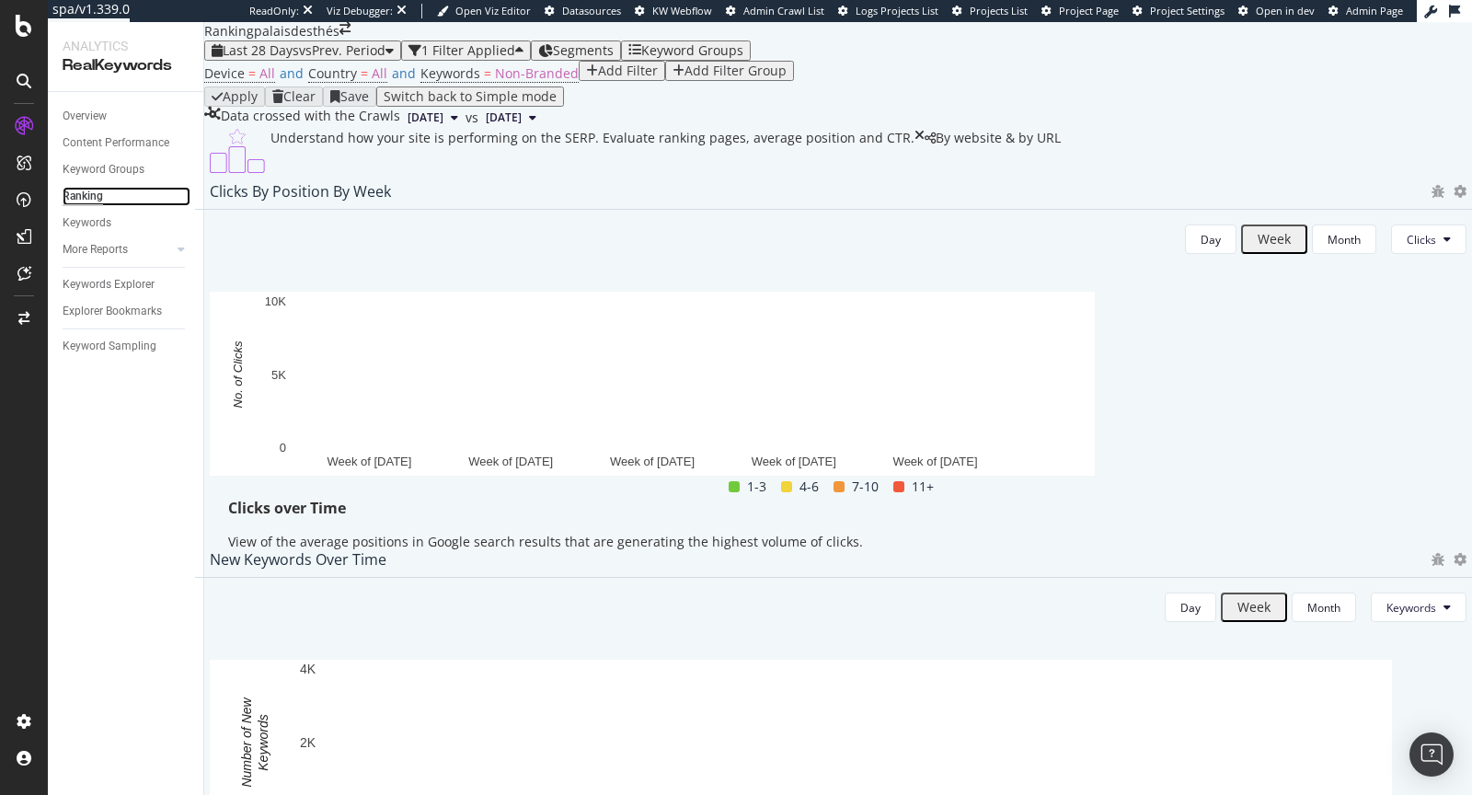
scroll to position [77, 0]
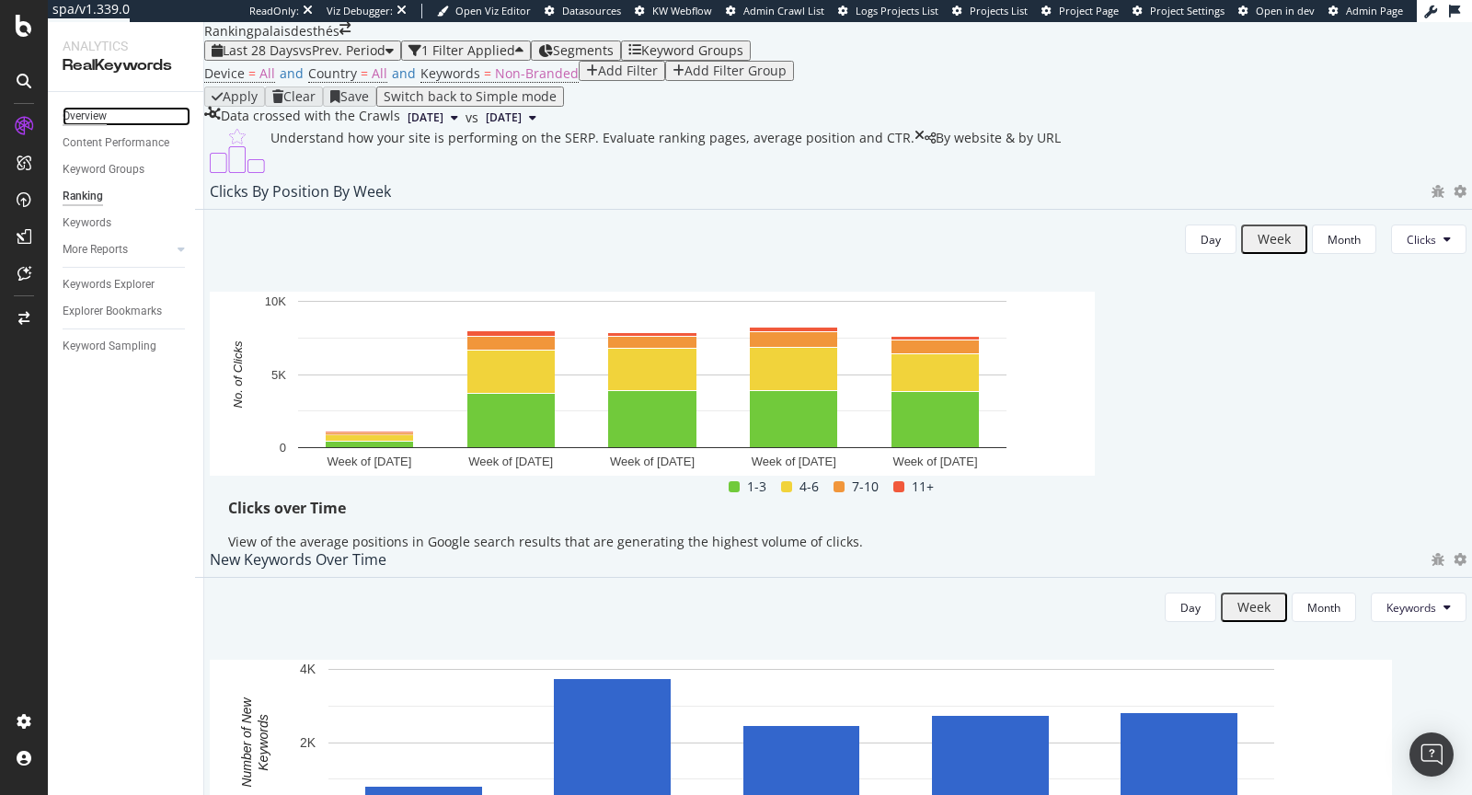
click at [82, 115] on div "Overview" at bounding box center [85, 116] width 44 height 19
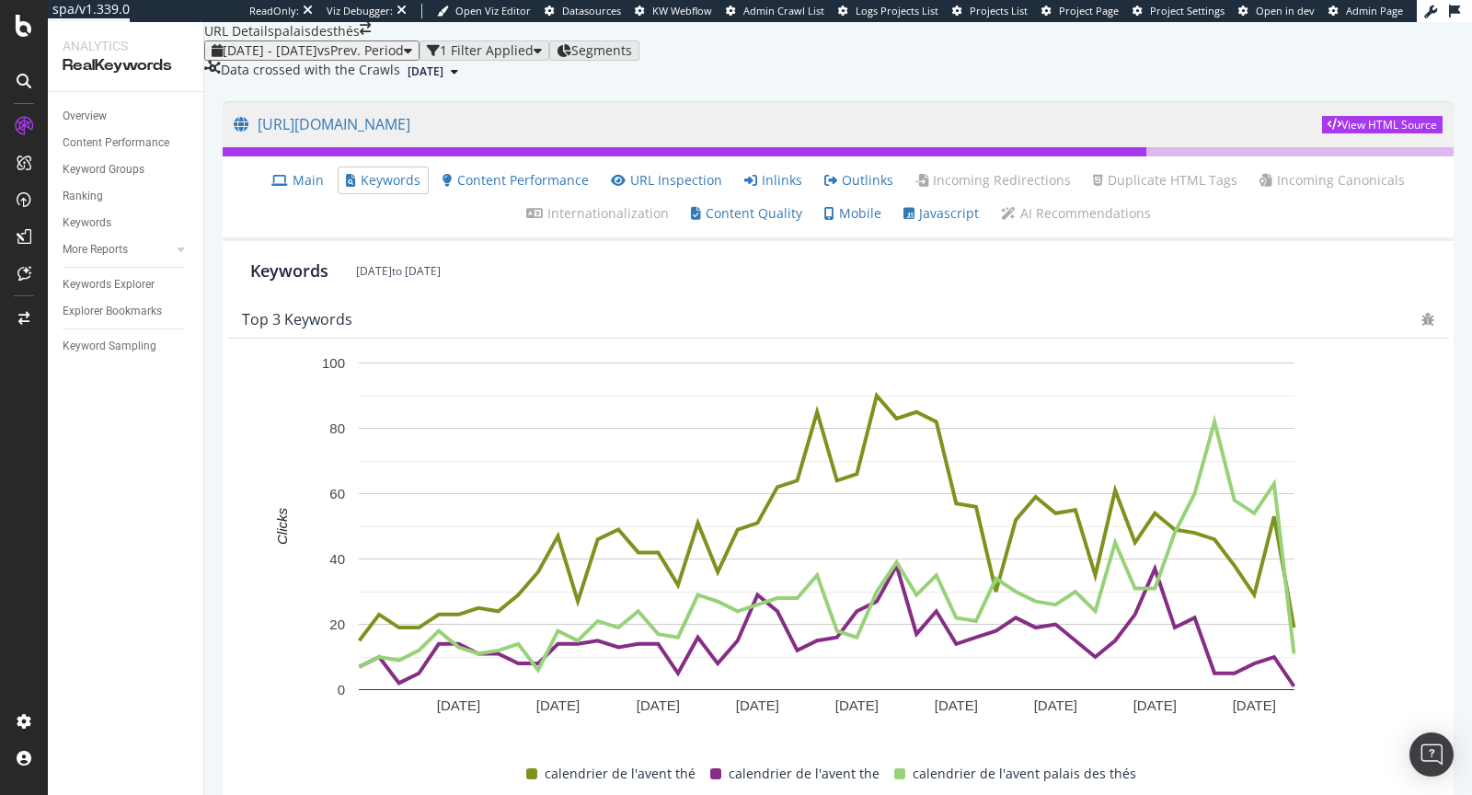
click at [439, 80] on span "2025 Sep. 26th" at bounding box center [426, 71] width 36 height 17
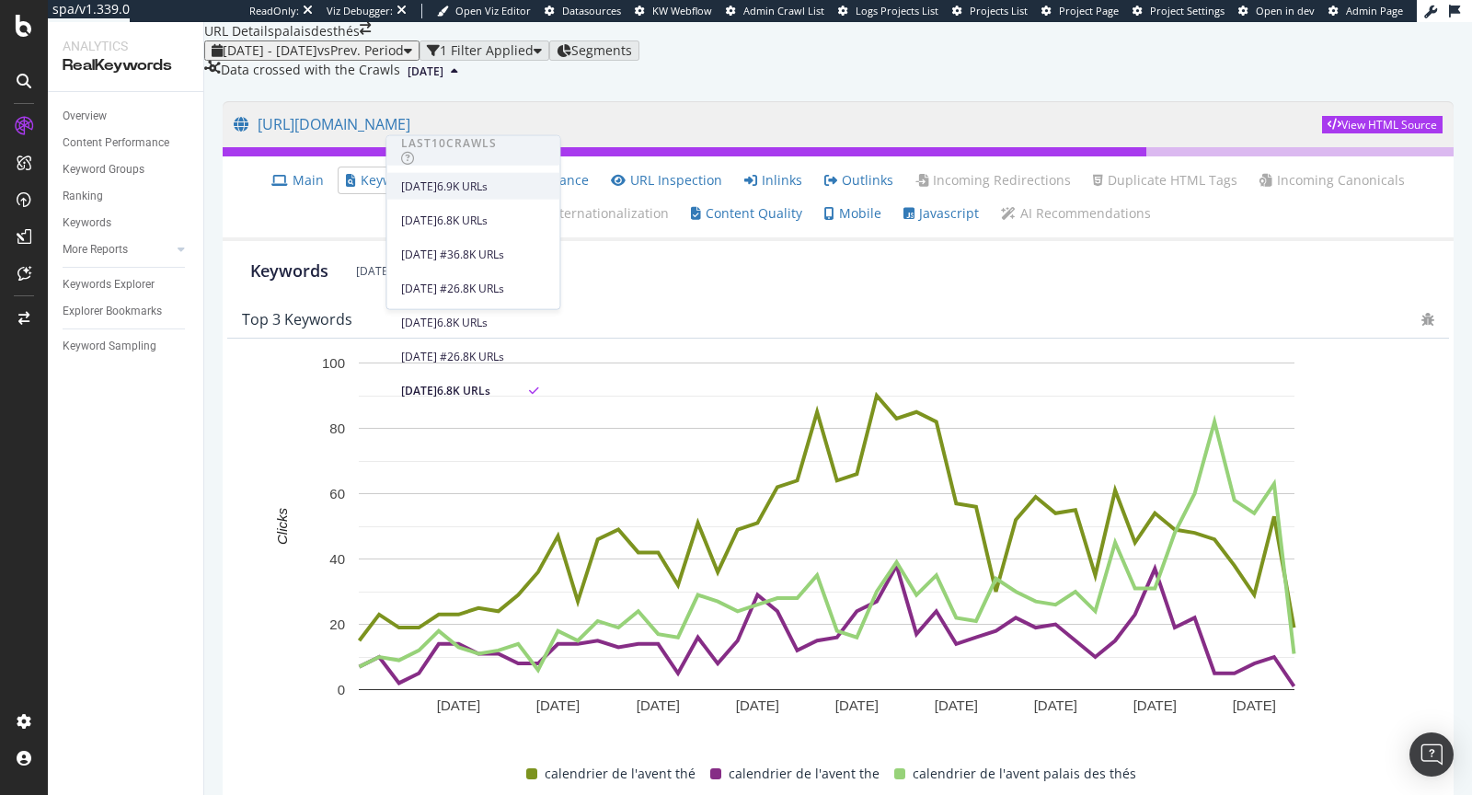
click at [437, 178] on div "2025 Oct. 7th" at bounding box center [419, 186] width 36 height 17
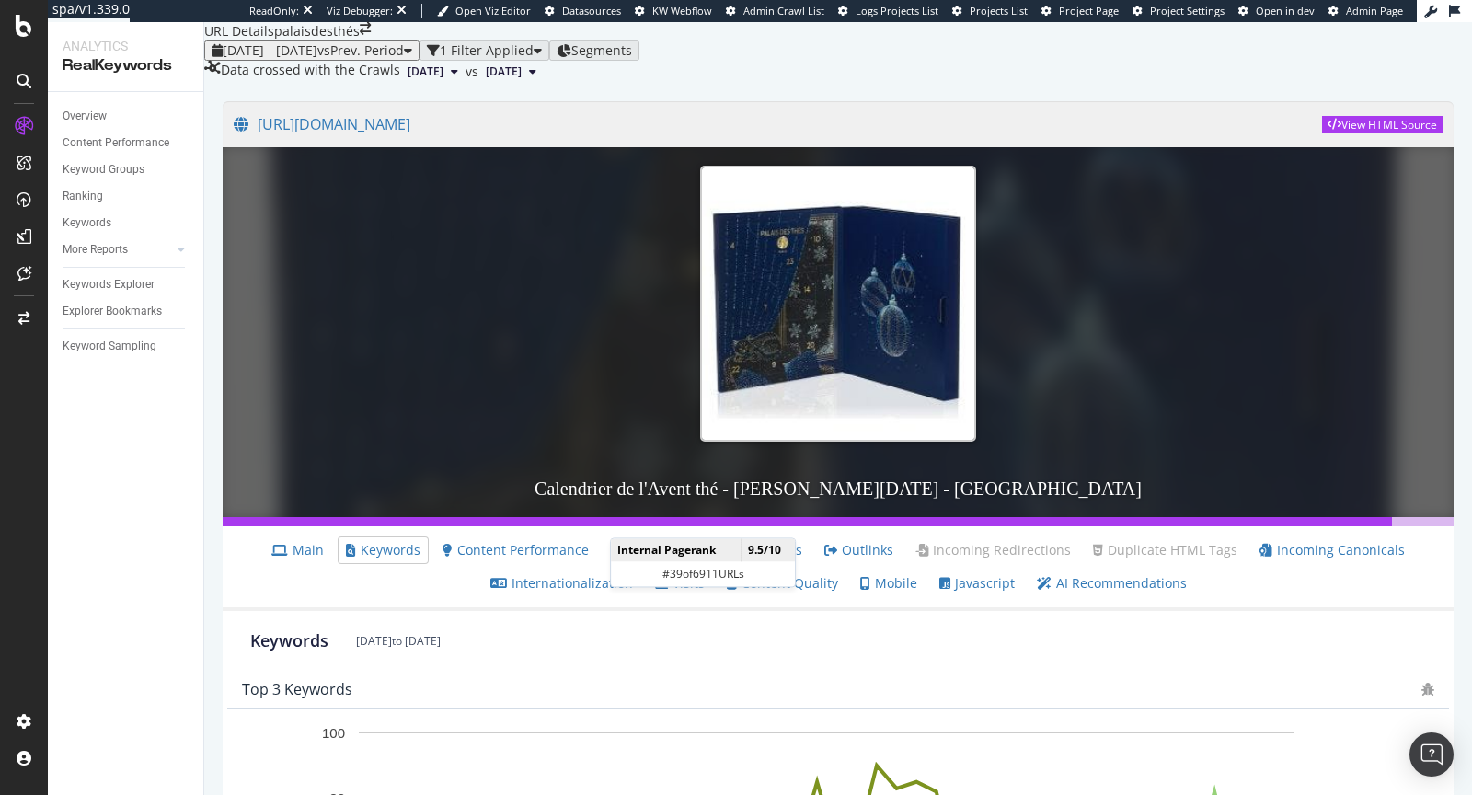
scroll to position [141, 0]
click at [321, 541] on link "Main" at bounding box center [297, 550] width 52 height 18
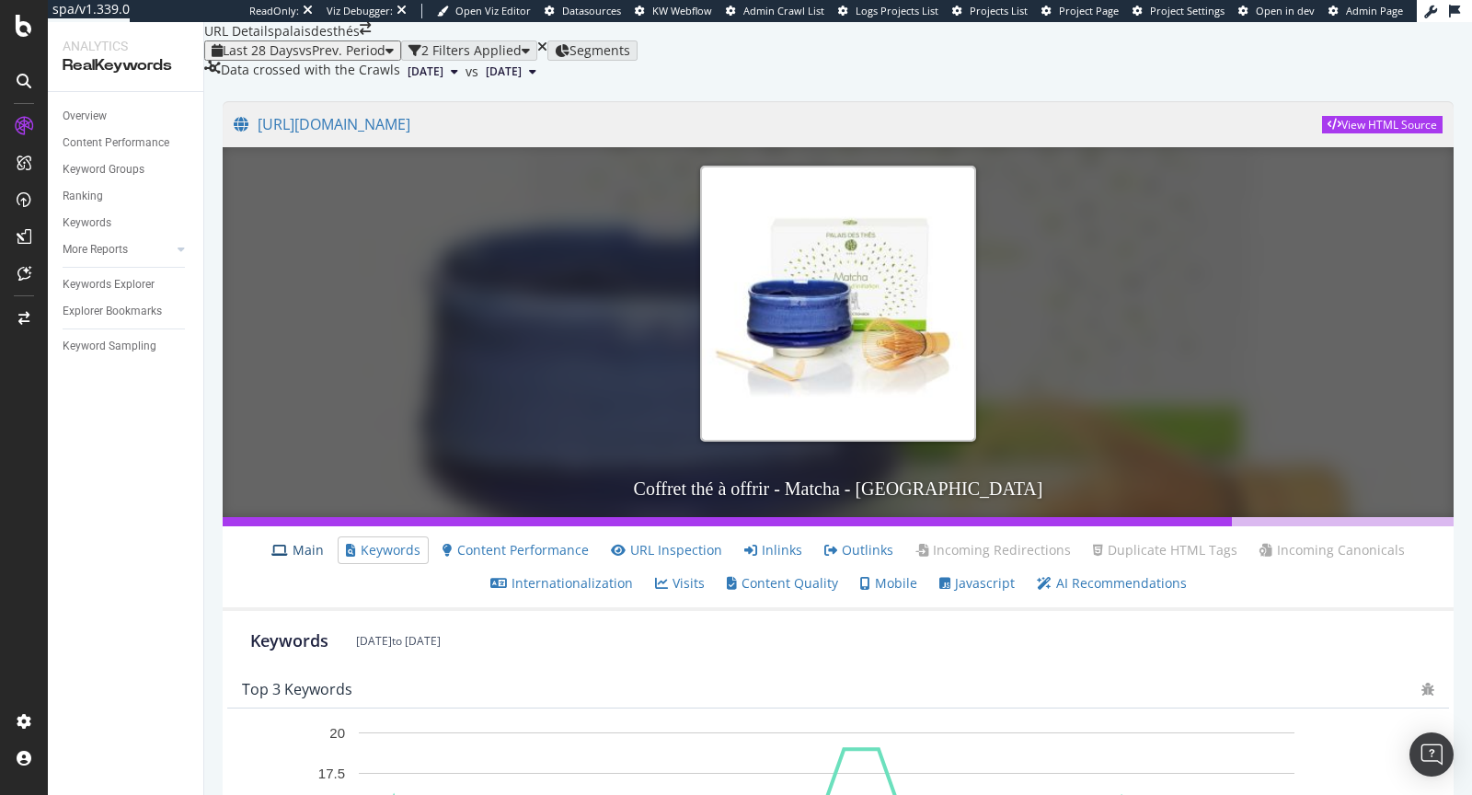
click at [316, 559] on link "Main" at bounding box center [297, 550] width 52 height 18
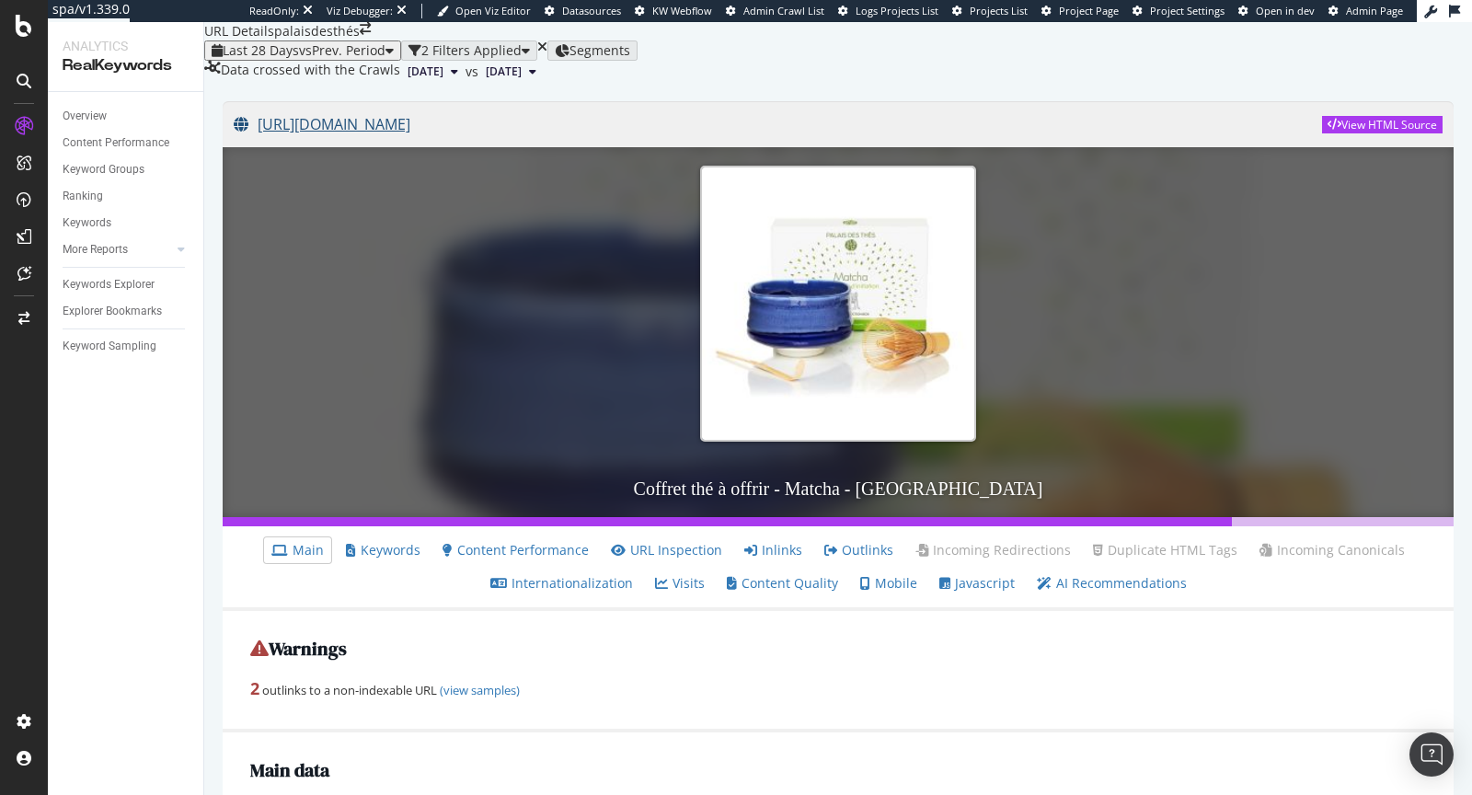
click at [696, 147] on link "https://www.palaisdesthes.com/fr/coffret-d-initiation-matcha.html" at bounding box center [778, 124] width 1088 height 46
drag, startPoint x: 563, startPoint y: 576, endPoint x: 636, endPoint y: 658, distance: 109.5
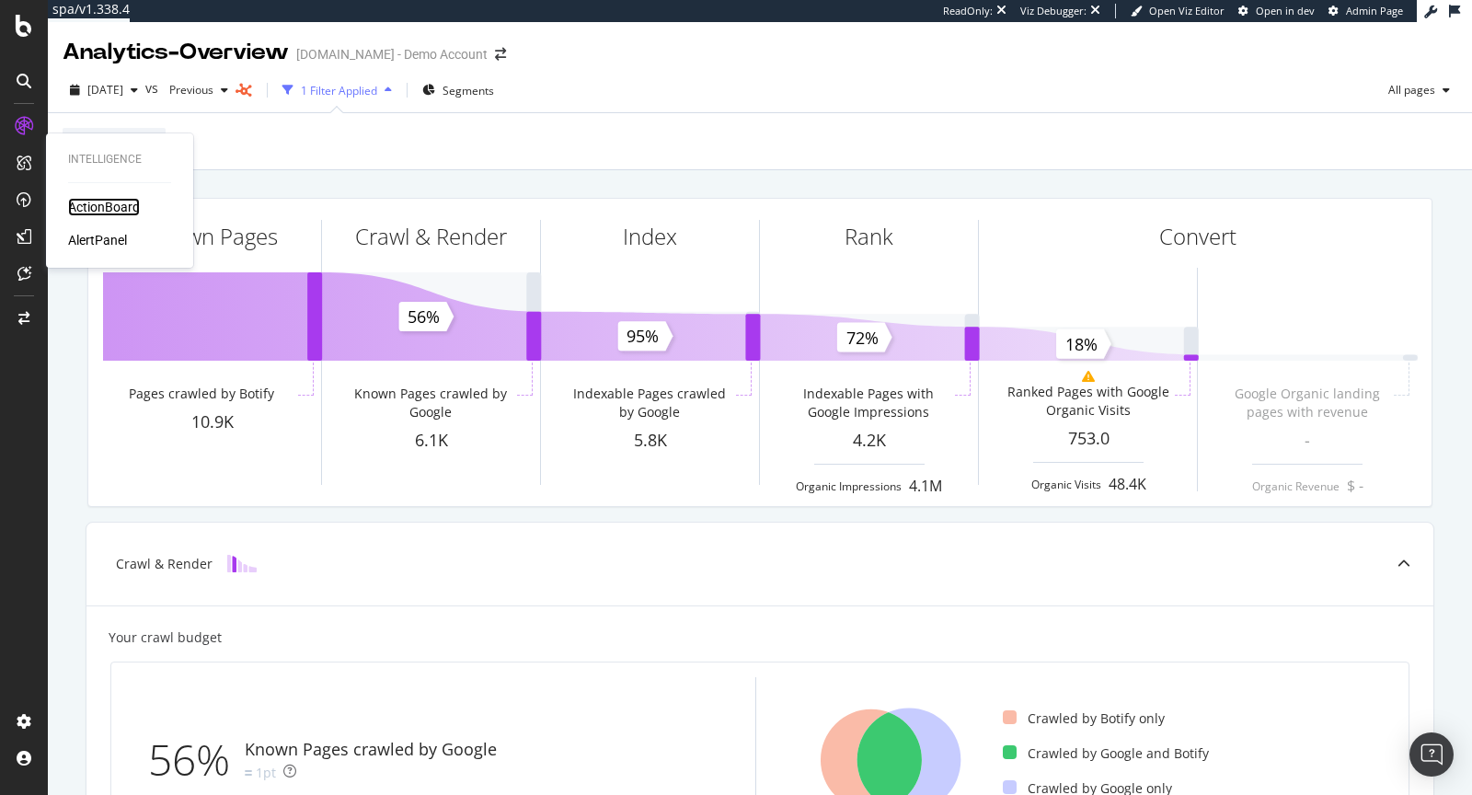
click at [95, 206] on div "ActionBoard" at bounding box center [104, 207] width 72 height 18
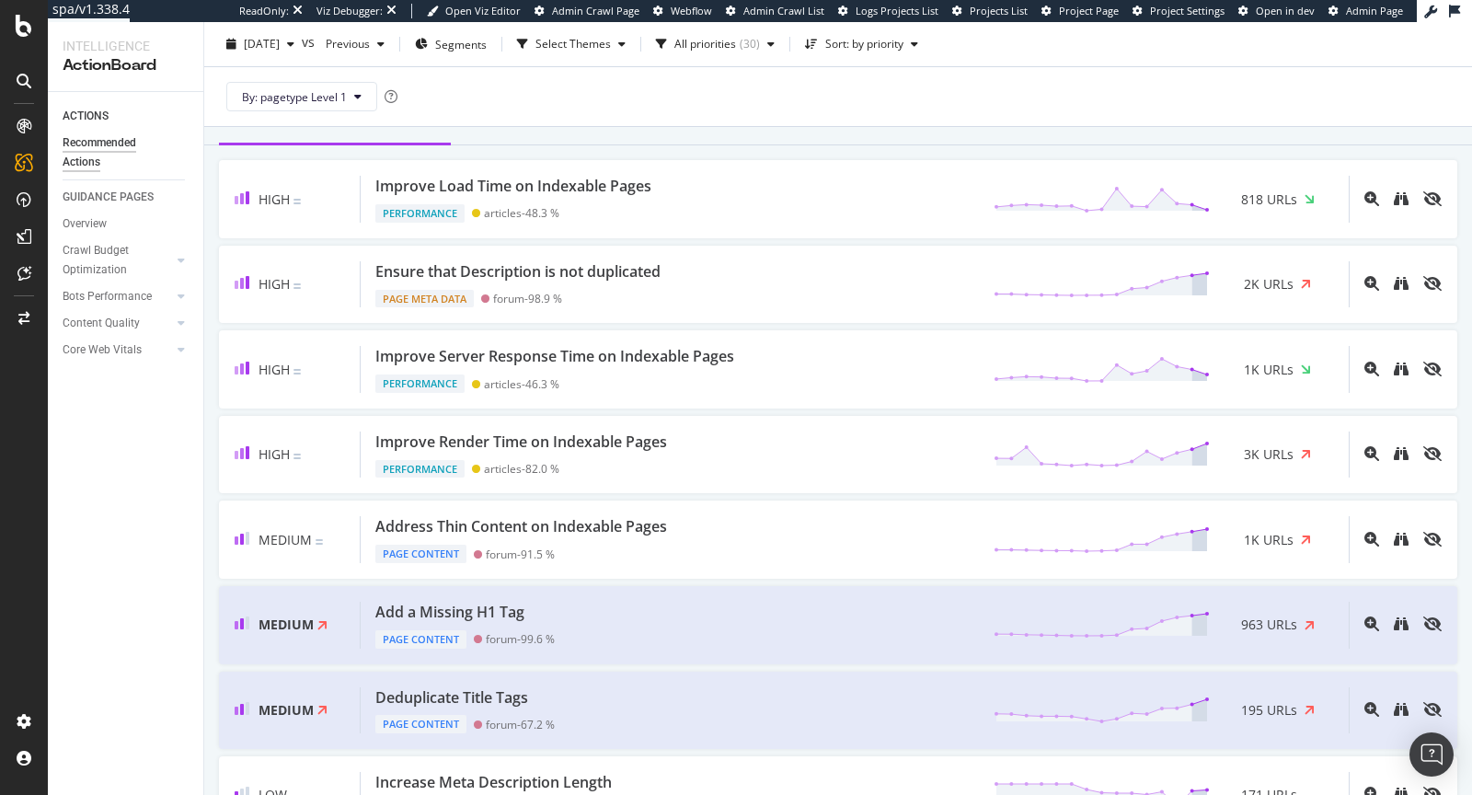
scroll to position [84, 0]
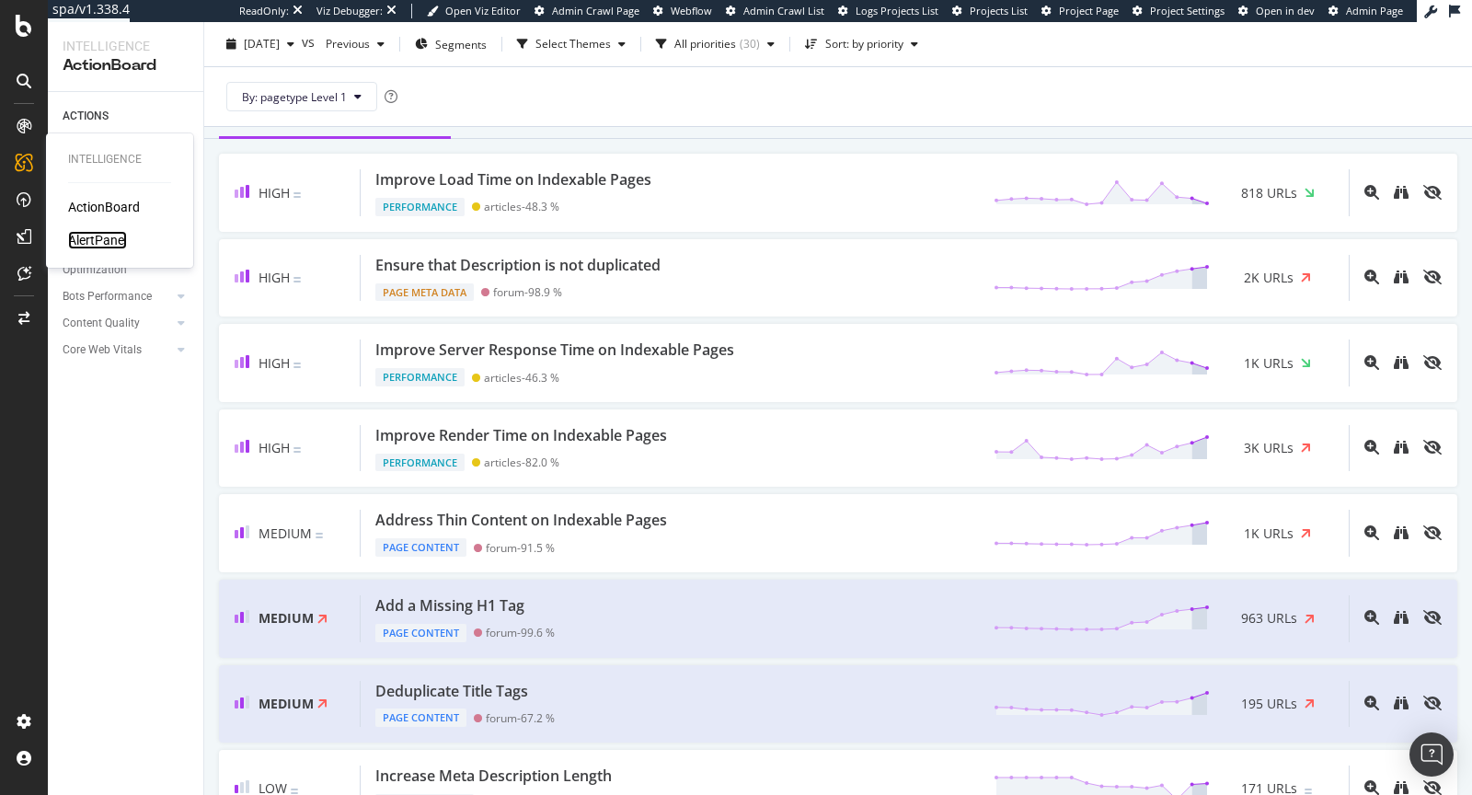
click at [96, 239] on div "AlertPanel" at bounding box center [97, 240] width 59 height 18
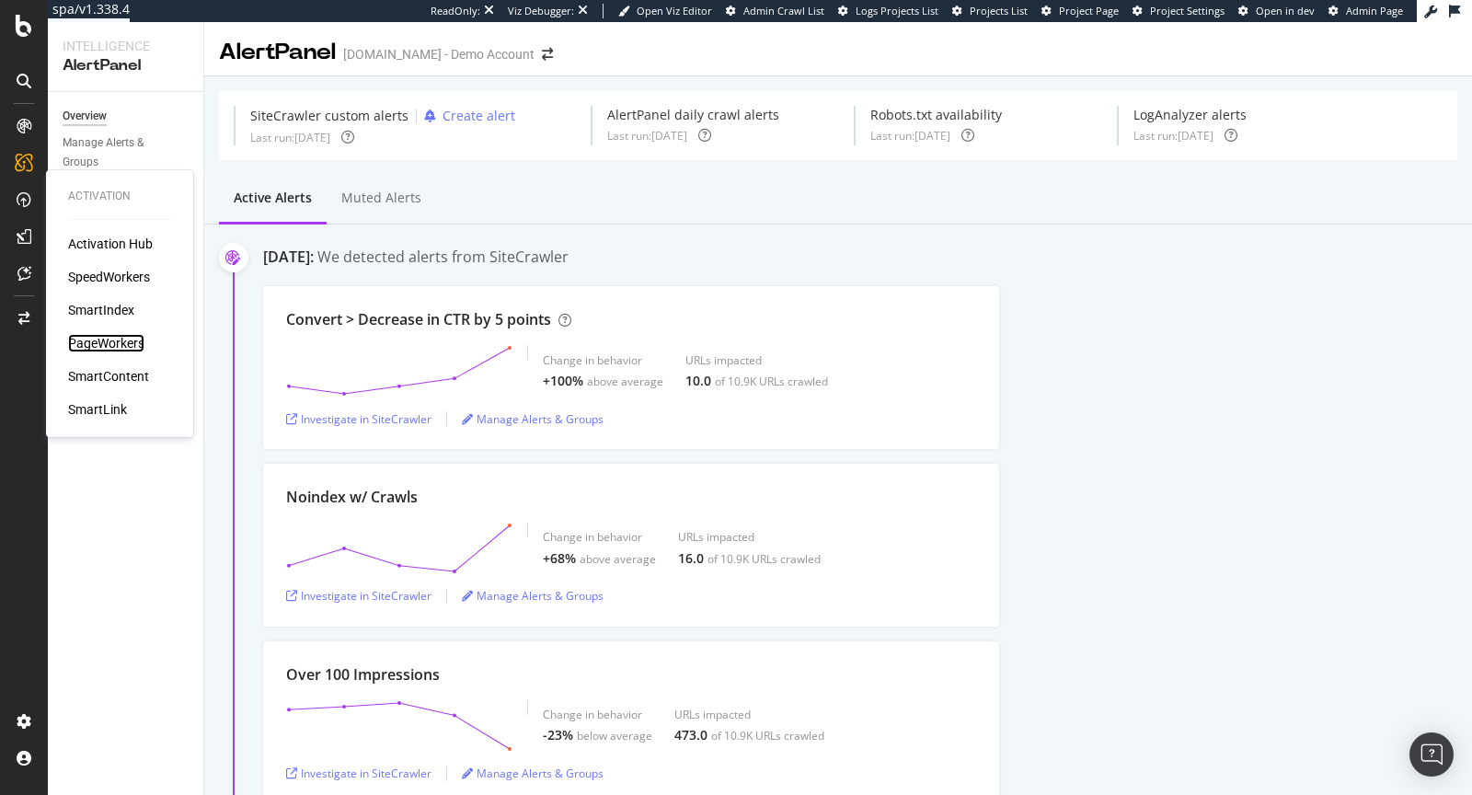
click at [100, 349] on div "PageWorkers" at bounding box center [106, 343] width 76 height 18
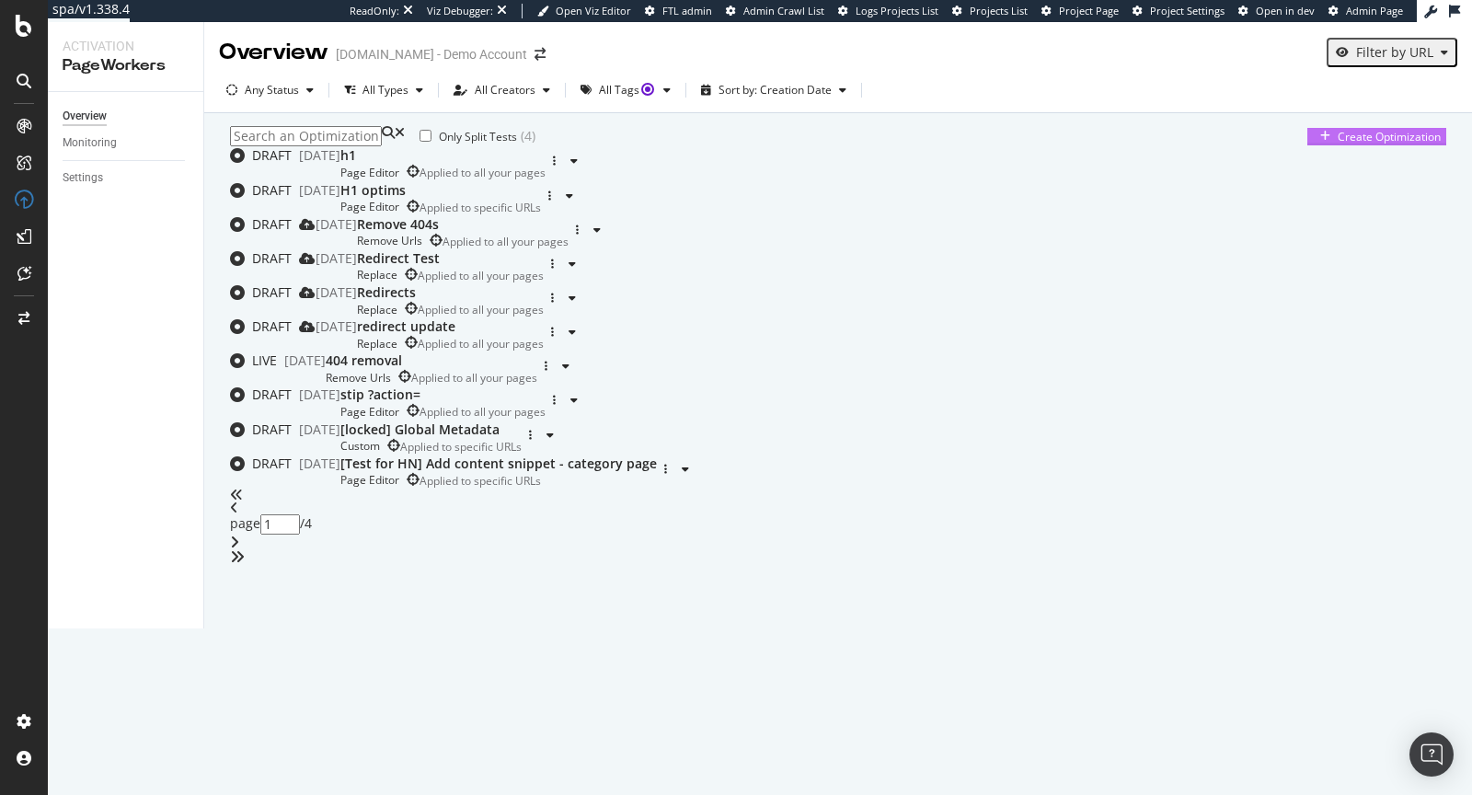
click at [1338, 144] on div "Create Optimization" at bounding box center [1389, 137] width 103 height 16
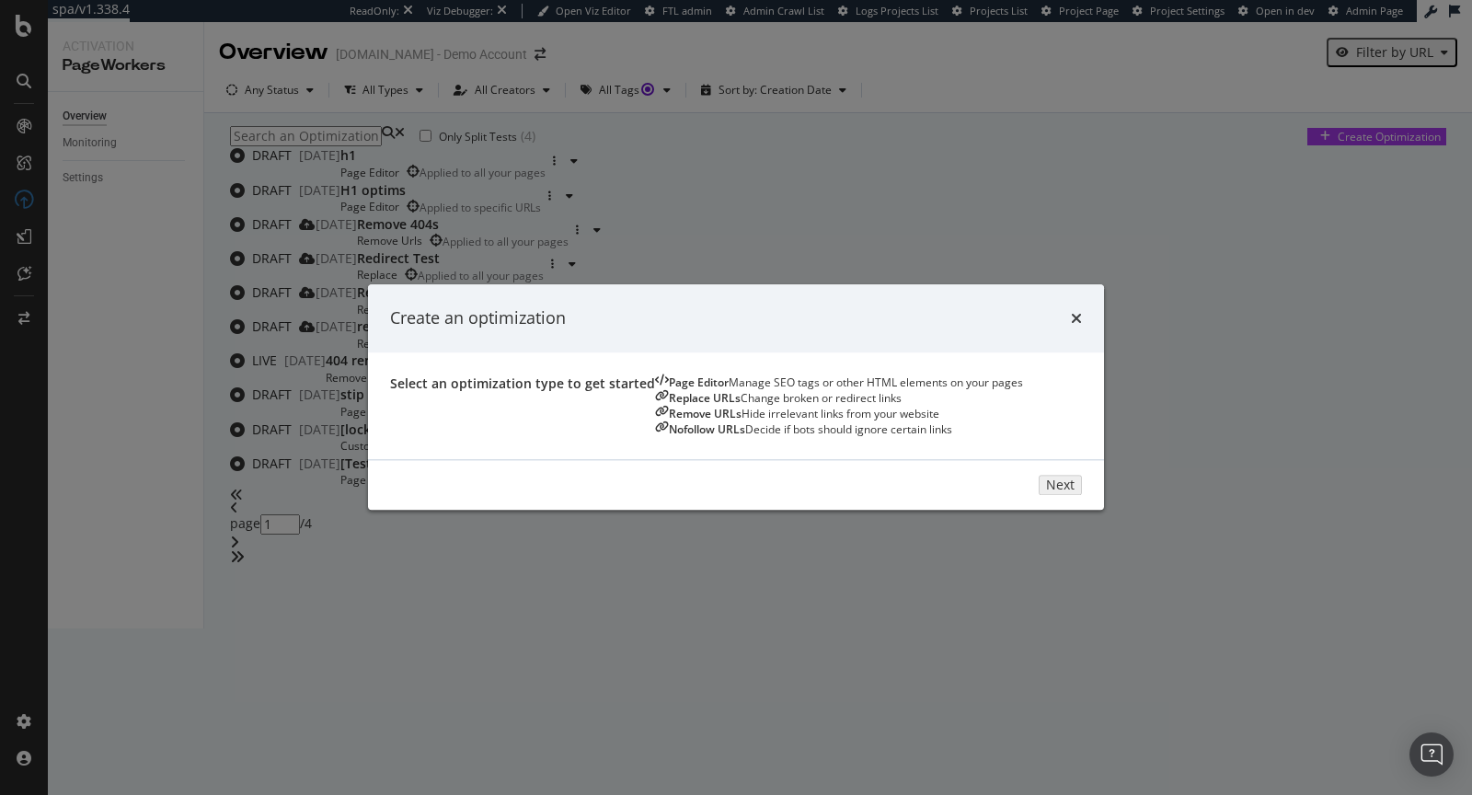
click at [789, 421] on div "Hide irrelevant links from your website" at bounding box center [840, 414] width 198 height 16
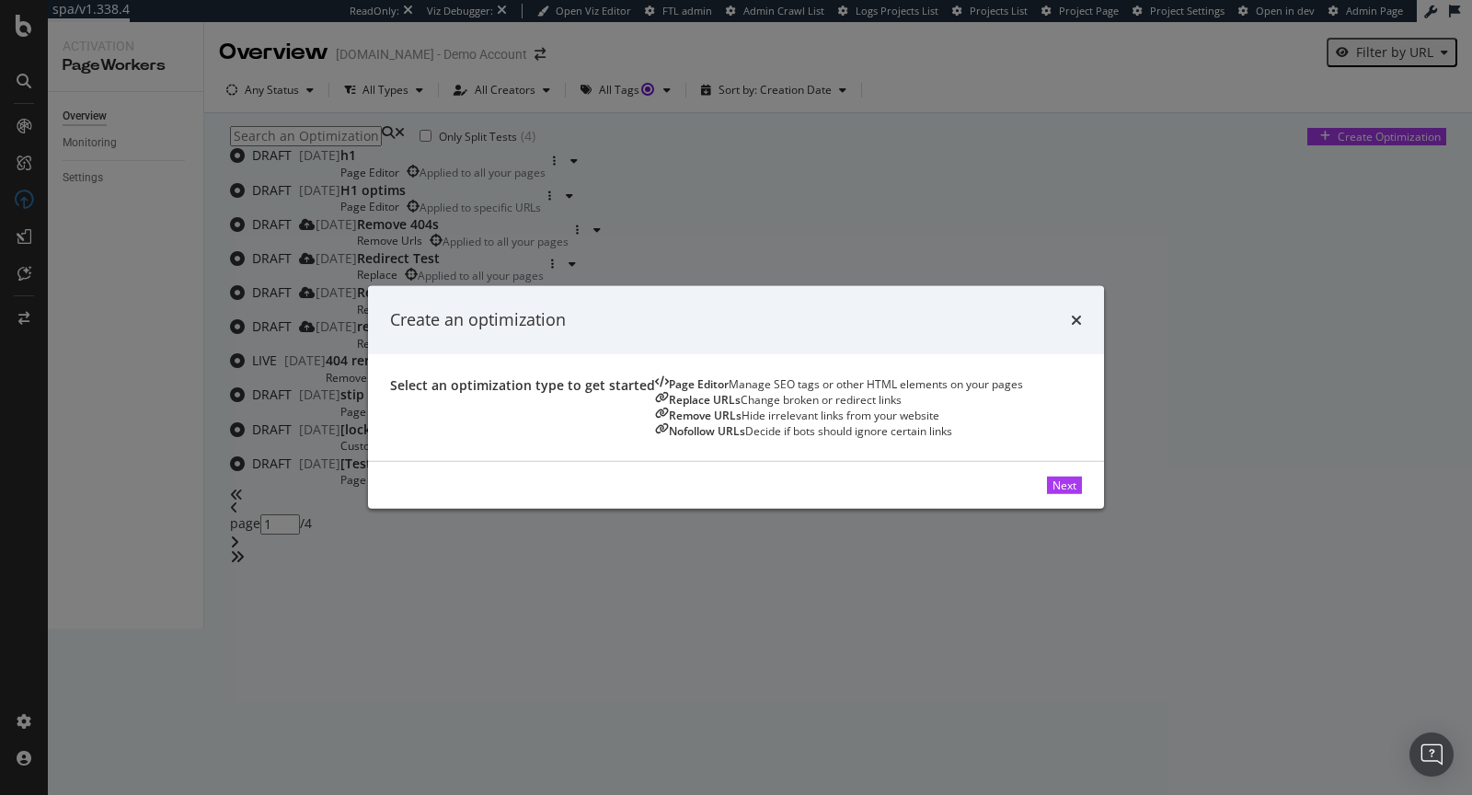
click at [741, 408] on div "Change broken or redirect links" at bounding box center [821, 400] width 161 height 16
click at [1076, 493] on div "Next" at bounding box center [1064, 485] width 24 height 16
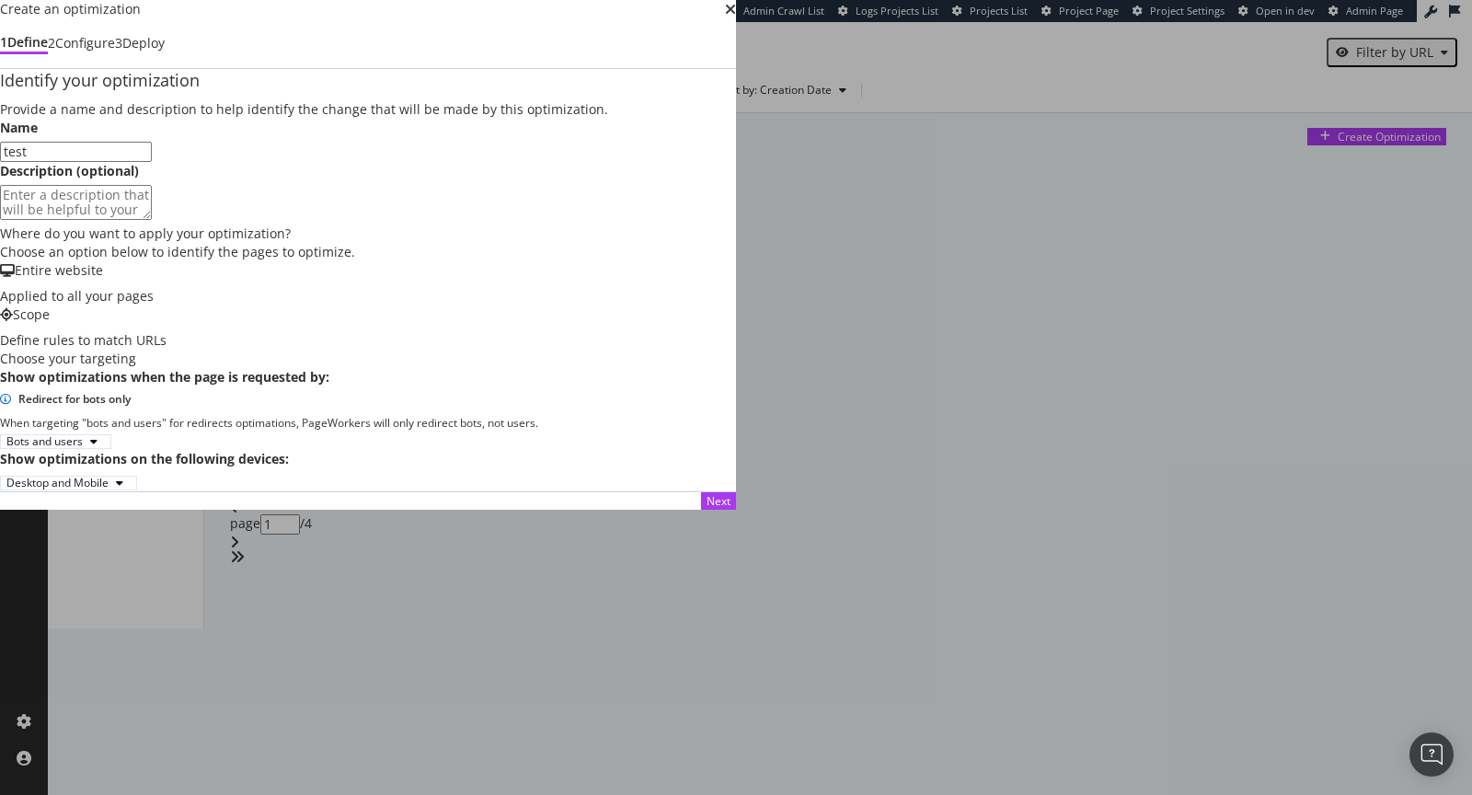
scroll to position [125, 0]
type input "test"
click at [730, 509] on div "Next" at bounding box center [719, 501] width 24 height 16
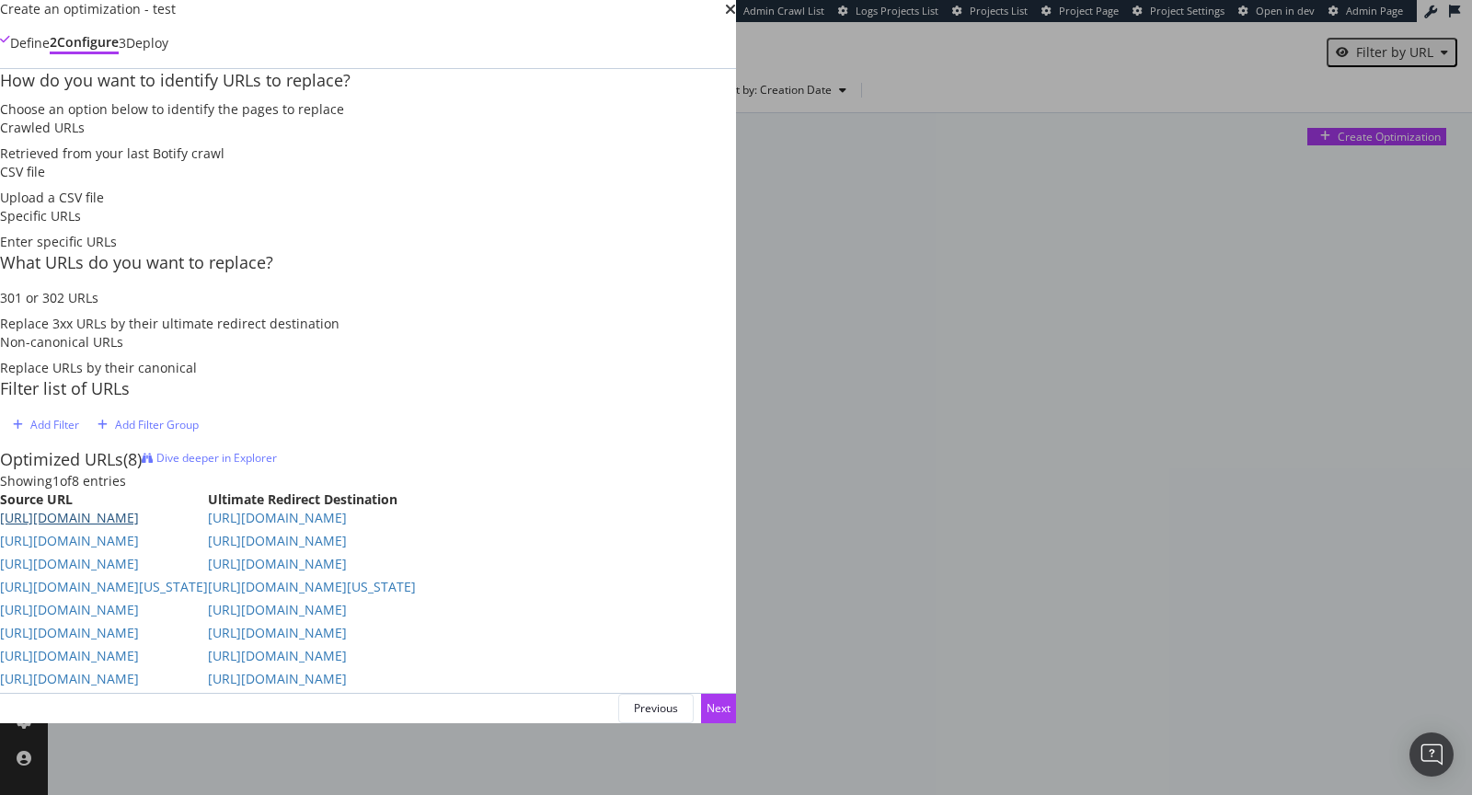
scroll to position [244, 0]
click at [730, 716] on div "Next" at bounding box center [719, 708] width 24 height 16
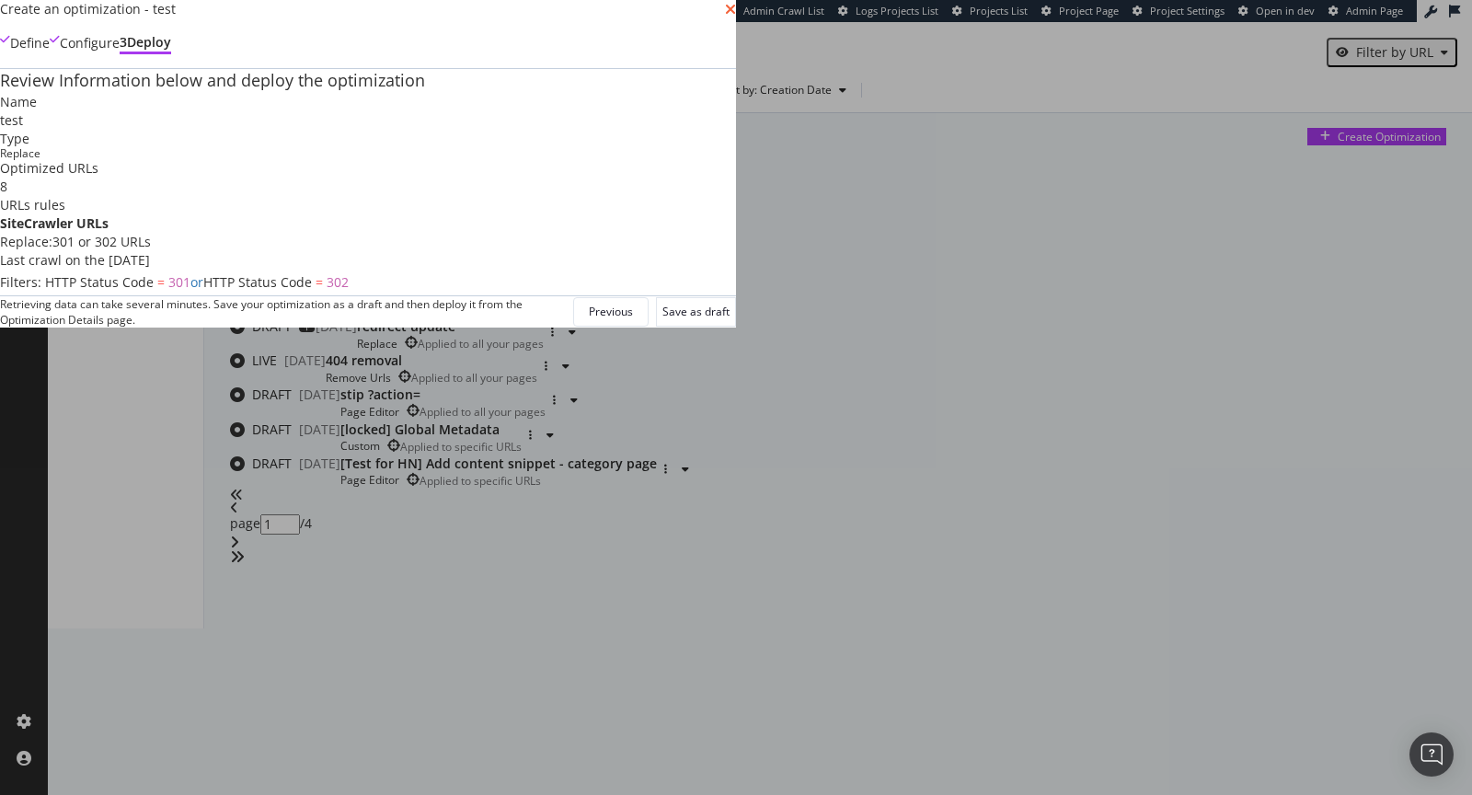
click at [736, 17] on icon "times" at bounding box center [730, 9] width 11 height 15
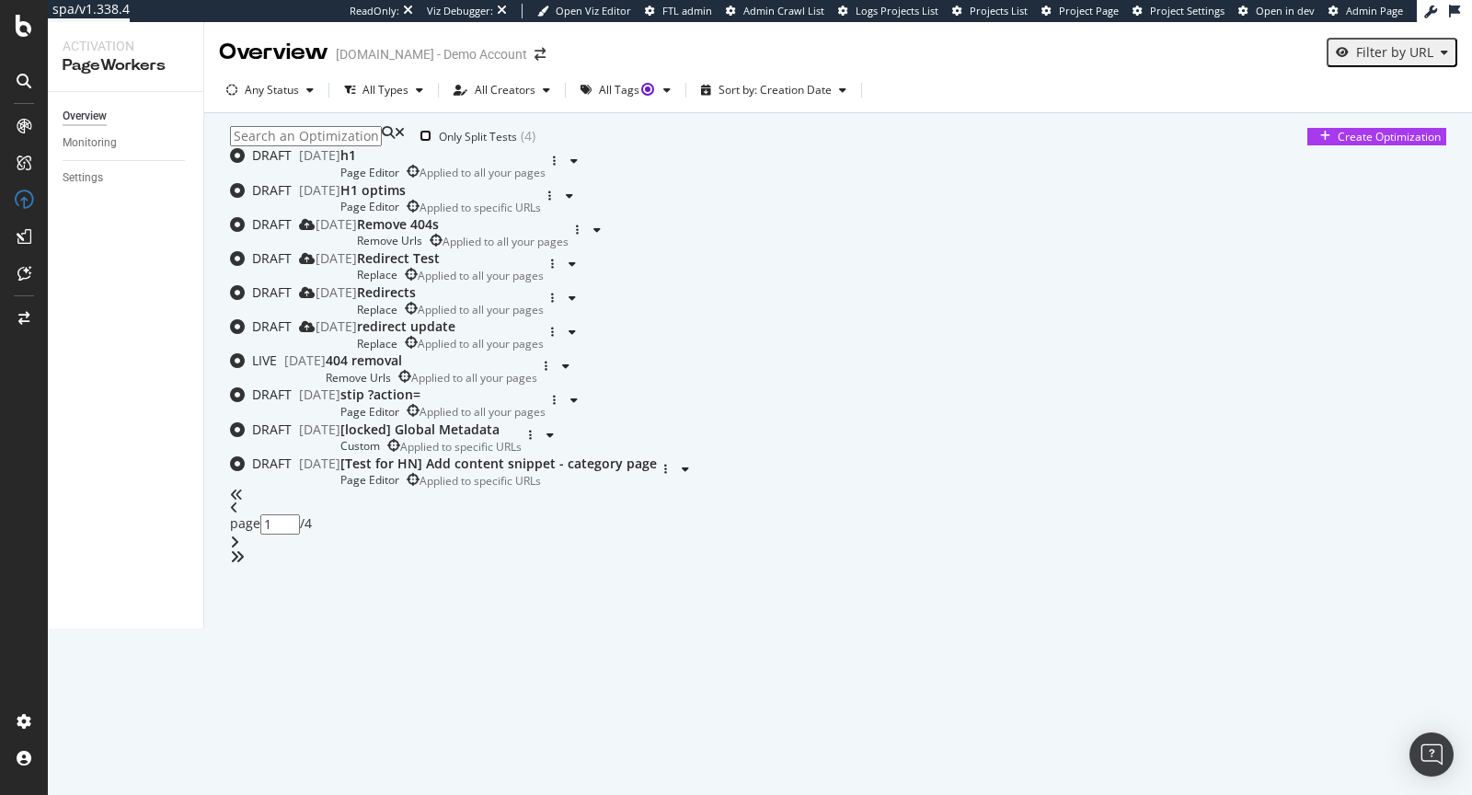
click at [431, 142] on input "checkbox" at bounding box center [426, 136] width 12 height 12
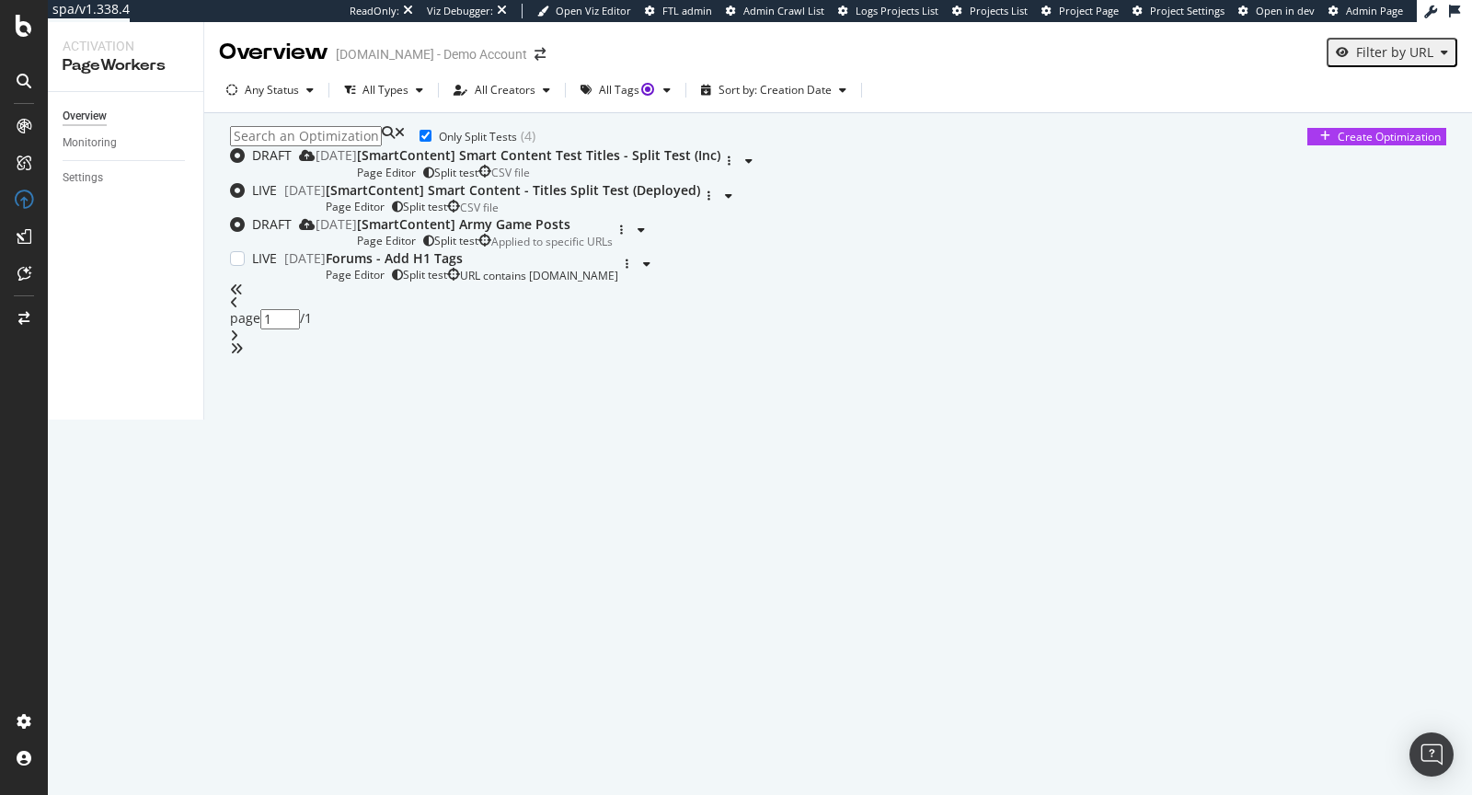
click at [488, 268] on div "Forums - Add H1 Tags" at bounding box center [472, 258] width 293 height 18
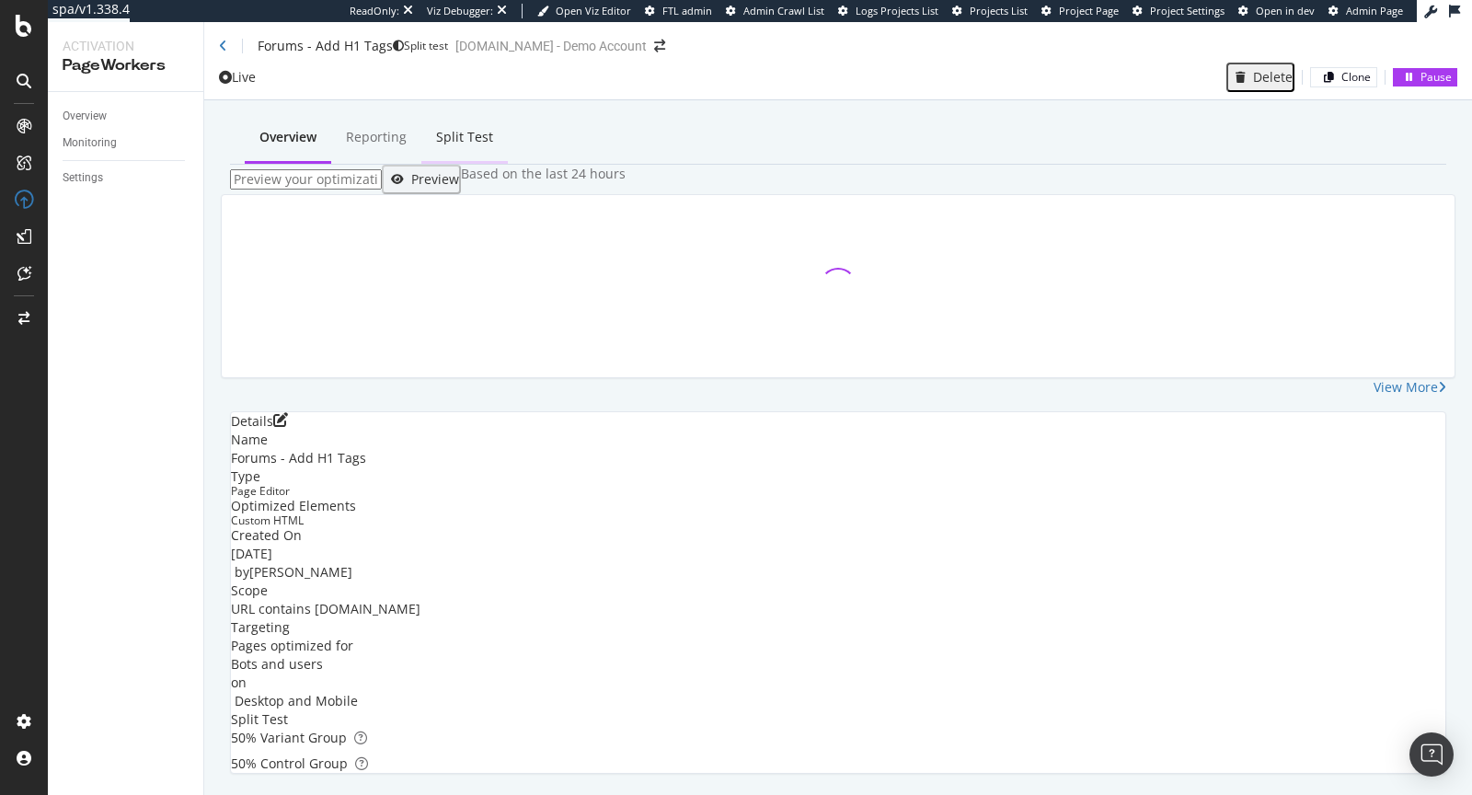
click at [443, 131] on div "Split Test" at bounding box center [464, 137] width 57 height 18
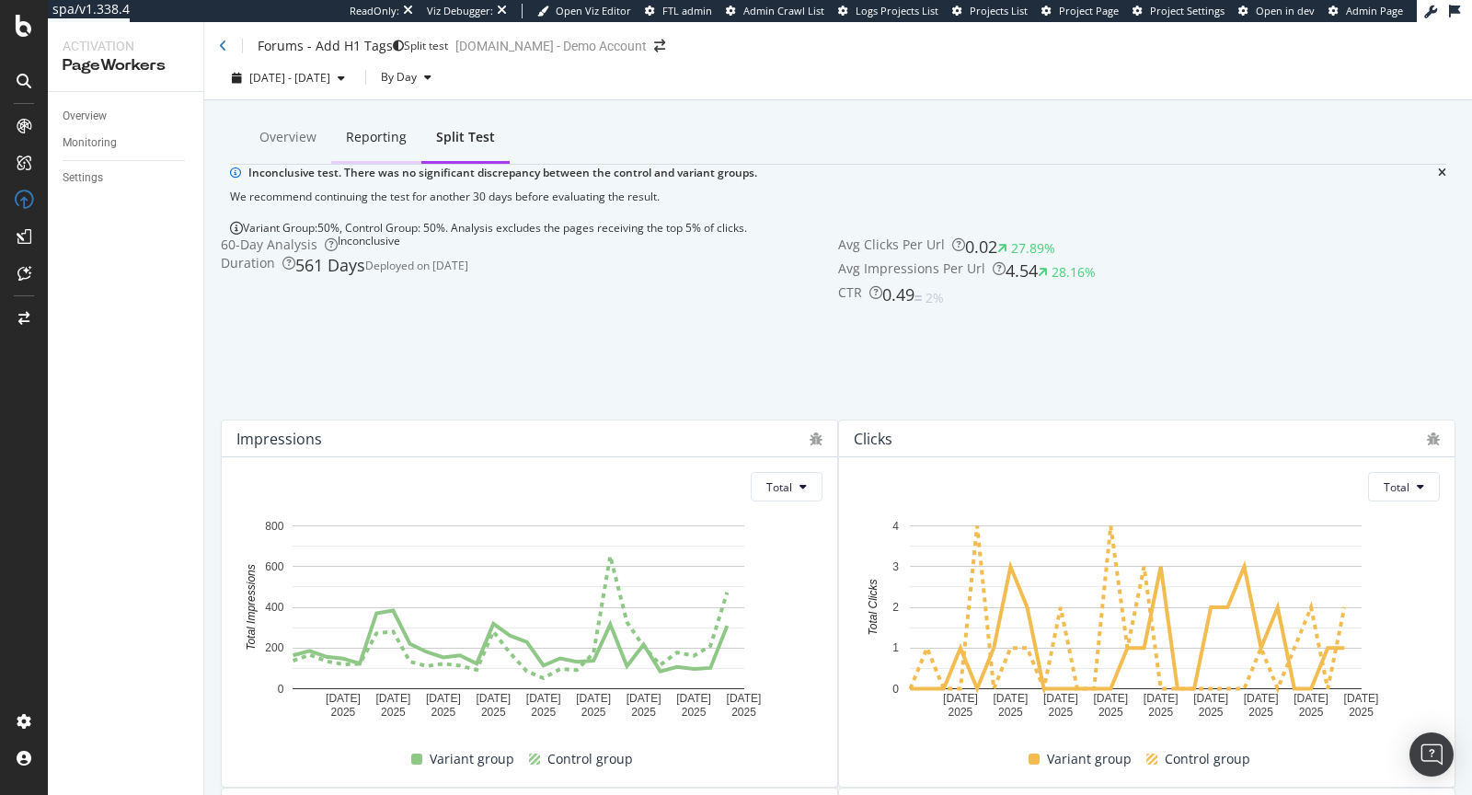
click at [355, 135] on div "Reporting" at bounding box center [376, 137] width 61 height 18
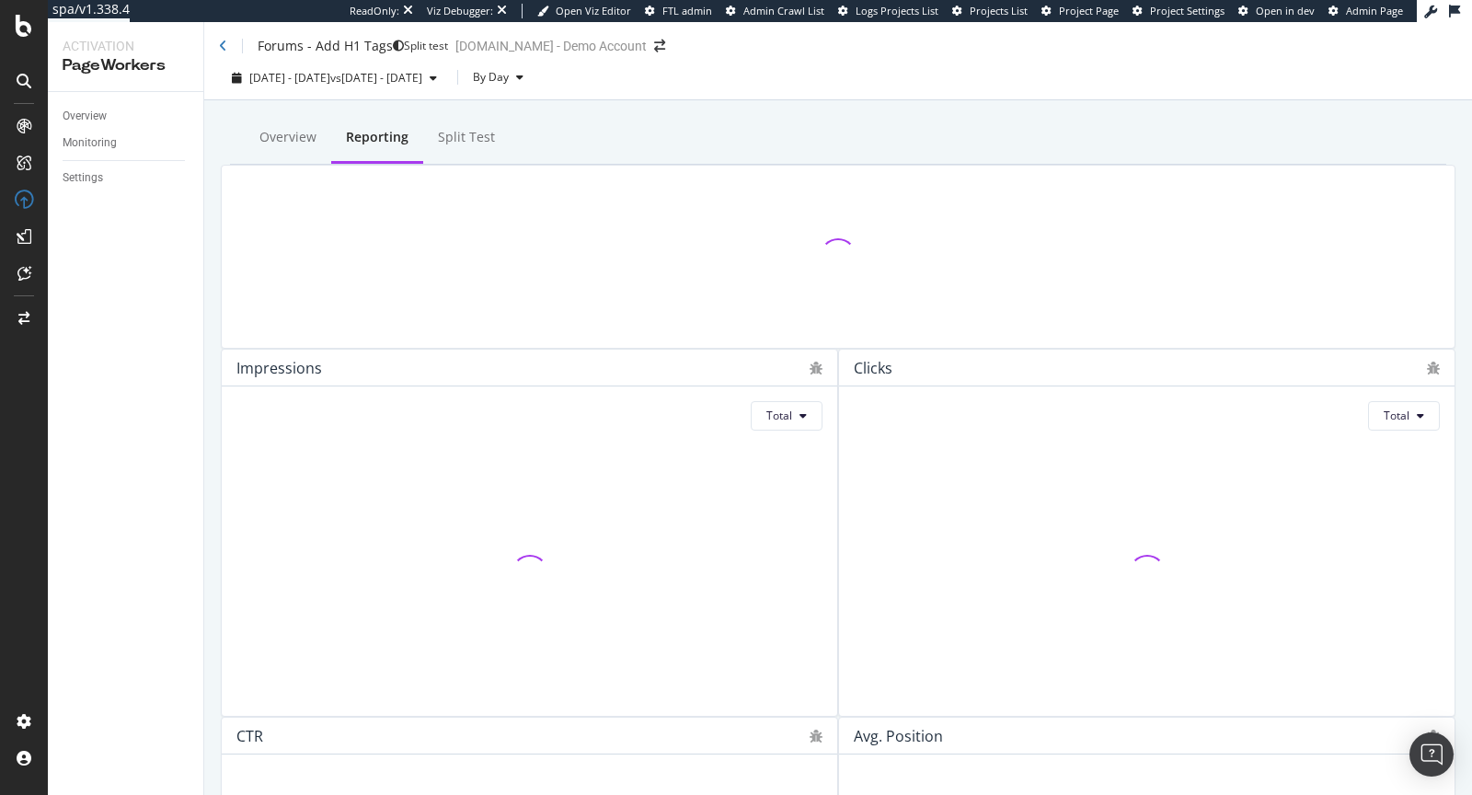
scroll to position [29, 0]
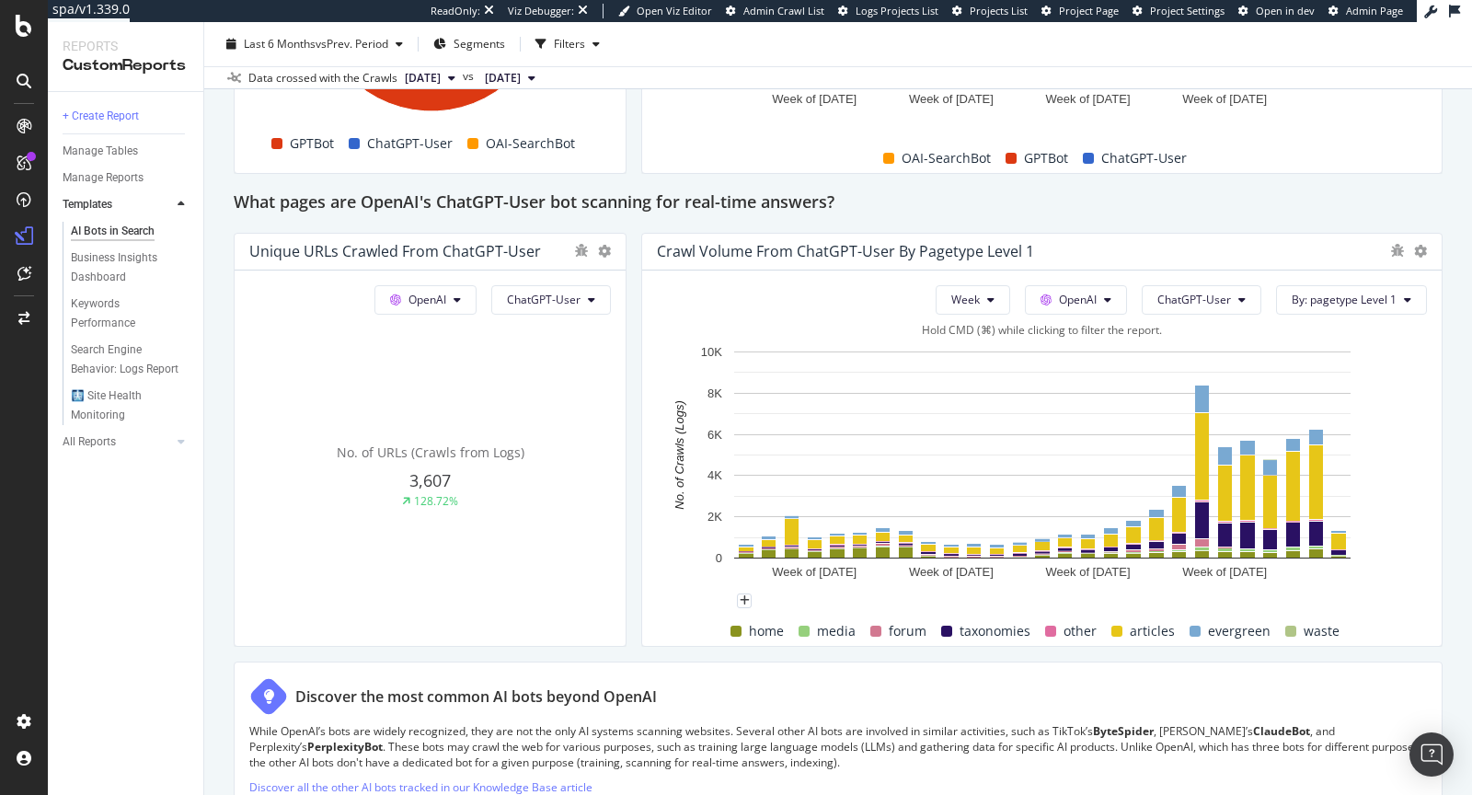
scroll to position [1971, 0]
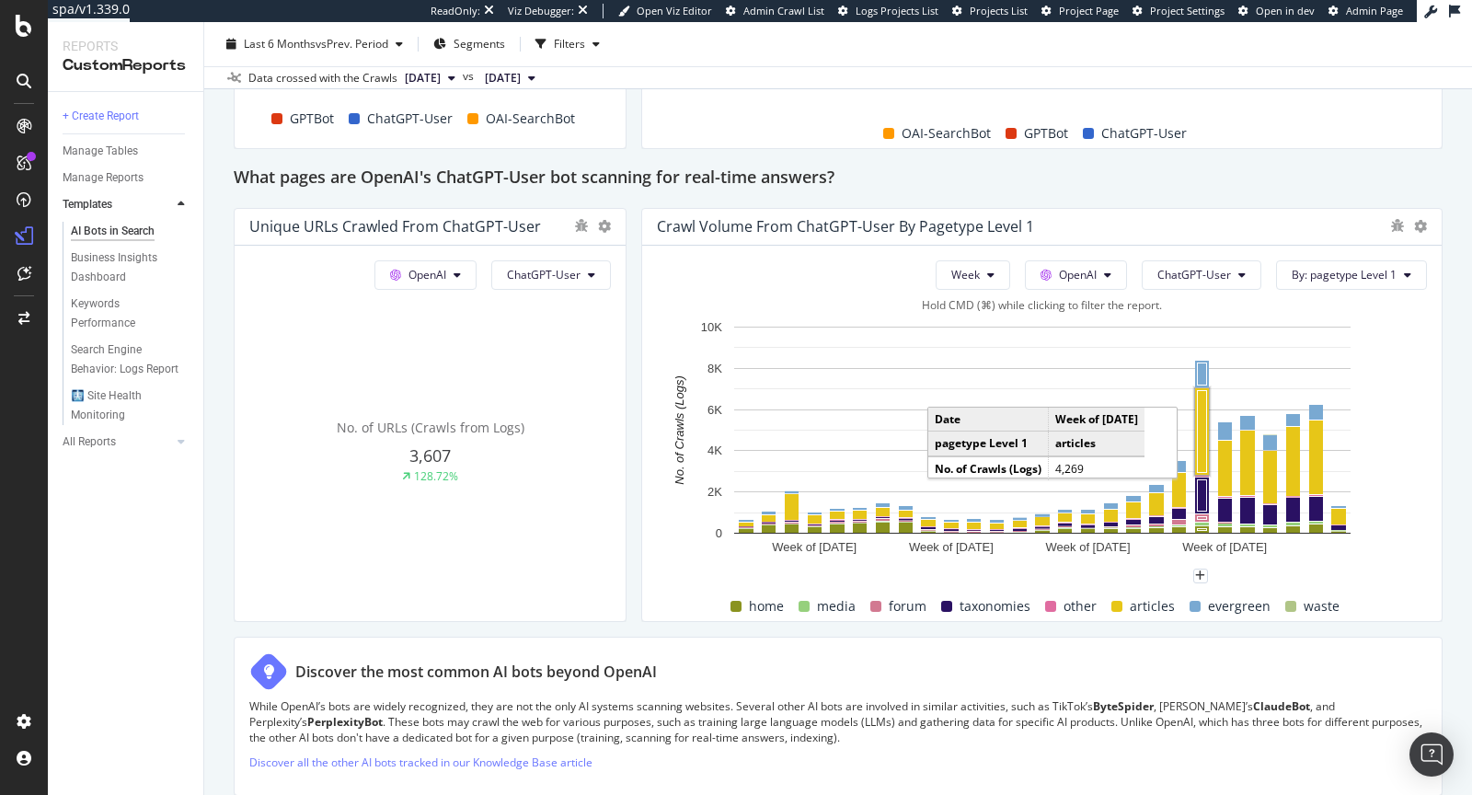
click at [1198, 436] on rect "A chart." at bounding box center [1202, 432] width 9 height 82
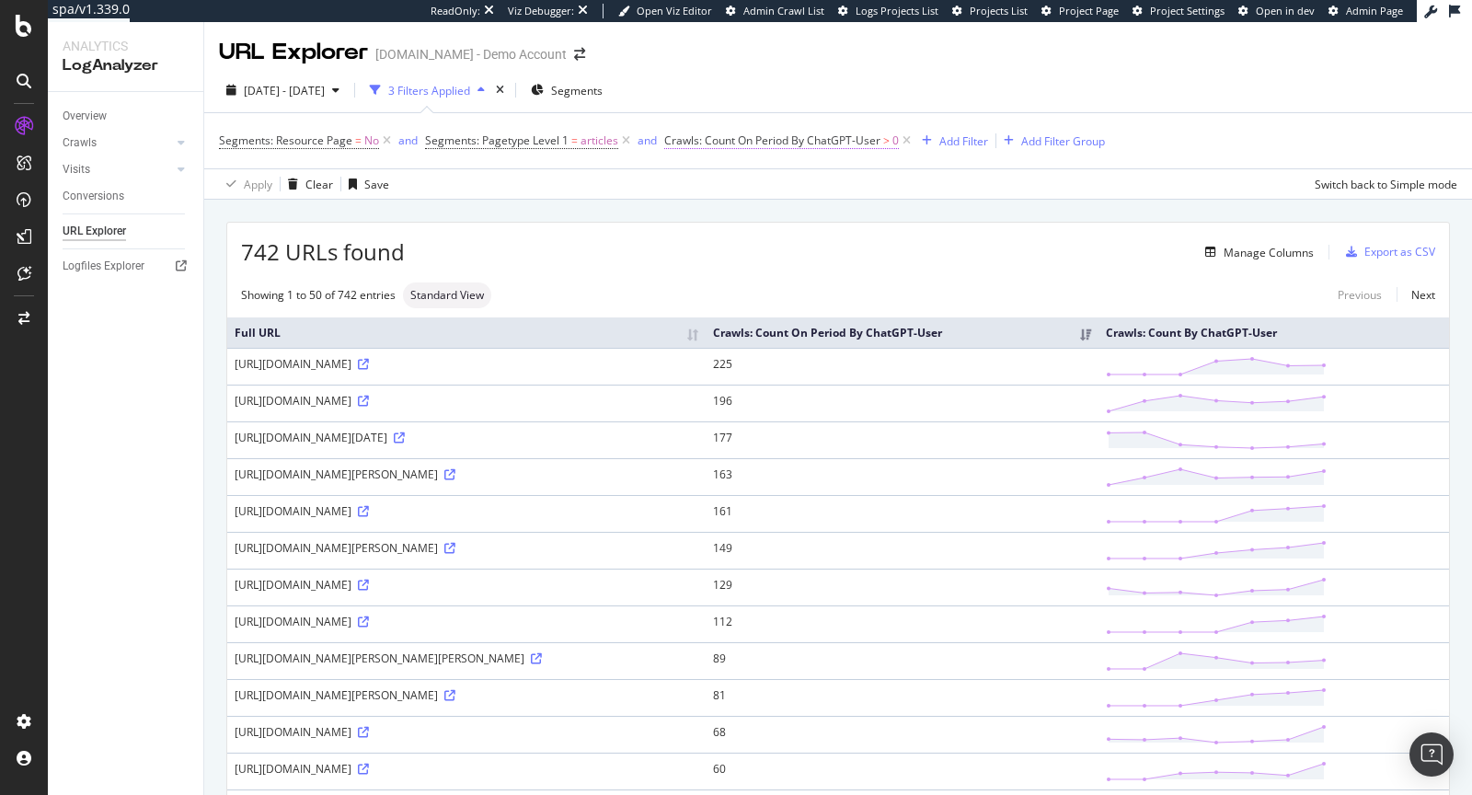
click at [828, 144] on span "Crawls: Count On Period By ChatGPT-User" at bounding box center [772, 140] width 216 height 16
click at [733, 213] on span "Greater than" at bounding box center [711, 212] width 66 height 16
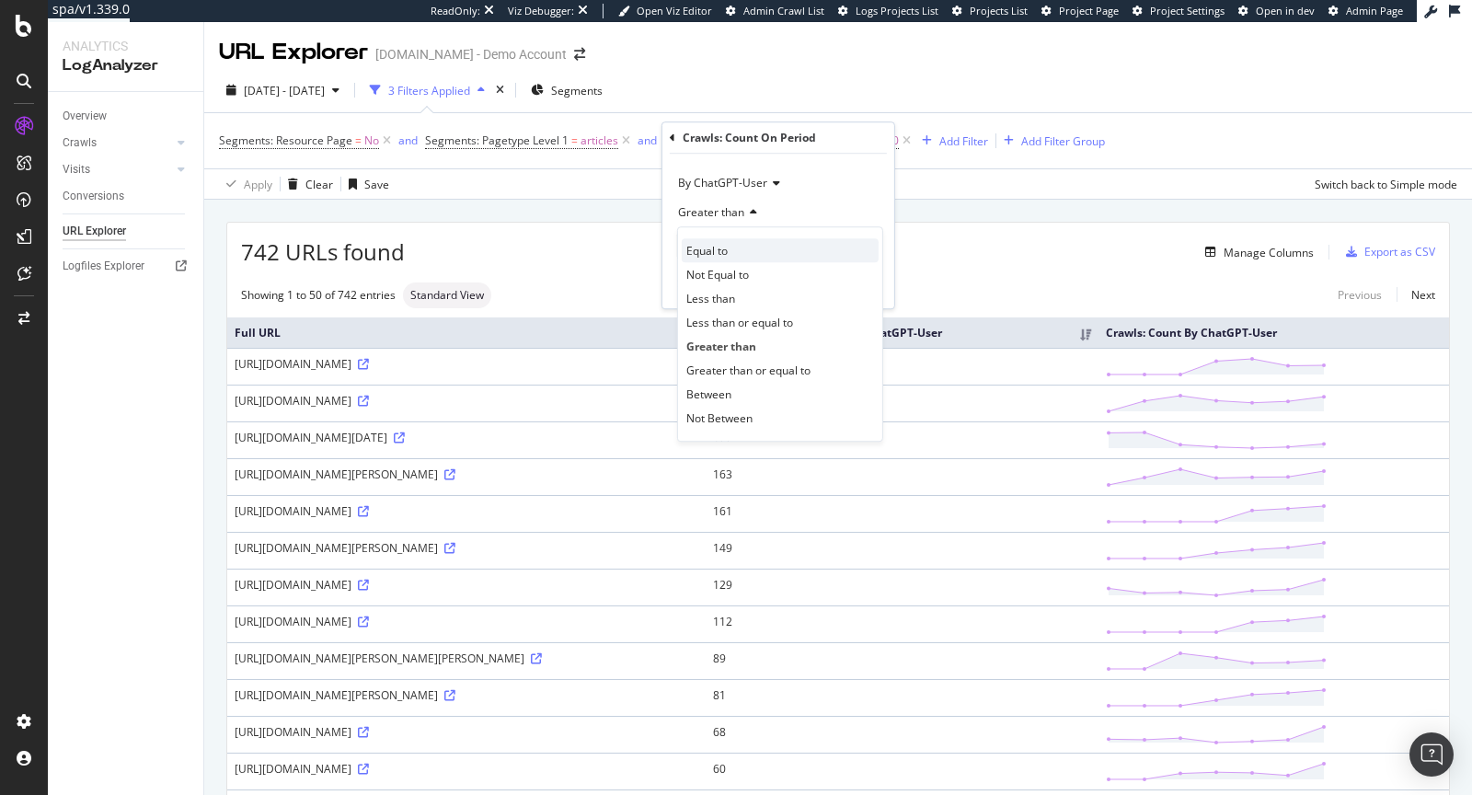
click at [724, 254] on span "Equal to" at bounding box center [706, 251] width 41 height 16
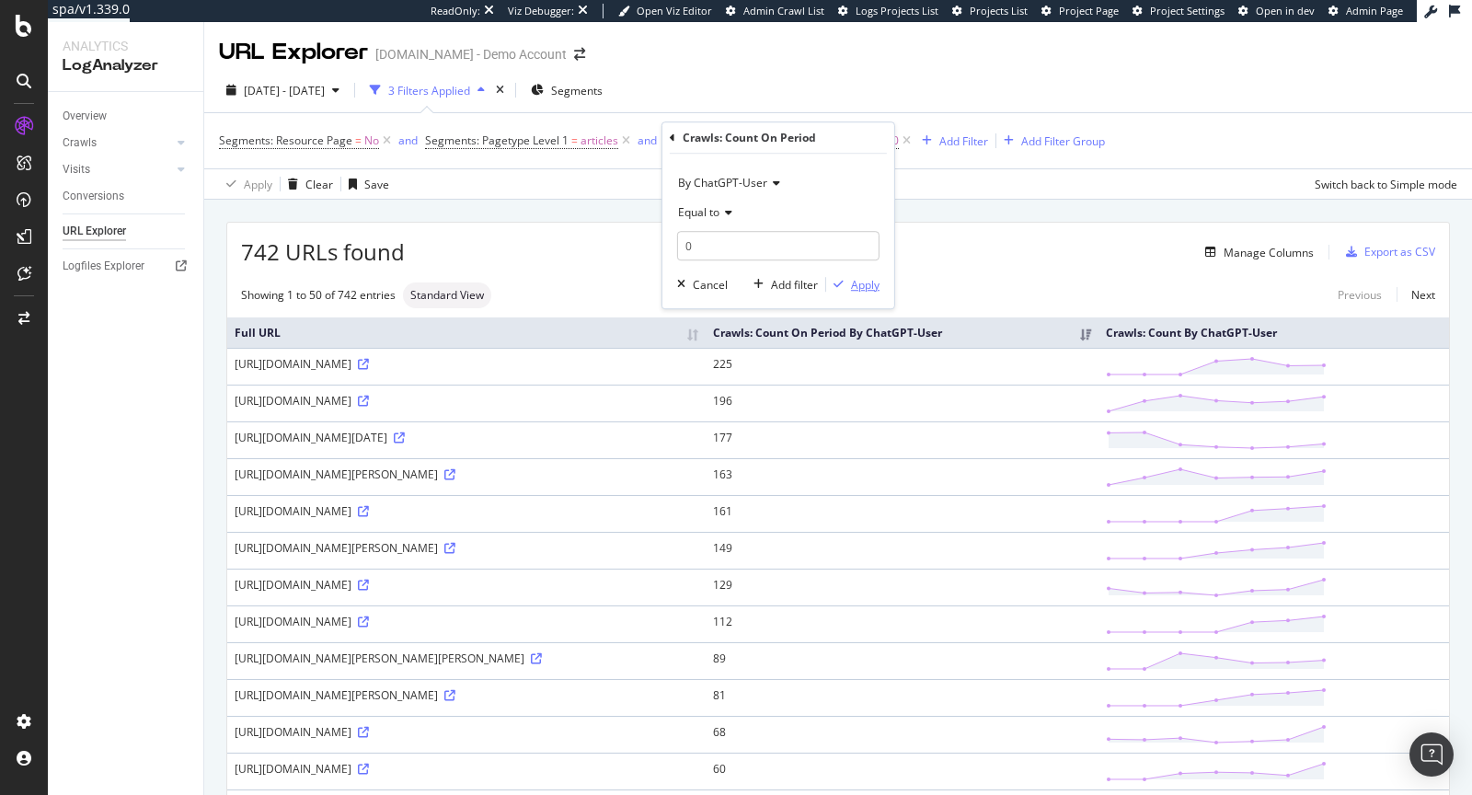
click at [847, 280] on div "button" at bounding box center [838, 284] width 25 height 11
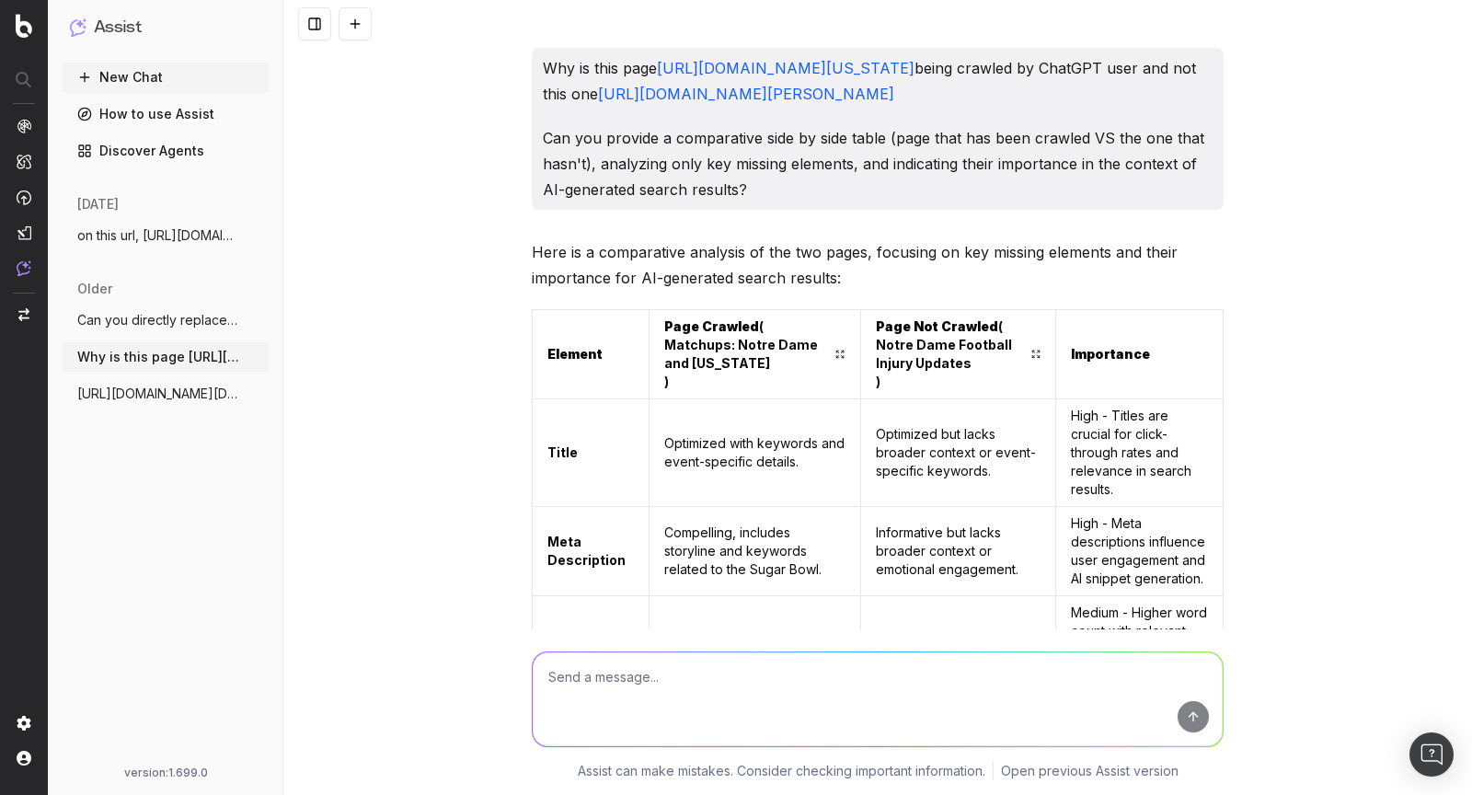
scroll to position [5423, 0]
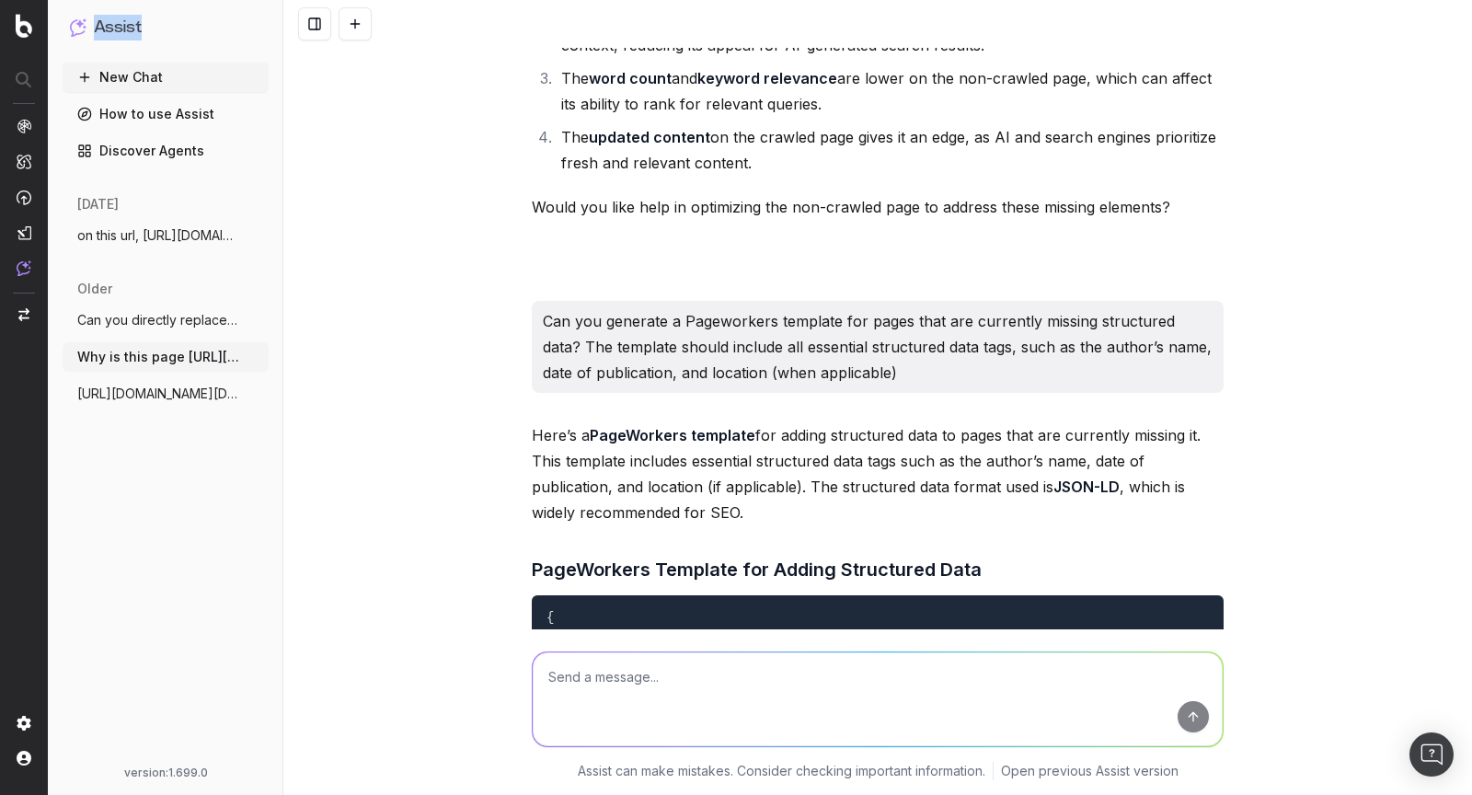
click at [103, 29] on h1 "Assist" at bounding box center [118, 28] width 48 height 26
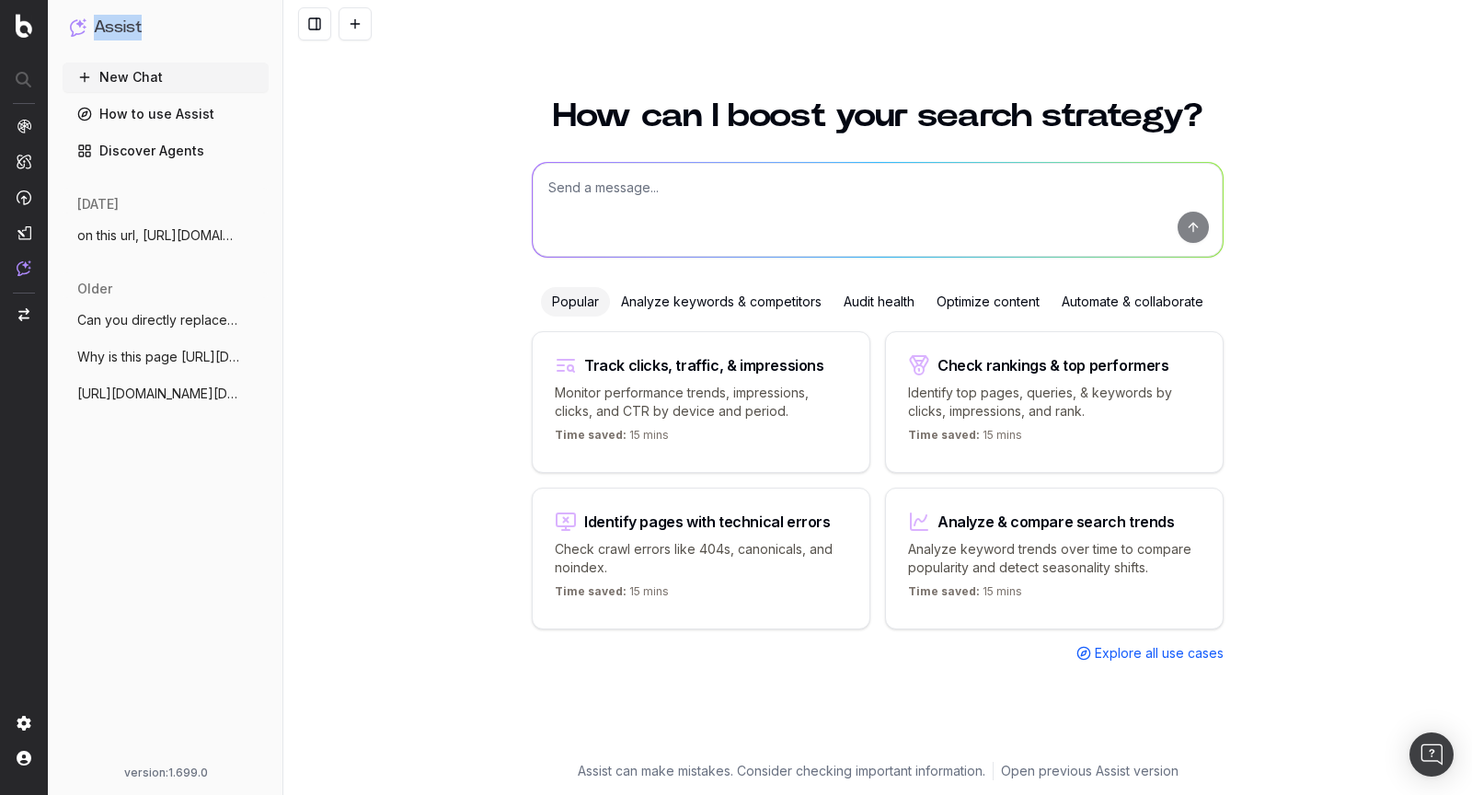
click at [148, 155] on link "Discover Agents" at bounding box center [166, 150] width 206 height 29
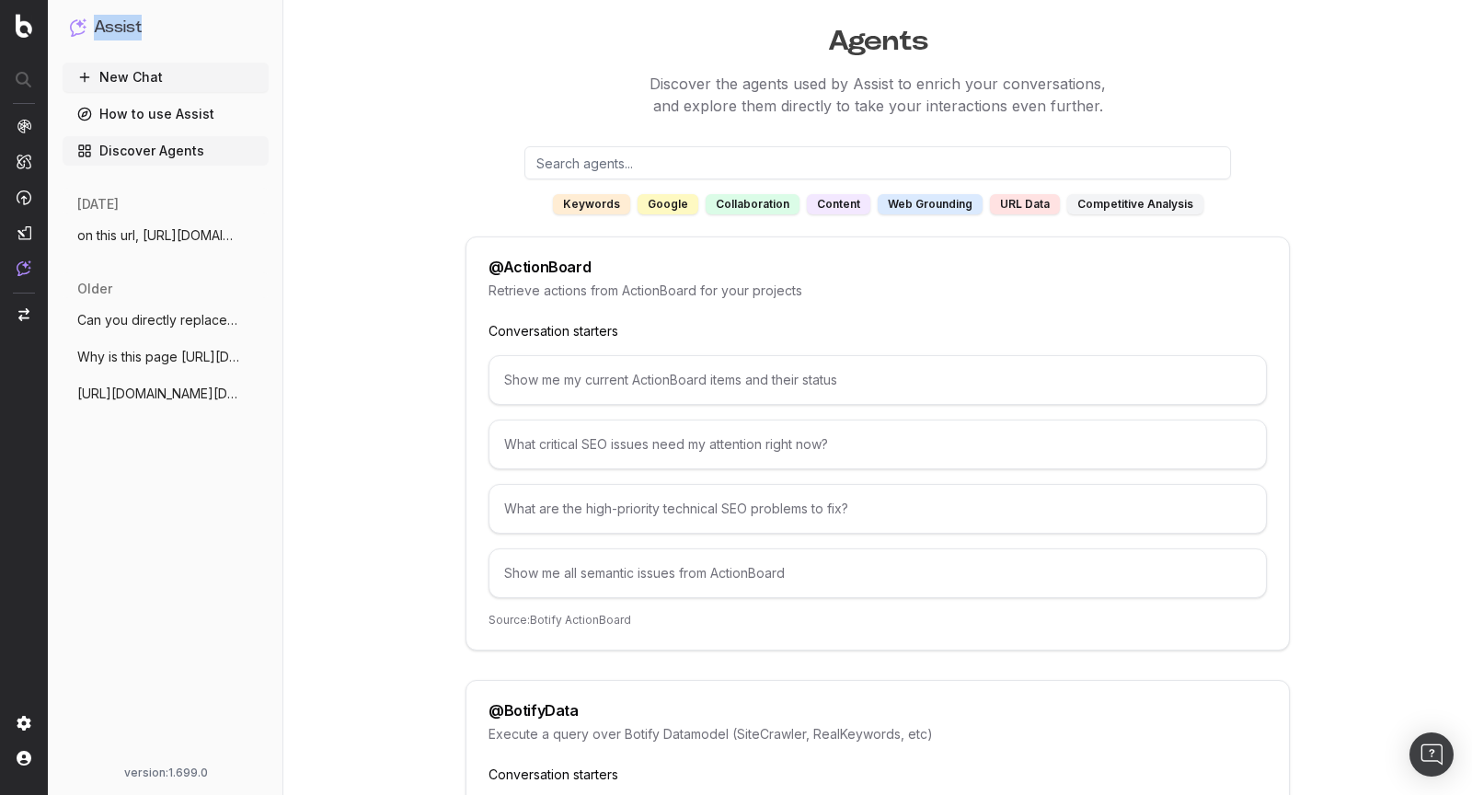
scroll to position [72, 0]
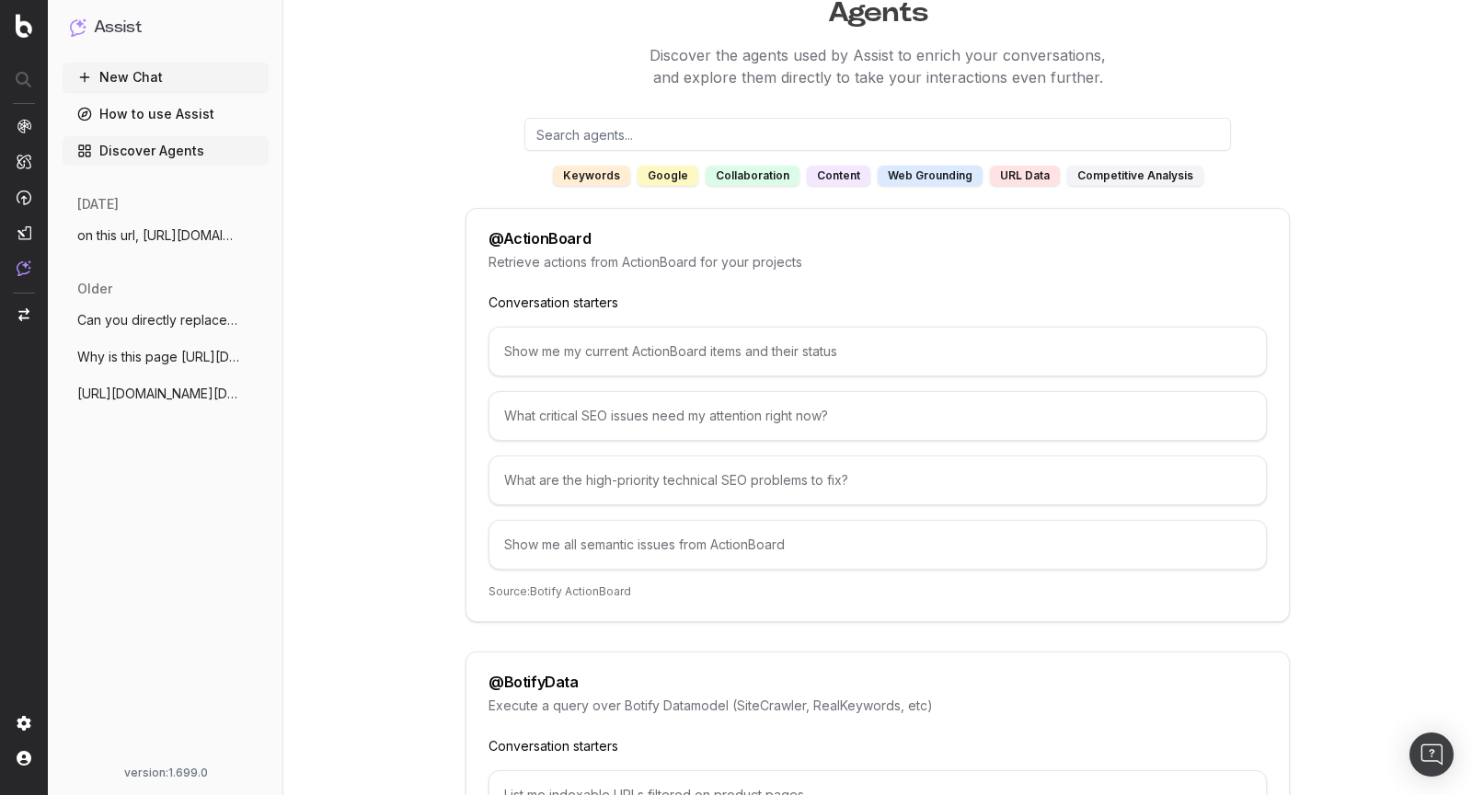
click at [145, 372] on ul "Can you directly replace my 301s with th More Why is this page [URL][DOMAIN_NAM…" at bounding box center [166, 356] width 206 height 103
click at [145, 362] on span "Why is this page https://www.uhnd.com/fo" at bounding box center [158, 357] width 162 height 18
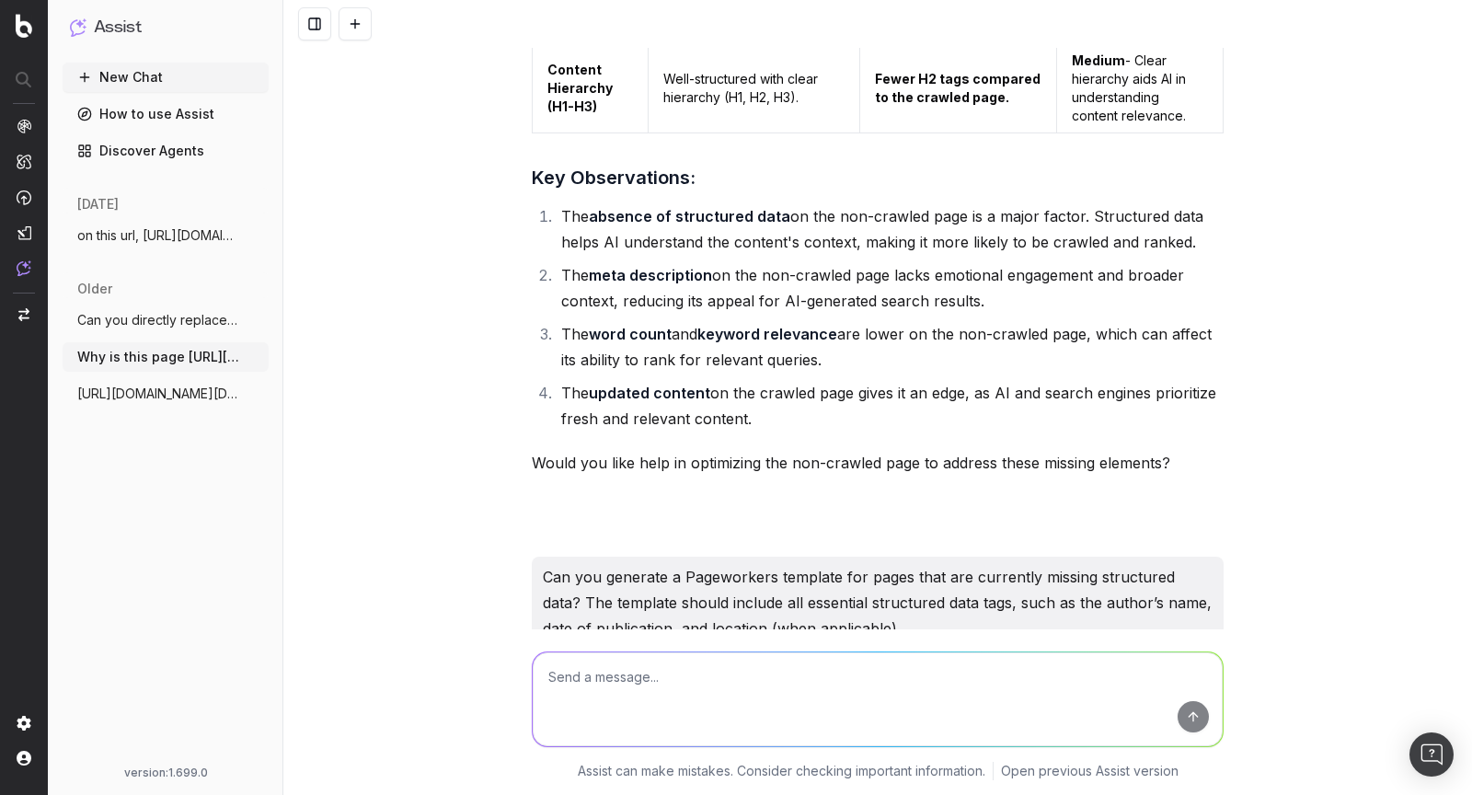
scroll to position [5160, 0]
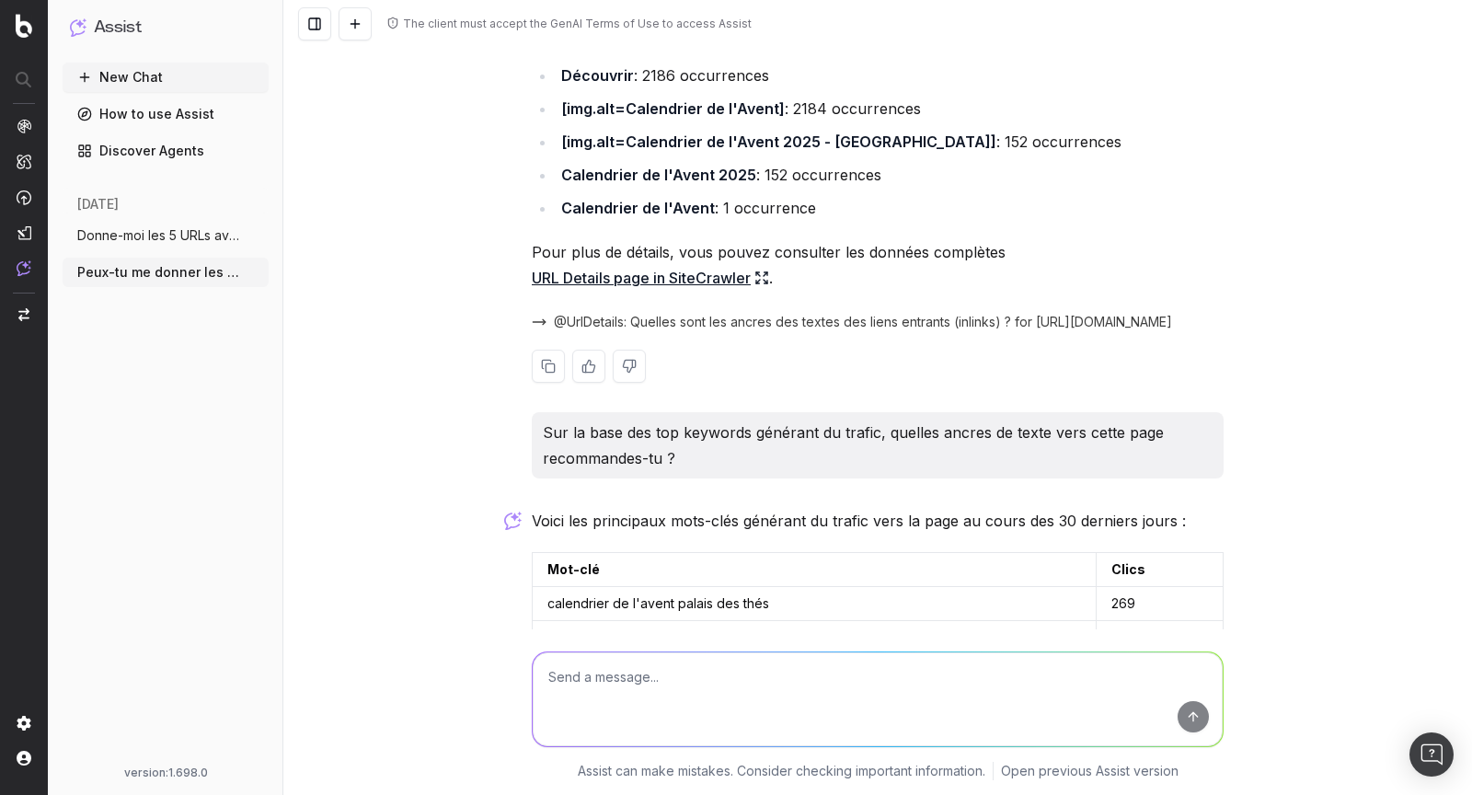
scroll to position [148, 0]
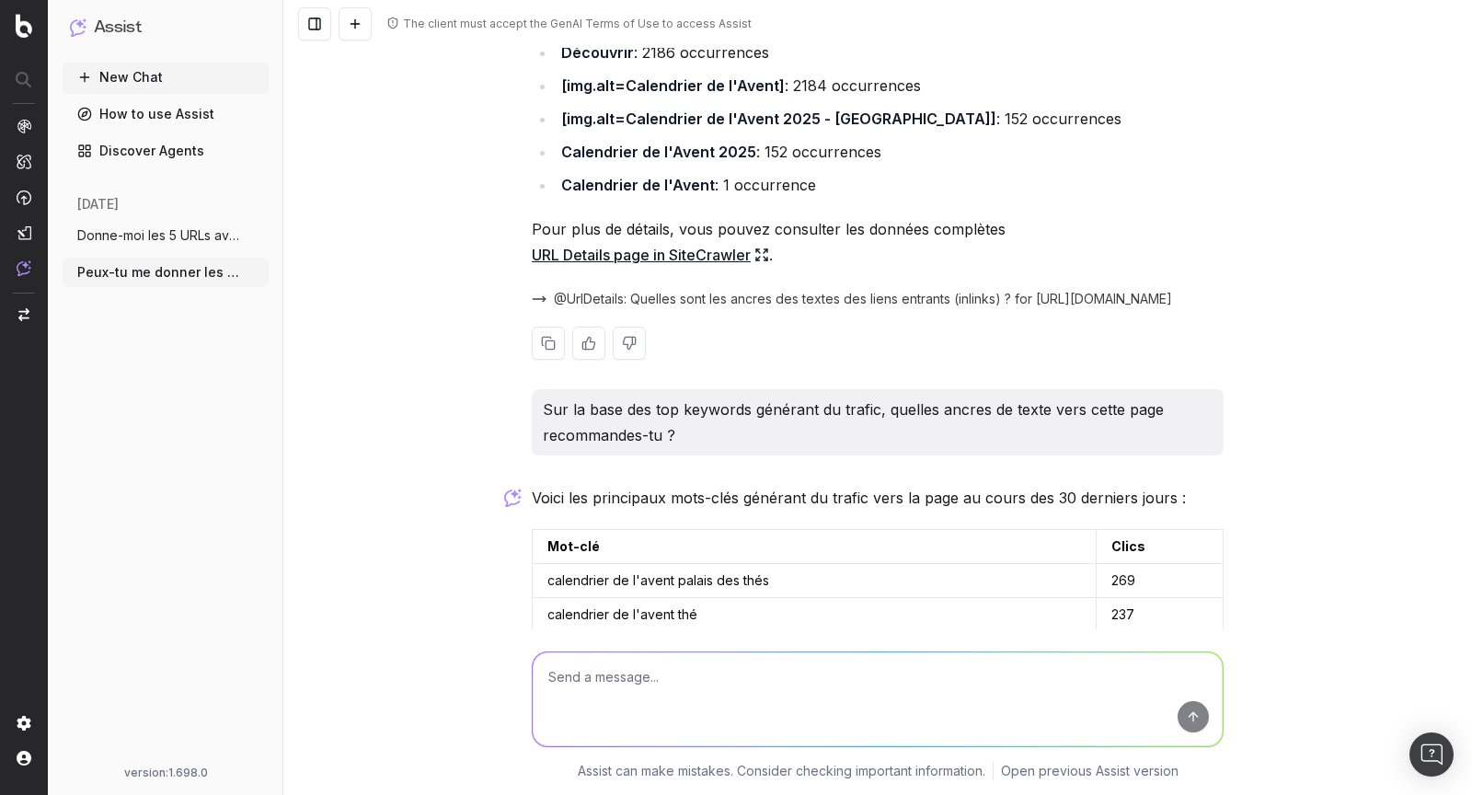
click at [762, 262] on icon at bounding box center [761, 254] width 15 height 15
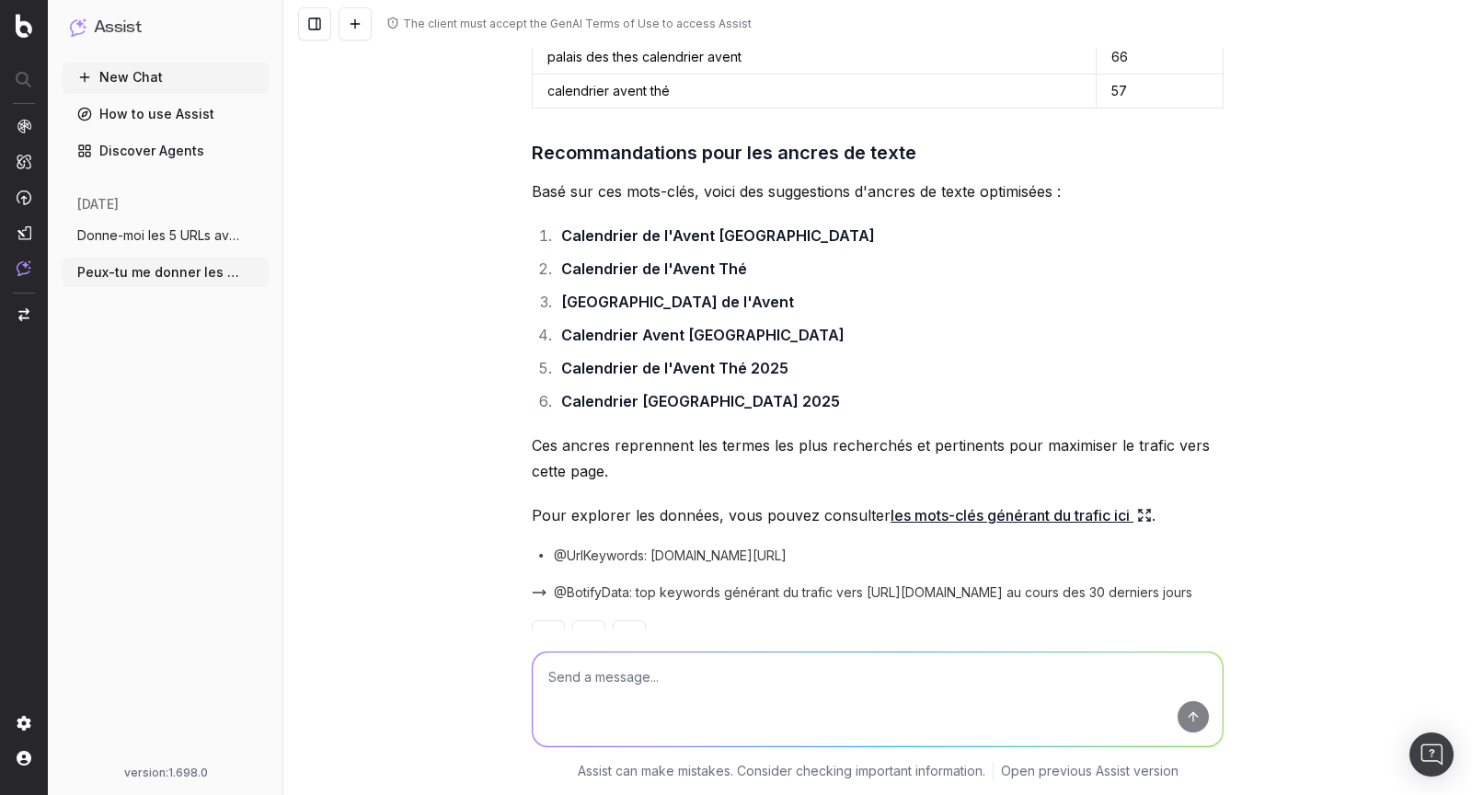
scroll to position [949, 0]
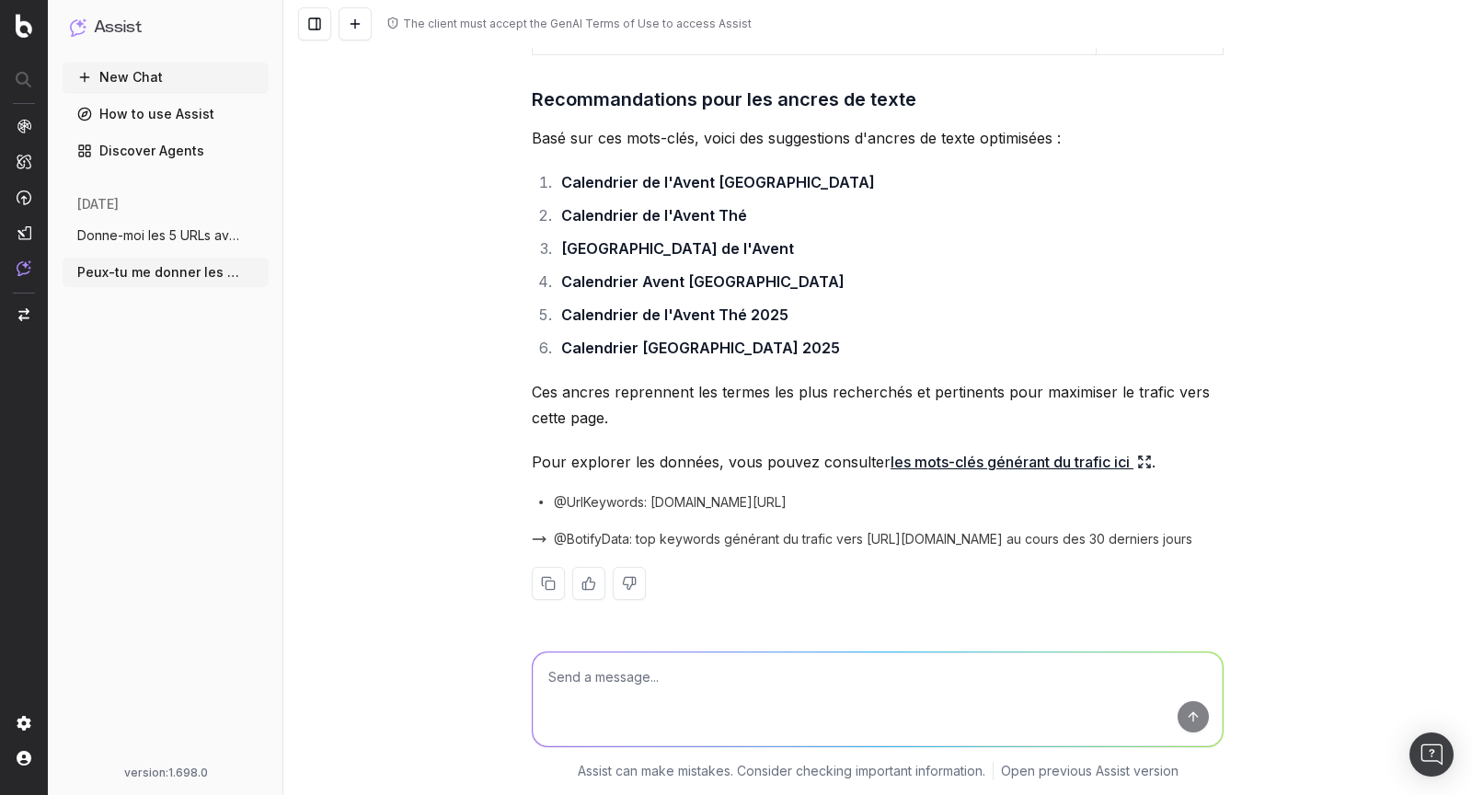
click at [1140, 463] on icon at bounding box center [1144, 461] width 15 height 15
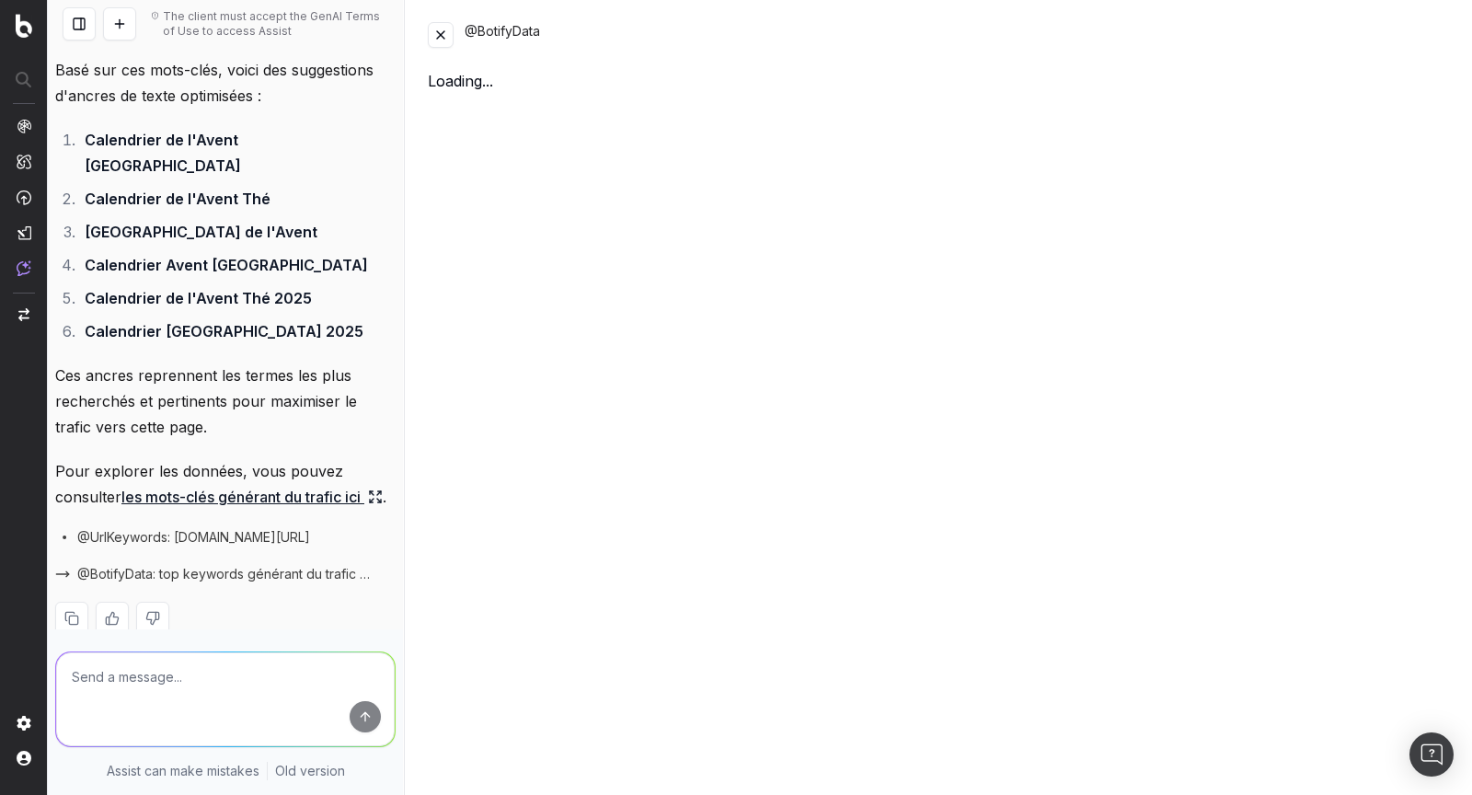
scroll to position [1200, 0]
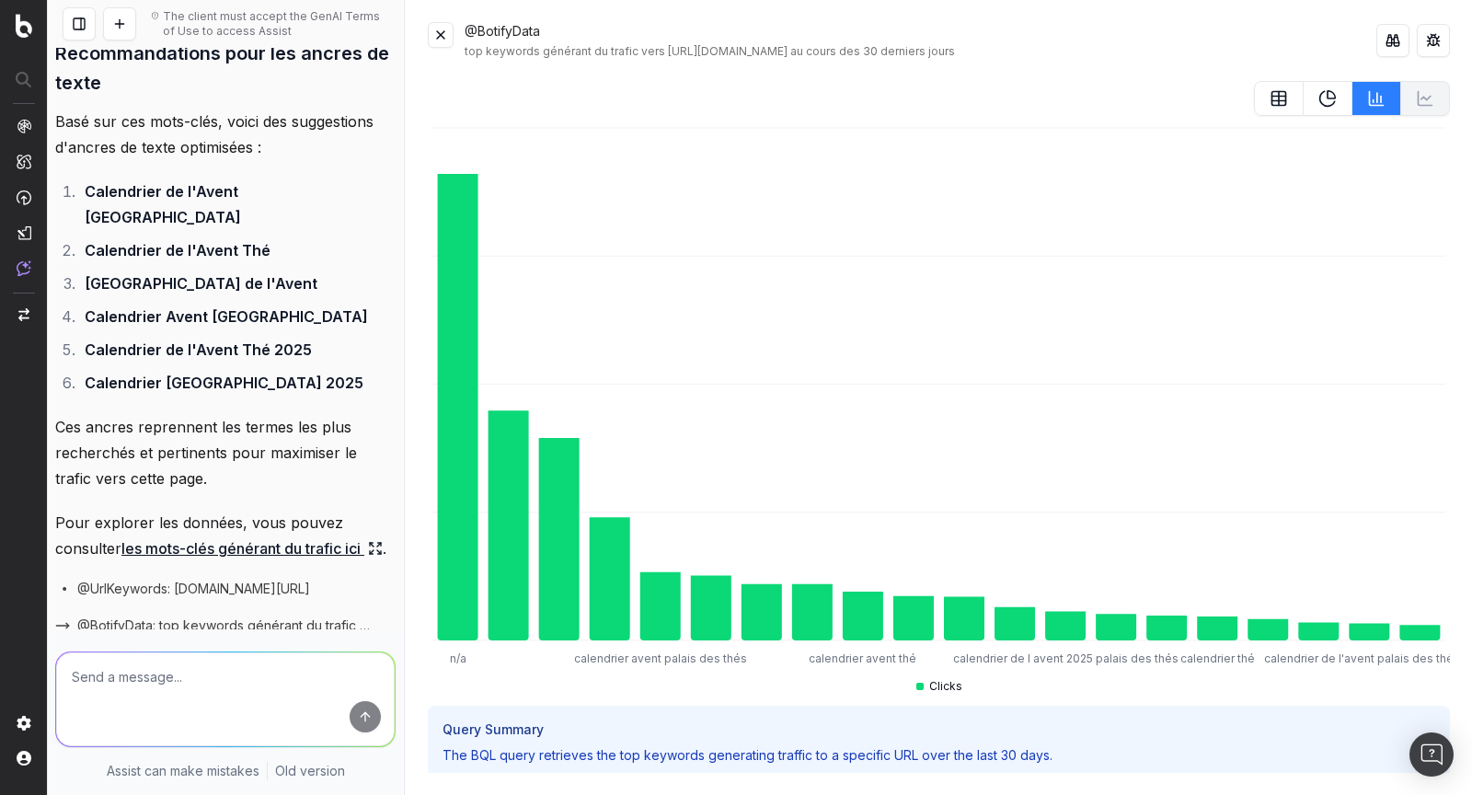
click at [450, 31] on button at bounding box center [441, 35] width 26 height 26
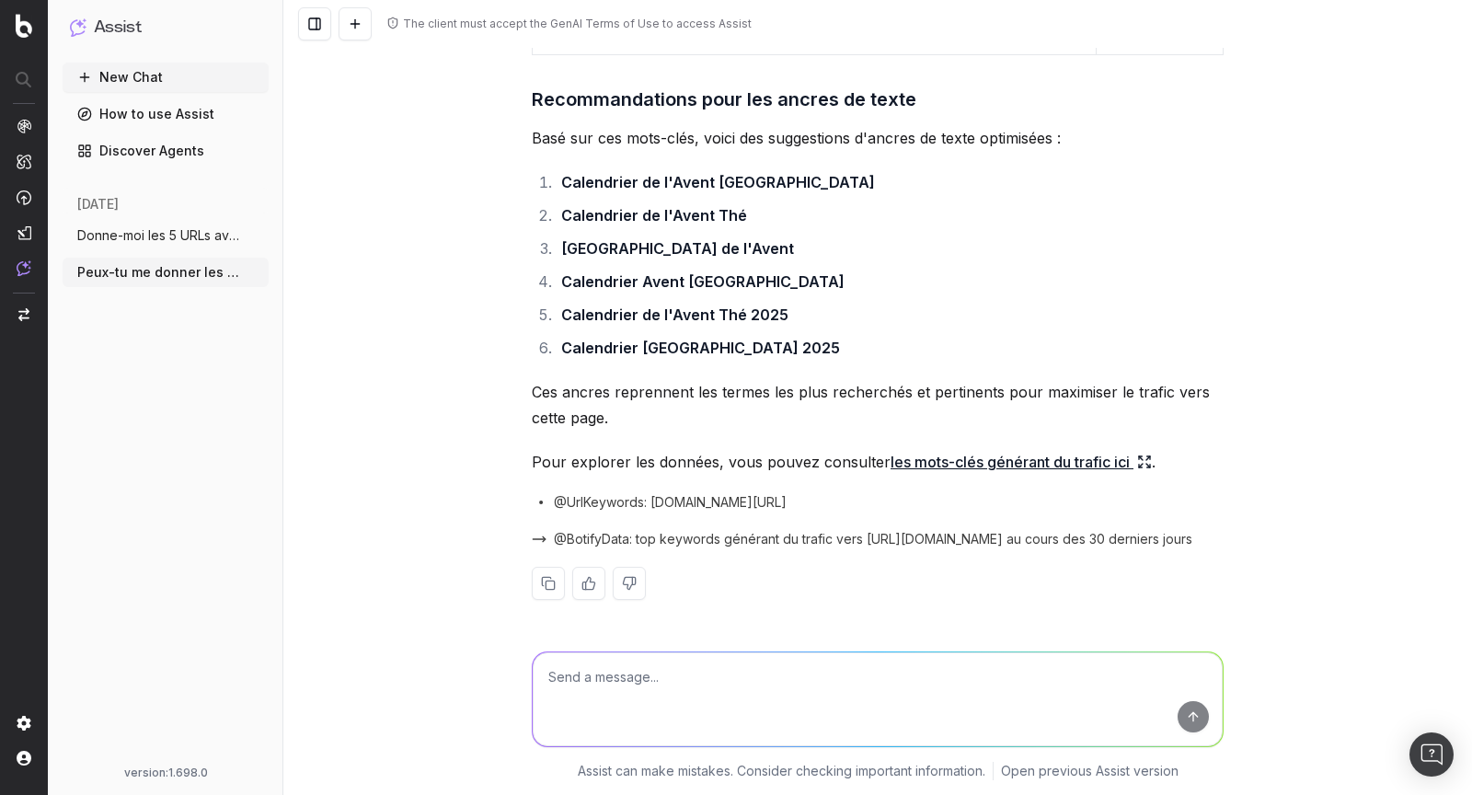
scroll to position [949, 0]
click at [158, 240] on span "Donne-moi les 5 URLs avec le plus d’impr" at bounding box center [158, 235] width 162 height 18
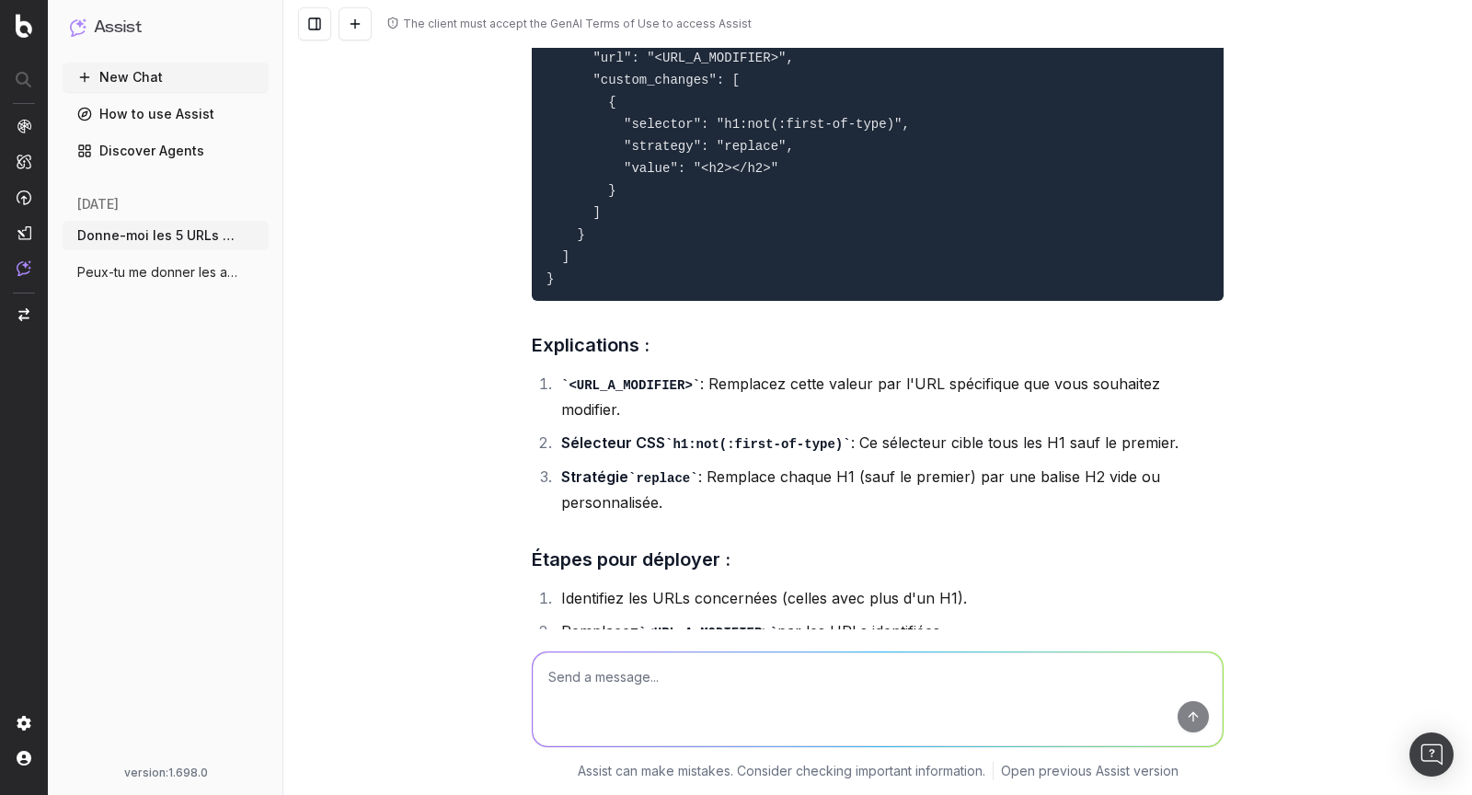
scroll to position [5392, 0]
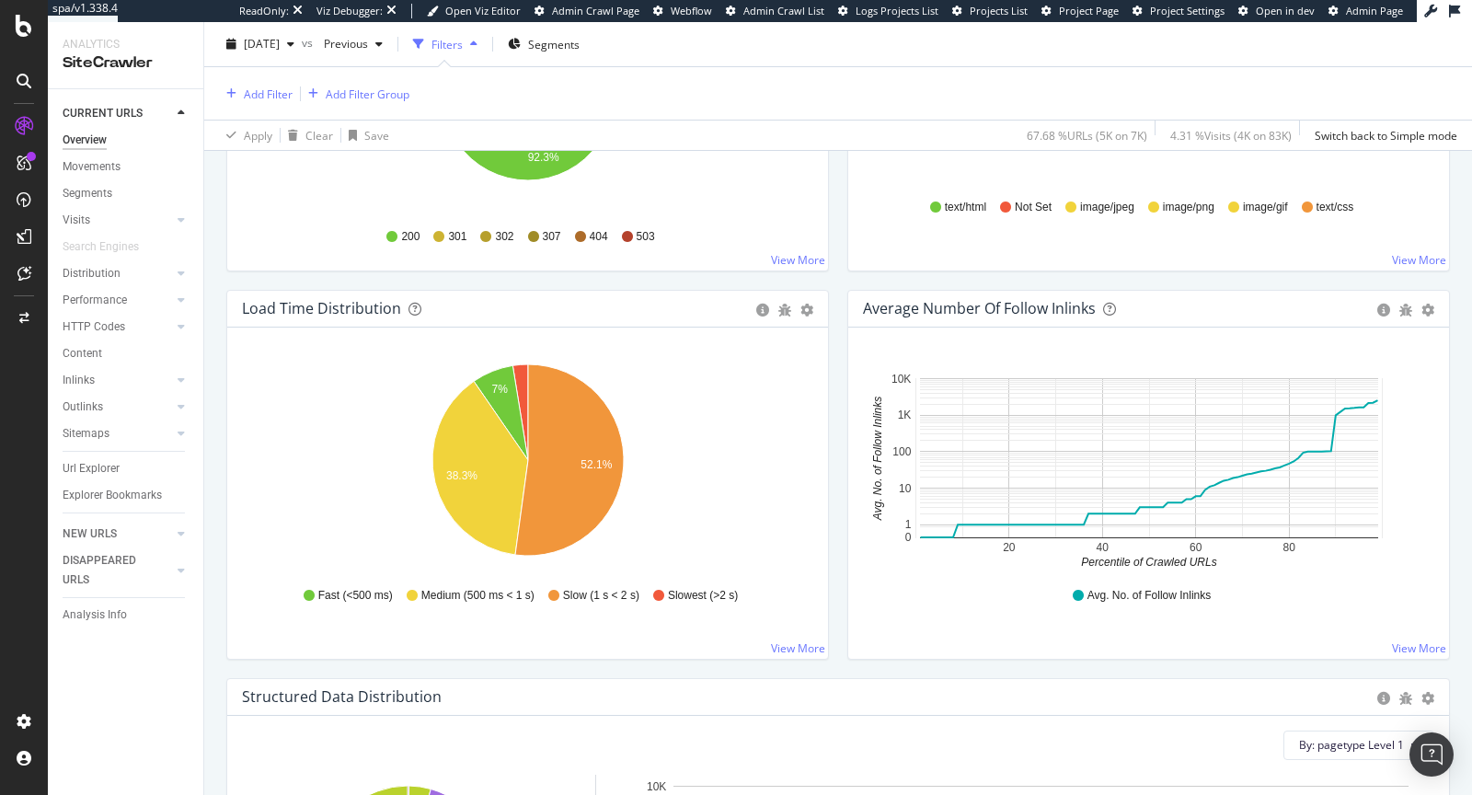
scroll to position [1283, 0]
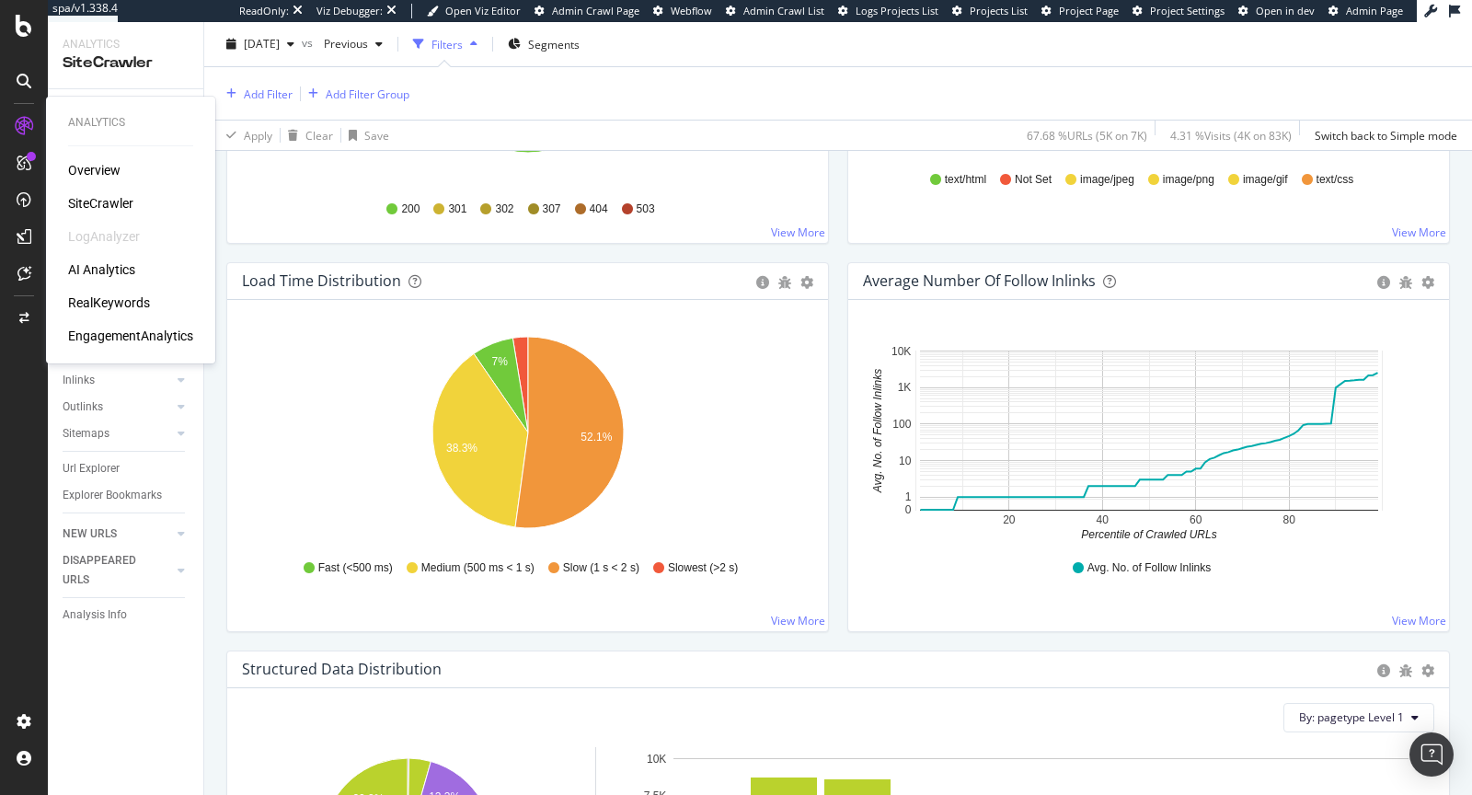
click at [132, 300] on div "RealKeywords" at bounding box center [109, 302] width 82 height 18
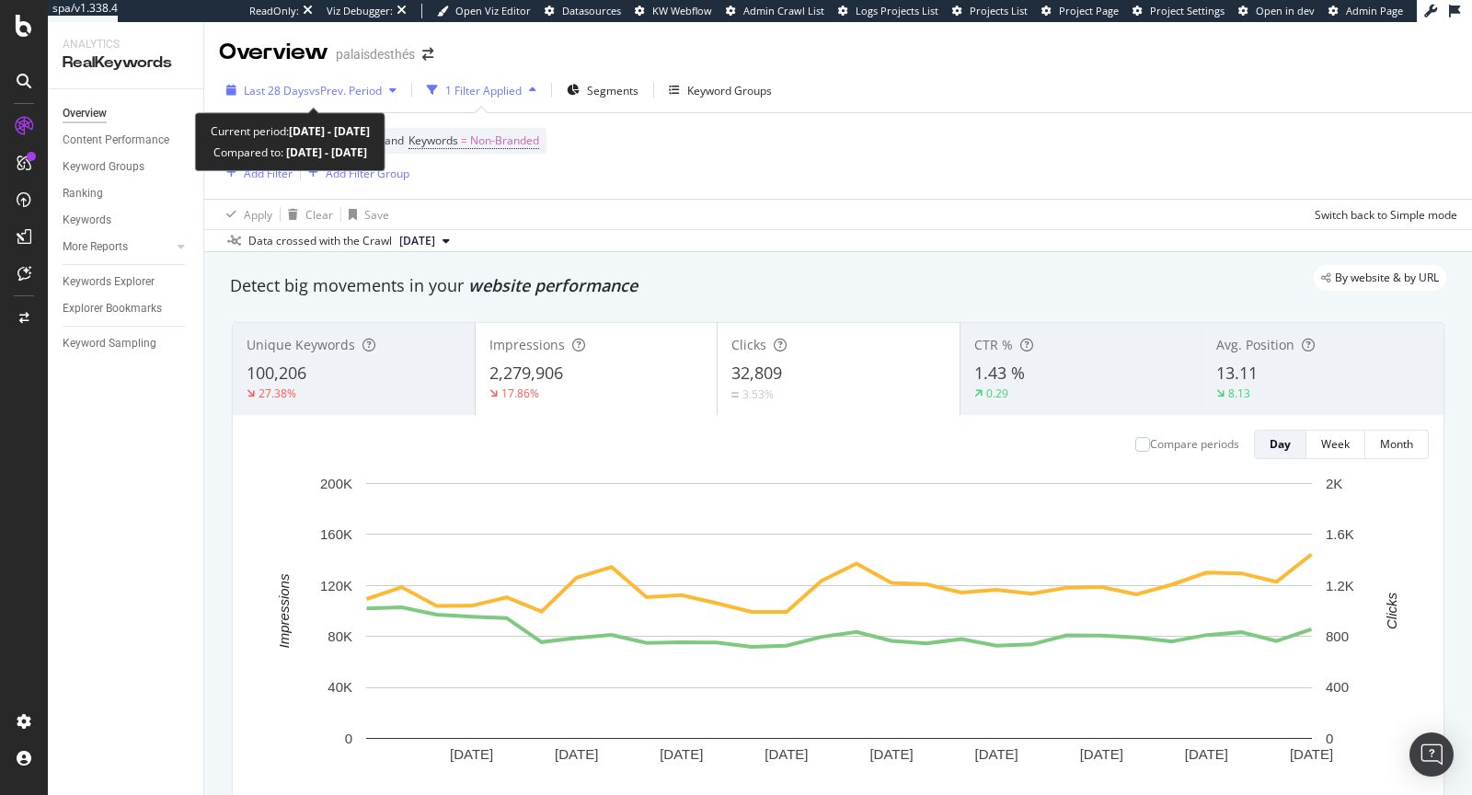
click at [354, 93] on span "vs Prev. Period" at bounding box center [345, 91] width 73 height 16
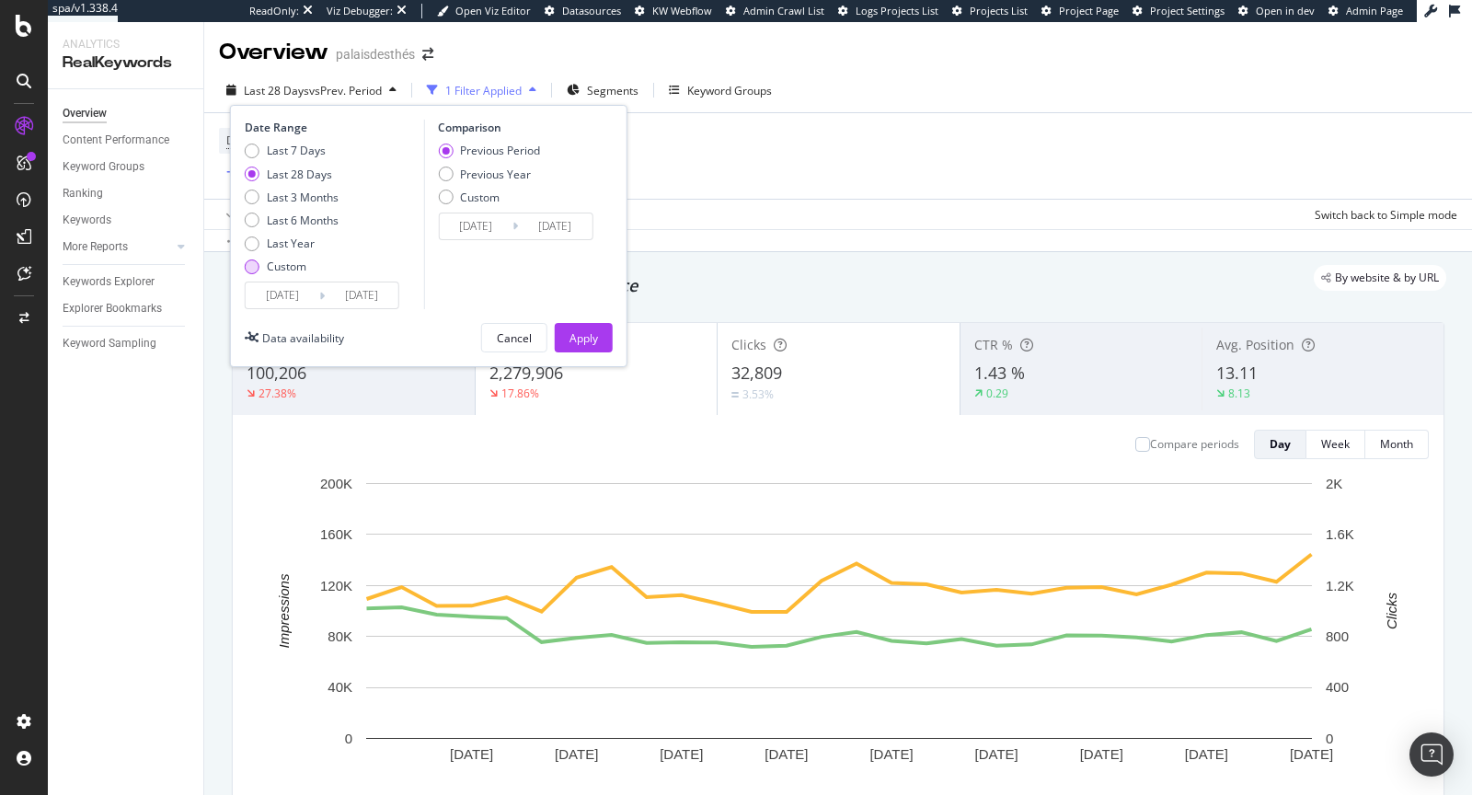
click at [271, 259] on div "Custom" at bounding box center [287, 267] width 40 height 16
click at [280, 288] on input "2025/09/07" at bounding box center [283, 295] width 74 height 26
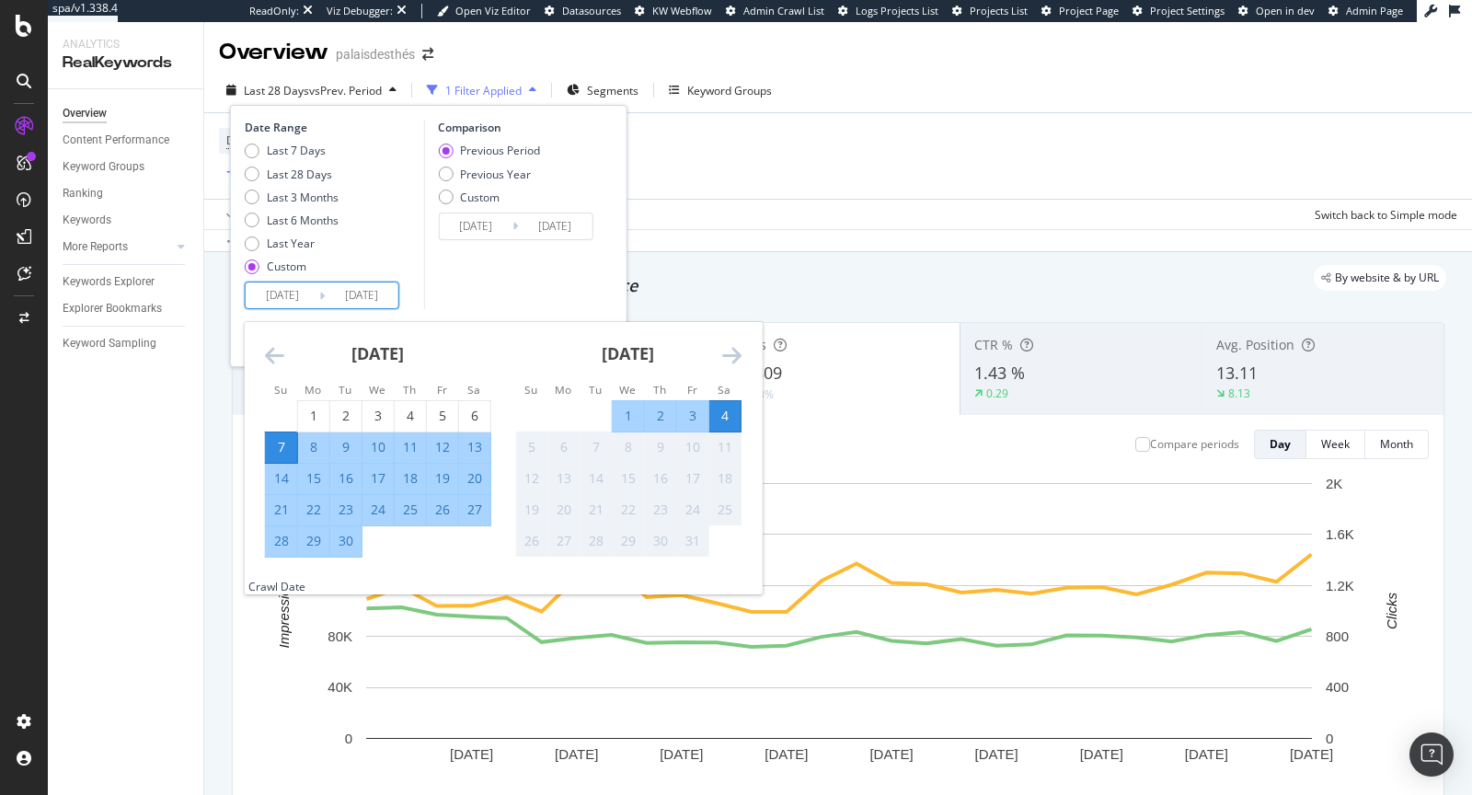
click at [276, 353] on icon "Move backward to switch to the previous month." at bounding box center [274, 355] width 19 height 22
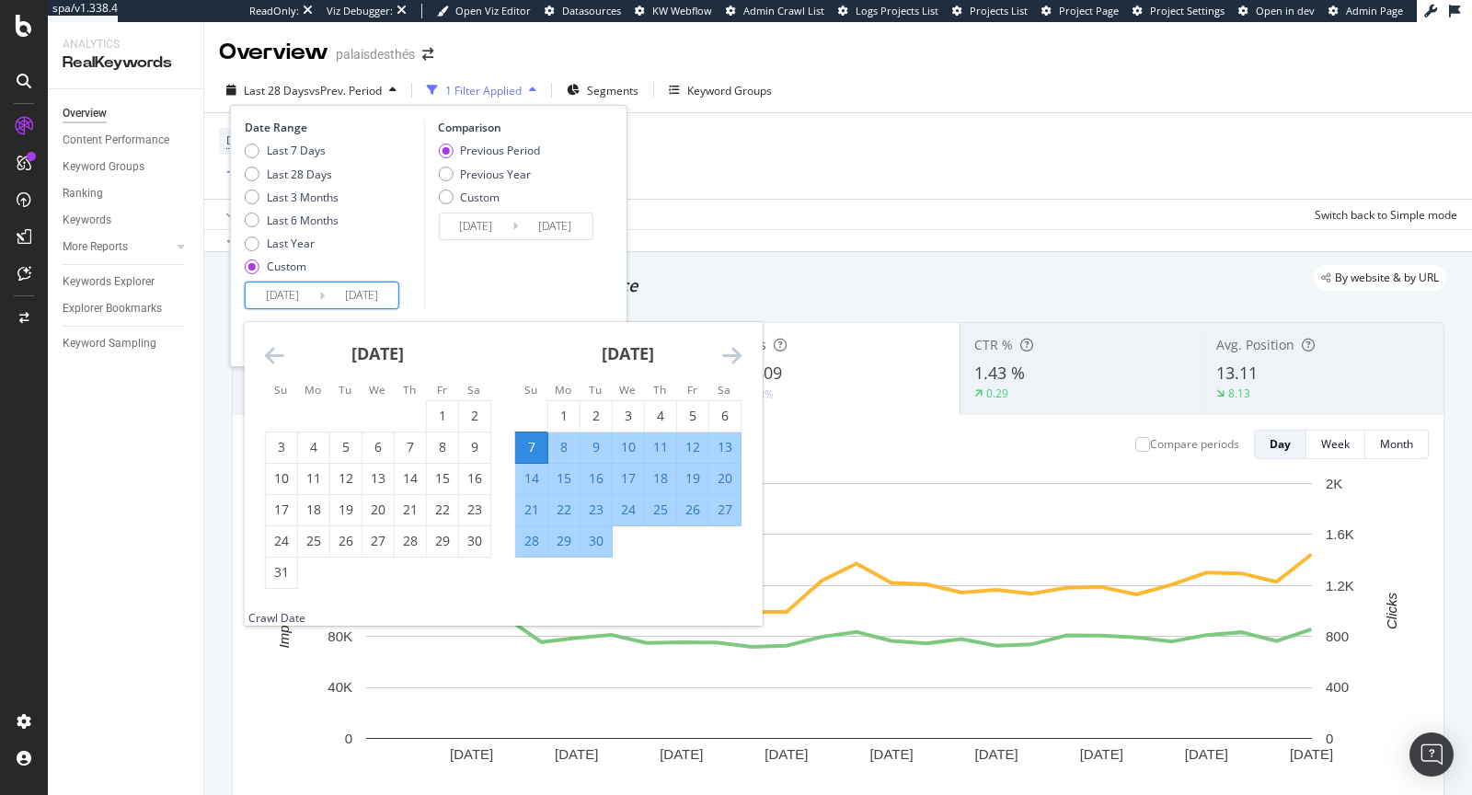
click at [276, 352] on icon "Move backward to switch to the previous month." at bounding box center [274, 355] width 19 height 22
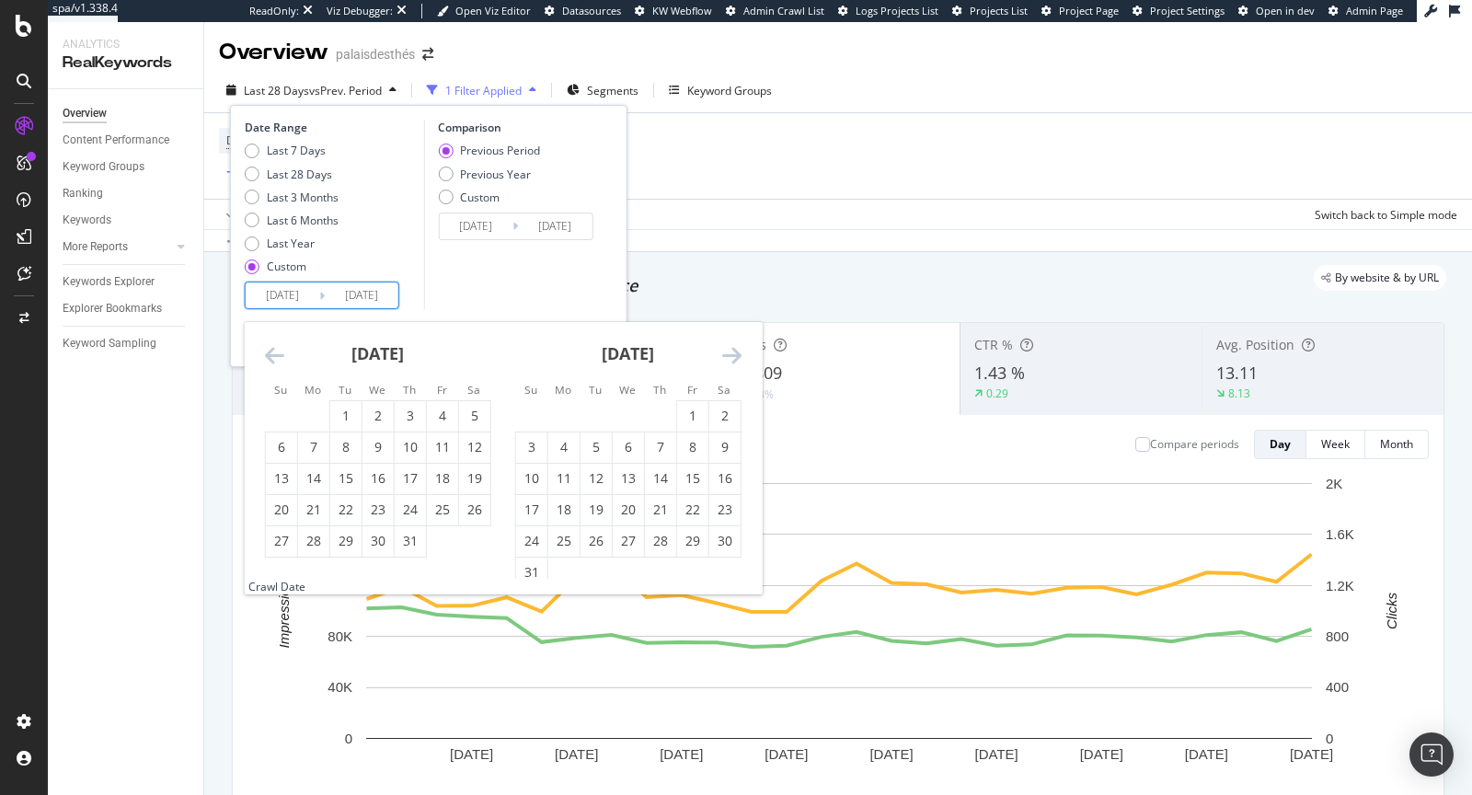
click at [276, 352] on icon "Move backward to switch to the previous month." at bounding box center [274, 355] width 19 height 22
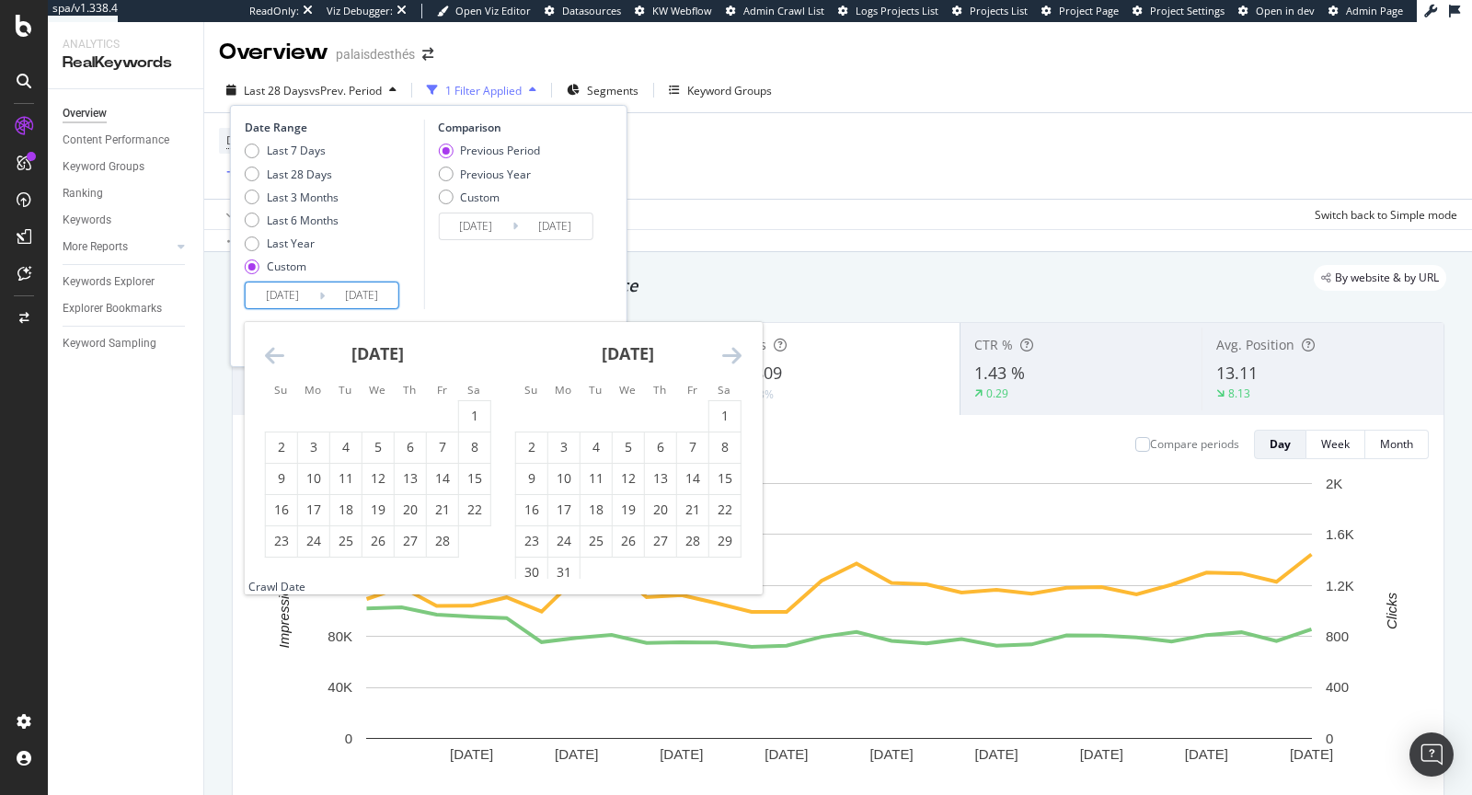
click at [276, 352] on icon "Move backward to switch to the previous month." at bounding box center [274, 355] width 19 height 22
click at [349, 475] on div "15" at bounding box center [345, 478] width 31 height 18
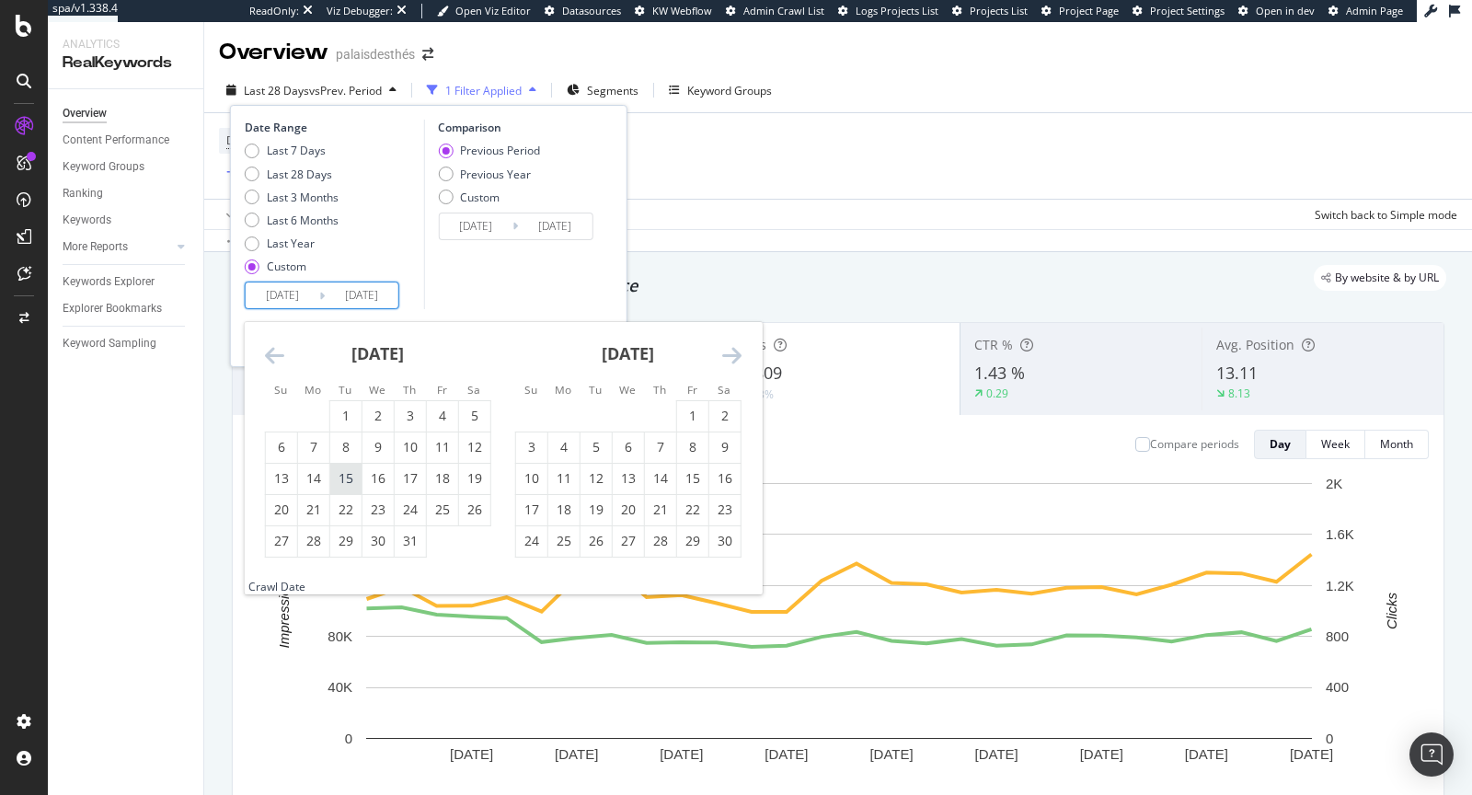
type input "2024/10/15"
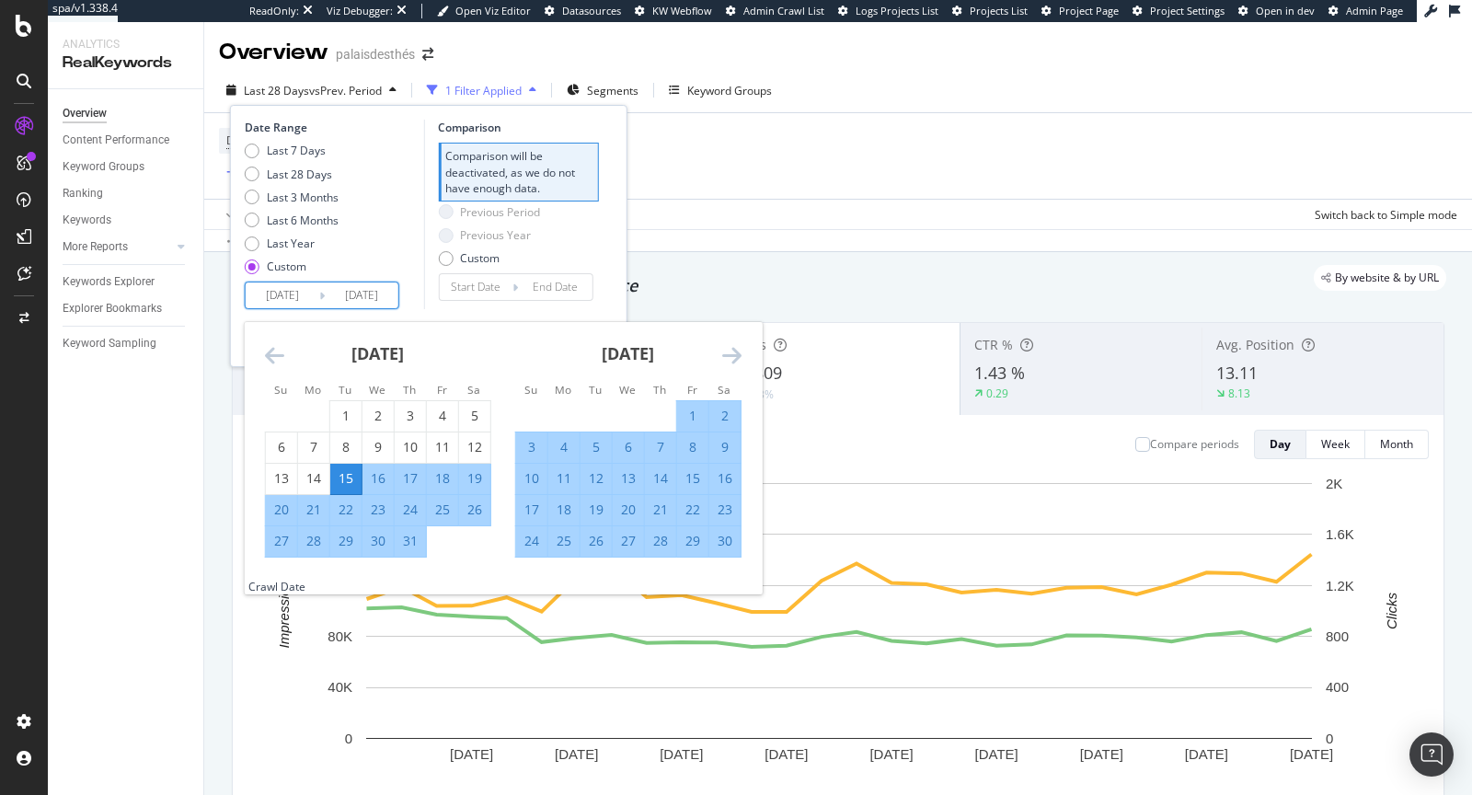
click at [359, 297] on input "2025/10/04" at bounding box center [362, 295] width 74 height 26
click at [732, 348] on icon "Move forward to switch to the next month." at bounding box center [731, 355] width 19 height 22
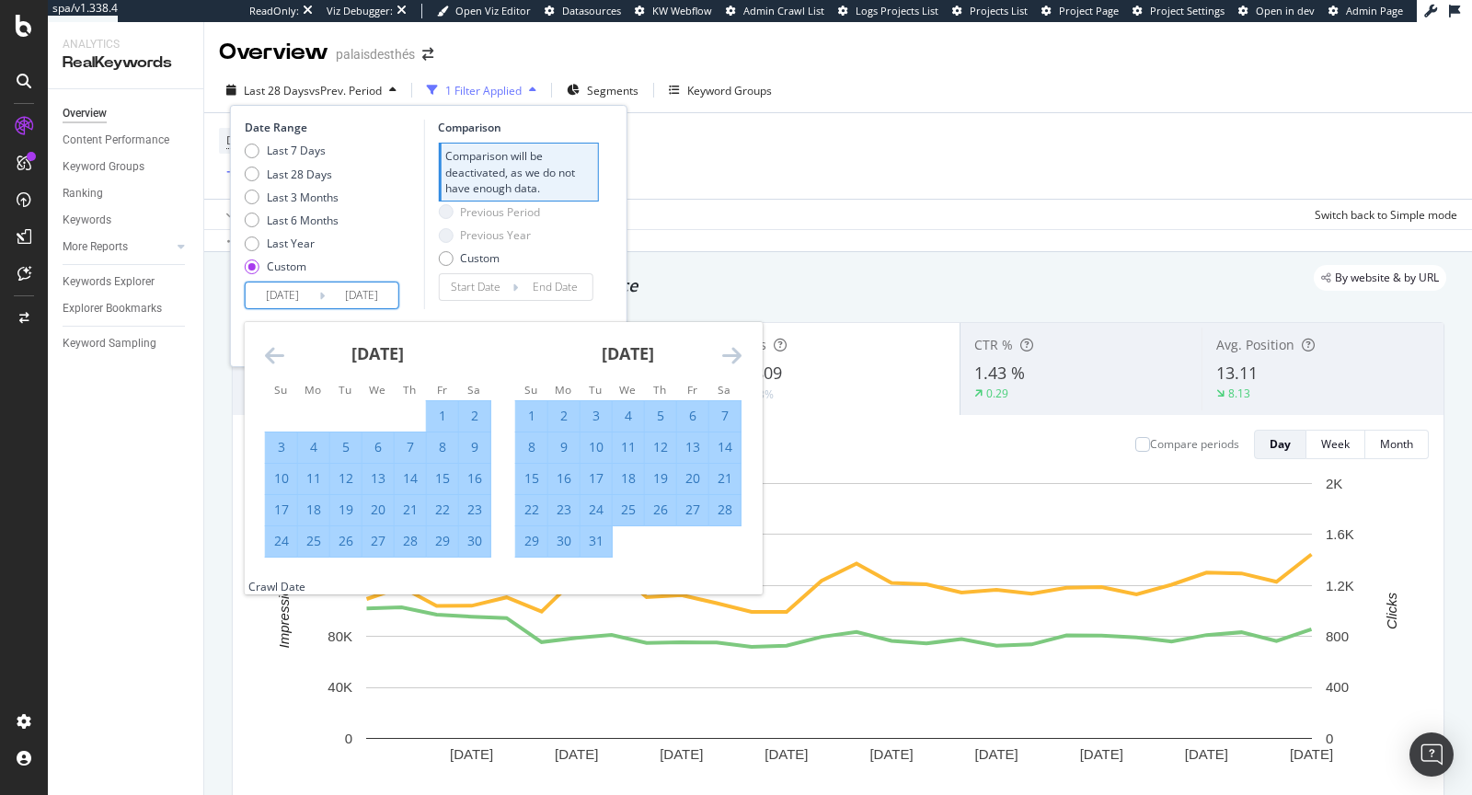
click at [590, 544] on div "31" at bounding box center [595, 541] width 31 height 18
type input "2024/12/31"
type input "2024/07/29"
type input "2024/10/14"
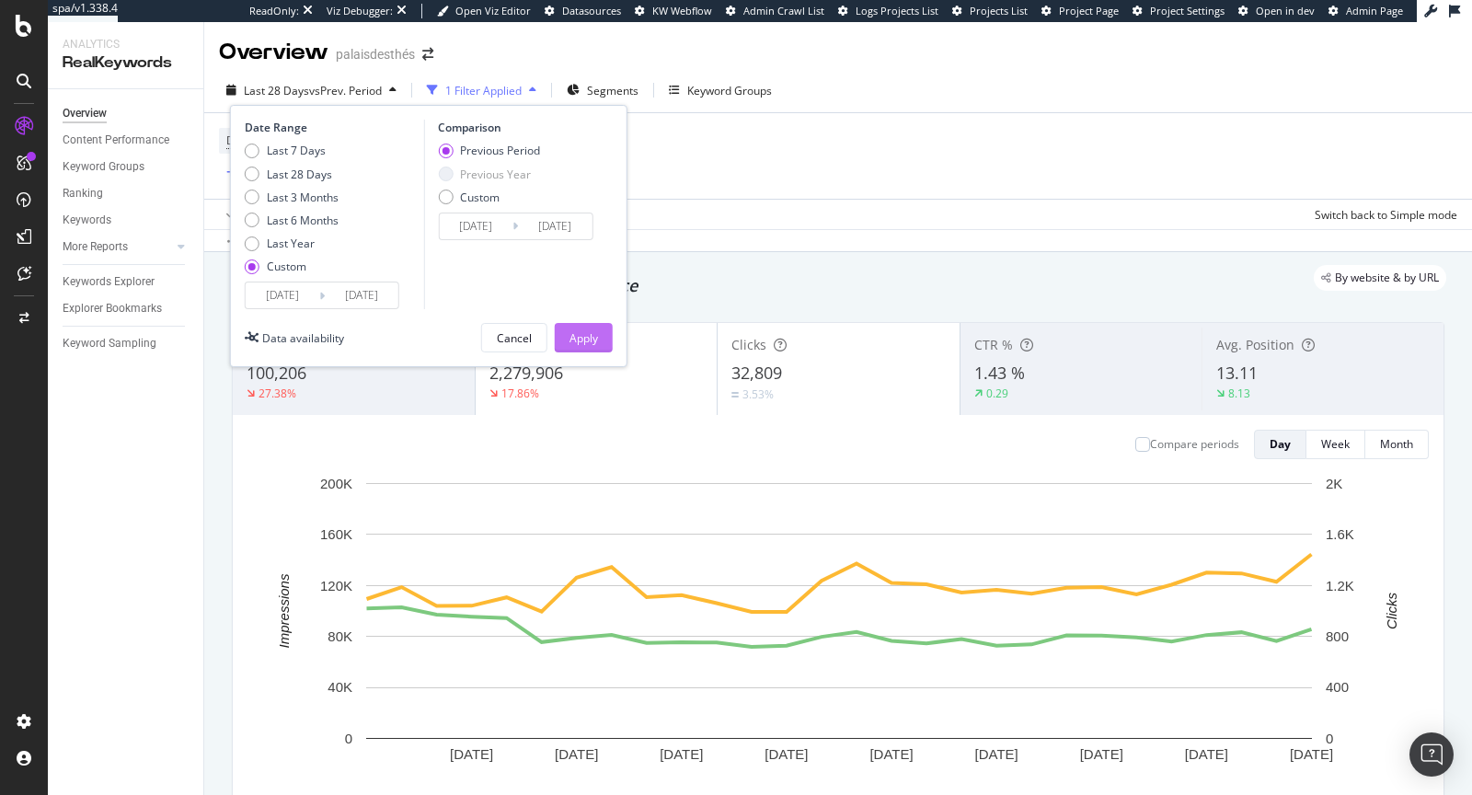
click at [582, 331] on div "Apply" at bounding box center [583, 338] width 29 height 16
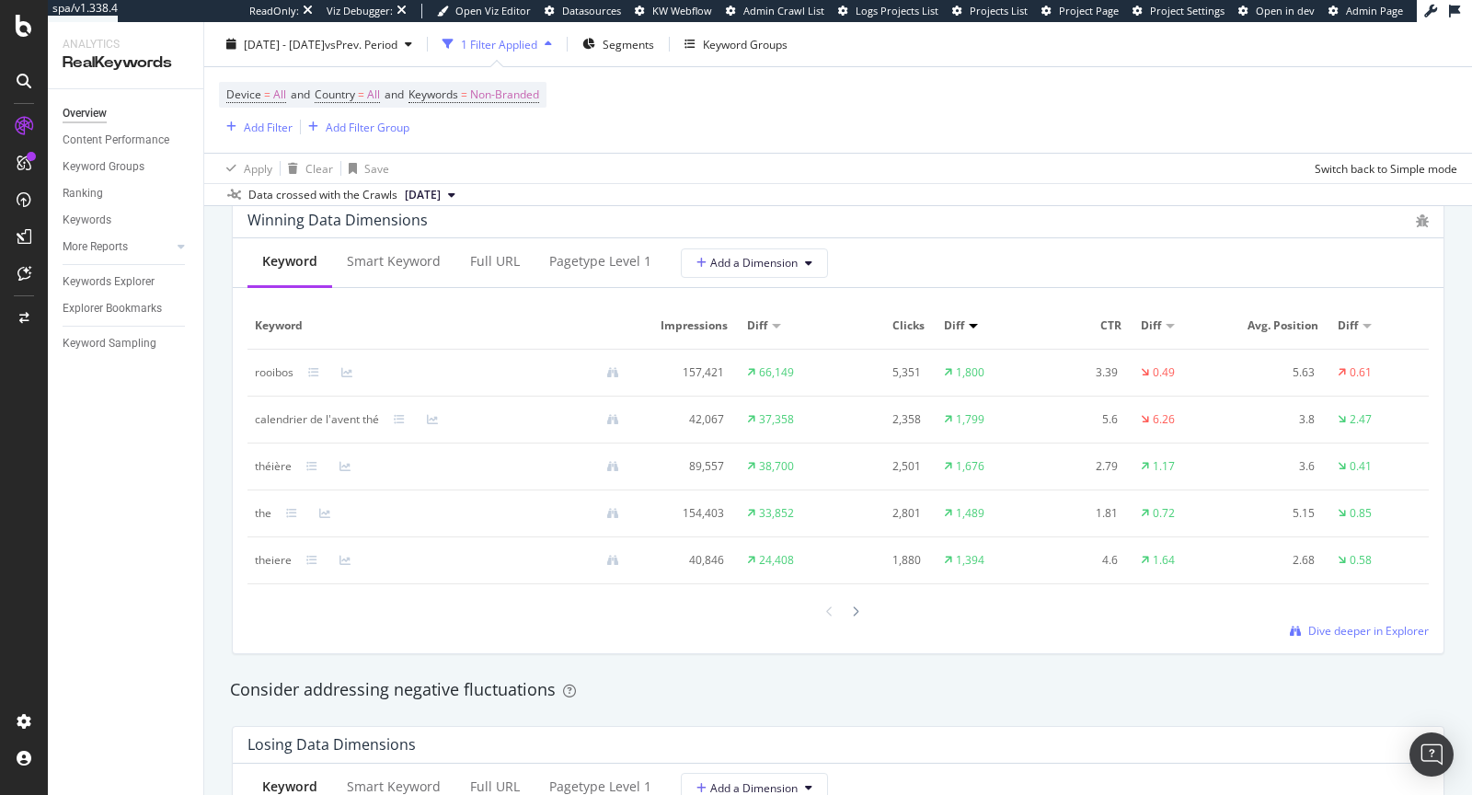
scroll to position [1673, 0]
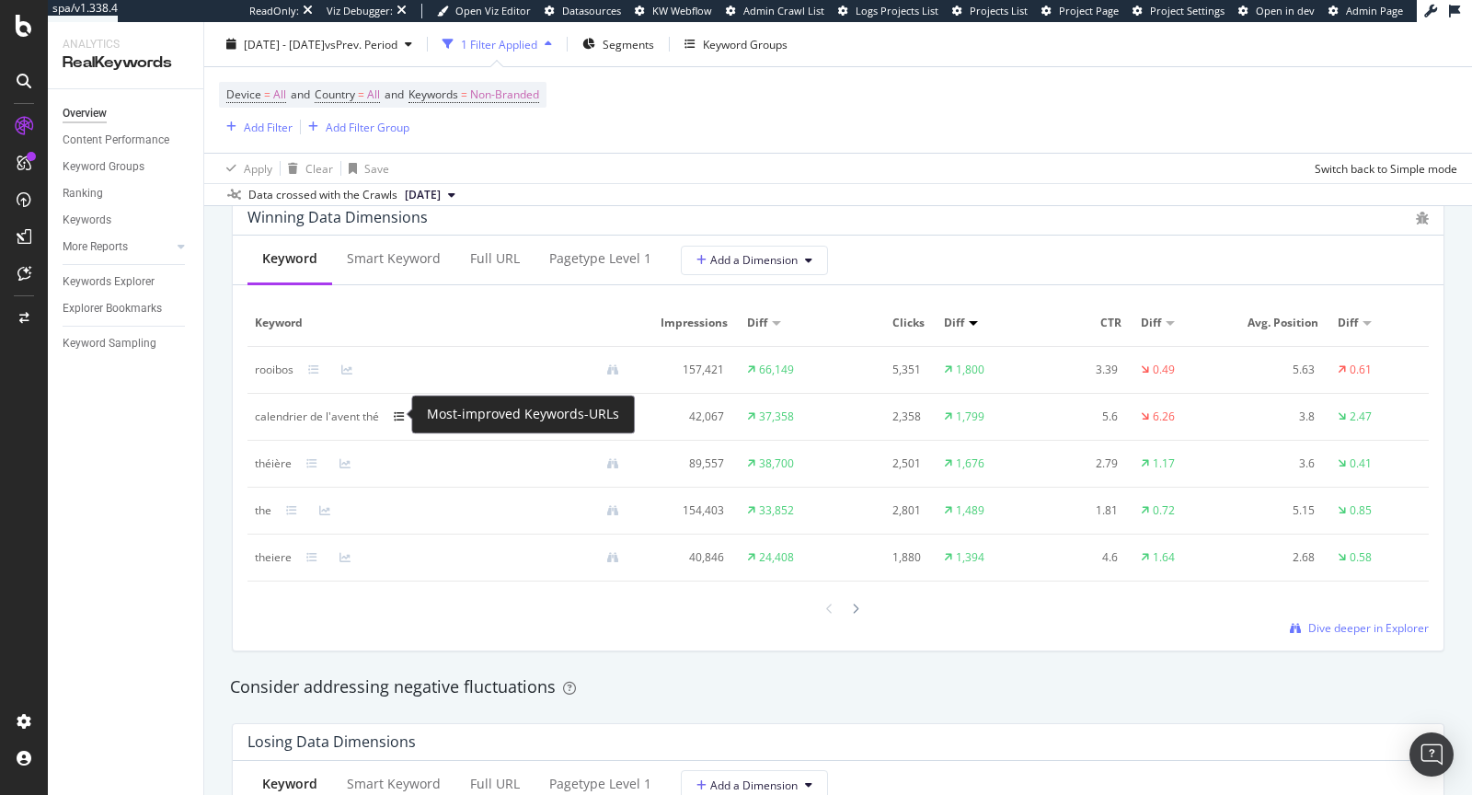
click at [400, 416] on icon at bounding box center [399, 416] width 11 height 11
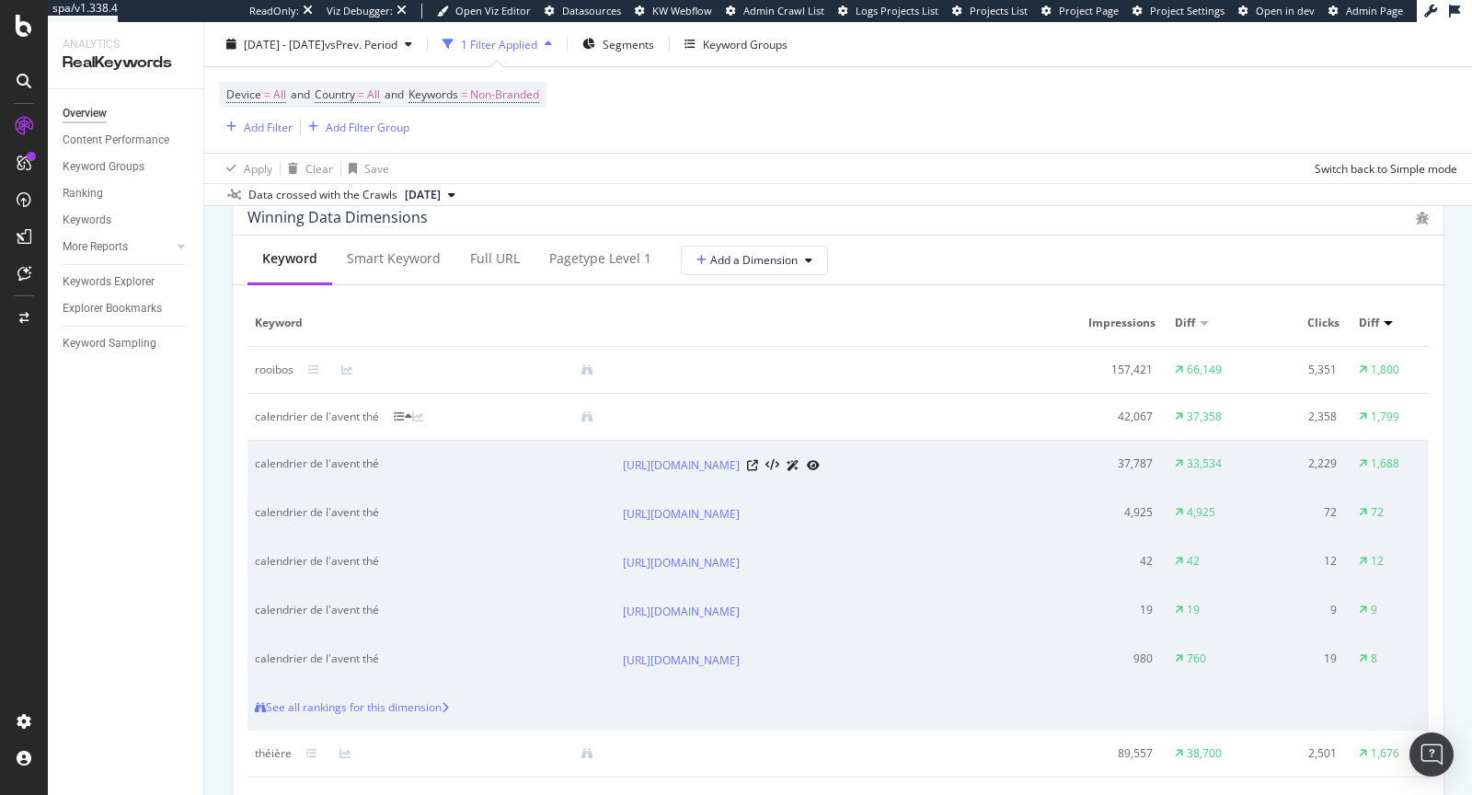
scroll to position [1714, 0]
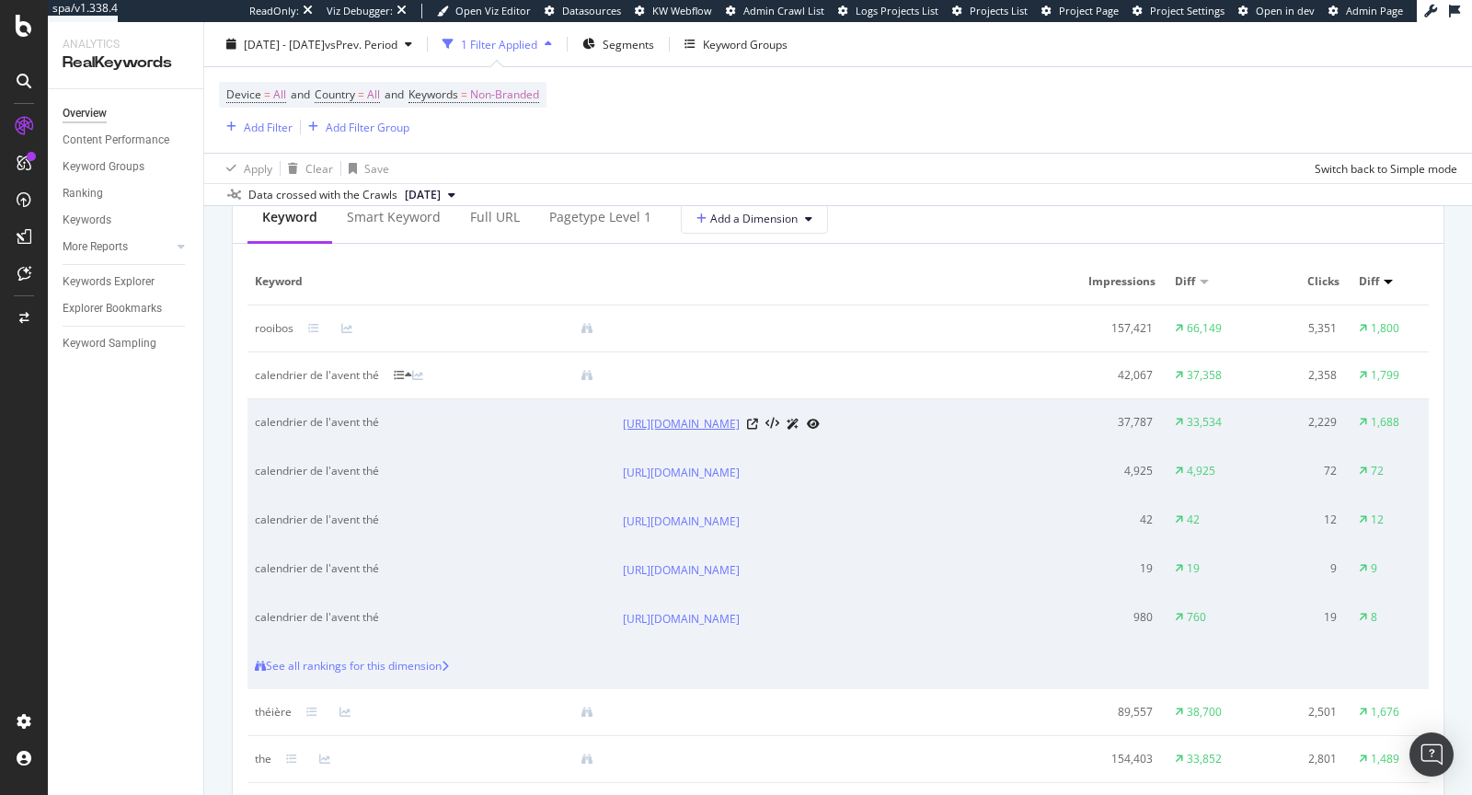
click at [684, 426] on link "https://www.palaisdesthes.com/fr/calendrier-avent.html" at bounding box center [681, 424] width 117 height 18
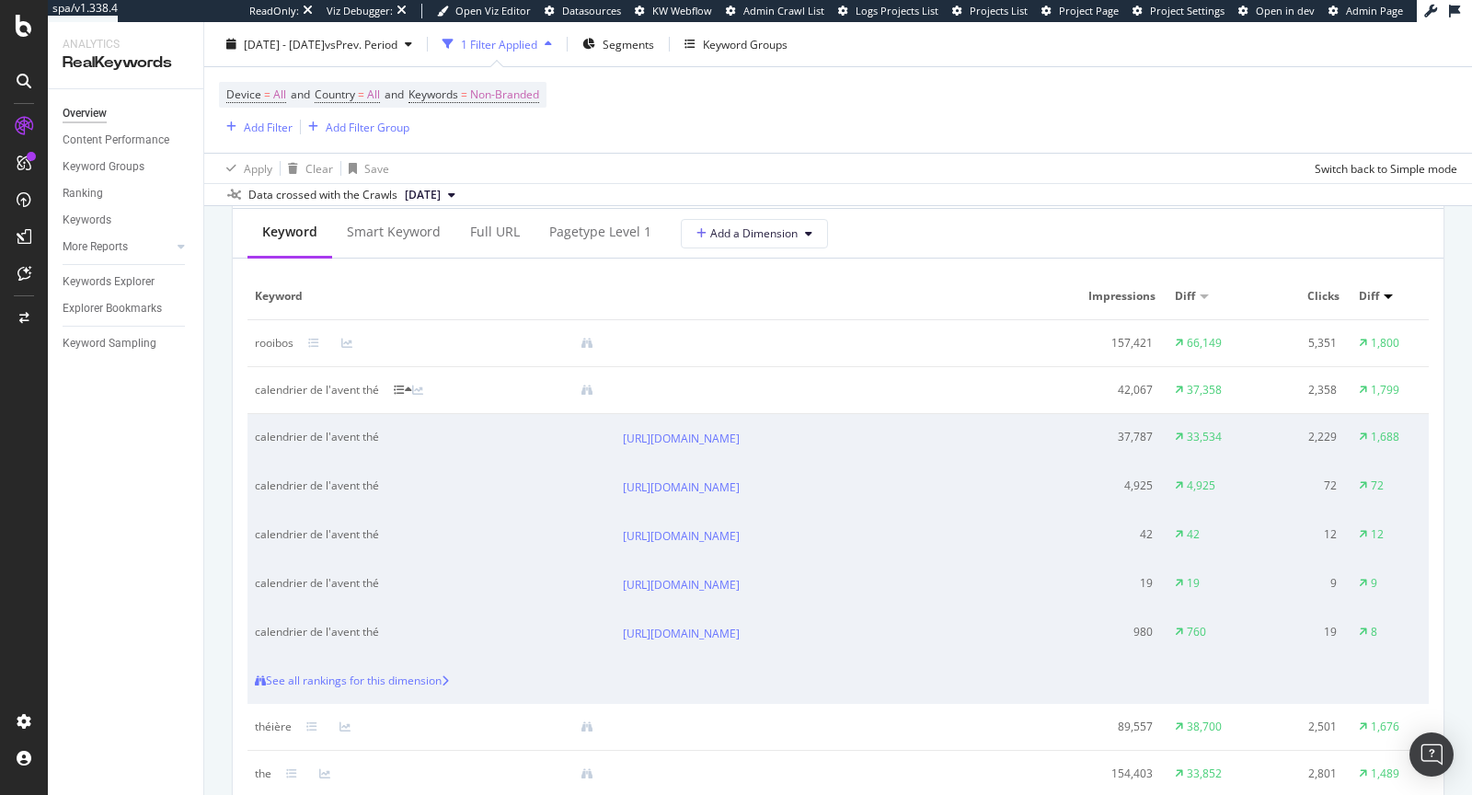
click at [398, 385] on icon at bounding box center [399, 390] width 11 height 11
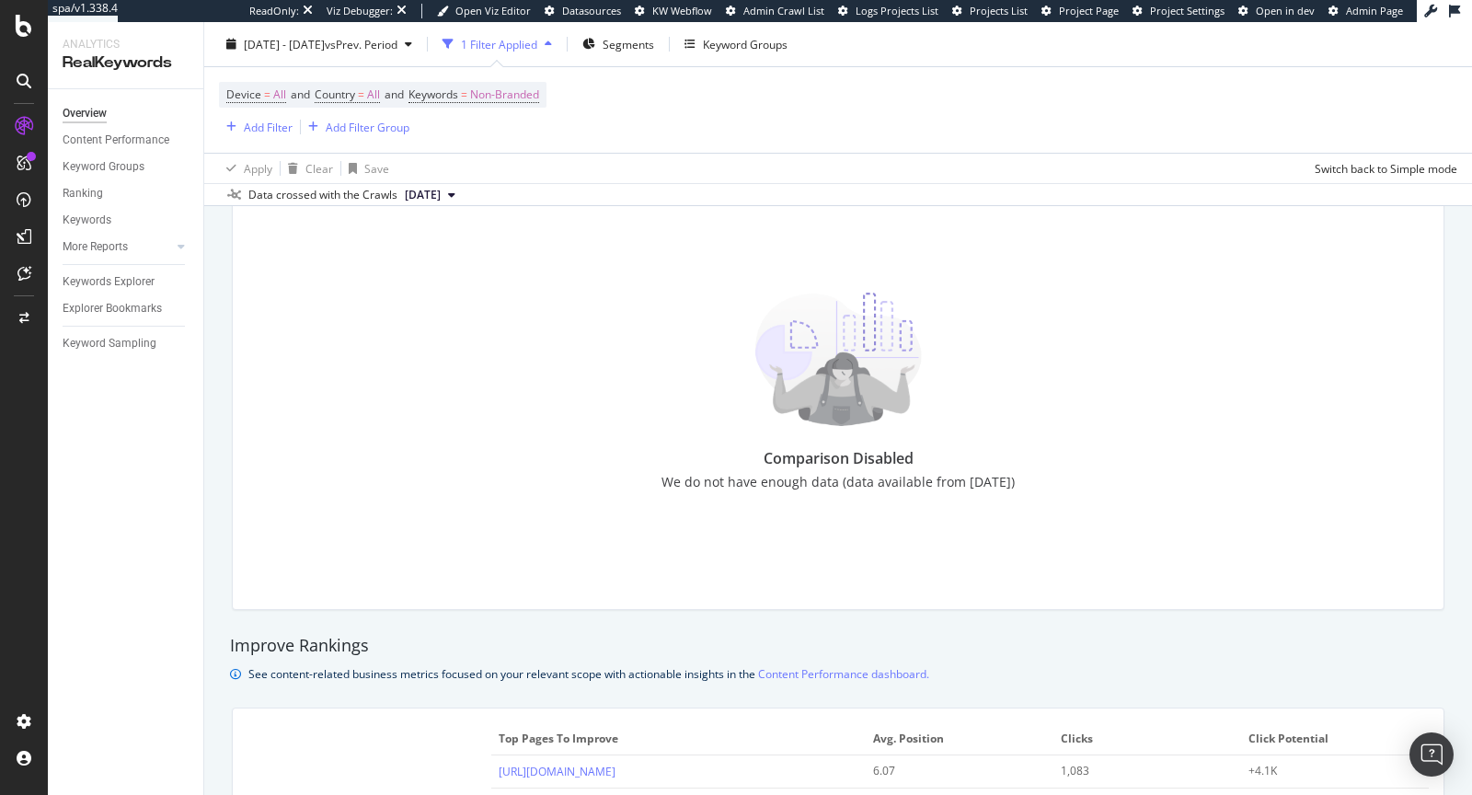
scroll to position [0, 0]
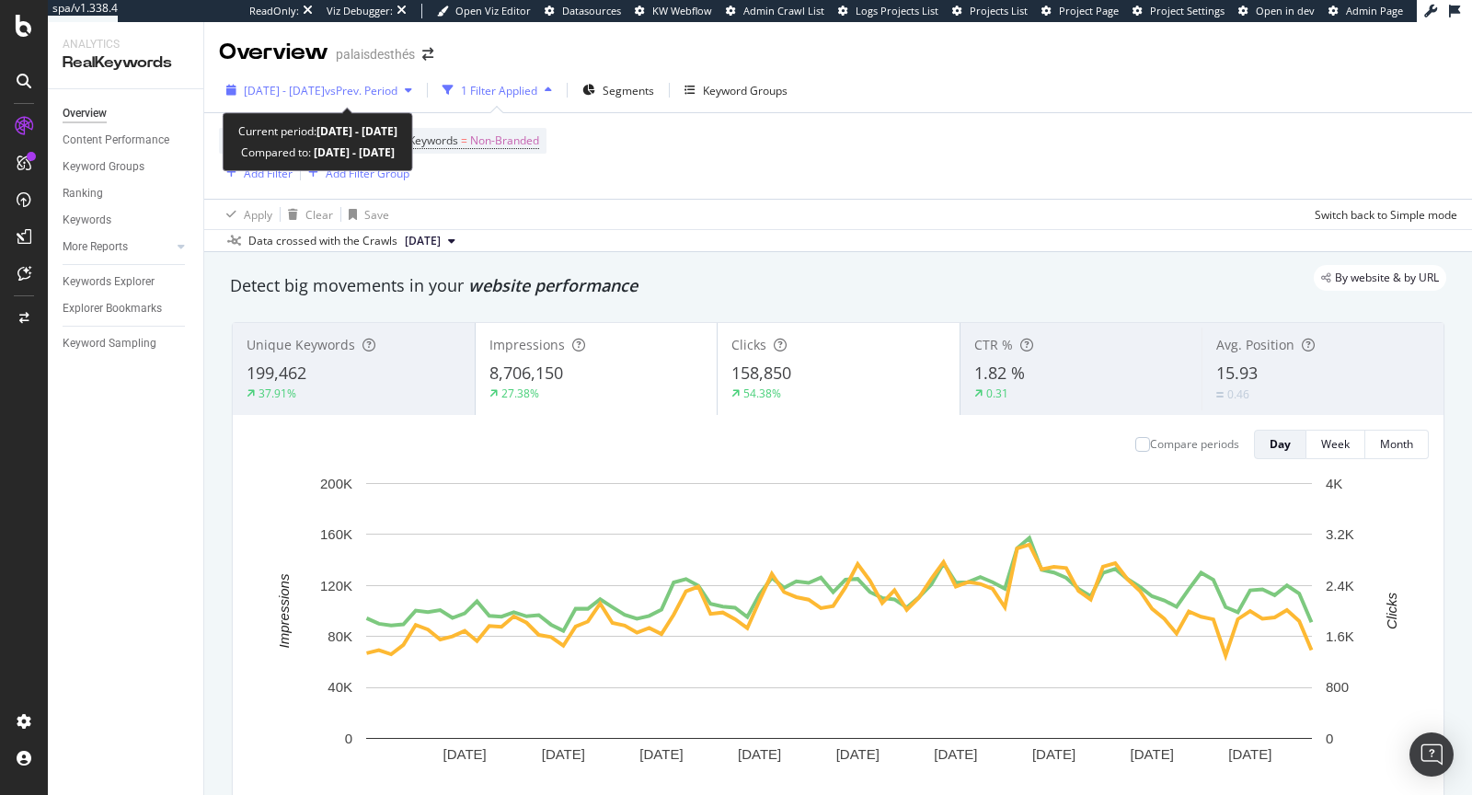
click at [397, 91] on span "vs Prev. Period" at bounding box center [361, 91] width 73 height 16
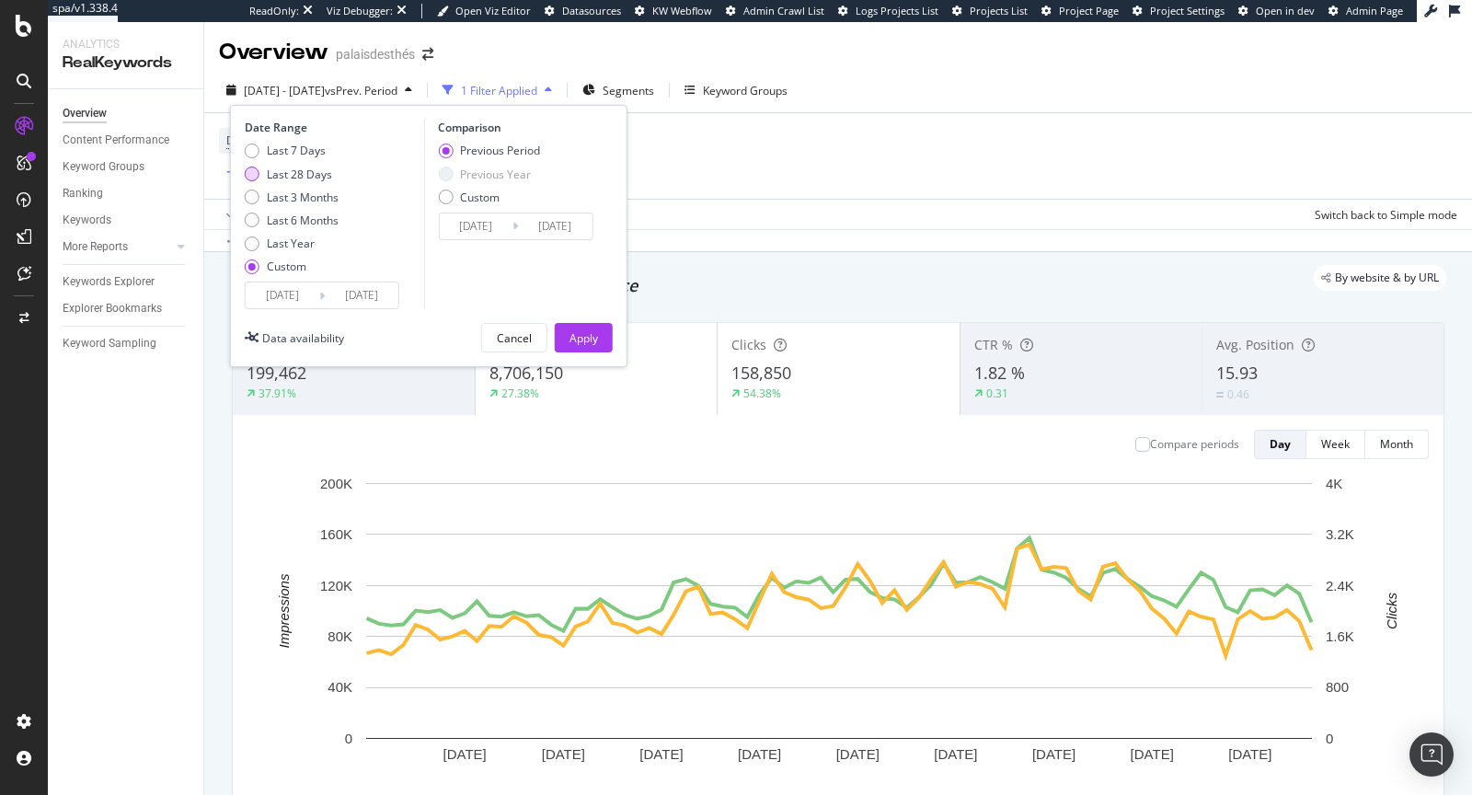
click at [274, 175] on div "Last 28 Days" at bounding box center [299, 175] width 65 height 16
type input "2025/09/07"
type input "2025/10/04"
type input "2025/08/10"
type input "2025/09/06"
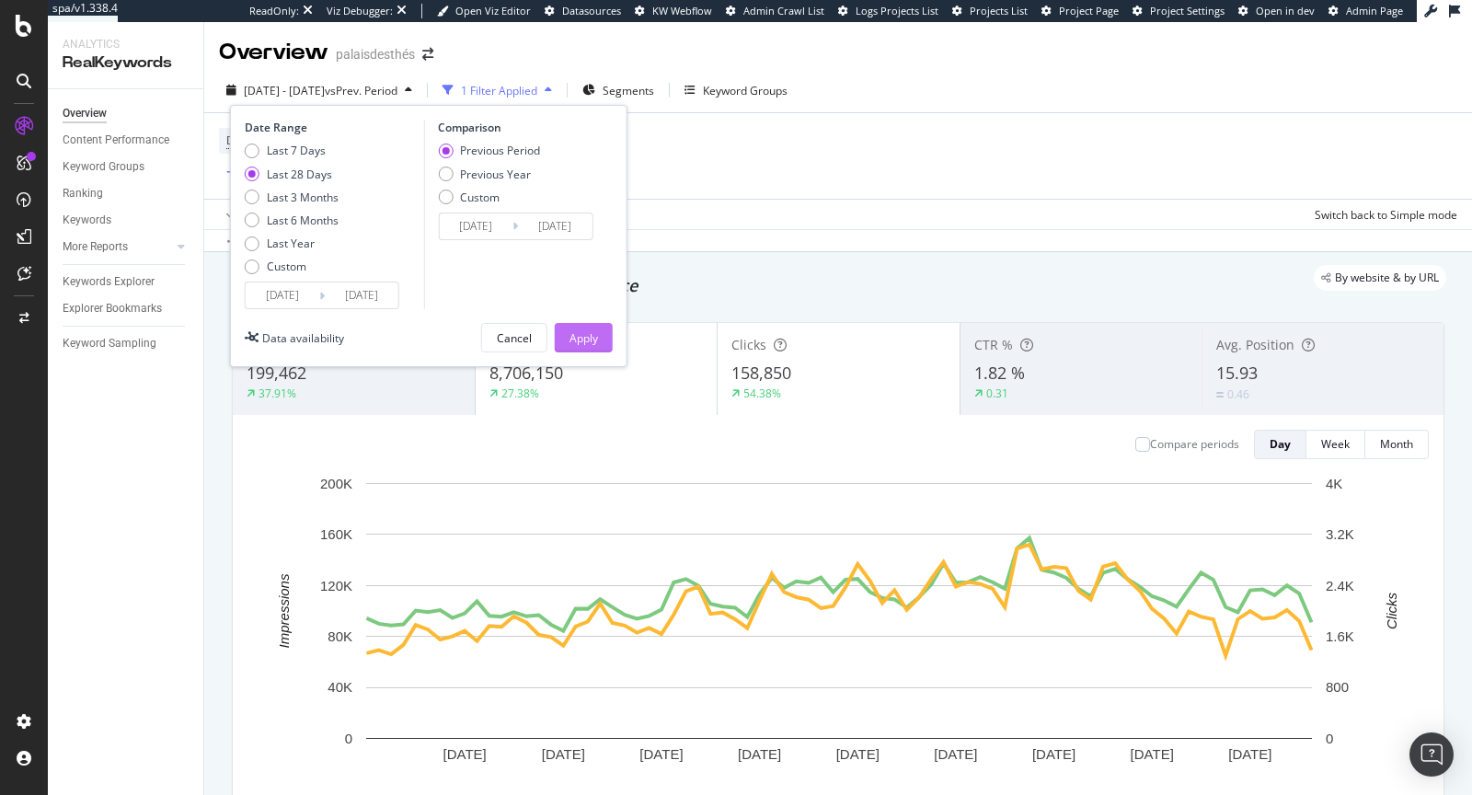
click at [569, 332] on div "Apply" at bounding box center [583, 338] width 29 height 16
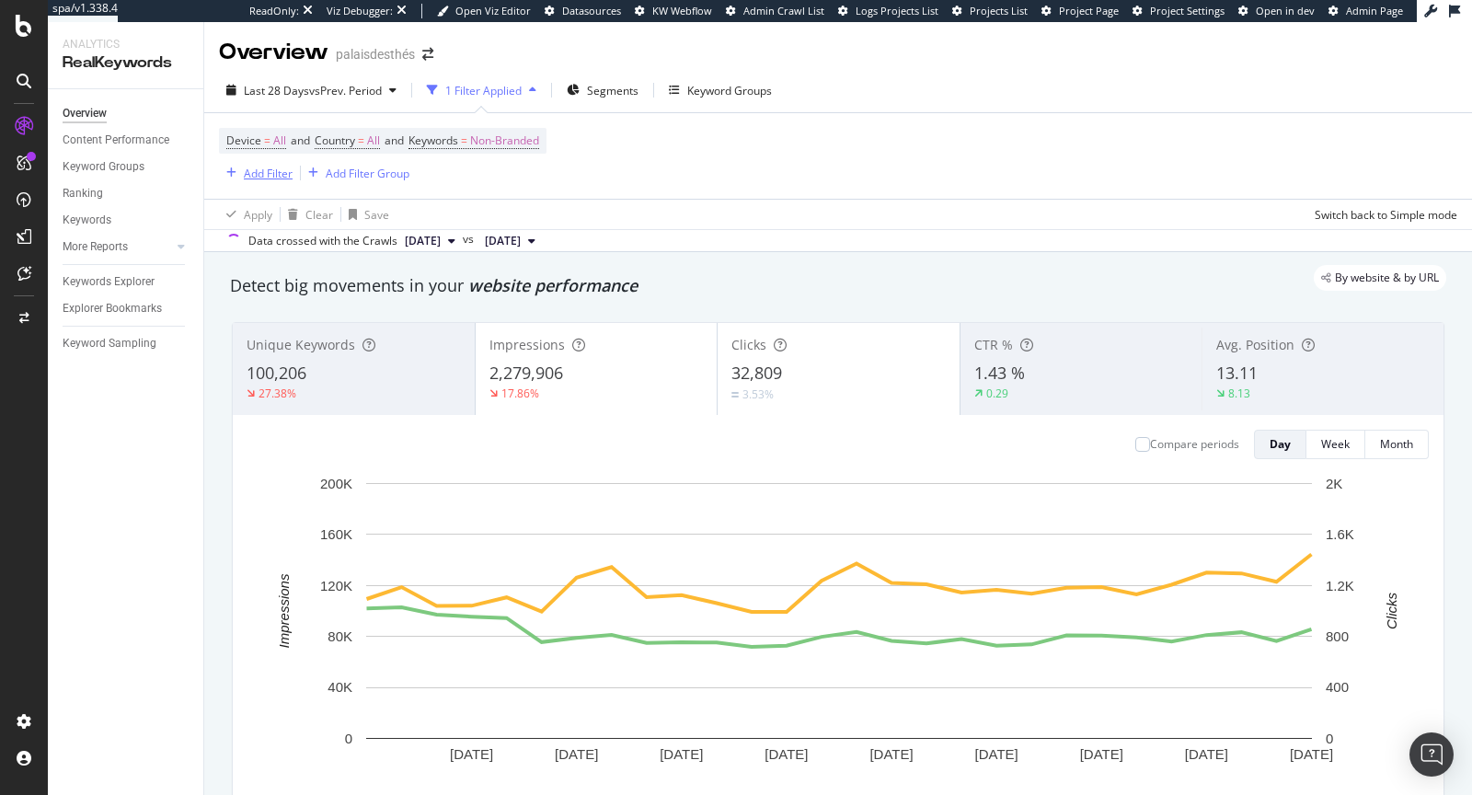
click at [279, 170] on div "Add Filter" at bounding box center [268, 174] width 49 height 16
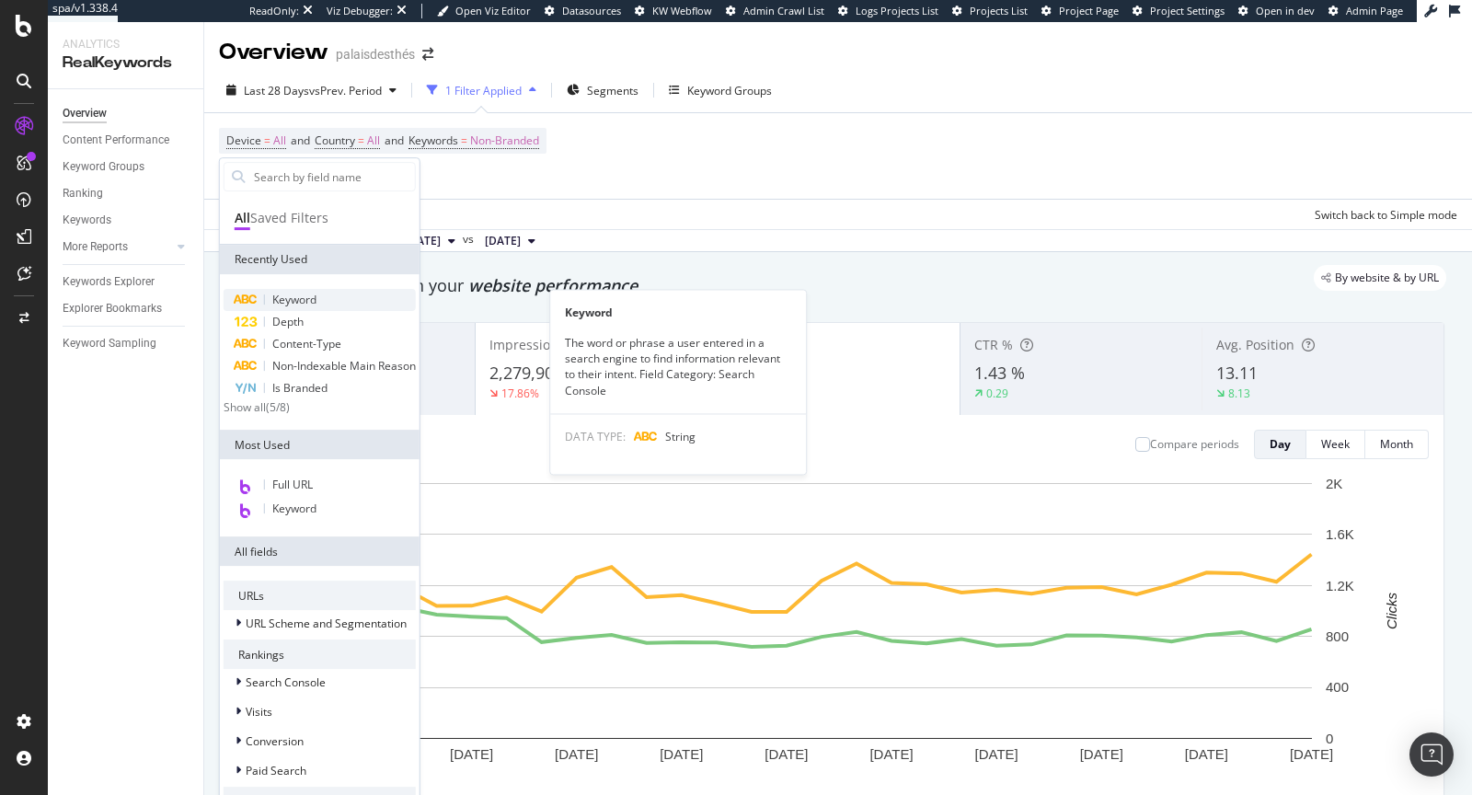
click at [365, 298] on div "Keyword" at bounding box center [320, 300] width 192 height 22
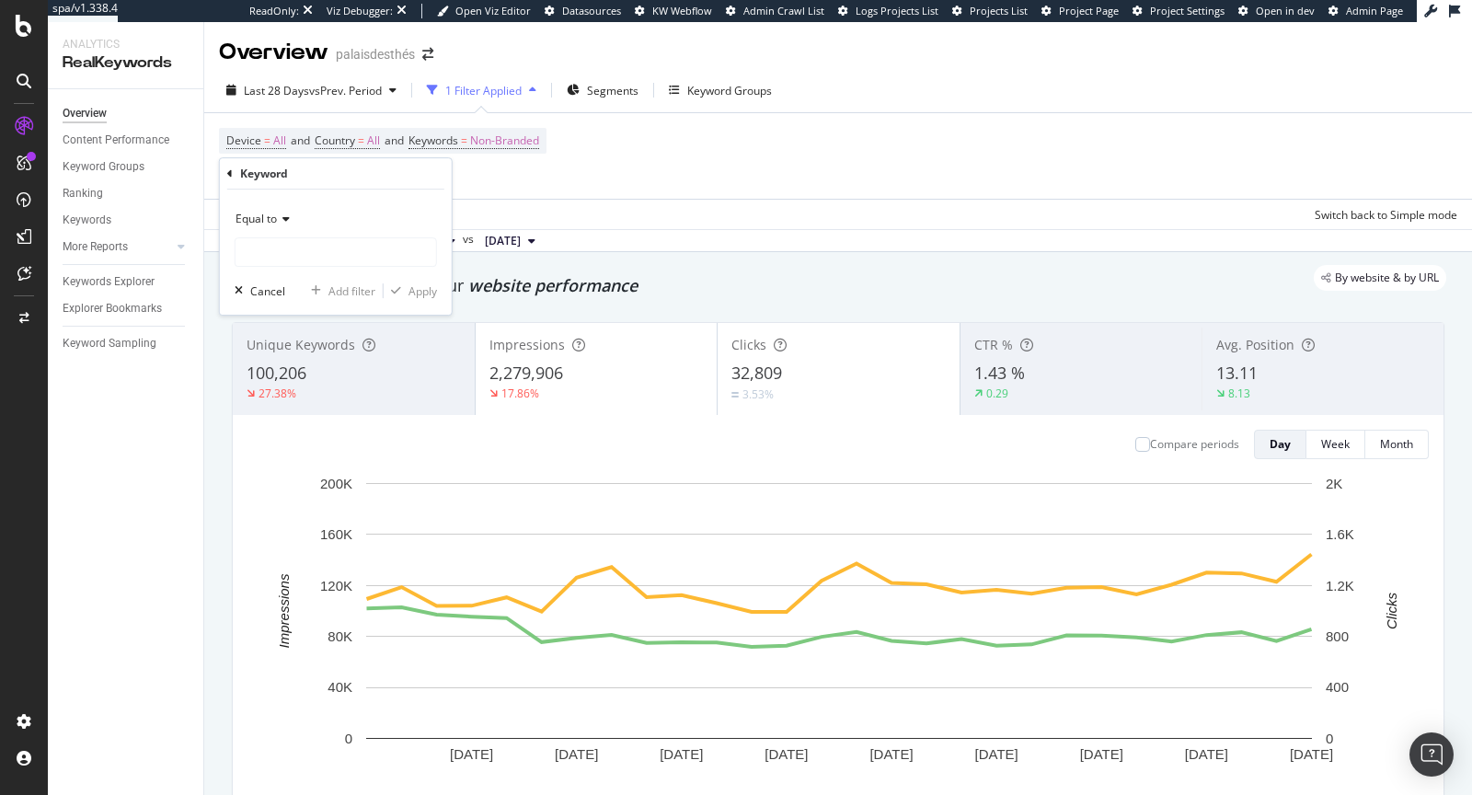
click at [274, 211] on span "Equal to" at bounding box center [256, 219] width 41 height 16
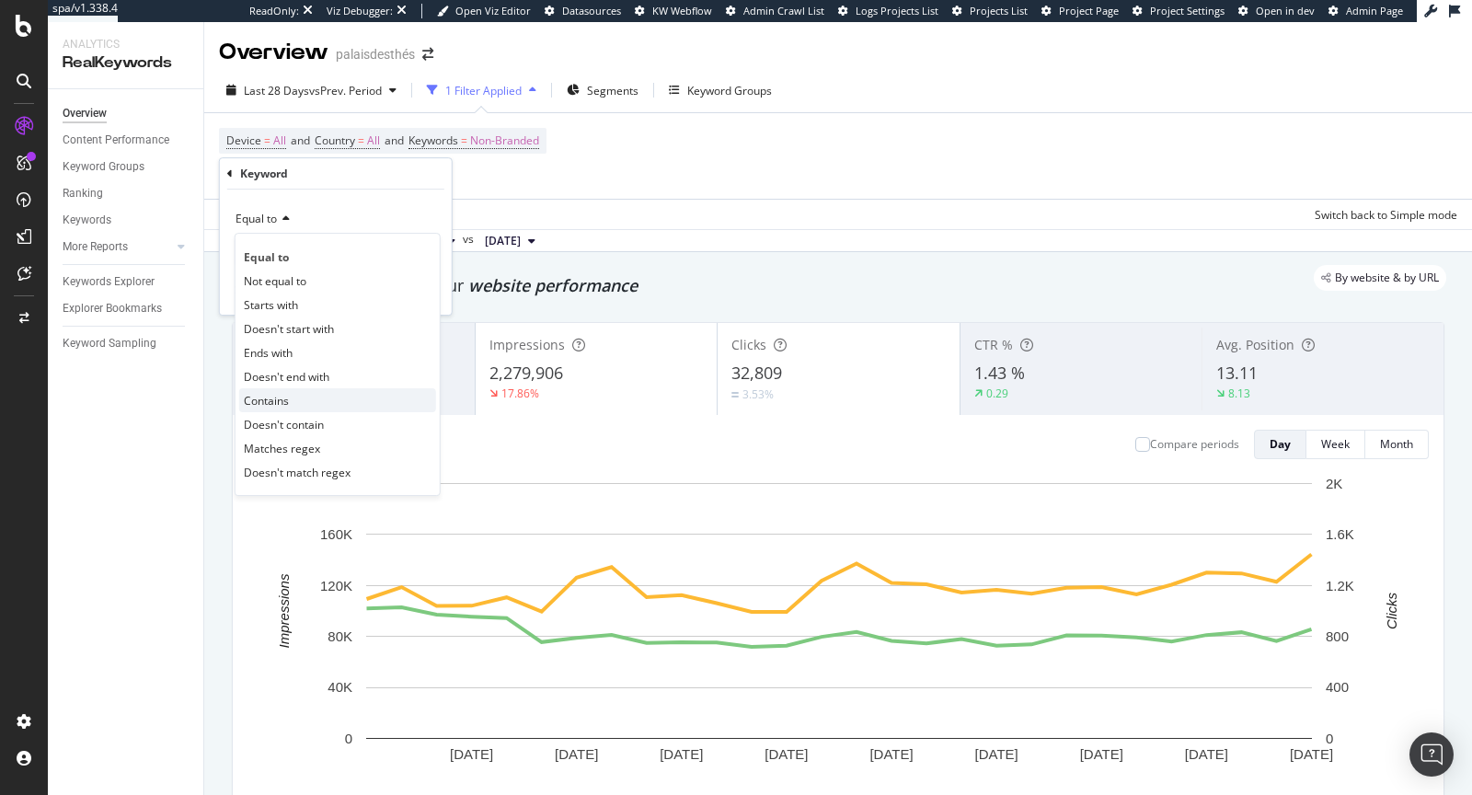
click at [282, 393] on span "Contains" at bounding box center [266, 401] width 45 height 16
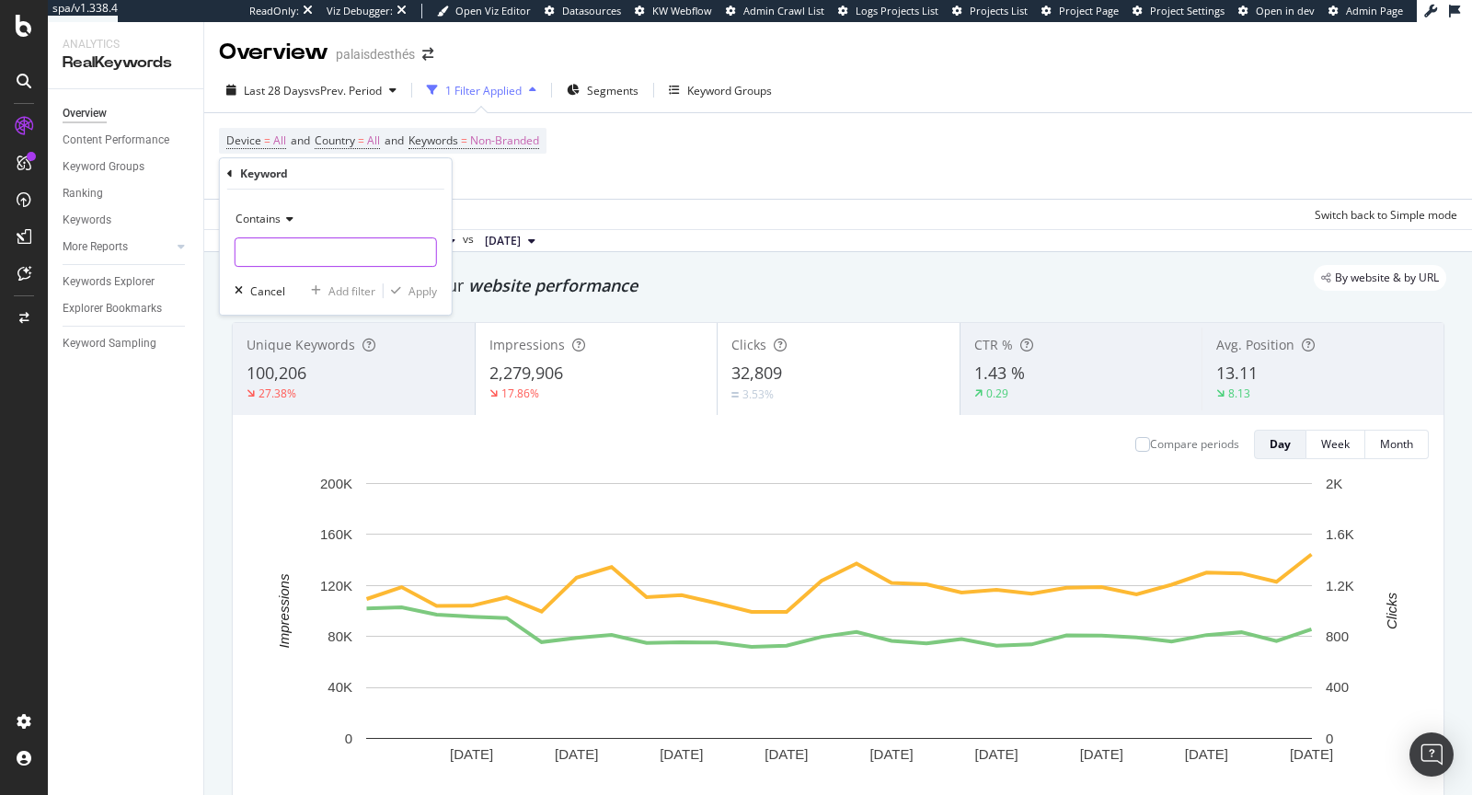
click at [282, 252] on input "text" at bounding box center [336, 251] width 201 height 29
type input "matcha"
click at [416, 291] on div "Apply" at bounding box center [422, 291] width 29 height 16
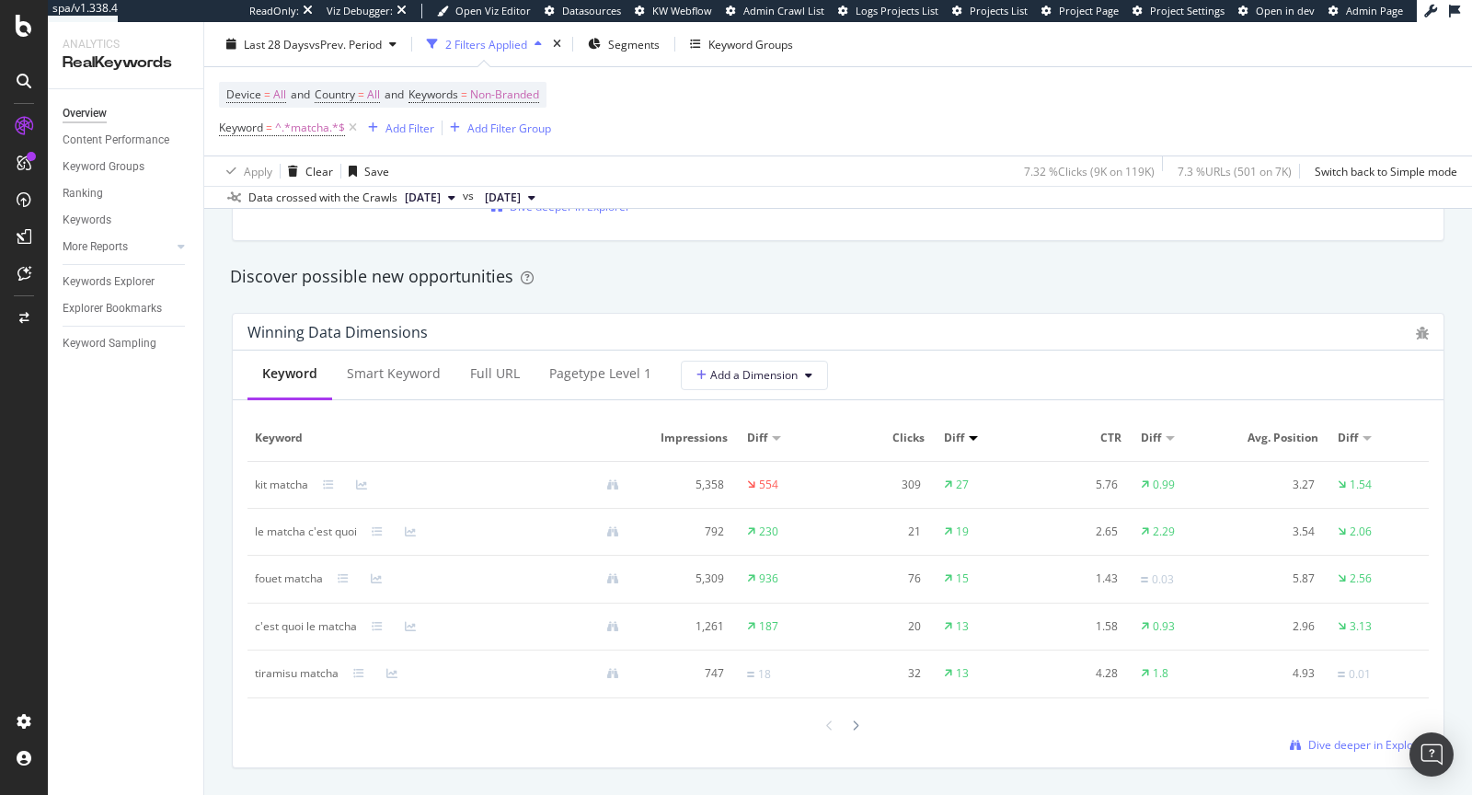
scroll to position [1641, 0]
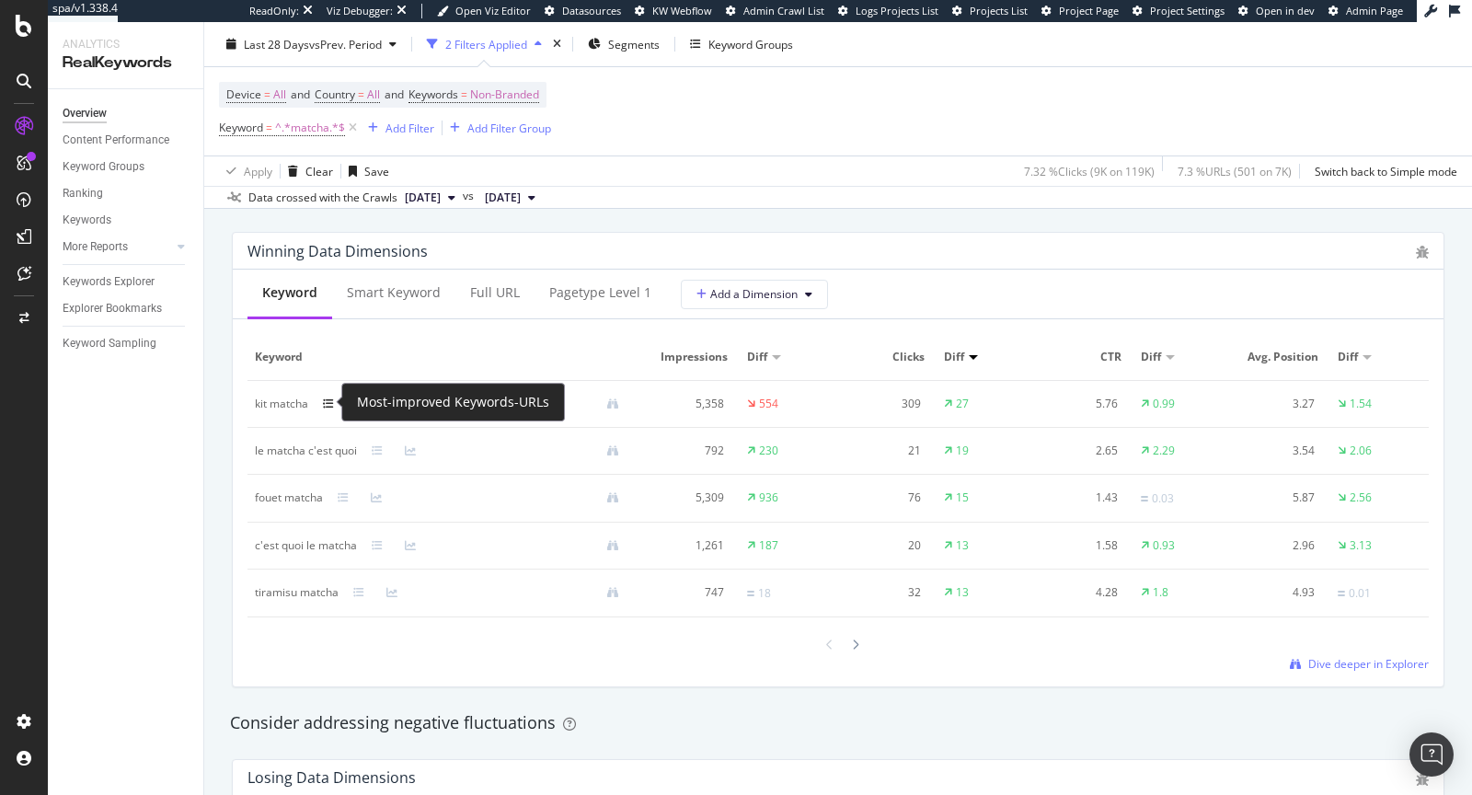
click at [323, 398] on icon at bounding box center [328, 403] width 11 height 11
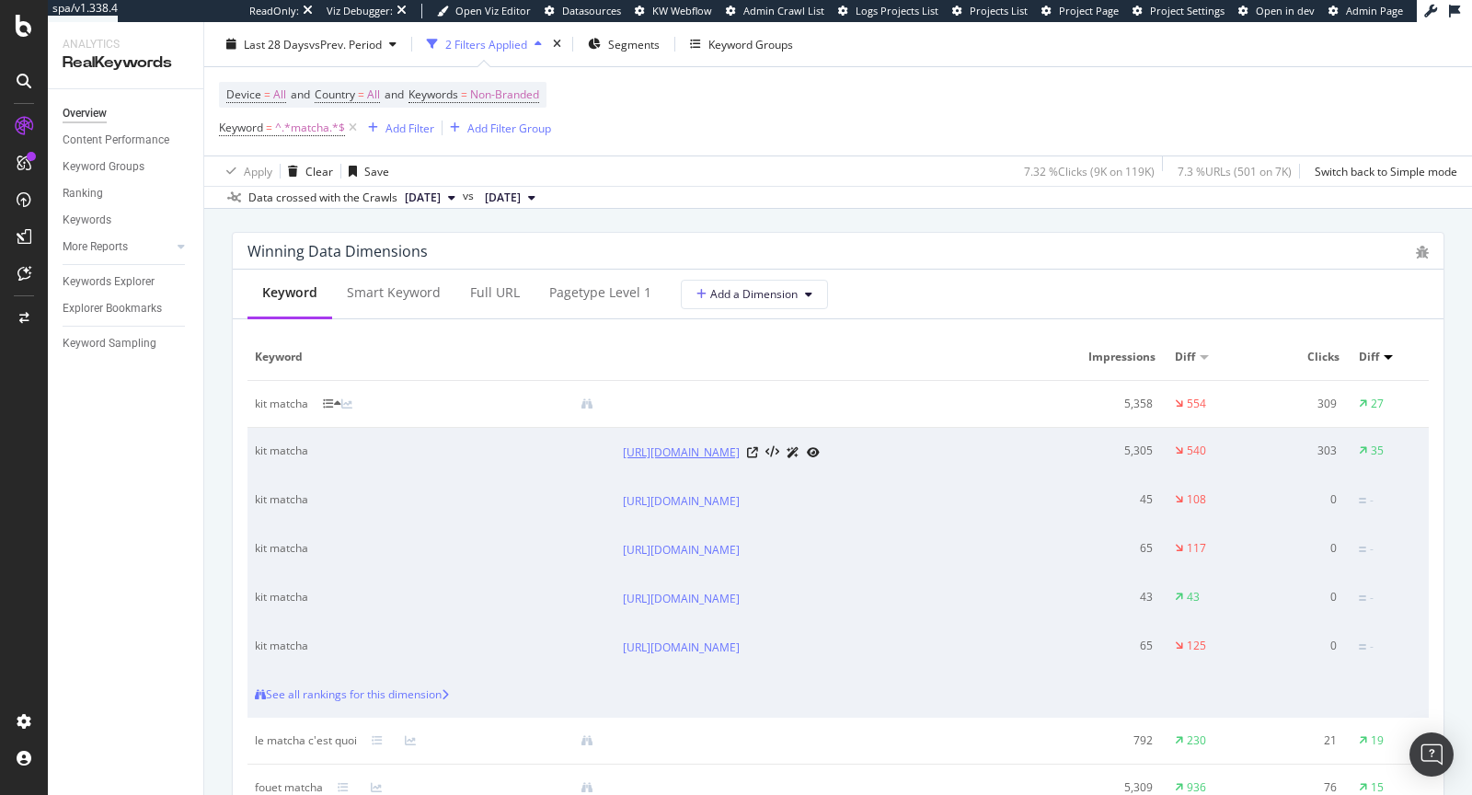
click at [680, 452] on link "[URL][DOMAIN_NAME]" at bounding box center [681, 452] width 117 height 18
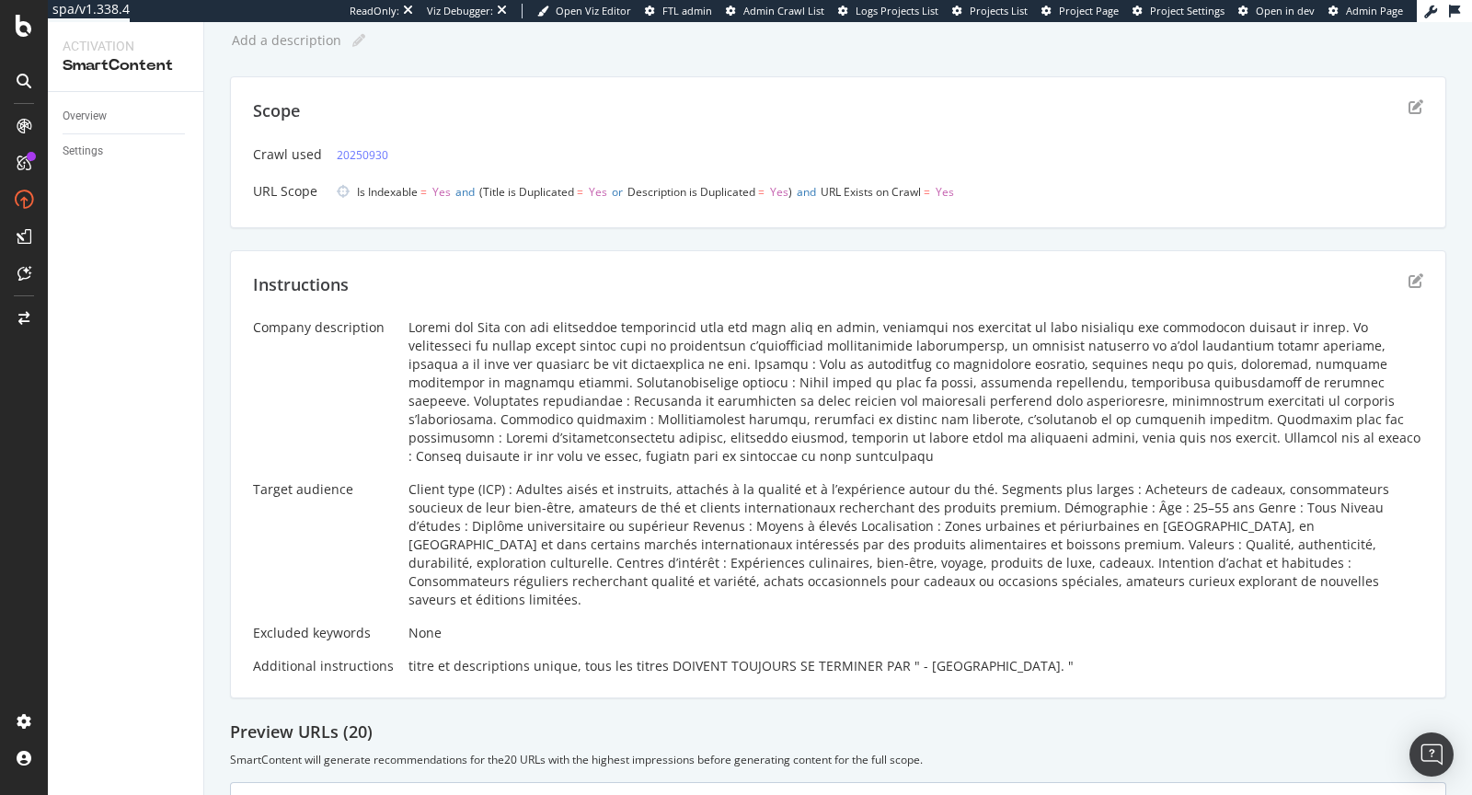
scroll to position [56, 0]
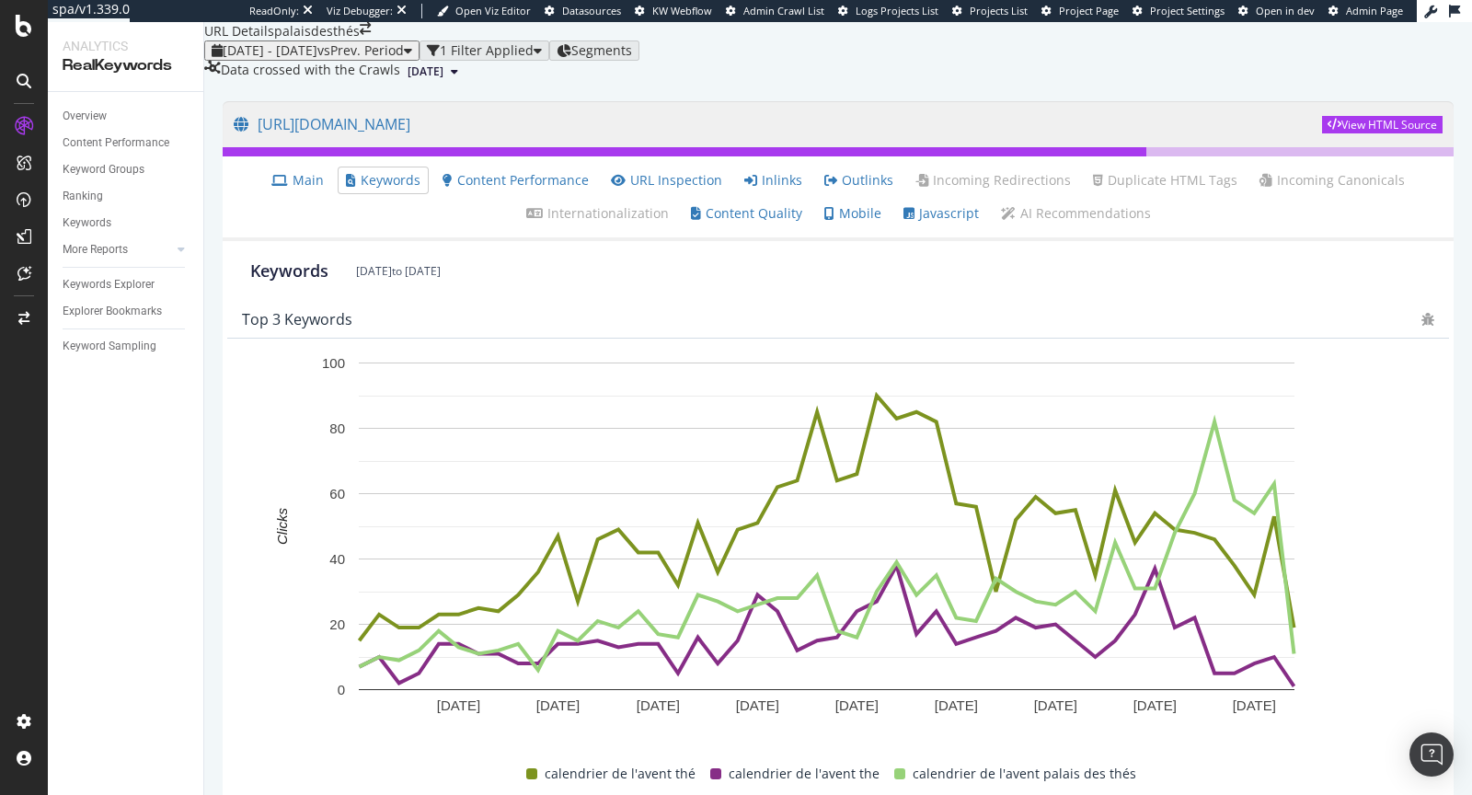
click at [443, 80] on span "[DATE]" at bounding box center [426, 71] width 36 height 17
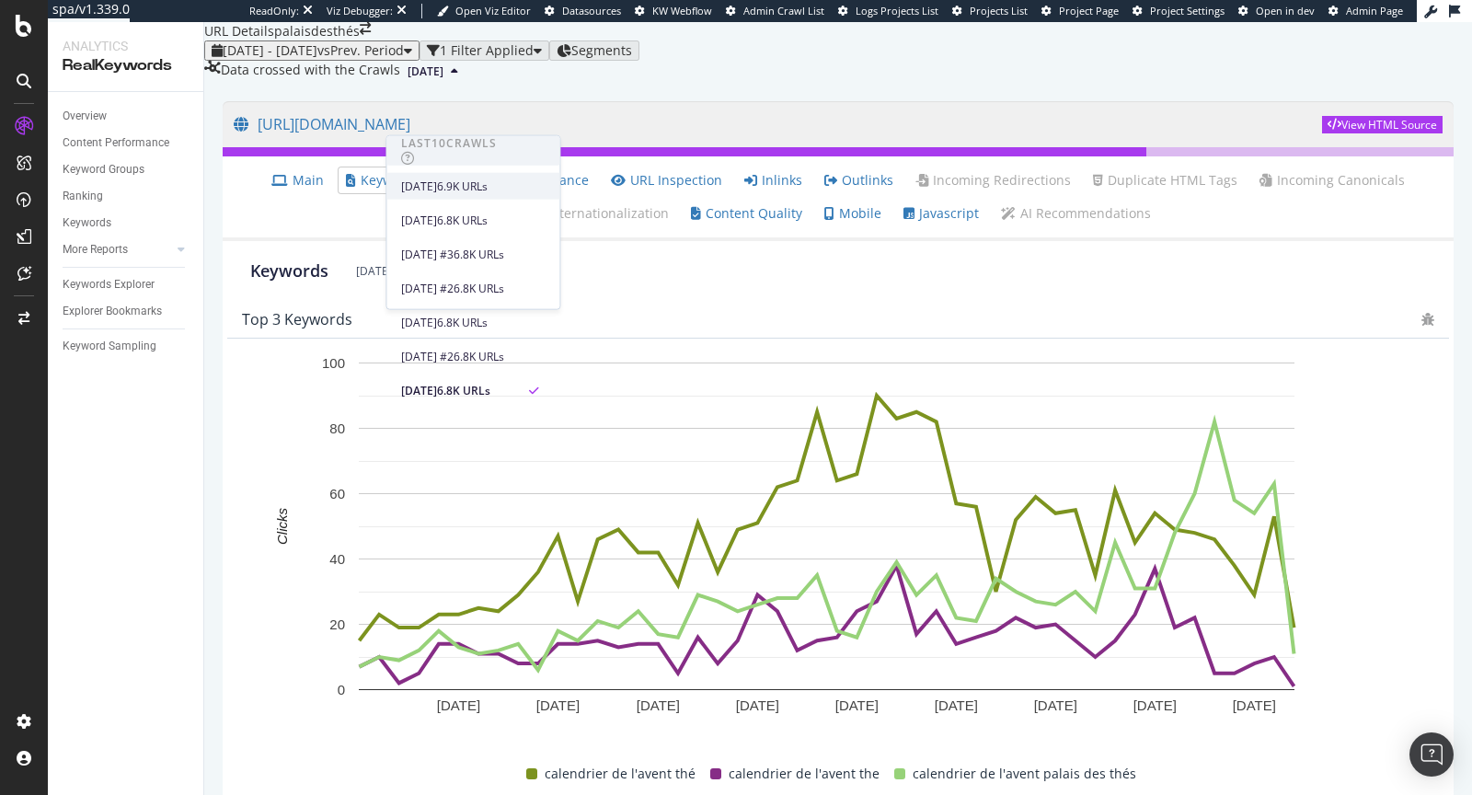
click at [437, 178] on div "2025 Oct. 7th" at bounding box center [419, 186] width 36 height 17
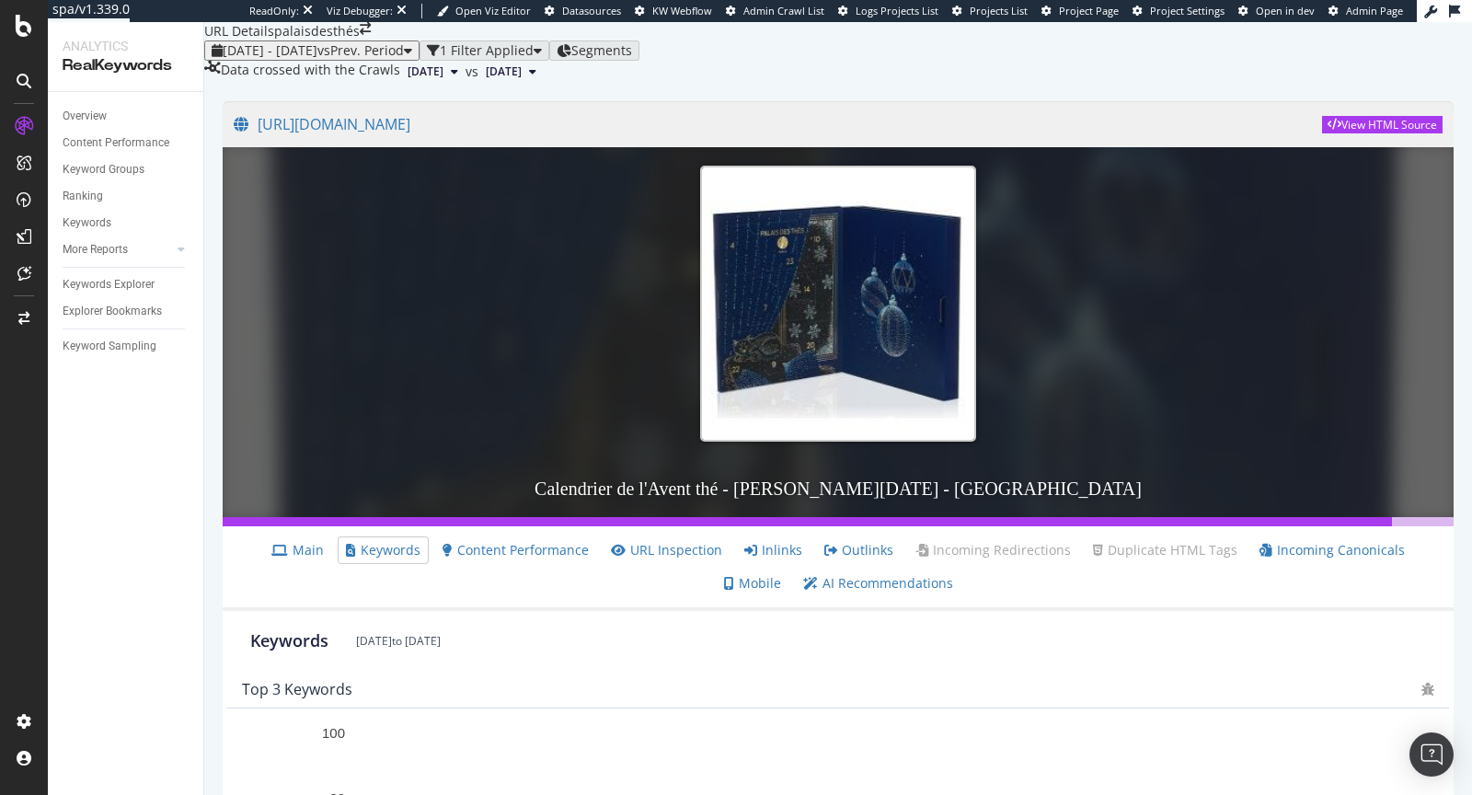
scroll to position [124, 0]
click at [271, 541] on link "Main" at bounding box center [297, 550] width 52 height 18
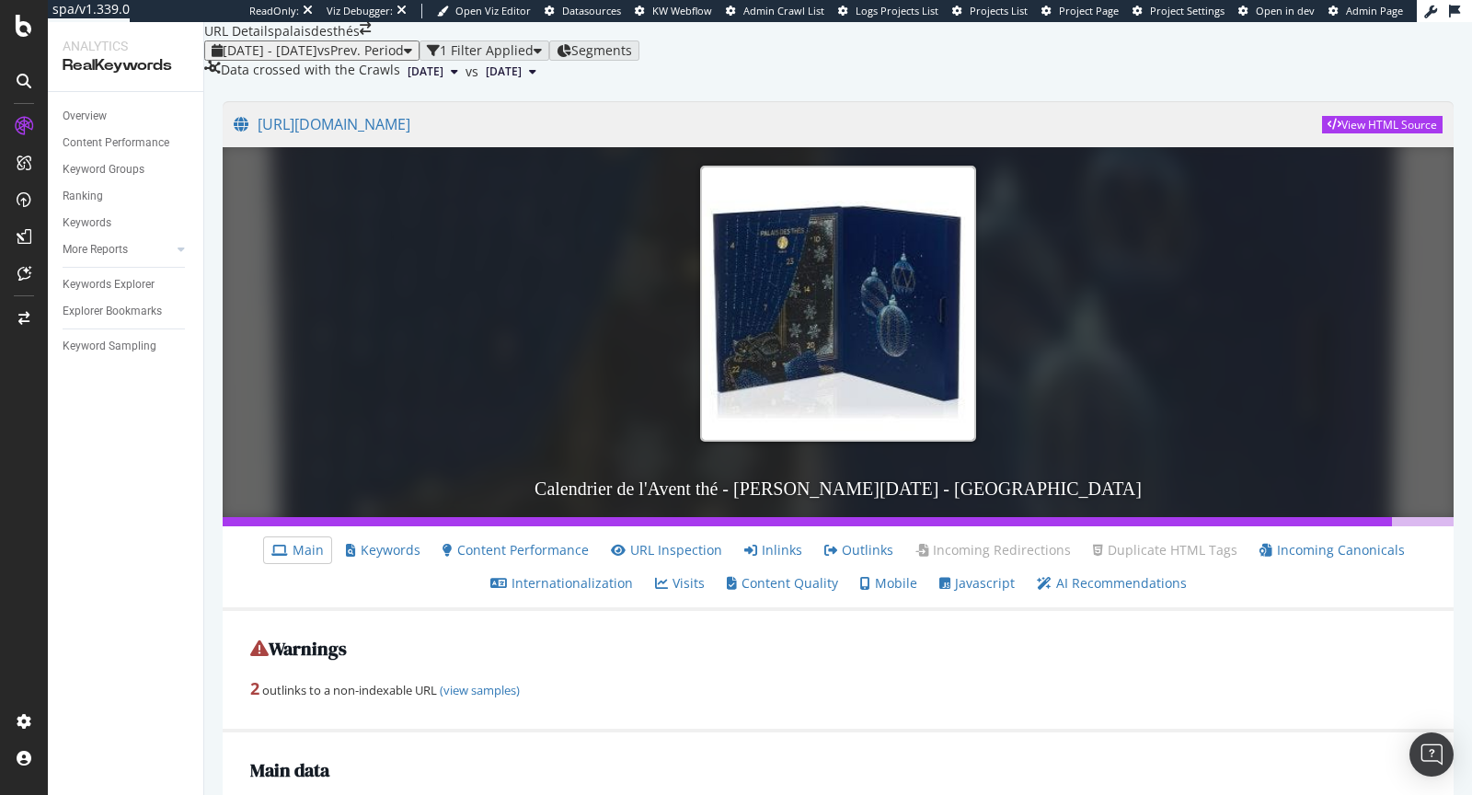
scroll to position [1366, 0]
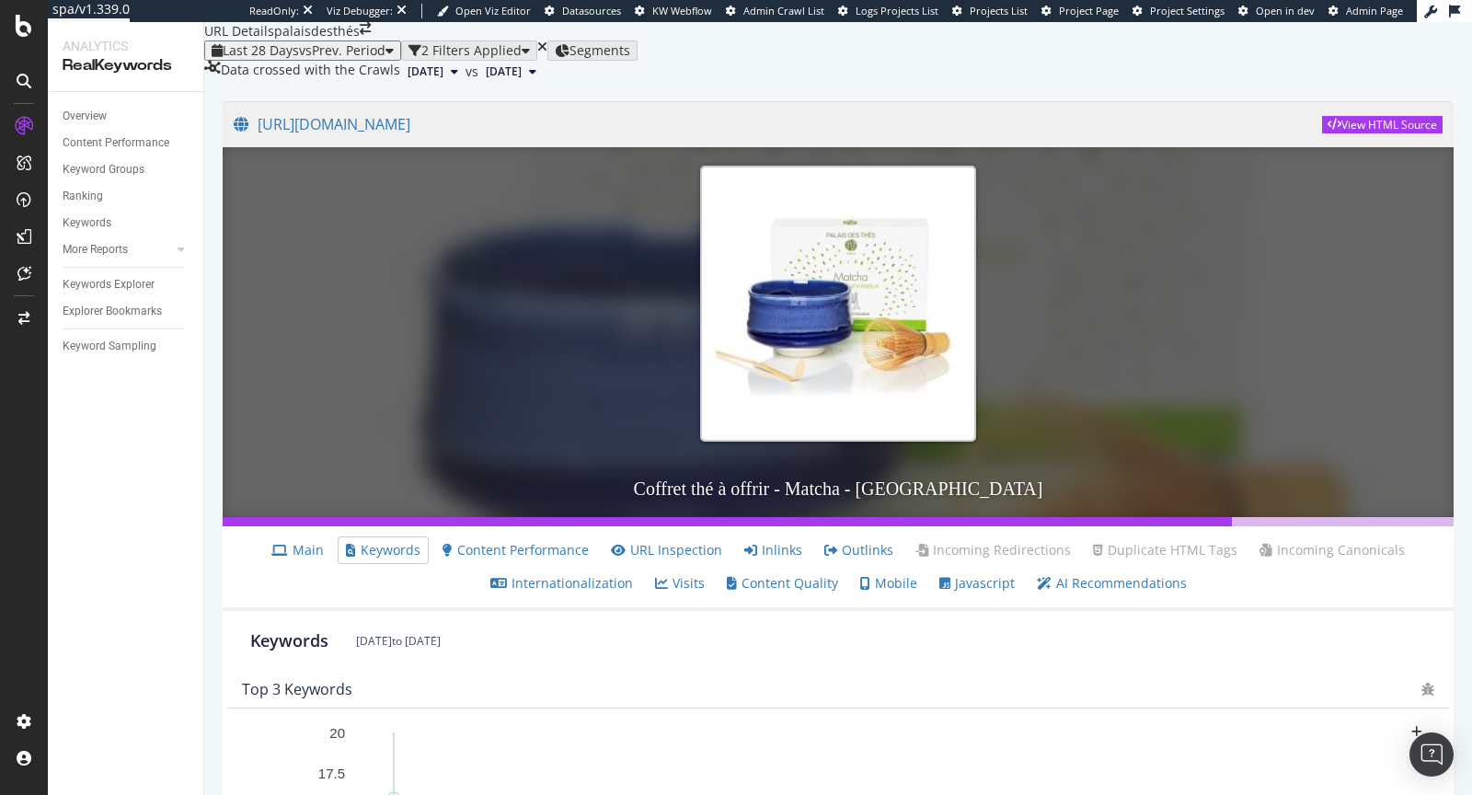
scroll to position [644, 0]
